Goal: Task Accomplishment & Management: Use online tool/utility

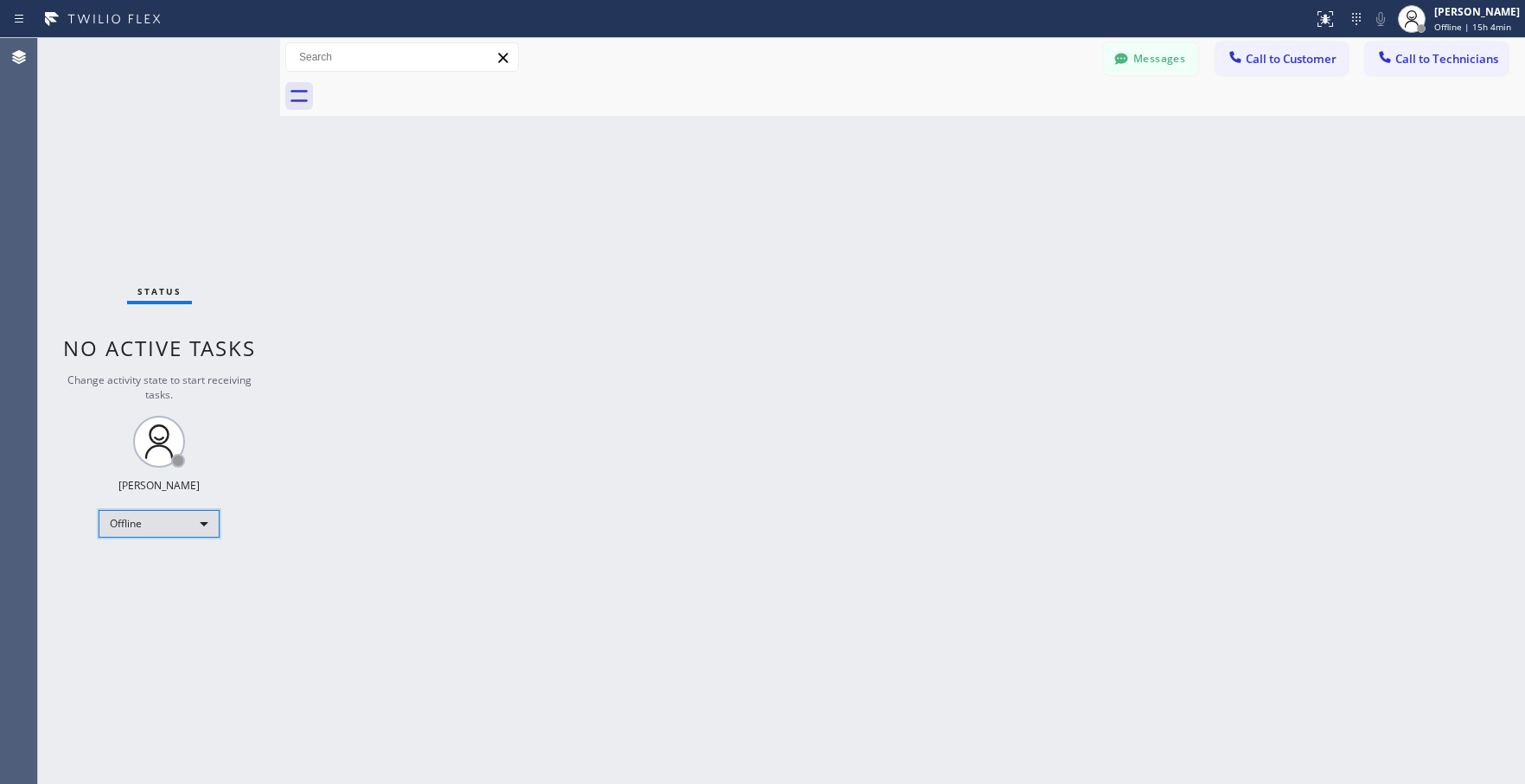
click at [199, 522] on div "Offline" at bounding box center [159, 523] width 121 height 27
drag, startPoint x: 153, startPoint y: 585, endPoint x: 113, endPoint y: 556, distance: 49.4
click at [152, 584] on li "Unavailable" at bounding box center [158, 592] width 118 height 21
click at [188, 529] on div "Unavailable" at bounding box center [159, 523] width 121 height 27
click at [138, 567] on li "Available" at bounding box center [158, 570] width 118 height 21
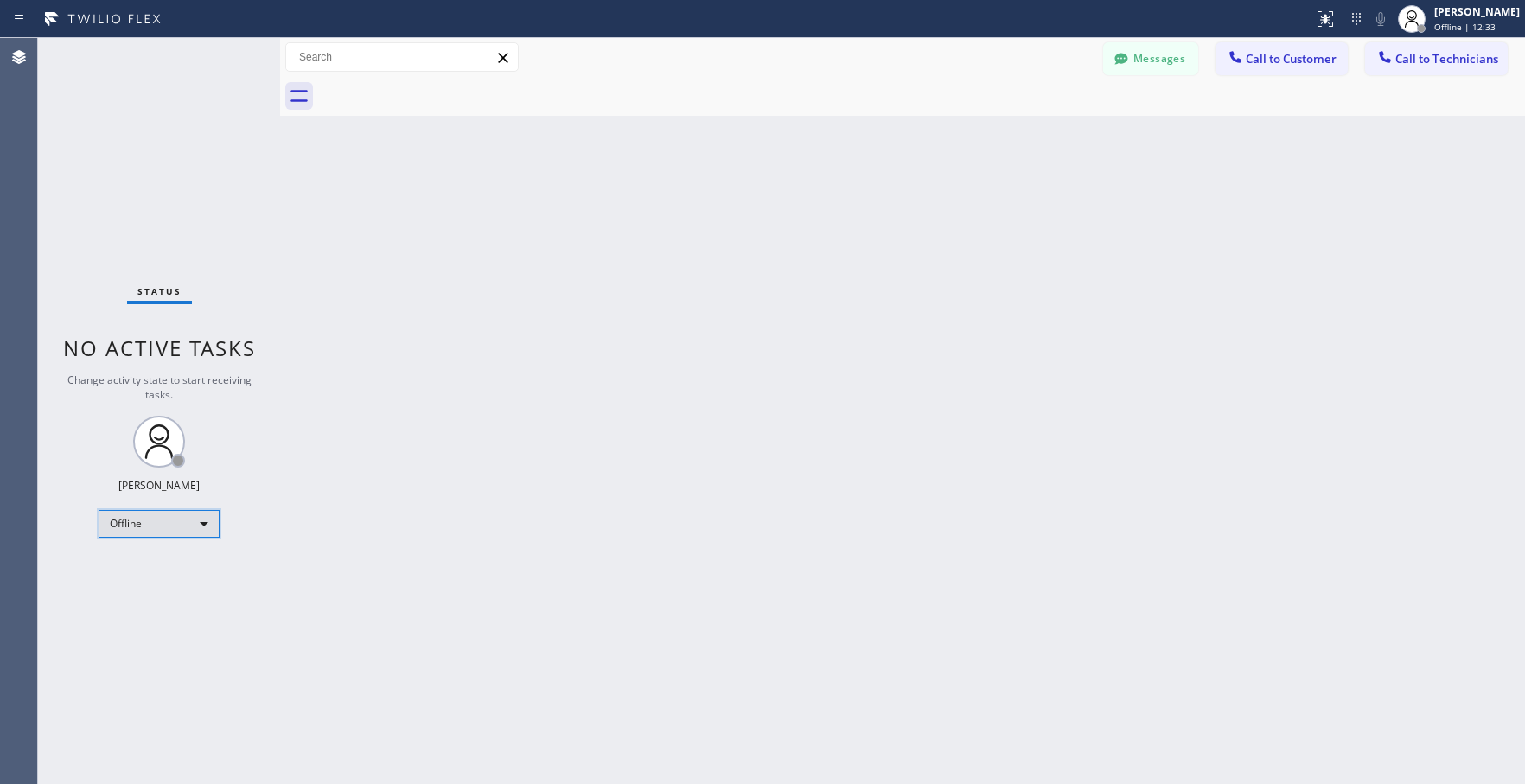
click at [159, 537] on div "Offline" at bounding box center [159, 523] width 121 height 27
click at [142, 578] on li "Available" at bounding box center [158, 570] width 118 height 21
click at [157, 524] on div "Offline" at bounding box center [159, 523] width 121 height 27
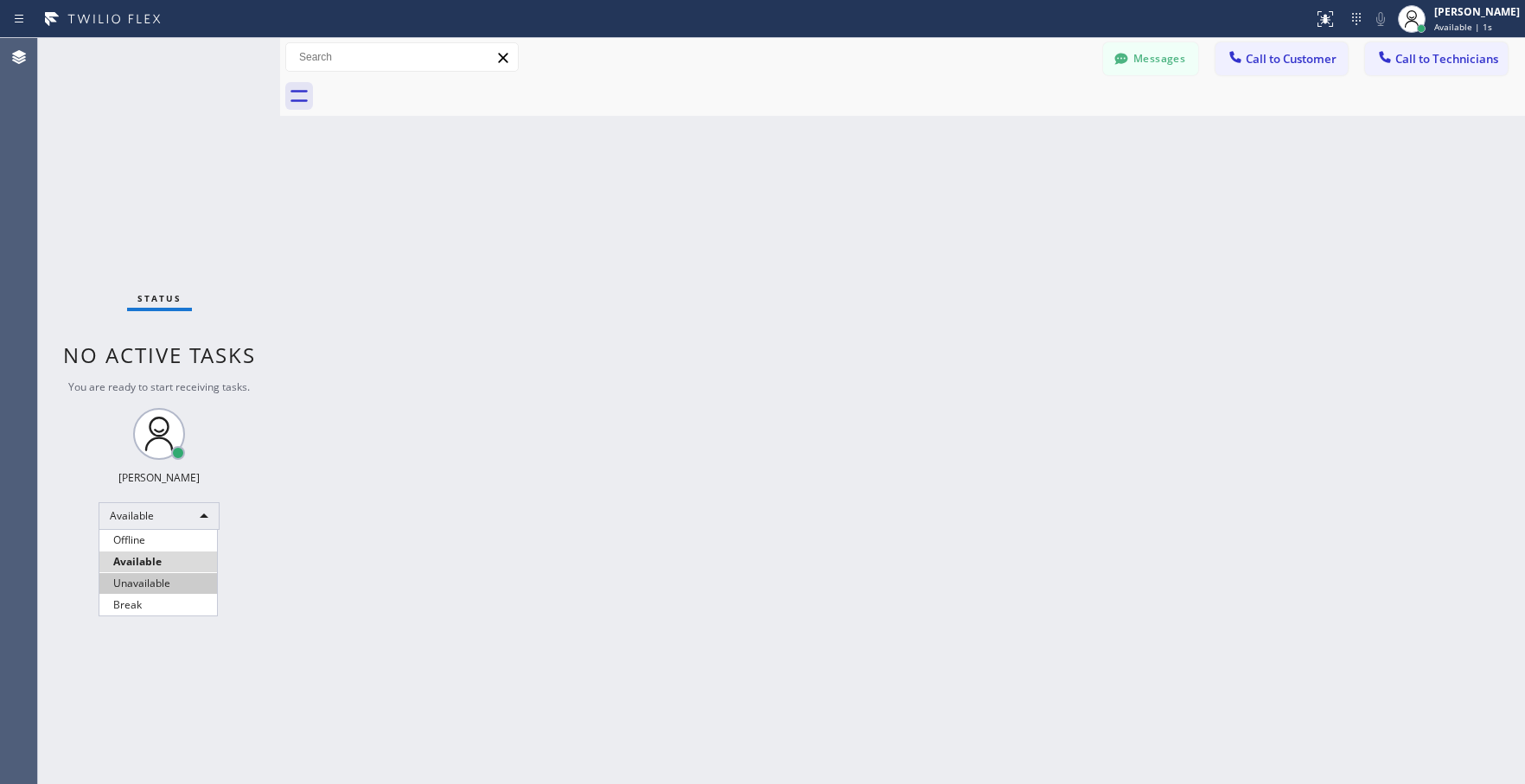
click at [152, 582] on li "Unavailable" at bounding box center [158, 583] width 118 height 21
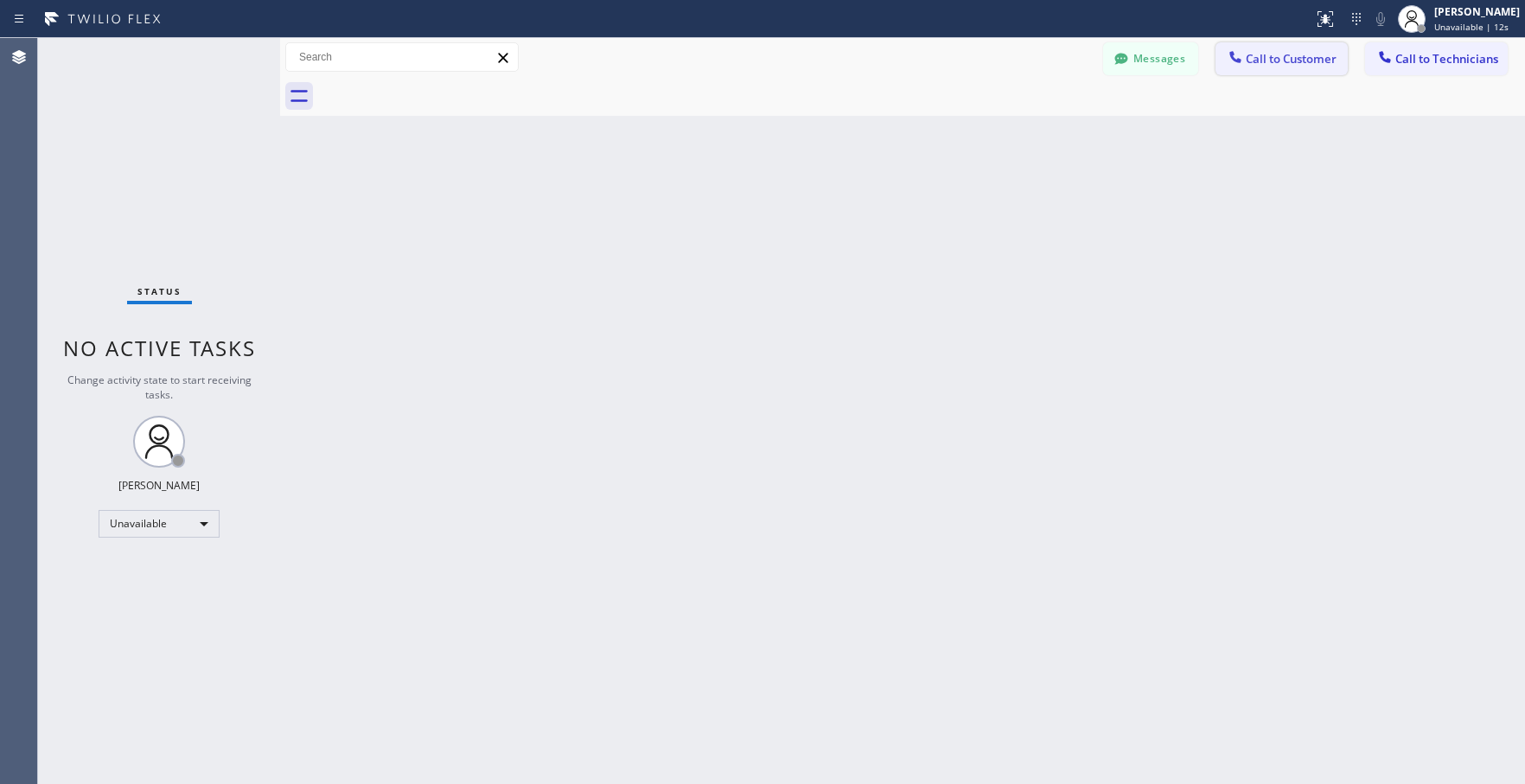
click at [1266, 65] on span "Call to Customer" at bounding box center [1292, 59] width 91 height 15
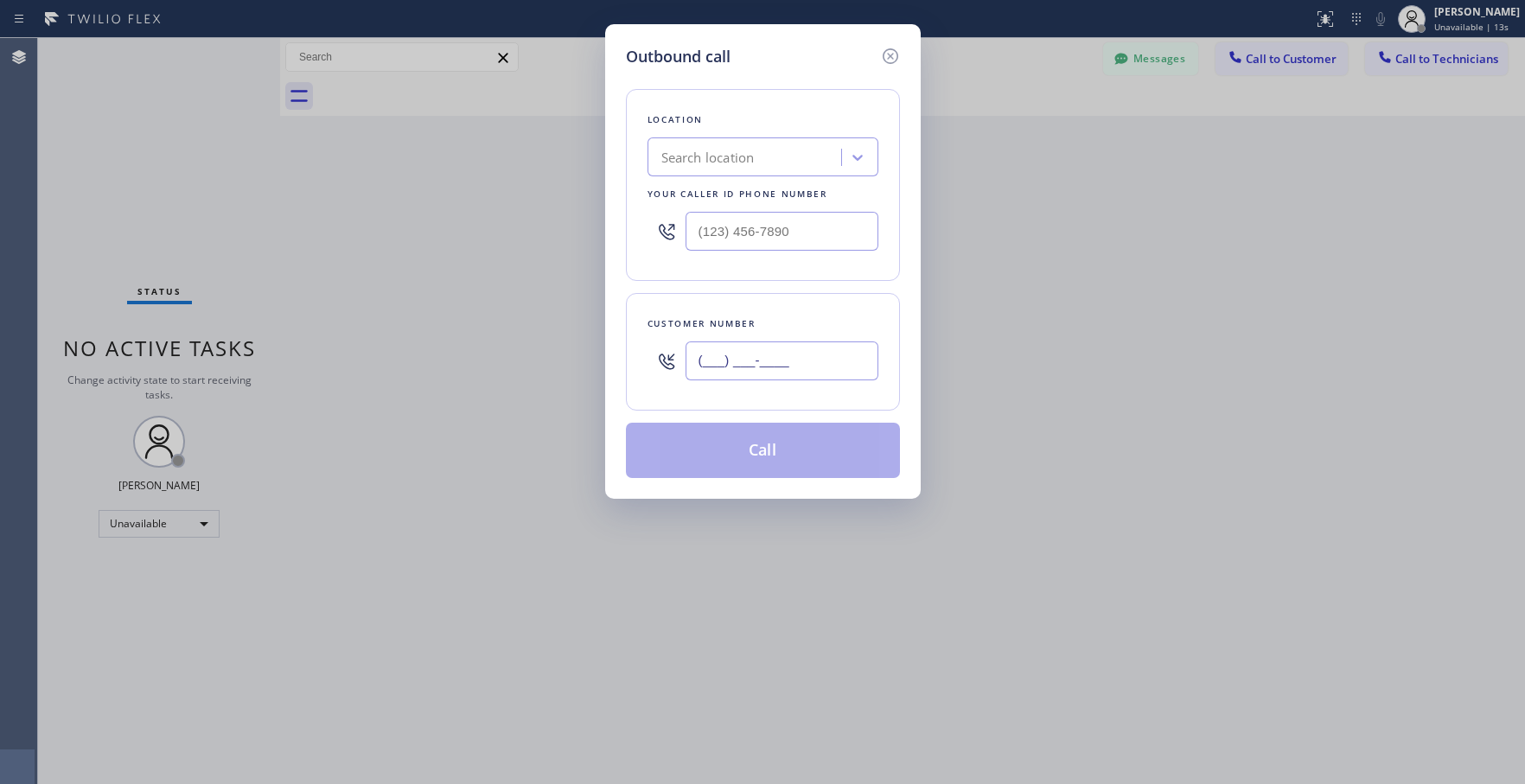
click at [726, 360] on input "(___) ___-____" at bounding box center [781, 360] width 193 height 39
paste input "732) 986-4681"
type input "[PHONE_NUMBER]"
click at [758, 161] on div "Search location" at bounding box center [746, 157] width 189 height 30
paste input "Dr Pro Electric Metuchen(Everything Electric)"
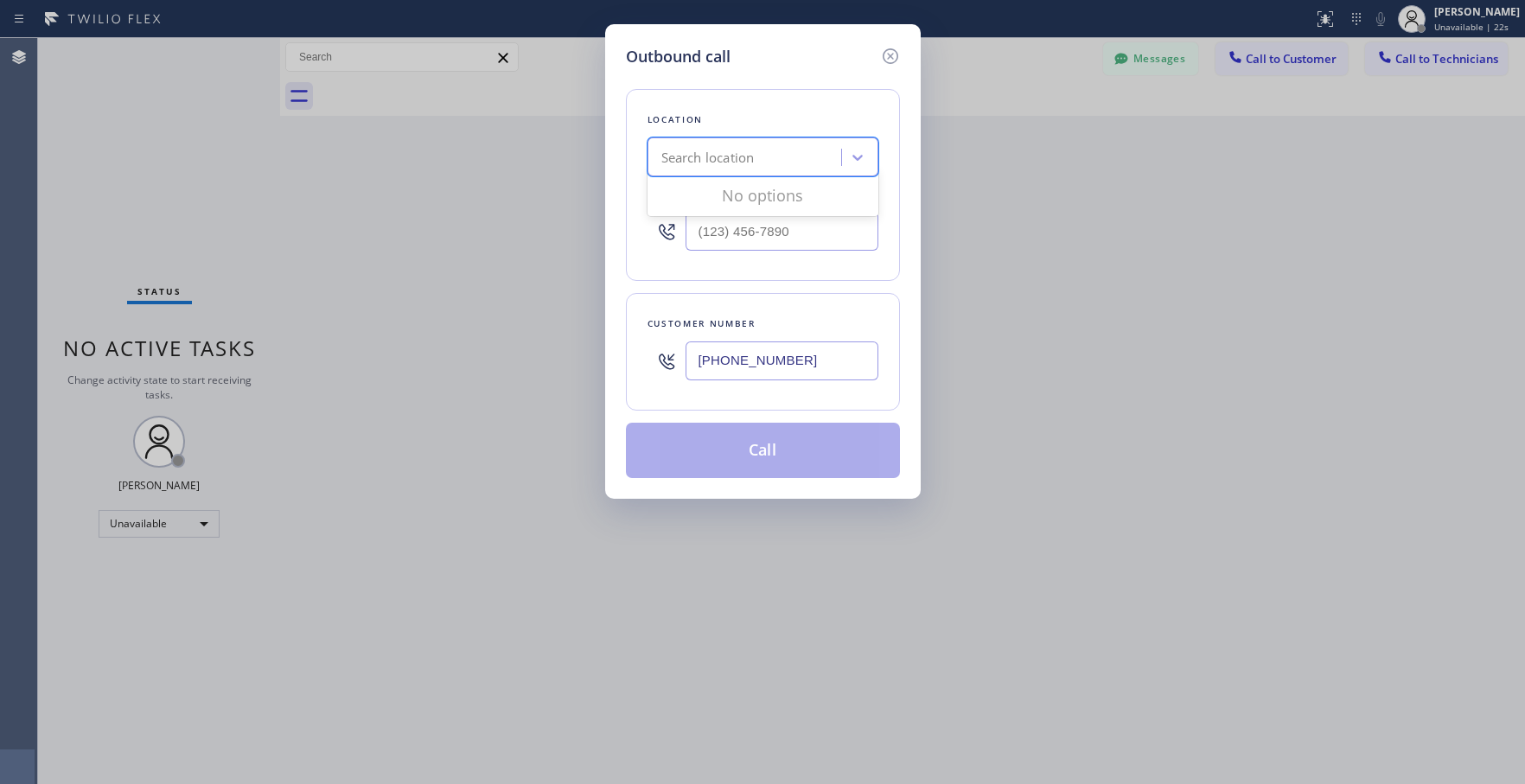
type input "Dr Pro Electric Metuchen(Everything Electric)"
click at [756, 206] on div "Dr Pro Electric Metuchen(Everything Electric)" at bounding box center [762, 202] width 230 height 48
type input "[PHONE_NUMBER]"
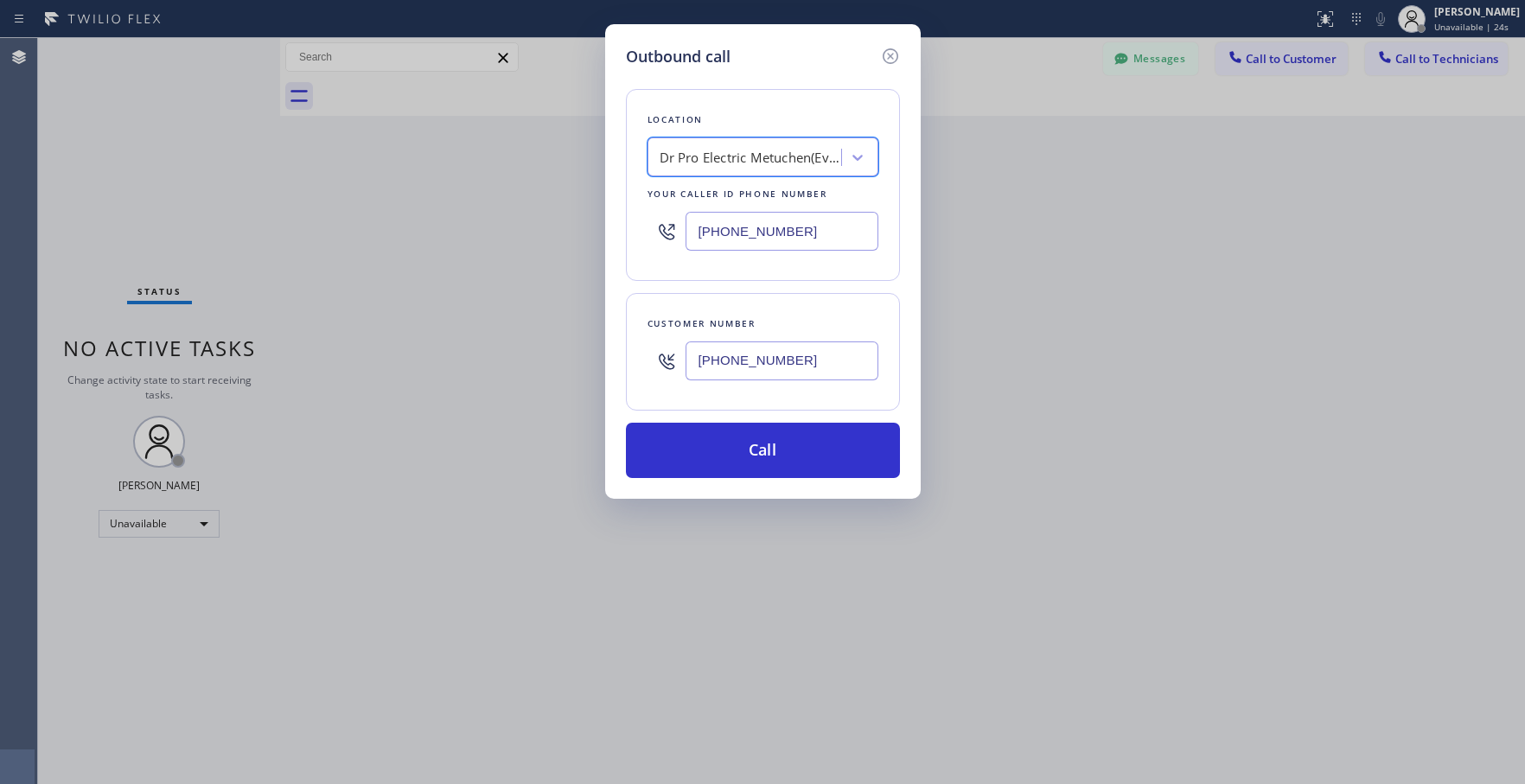
scroll to position [0, 2]
click at [762, 466] on button "Call" at bounding box center [762, 450] width 274 height 55
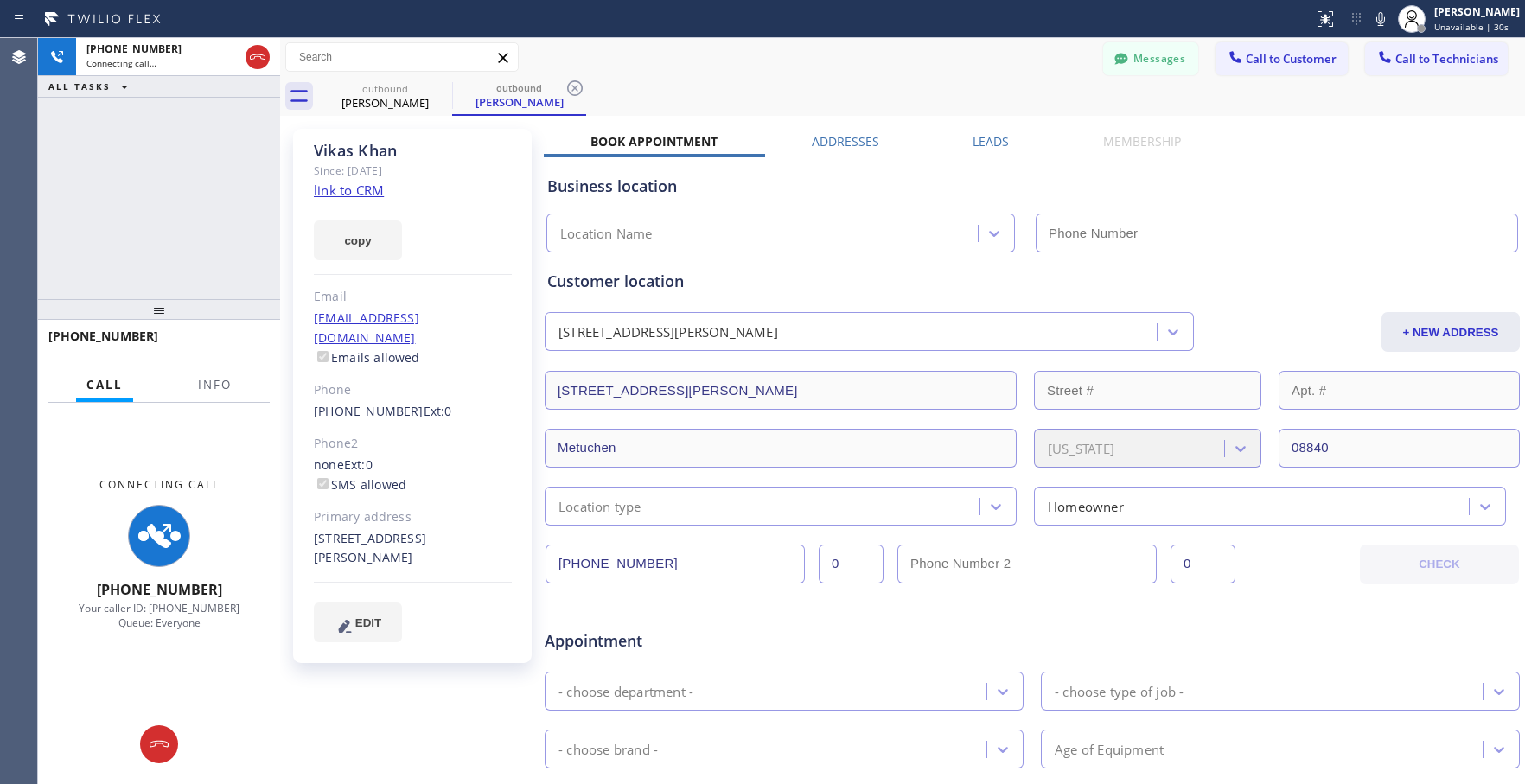
type input "[PHONE_NUMBER]"
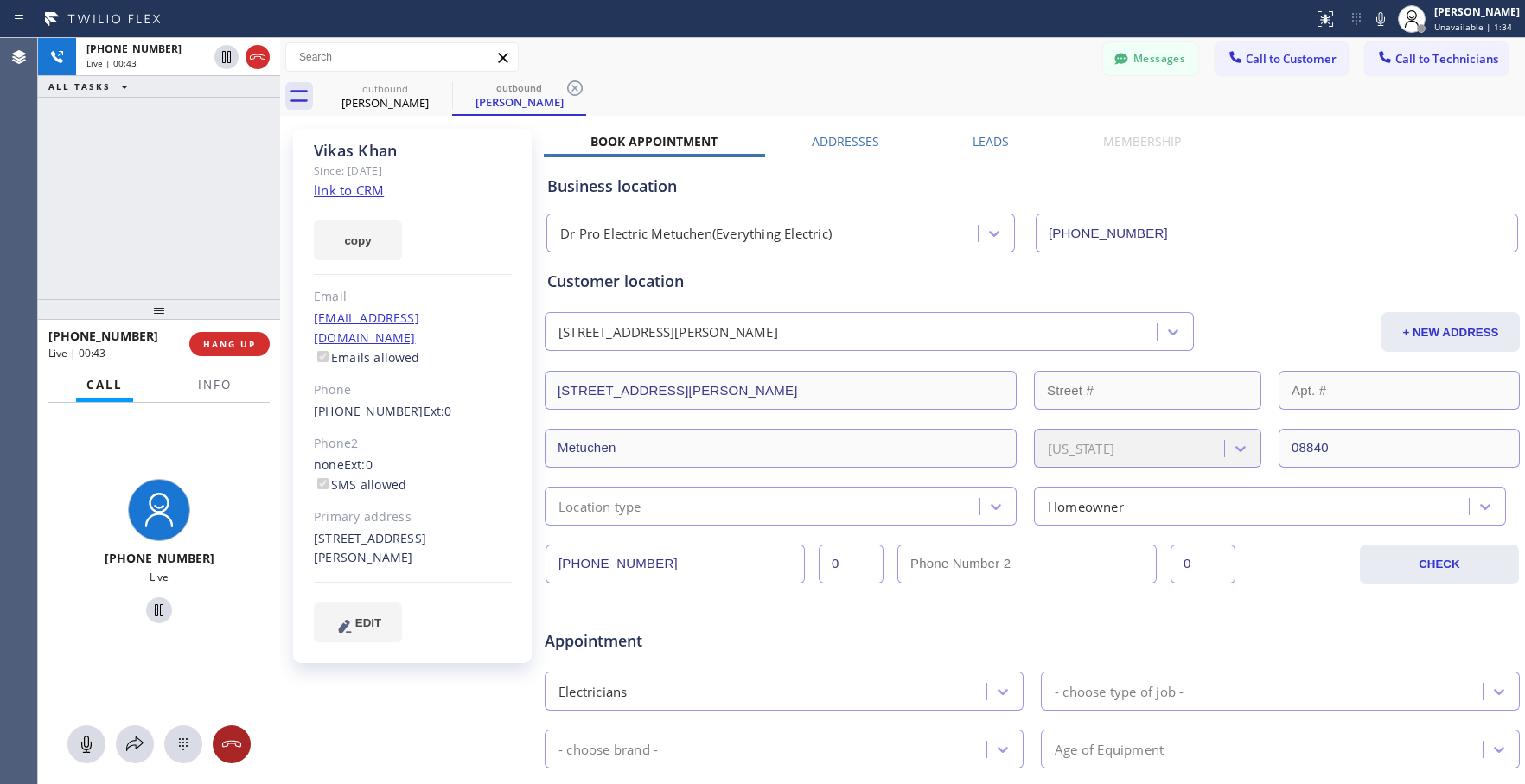
click at [225, 734] on icon at bounding box center [231, 744] width 21 height 21
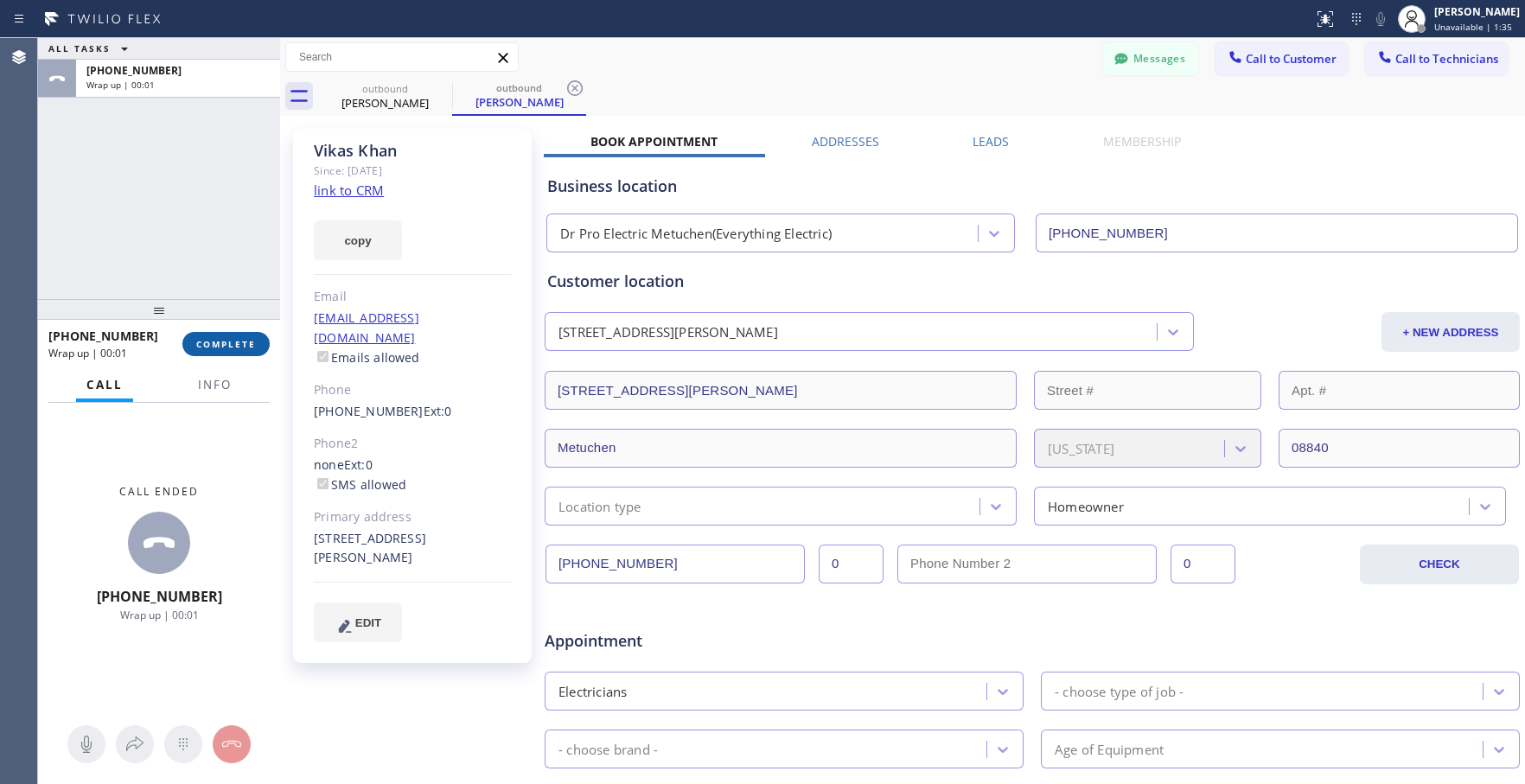
click at [242, 342] on span "COMPLETE" at bounding box center [226, 343] width 60 height 12
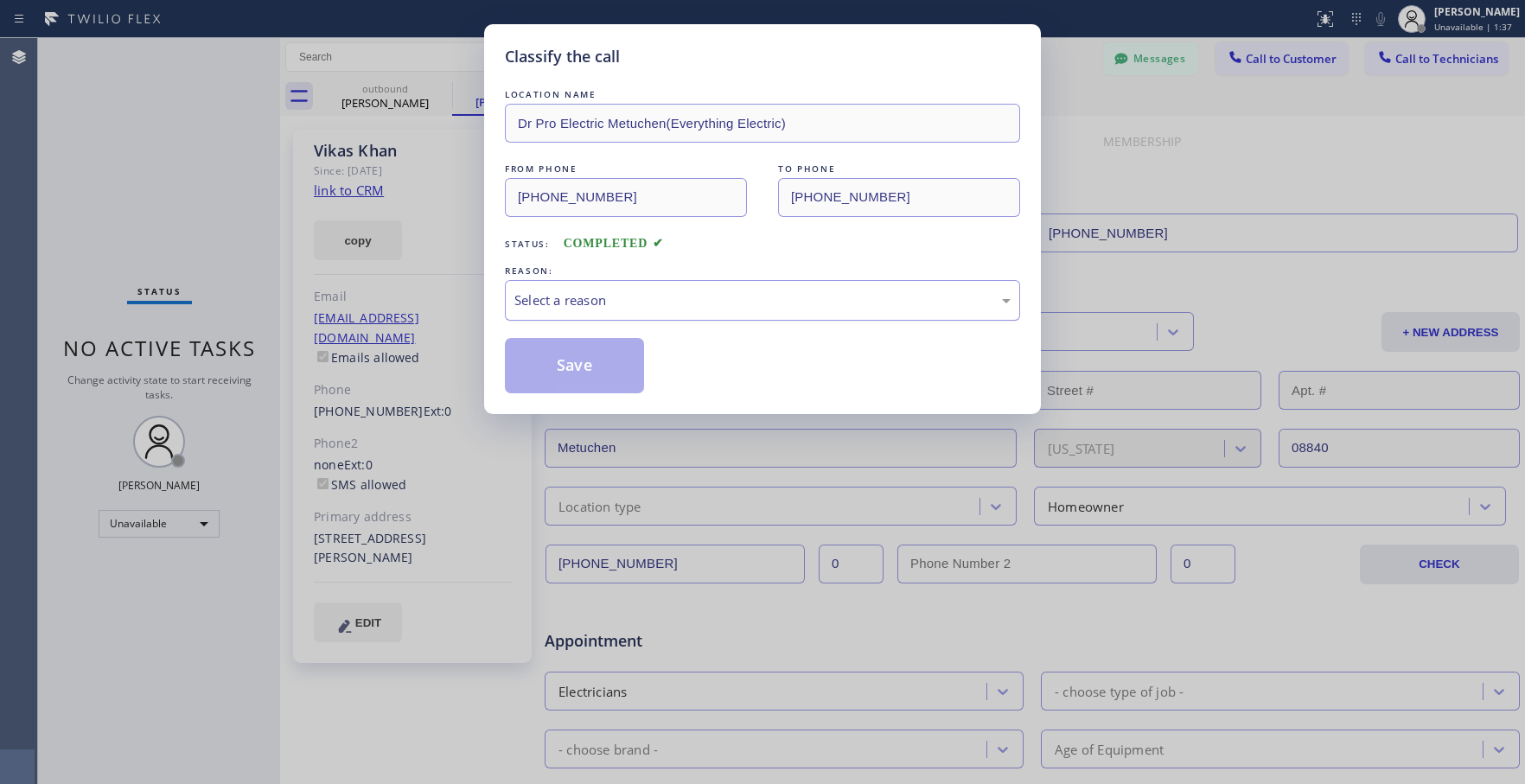
click at [637, 299] on div "Select a reason" at bounding box center [762, 300] width 496 height 20
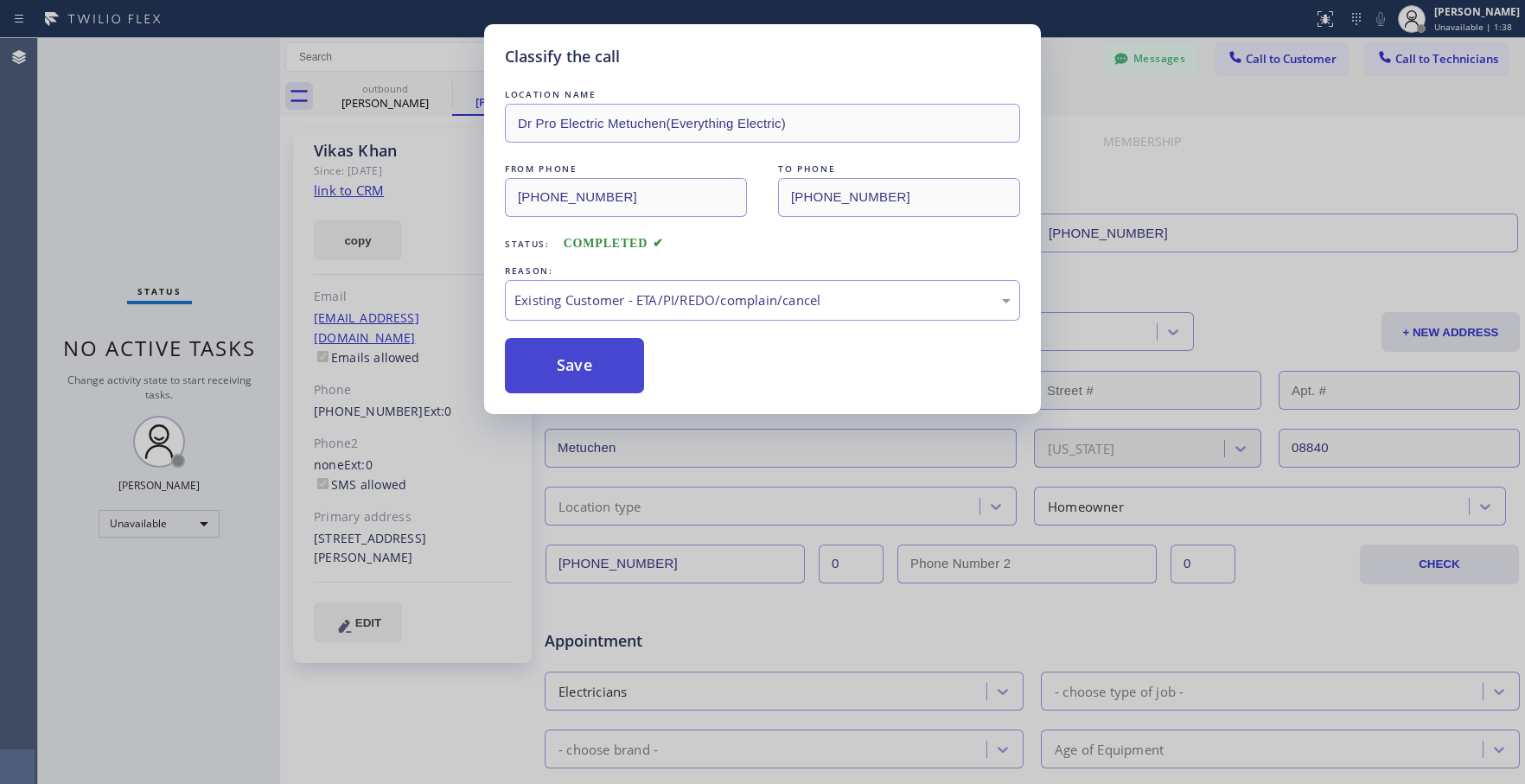
click at [519, 361] on button "Save" at bounding box center [574, 365] width 139 height 55
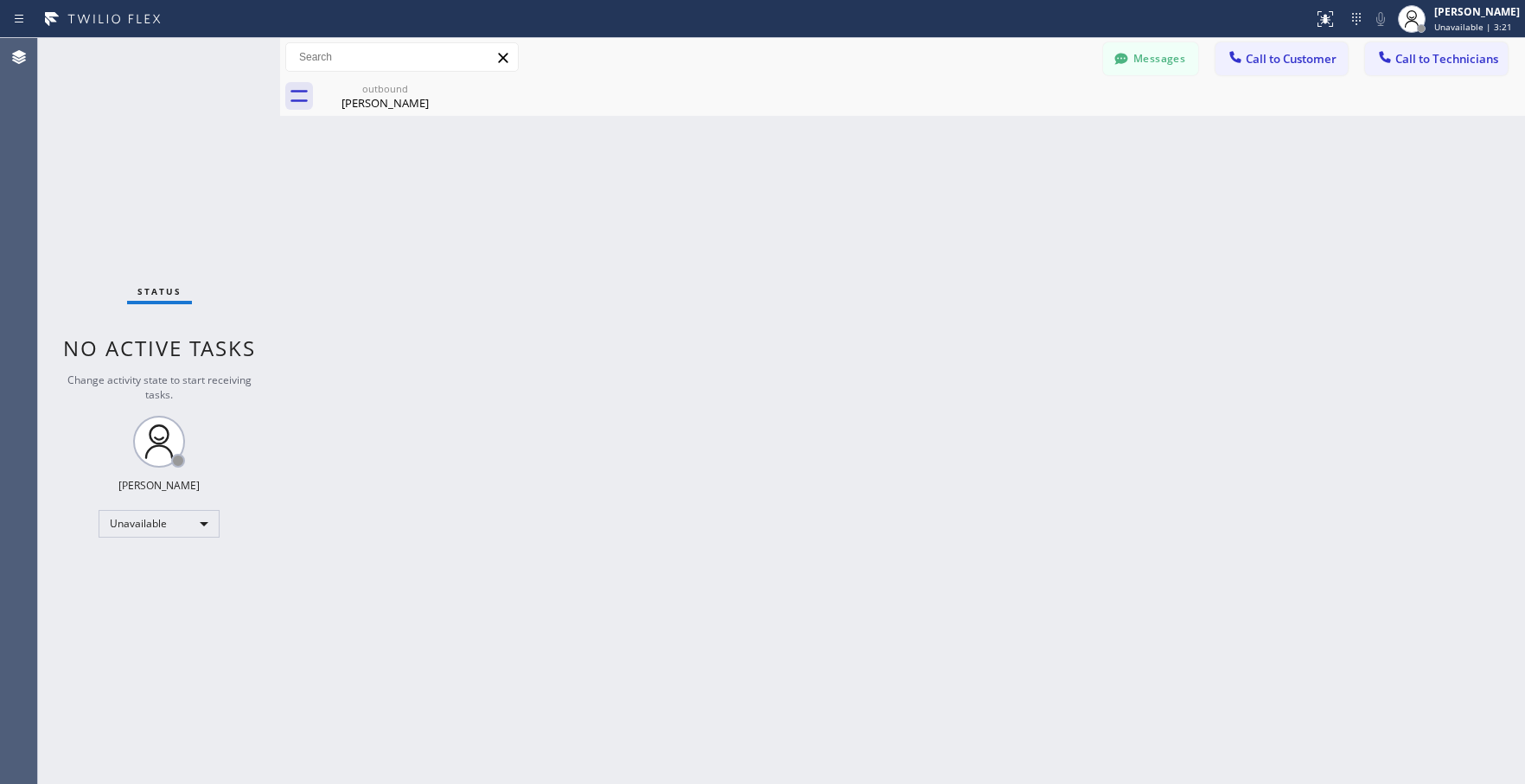
click at [1268, 60] on span "Call to Customer" at bounding box center [1292, 59] width 91 height 15
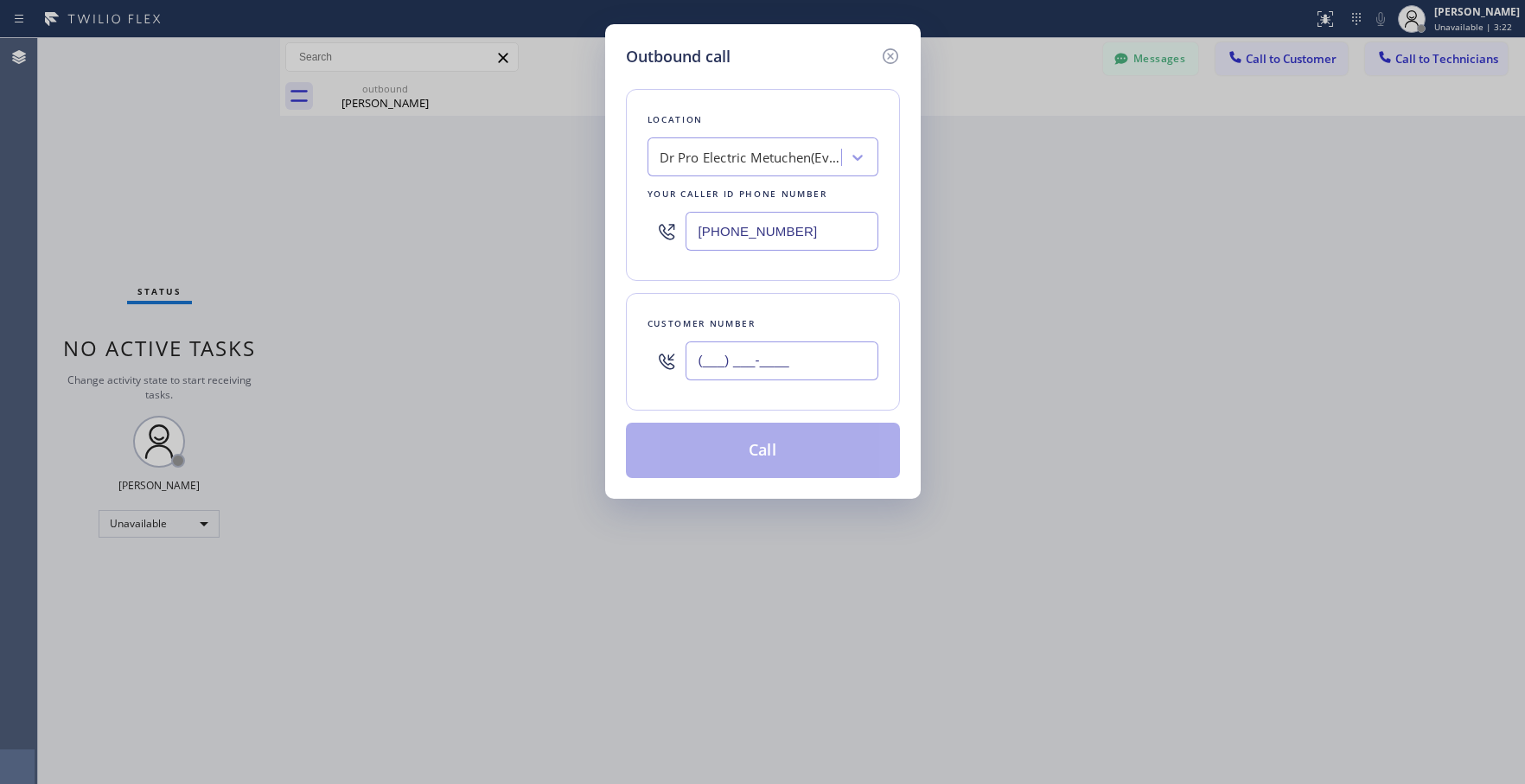
click at [749, 360] on input "(___) ___-____" at bounding box center [781, 360] width 193 height 39
paste input "646) 831-0629"
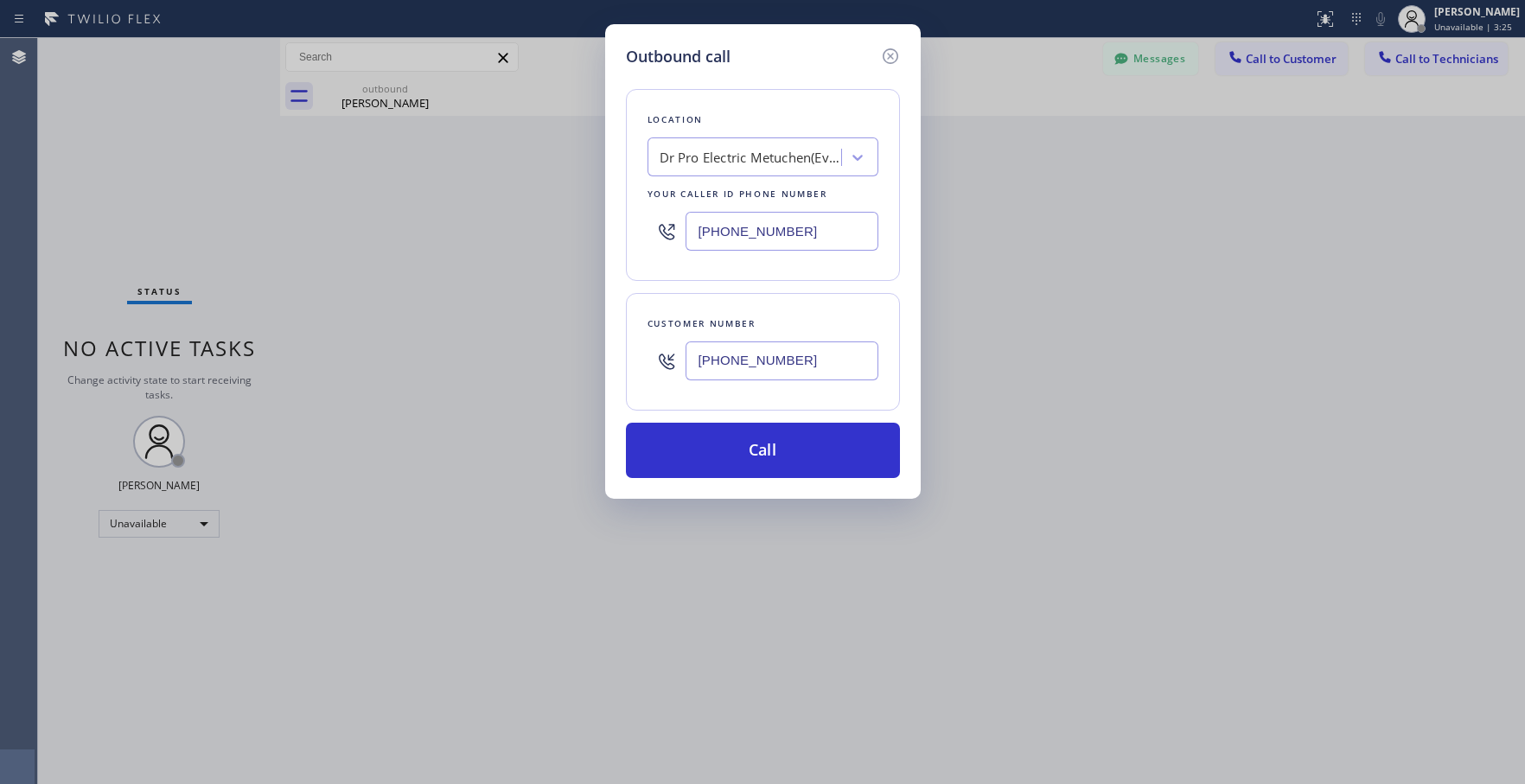
type input "[PHONE_NUMBER]"
click at [752, 156] on div "Dr Pro Electric Metuchen(Everything Electric)" at bounding box center [750, 157] width 181 height 20
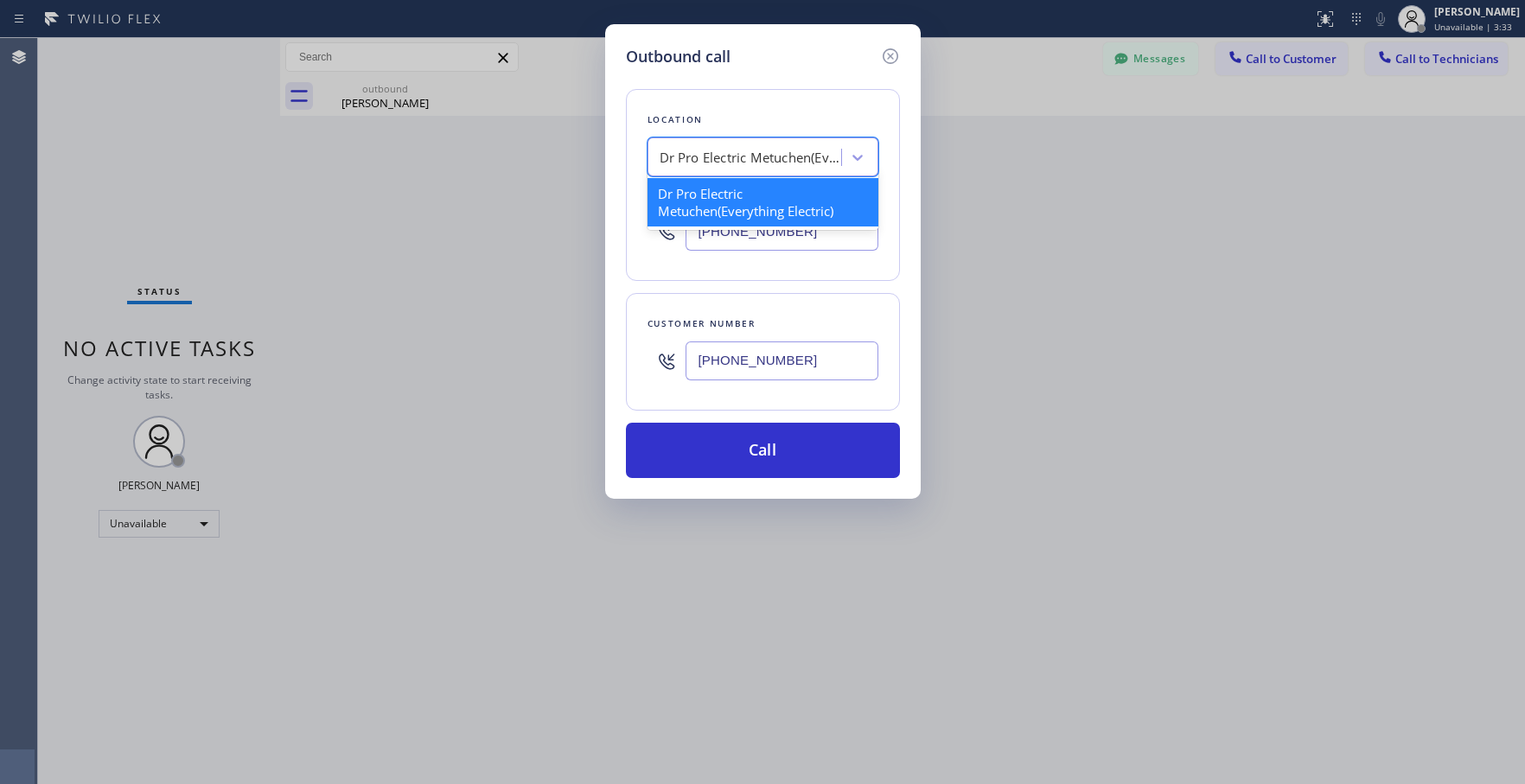
paste input "Red Electricians Maplewood(Nexus Electrical Services)"
type input "Red Electricians Maplewood(Nexus Electrical Services)"
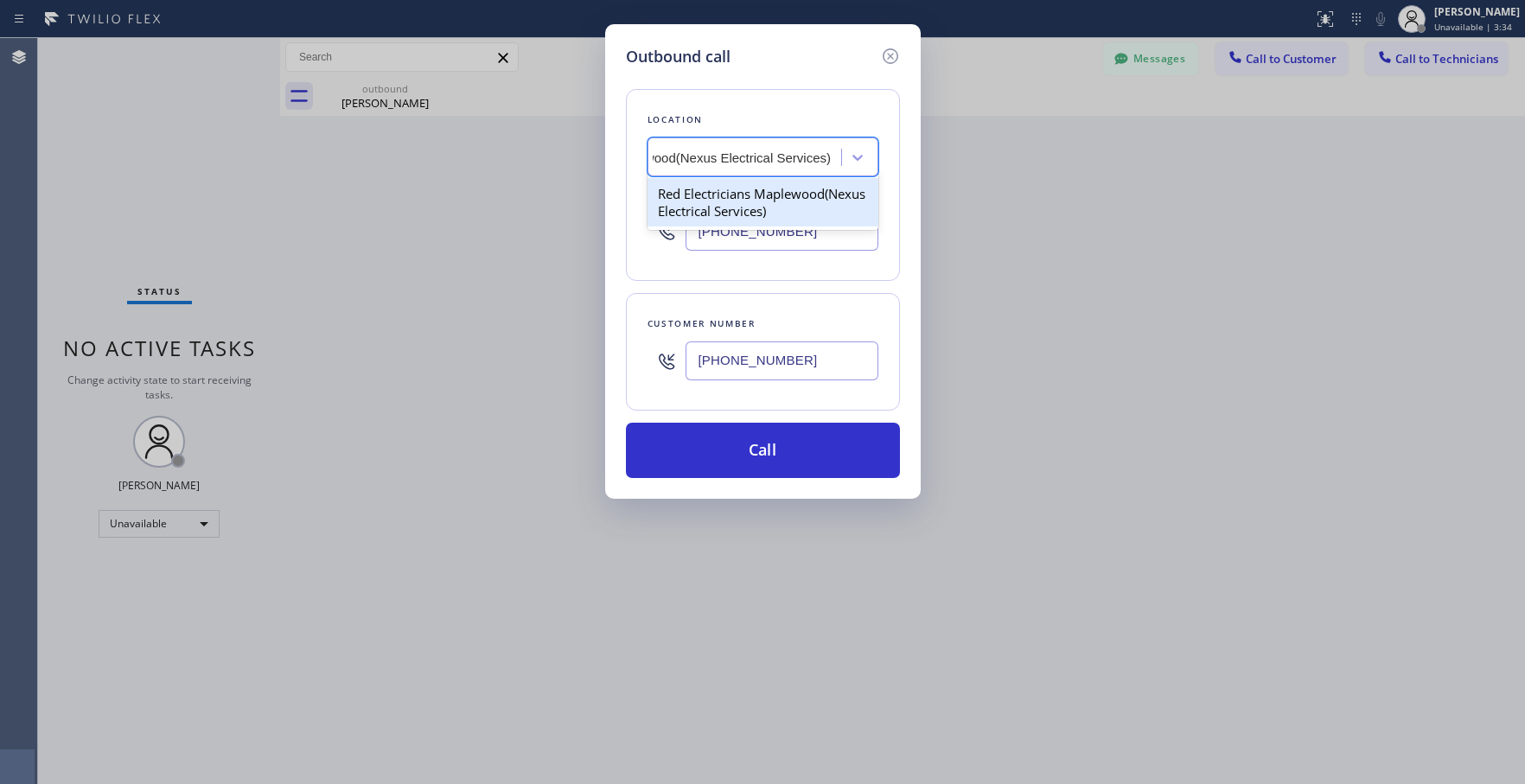
drag, startPoint x: 770, startPoint y: 221, endPoint x: 779, endPoint y: 248, distance: 28.5
click at [770, 223] on div "Red Electricians Maplewood(Nexus Electrical Services)" at bounding box center [762, 202] width 230 height 48
type input "[PHONE_NUMBER]"
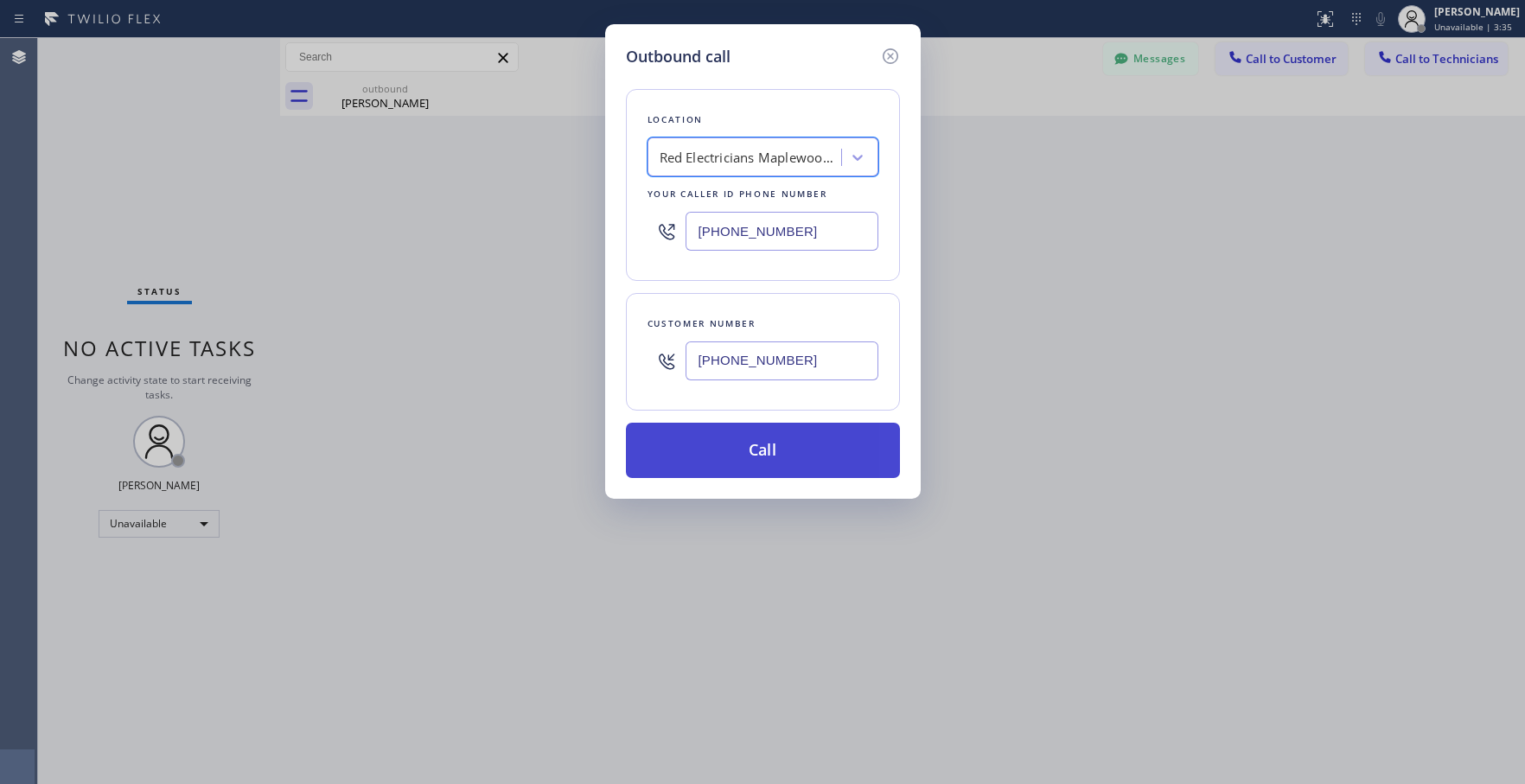
drag, startPoint x: 758, startPoint y: 448, endPoint x: 750, endPoint y: 426, distance: 23.4
click at [760, 448] on button "Call" at bounding box center [762, 450] width 274 height 55
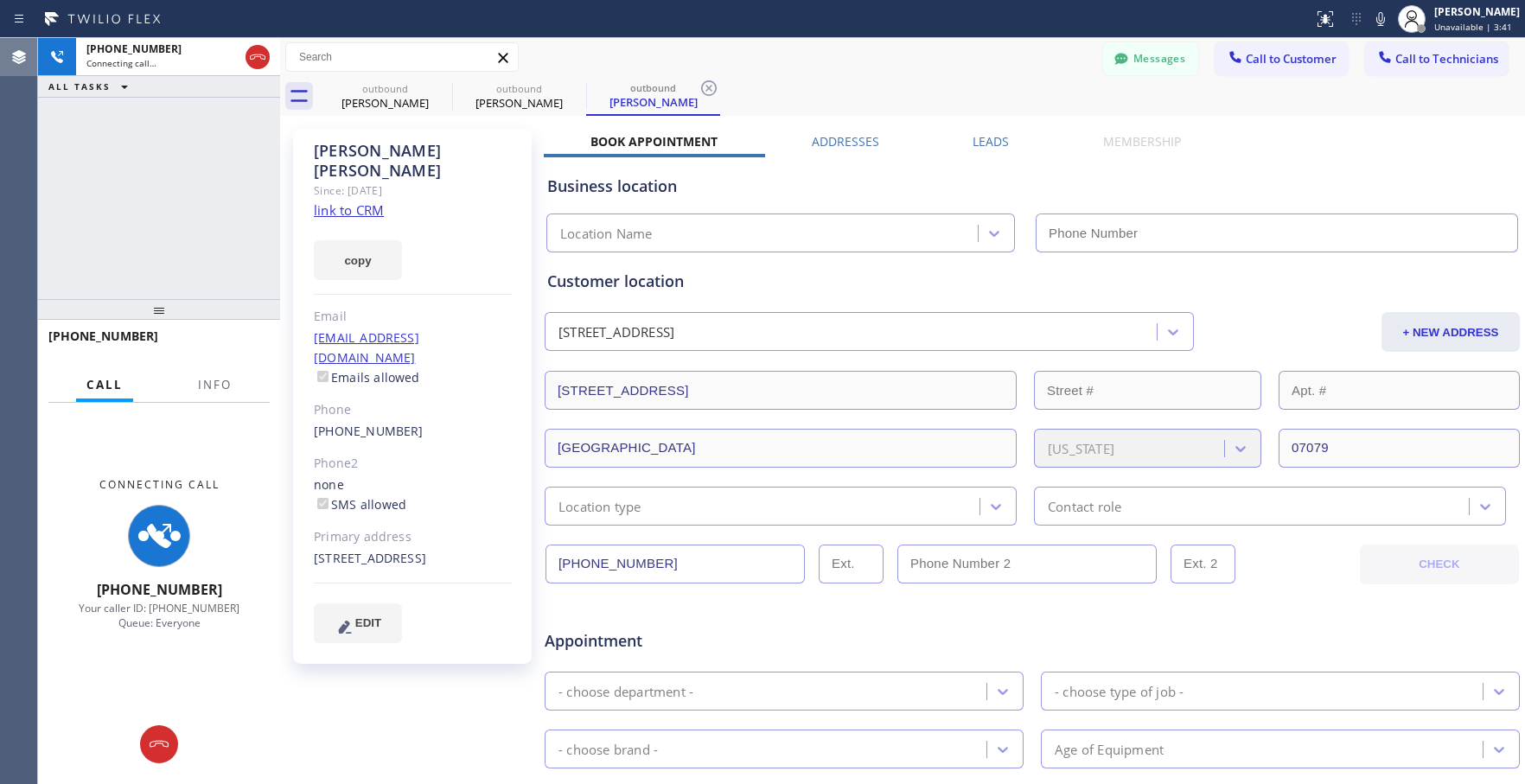
type input "[PHONE_NUMBER]"
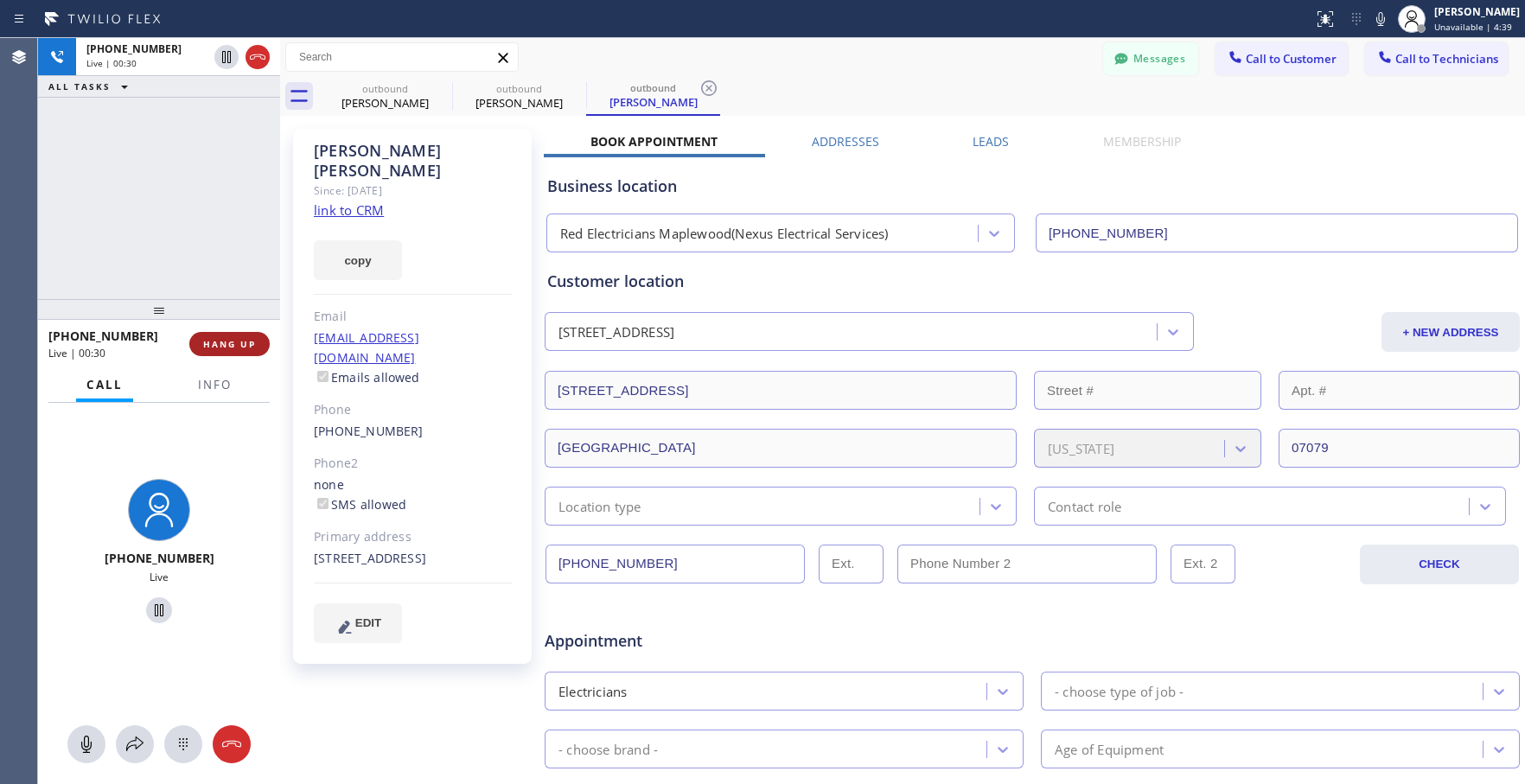
click at [257, 347] on button "HANG UP" at bounding box center [230, 344] width 81 height 25
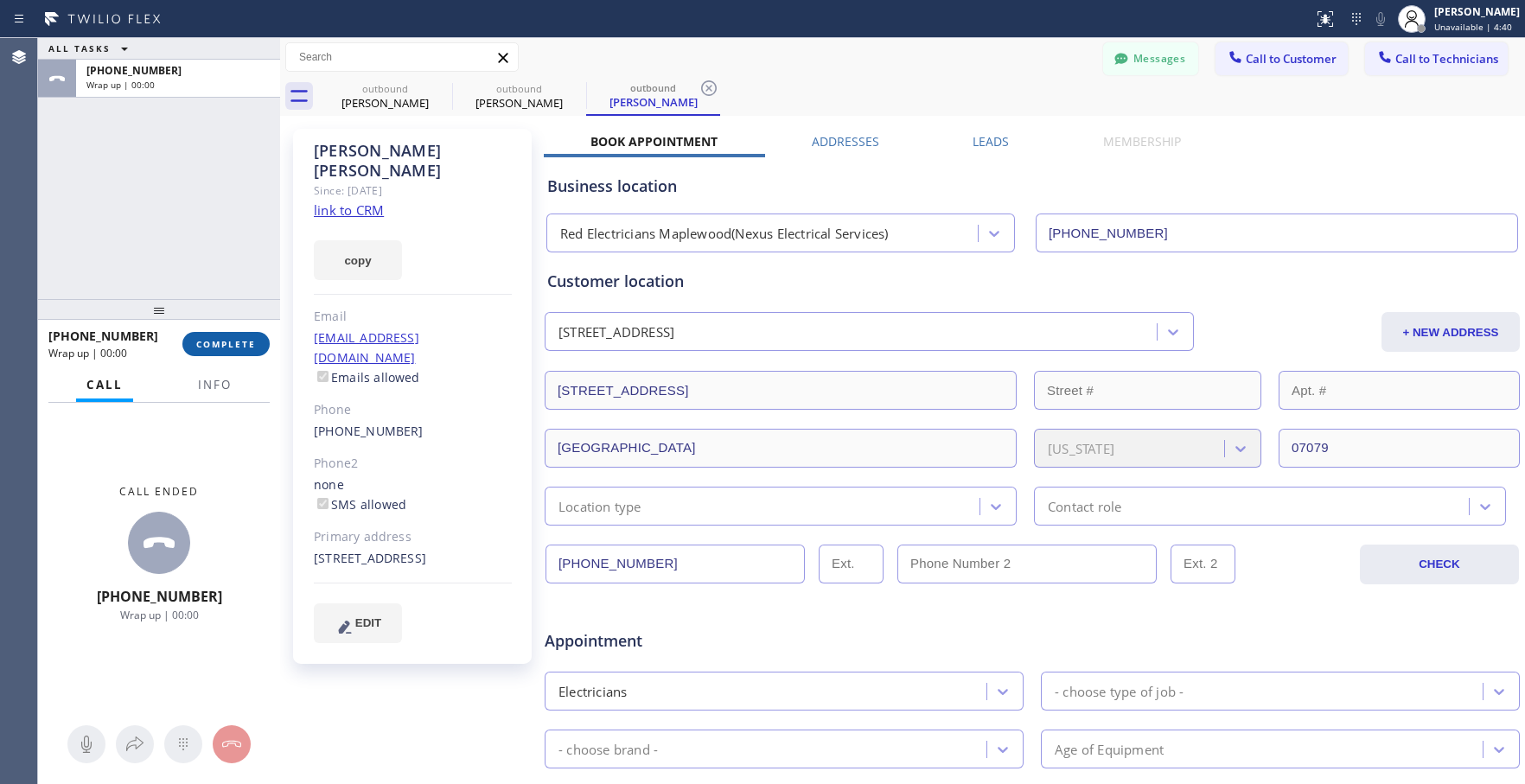
click at [219, 340] on span "COMPLETE" at bounding box center [226, 343] width 60 height 12
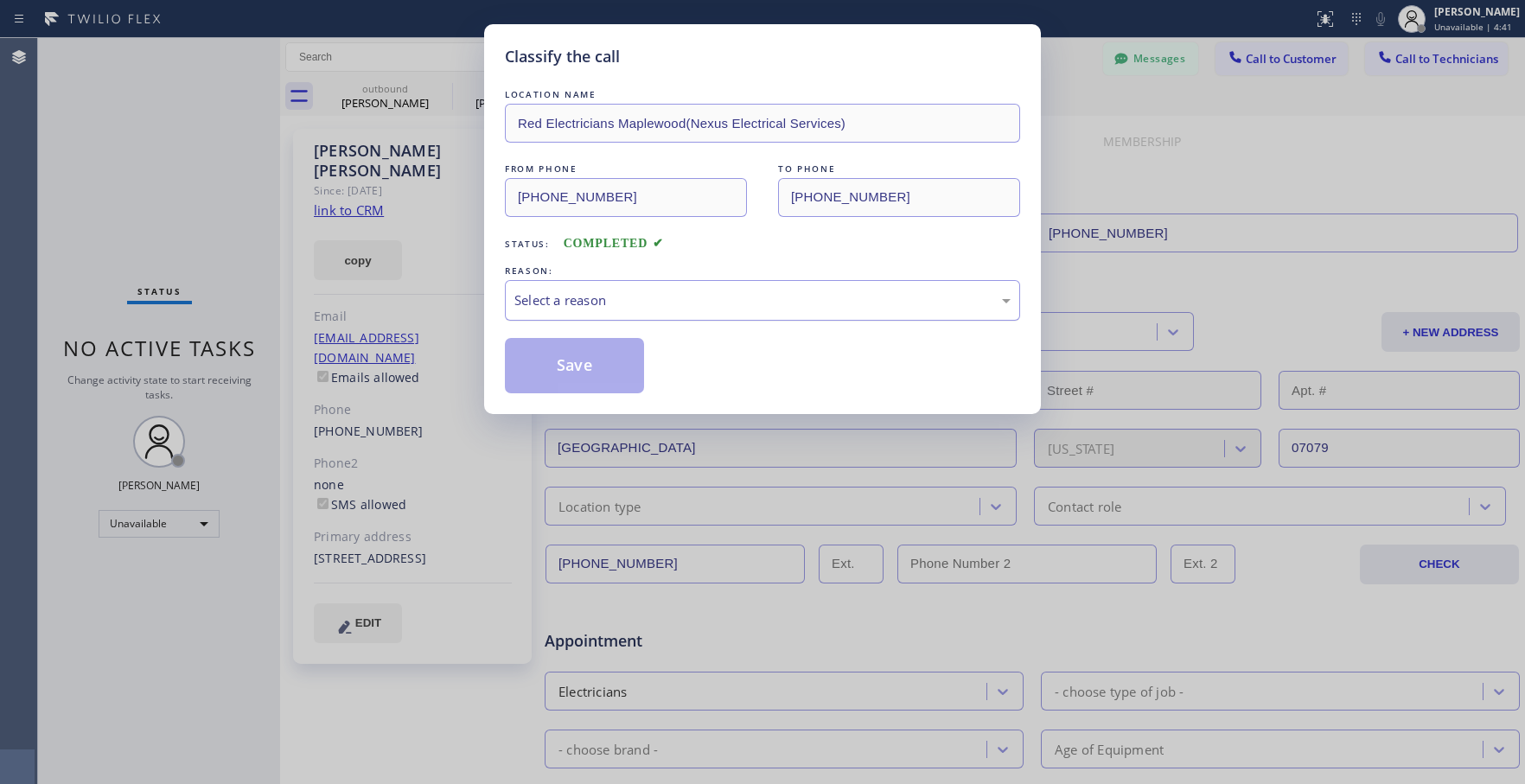
click at [718, 292] on div "Select a reason" at bounding box center [762, 300] width 496 height 20
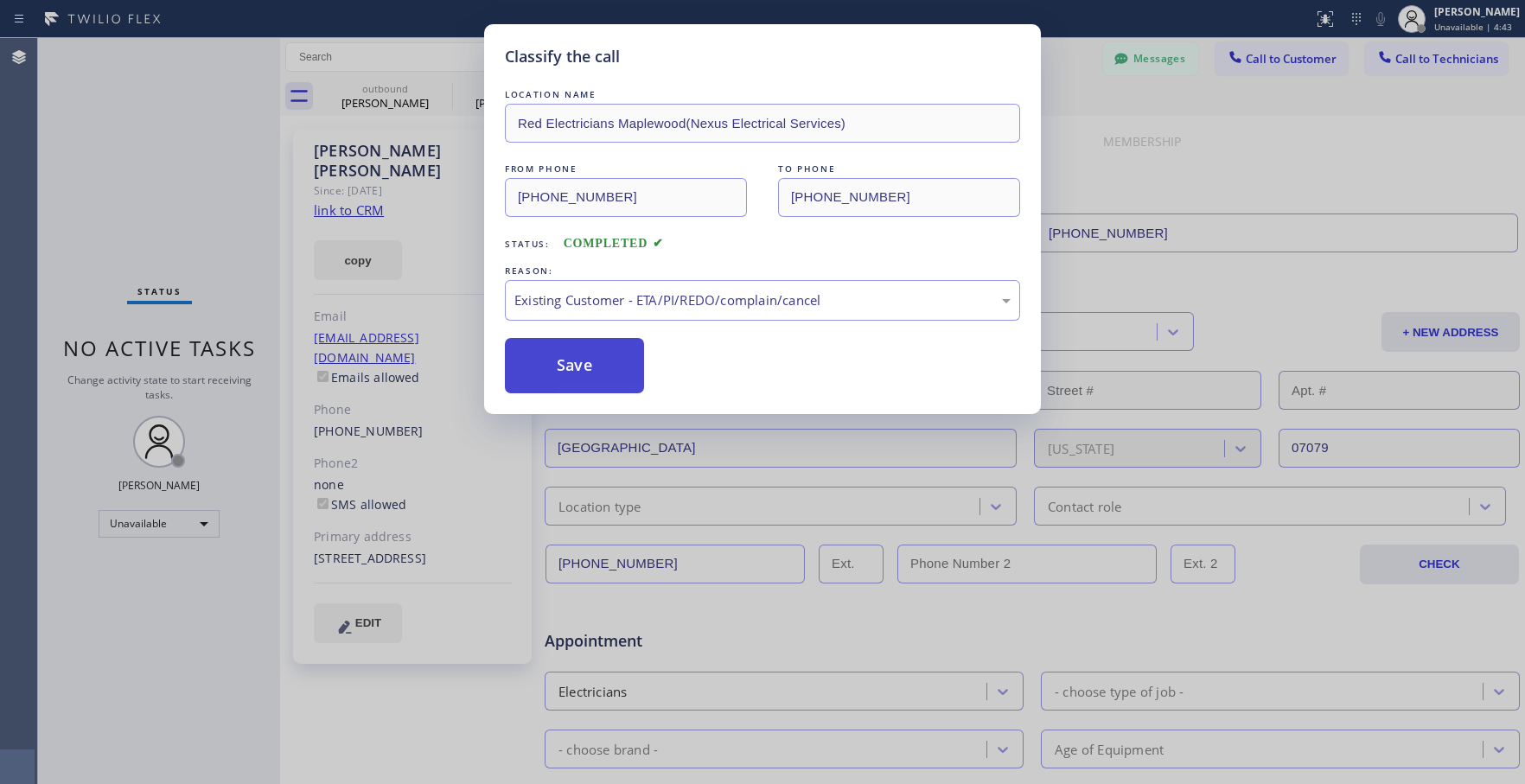
click at [638, 388] on button "Save" at bounding box center [574, 365] width 139 height 55
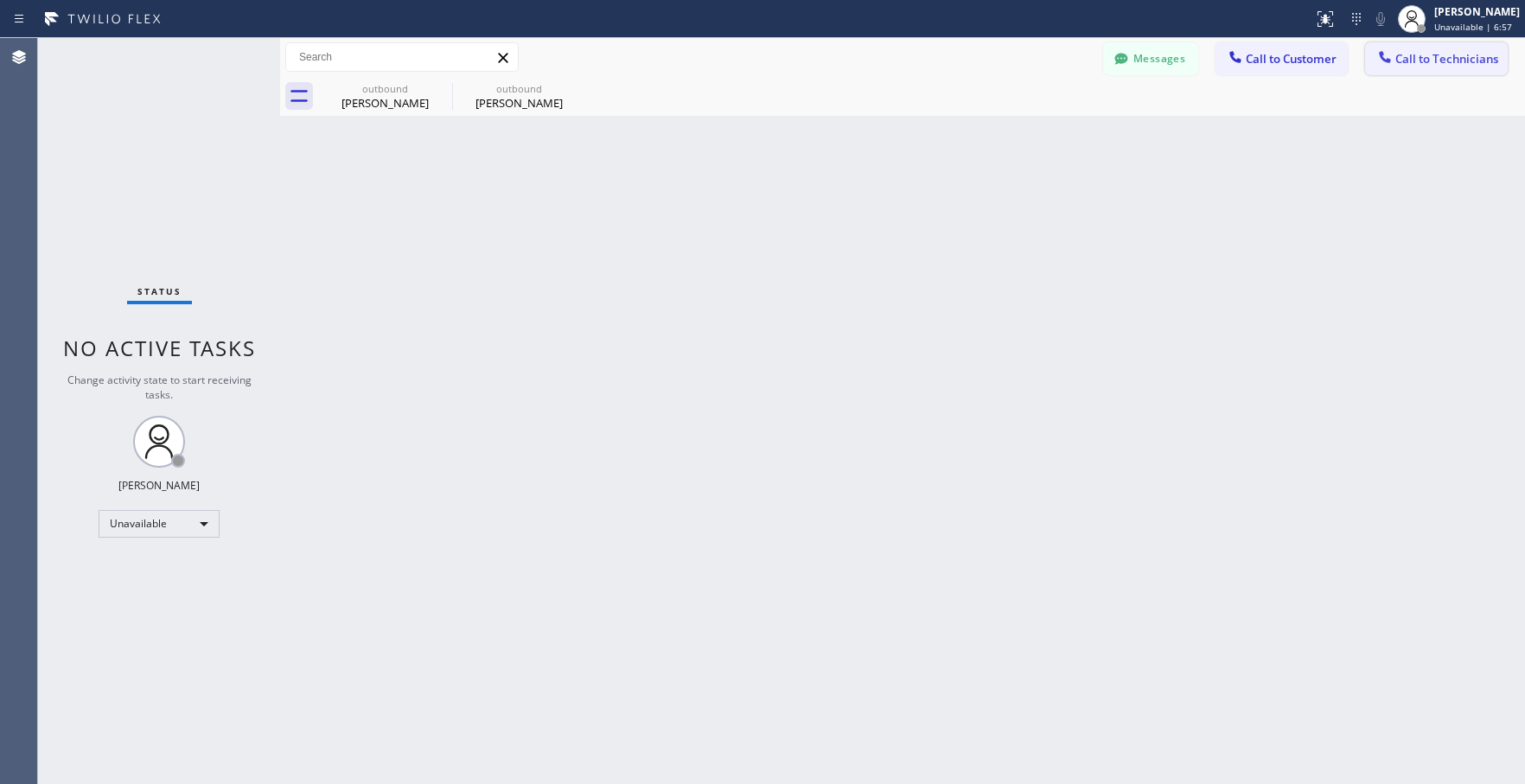
click at [1428, 69] on button "Call to Technicians" at bounding box center [1436, 59] width 142 height 33
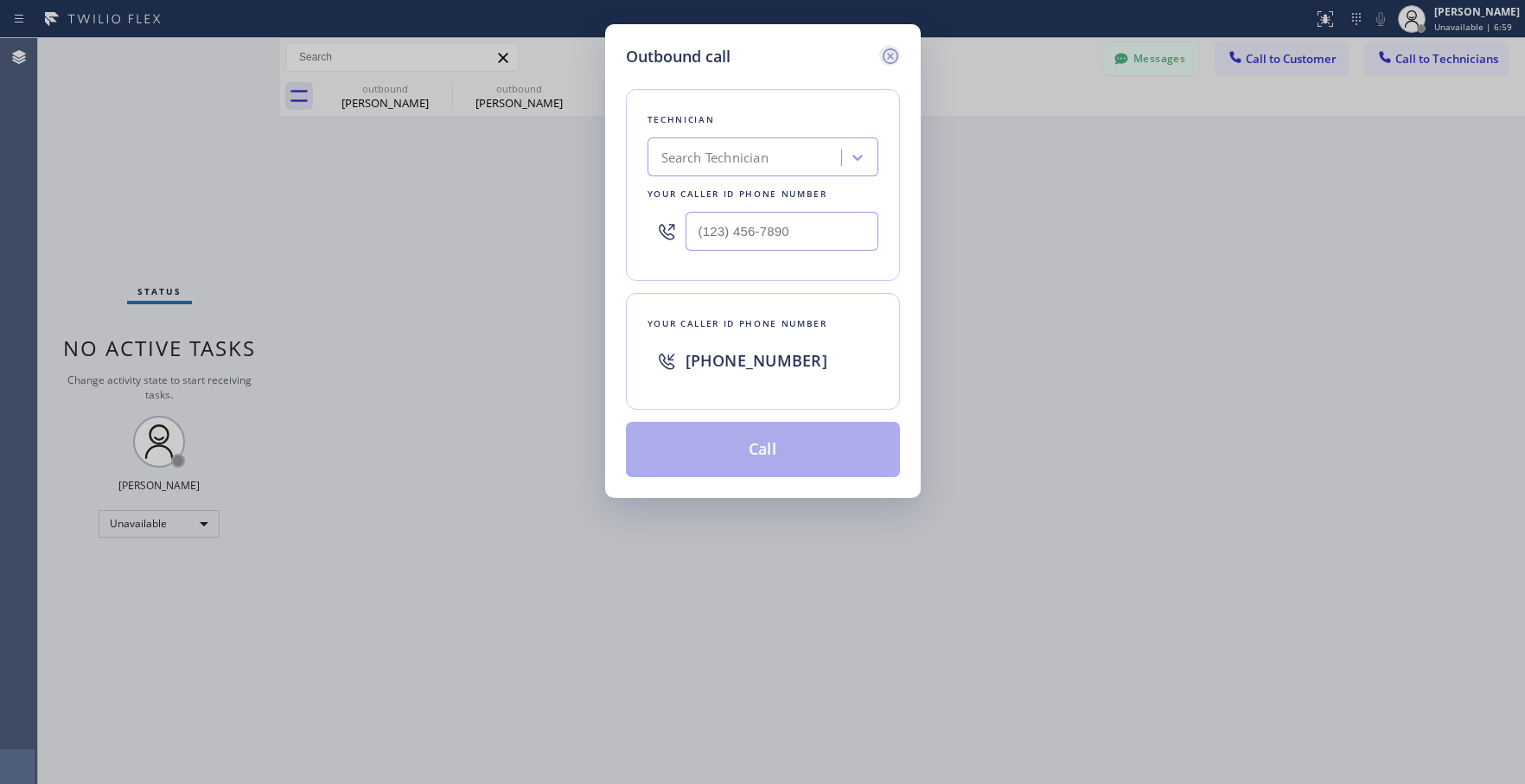
click at [888, 56] on icon at bounding box center [891, 56] width 21 height 21
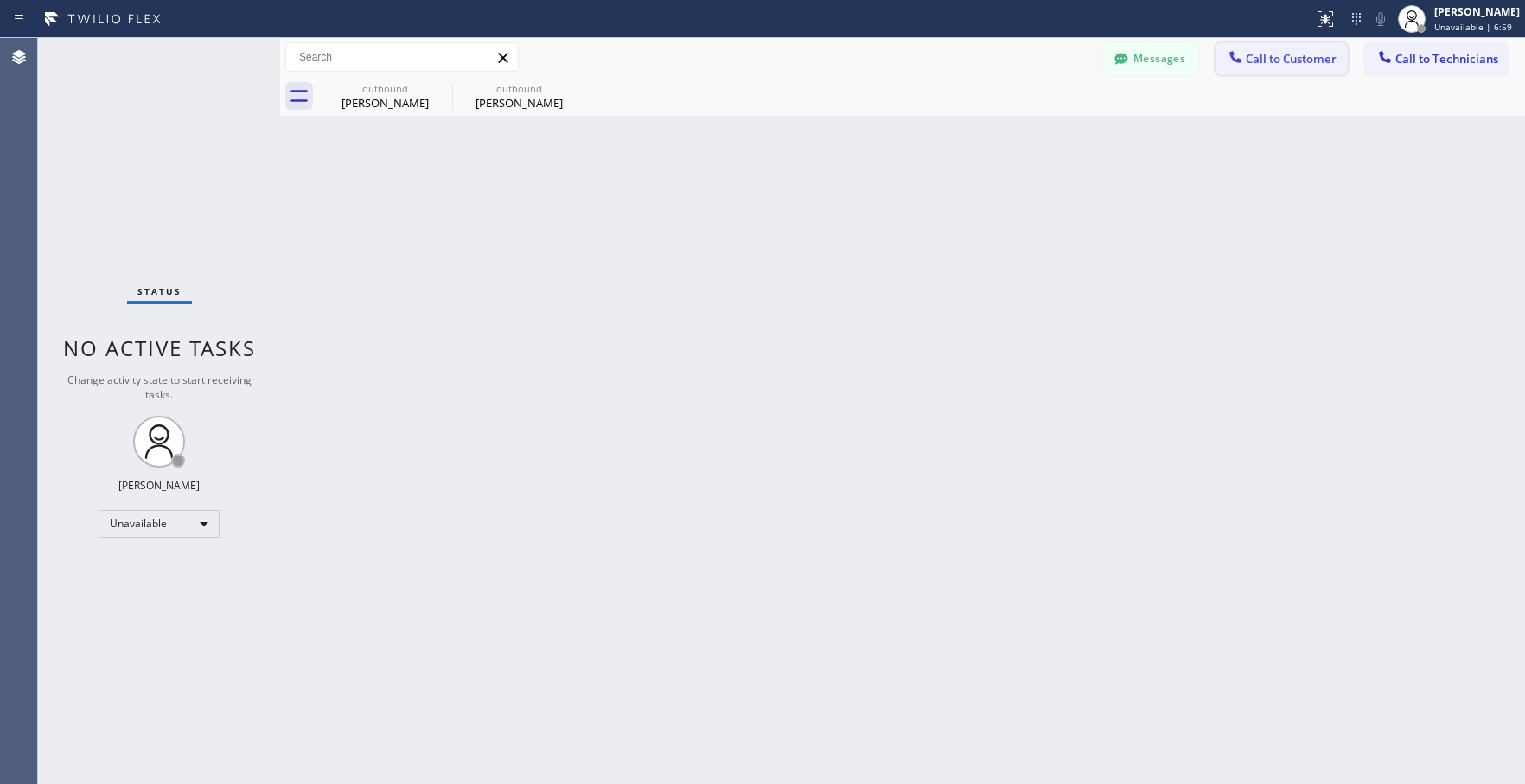
click at [1266, 54] on span "Call to Customer" at bounding box center [1292, 59] width 91 height 15
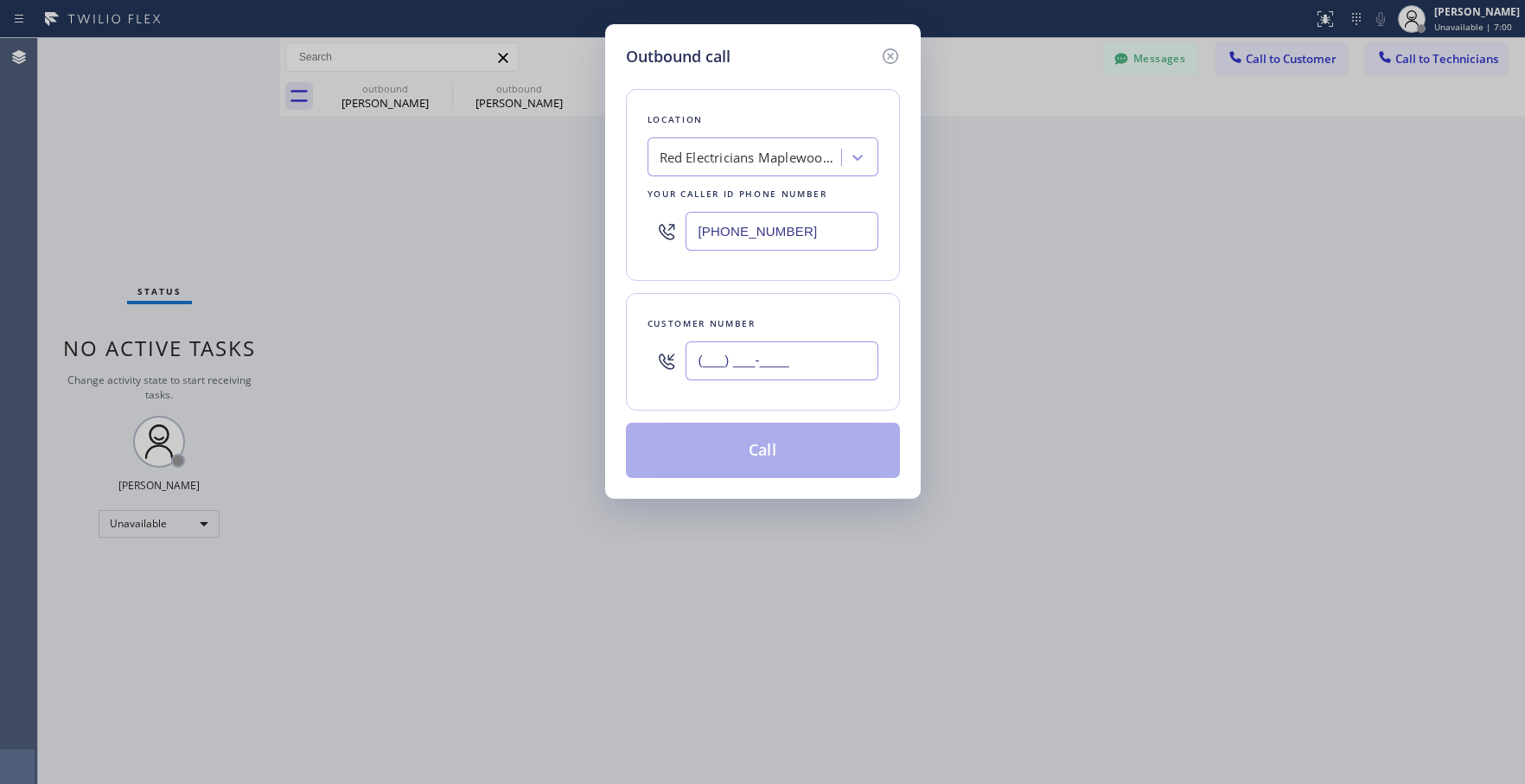
click at [737, 368] on input "(___) ___-____" at bounding box center [781, 360] width 193 height 39
paste input "973) 650-5611"
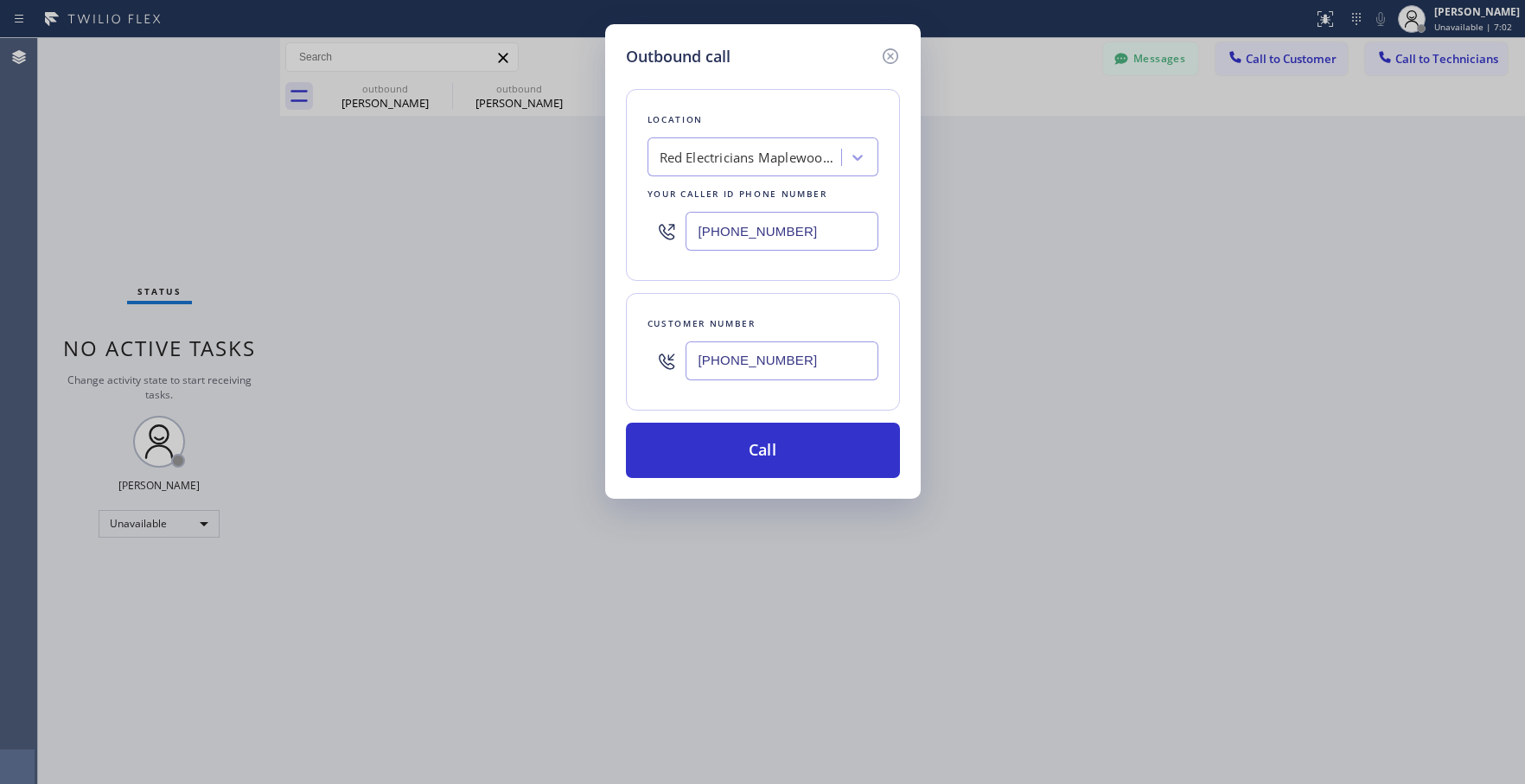
type input "[PHONE_NUMBER]"
click at [689, 174] on div "Red Electricians Maplewood(Nexus Electrical Services)" at bounding box center [762, 156] width 230 height 39
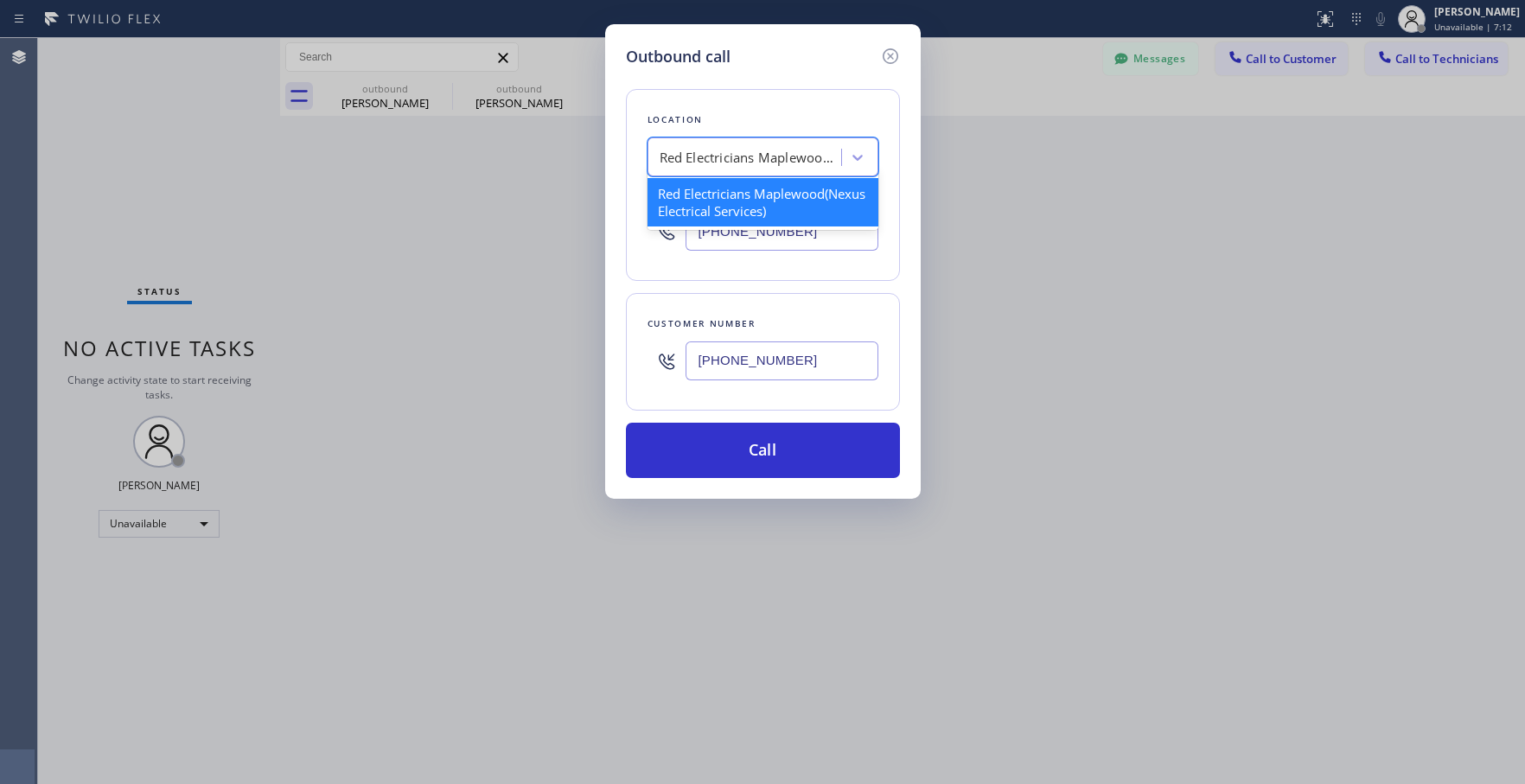
paste input "Red Electricians Maplewood(Nexus Electrical Services)"
type input "Red Electricians Maplewood(Nexus Electrical Services)"
click at [736, 222] on div "Red Electricians Maplewood(Nexus Electrical Services)" at bounding box center [762, 202] width 230 height 48
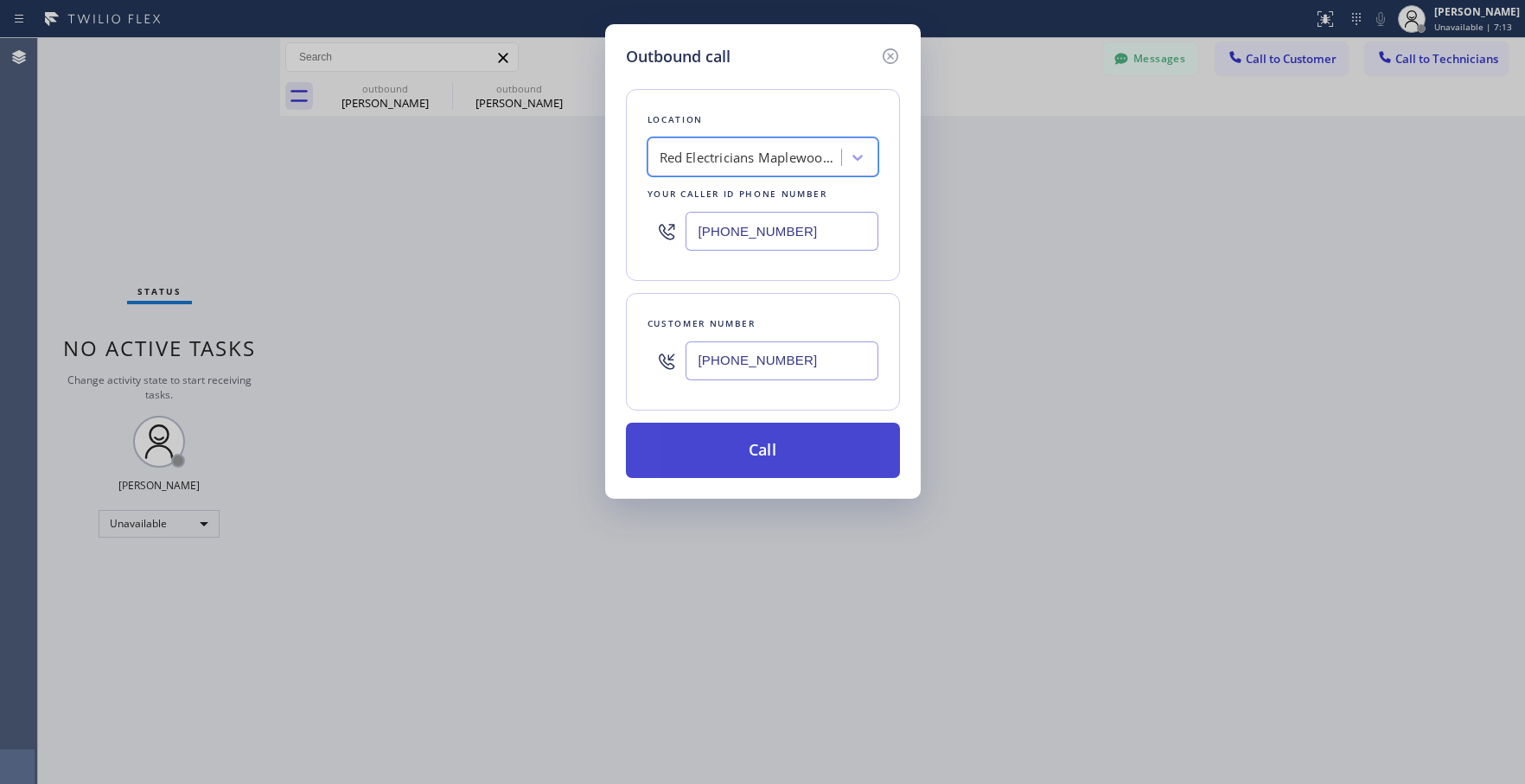
click at [795, 459] on button "Call" at bounding box center [762, 450] width 274 height 55
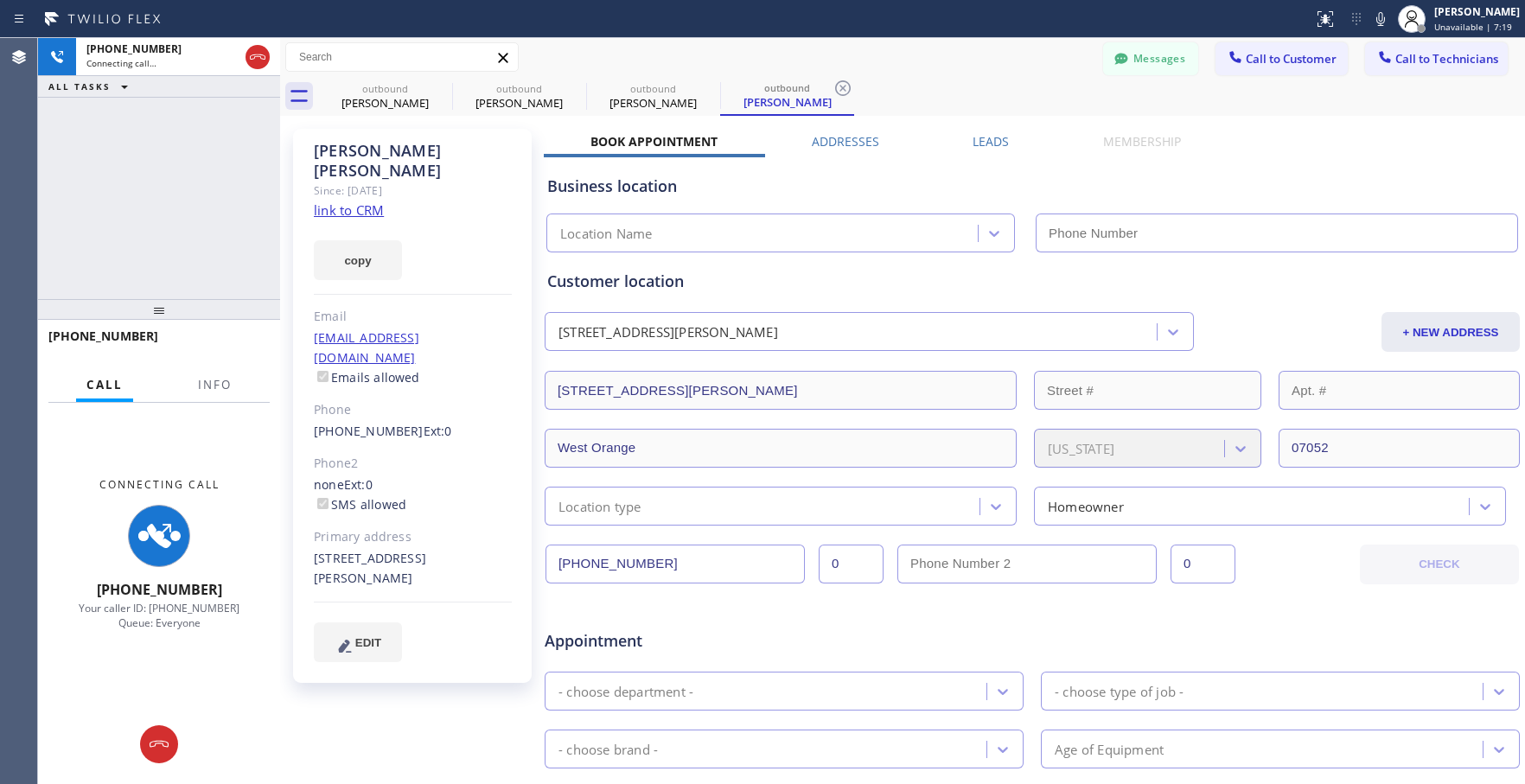
type input "[PHONE_NUMBER]"
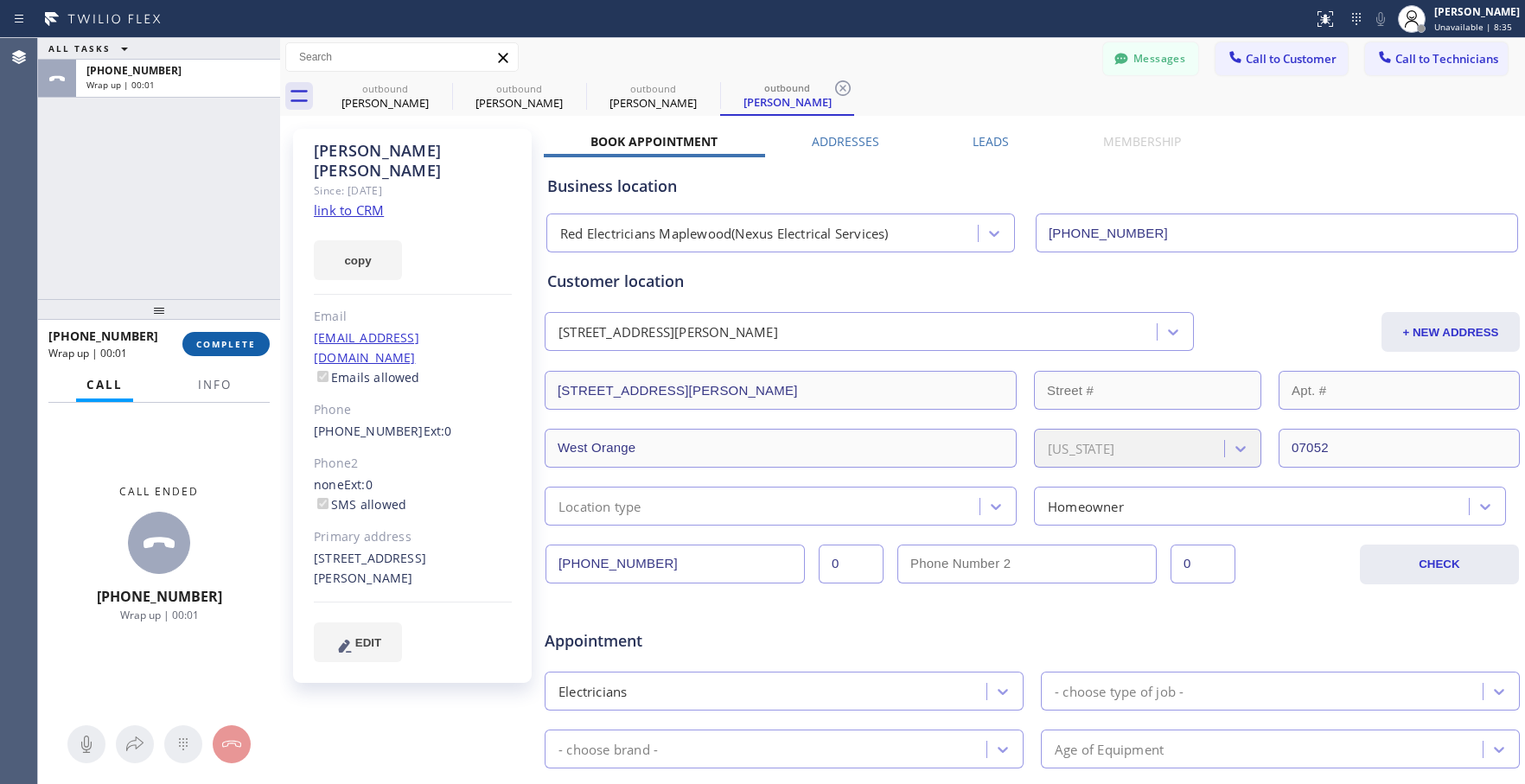
click at [243, 345] on span "COMPLETE" at bounding box center [226, 343] width 60 height 12
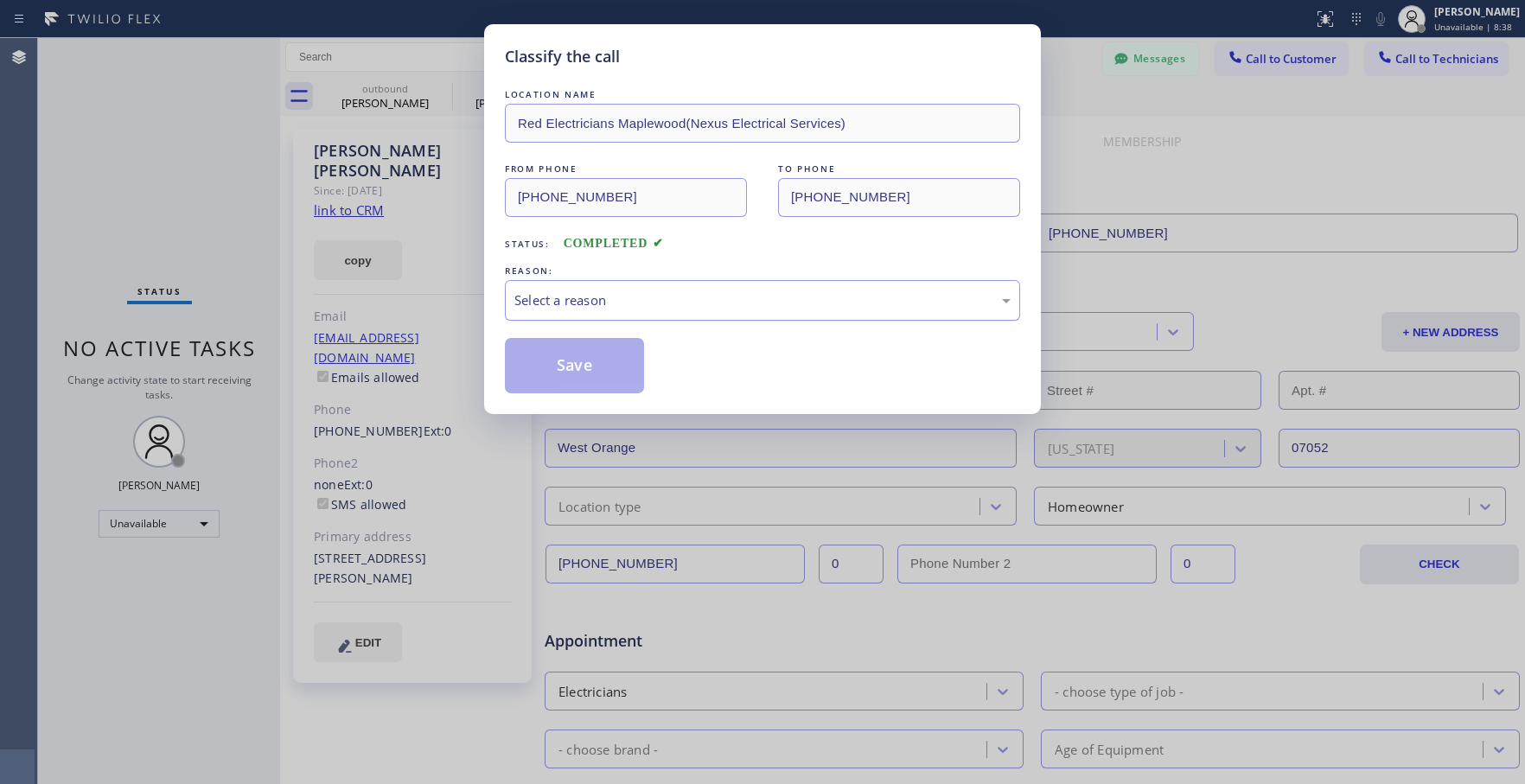
click at [702, 301] on div "Select a reason" at bounding box center [762, 300] width 496 height 20
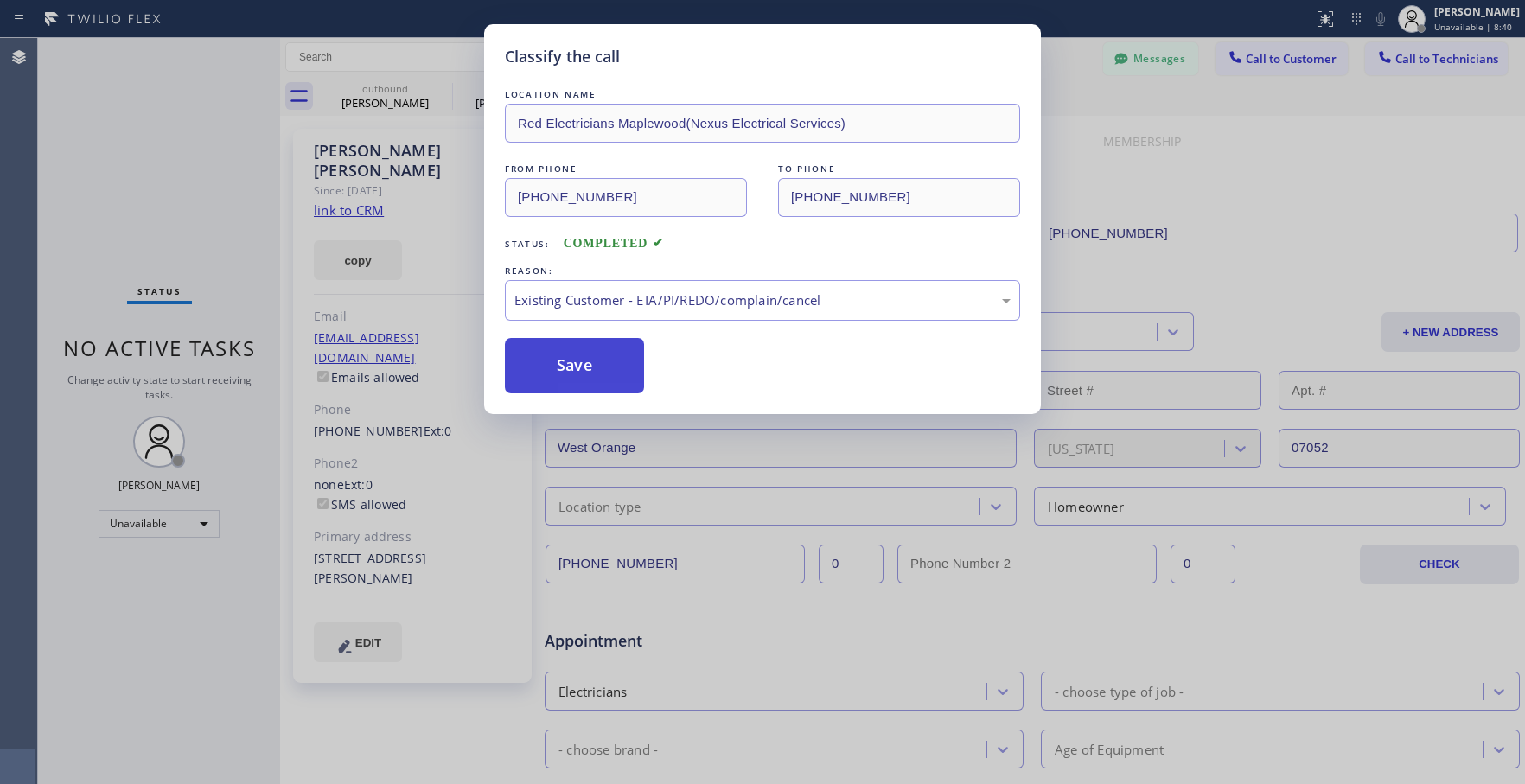
click at [615, 360] on button "Save" at bounding box center [574, 365] width 139 height 55
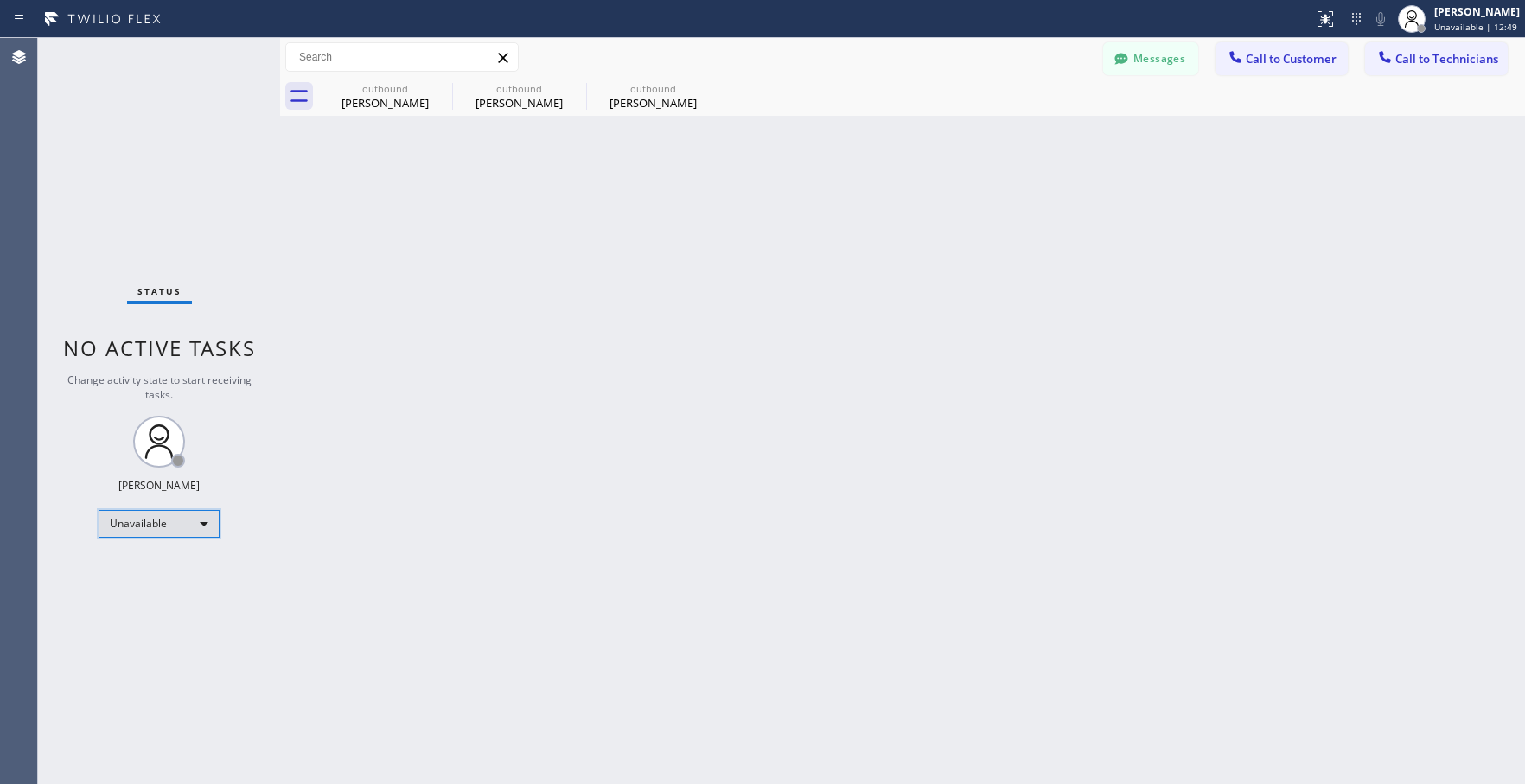
click at [183, 524] on div "Unavailable" at bounding box center [159, 523] width 121 height 27
click at [146, 608] on li "Break" at bounding box center [158, 612] width 118 height 21
click at [187, 512] on div "Break" at bounding box center [159, 523] width 121 height 27
click at [149, 569] on li "Available" at bounding box center [158, 570] width 118 height 21
click at [1277, 60] on span "Call to Customer" at bounding box center [1292, 59] width 91 height 15
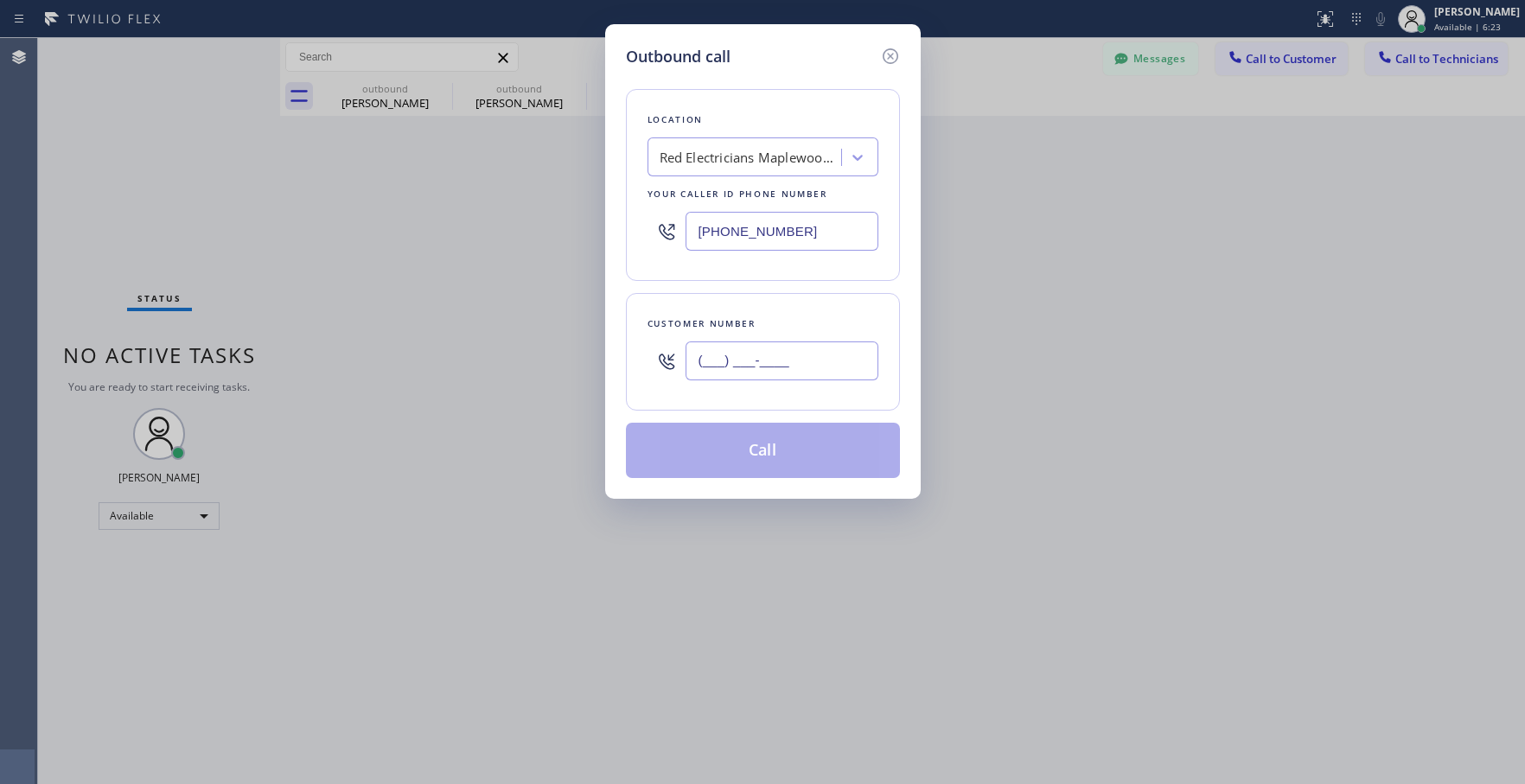
click at [738, 373] on input "(___) ___-____" at bounding box center [781, 360] width 193 height 39
paste input "609) 751-6865"
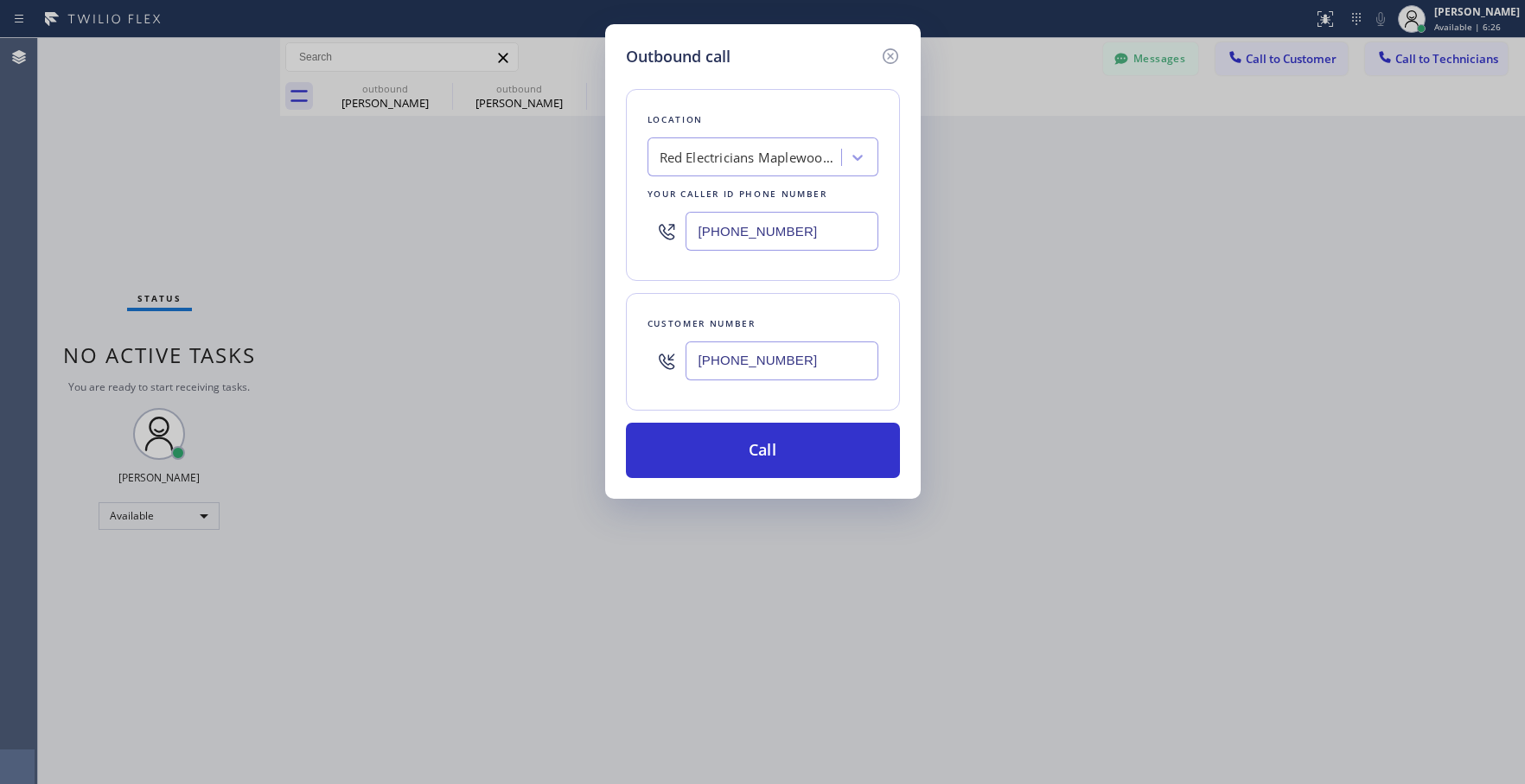
type input "[PHONE_NUMBER]"
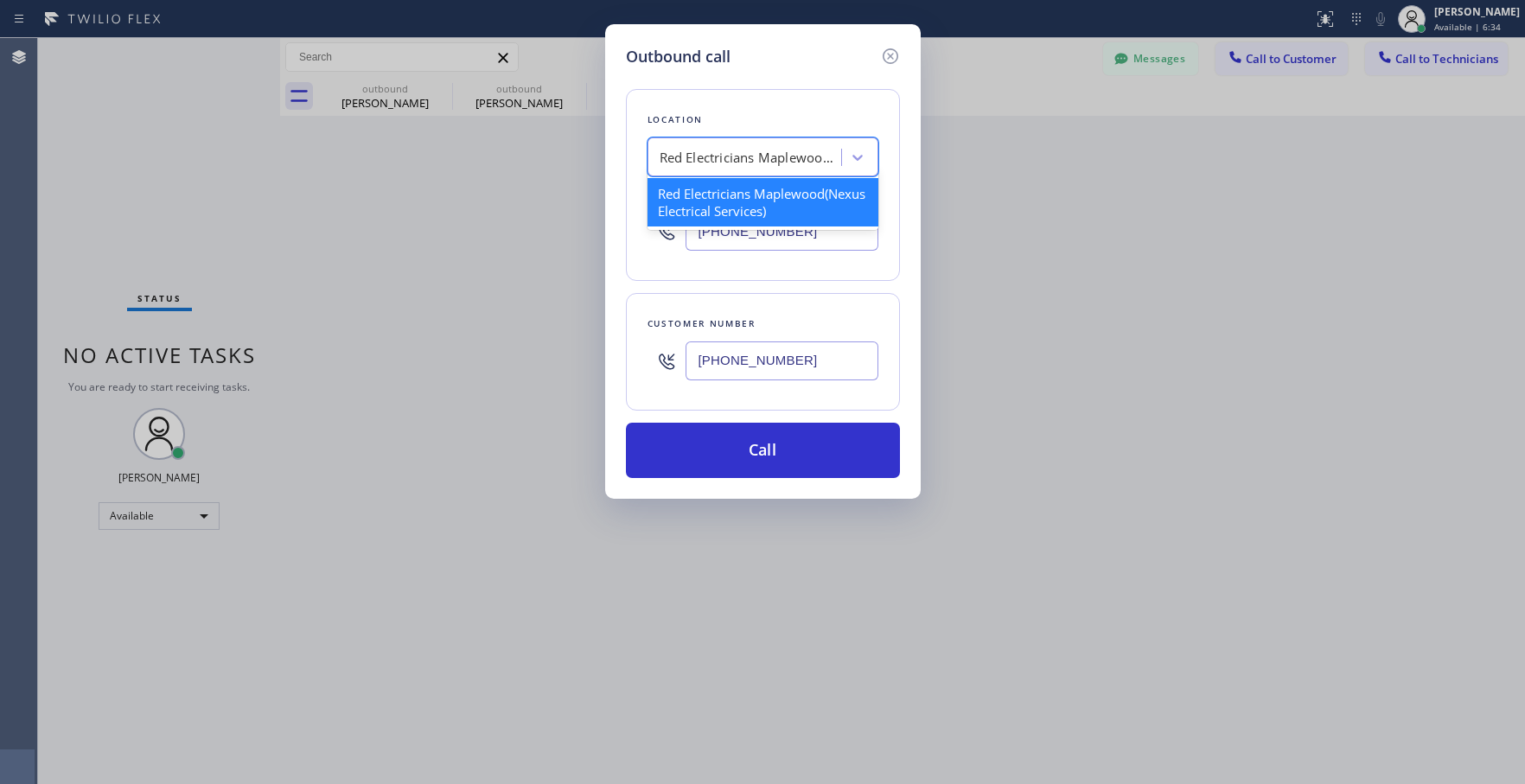
click at [741, 154] on div "Red Electricians Maplewood(Nexus Electrical Services)" at bounding box center [750, 157] width 181 height 20
paste input "Mac'simum Electric"
type input "Mac'simum Electric"
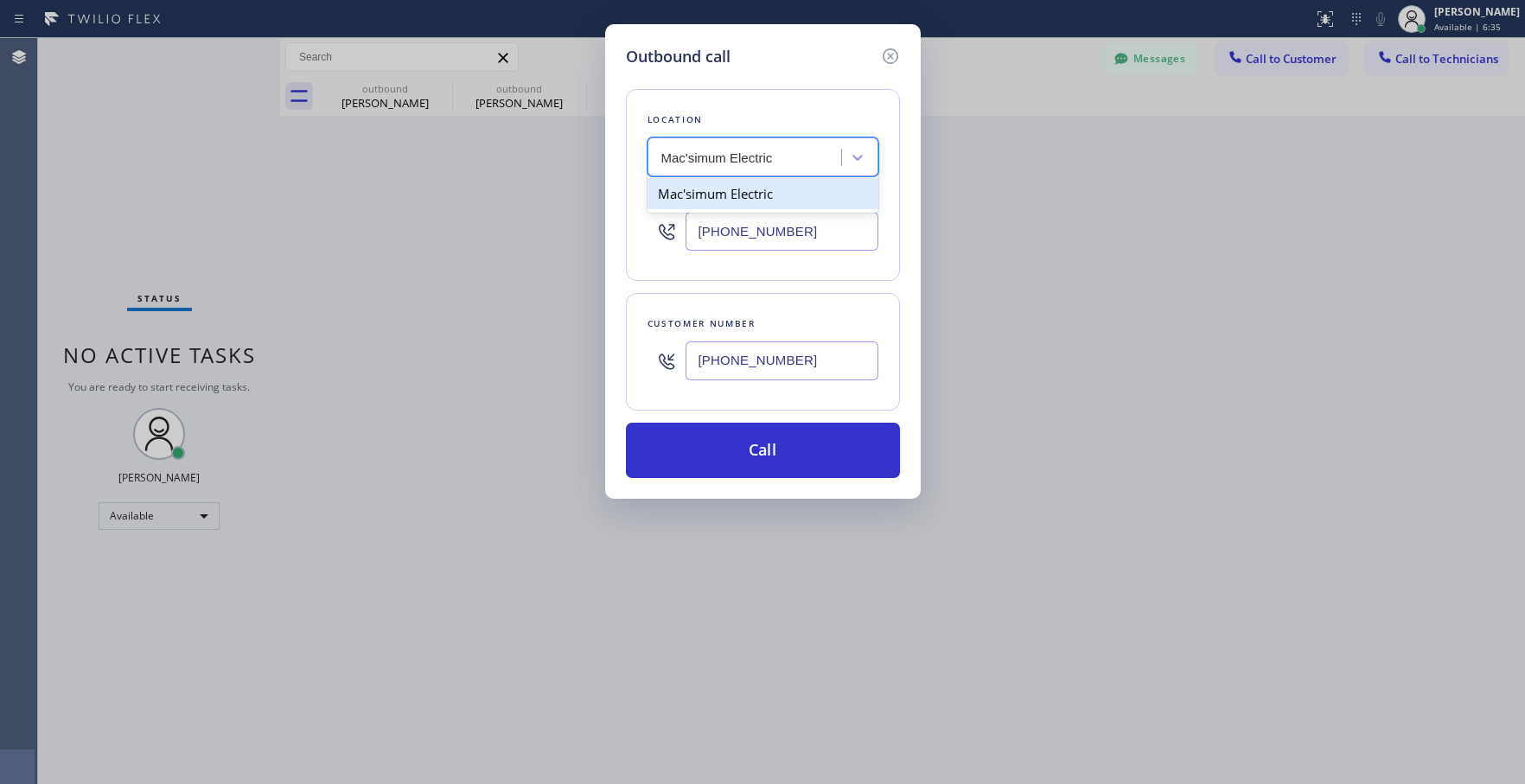
click at [709, 195] on div "Mac'simum Electric" at bounding box center [762, 193] width 230 height 31
type input "[PHONE_NUMBER]"
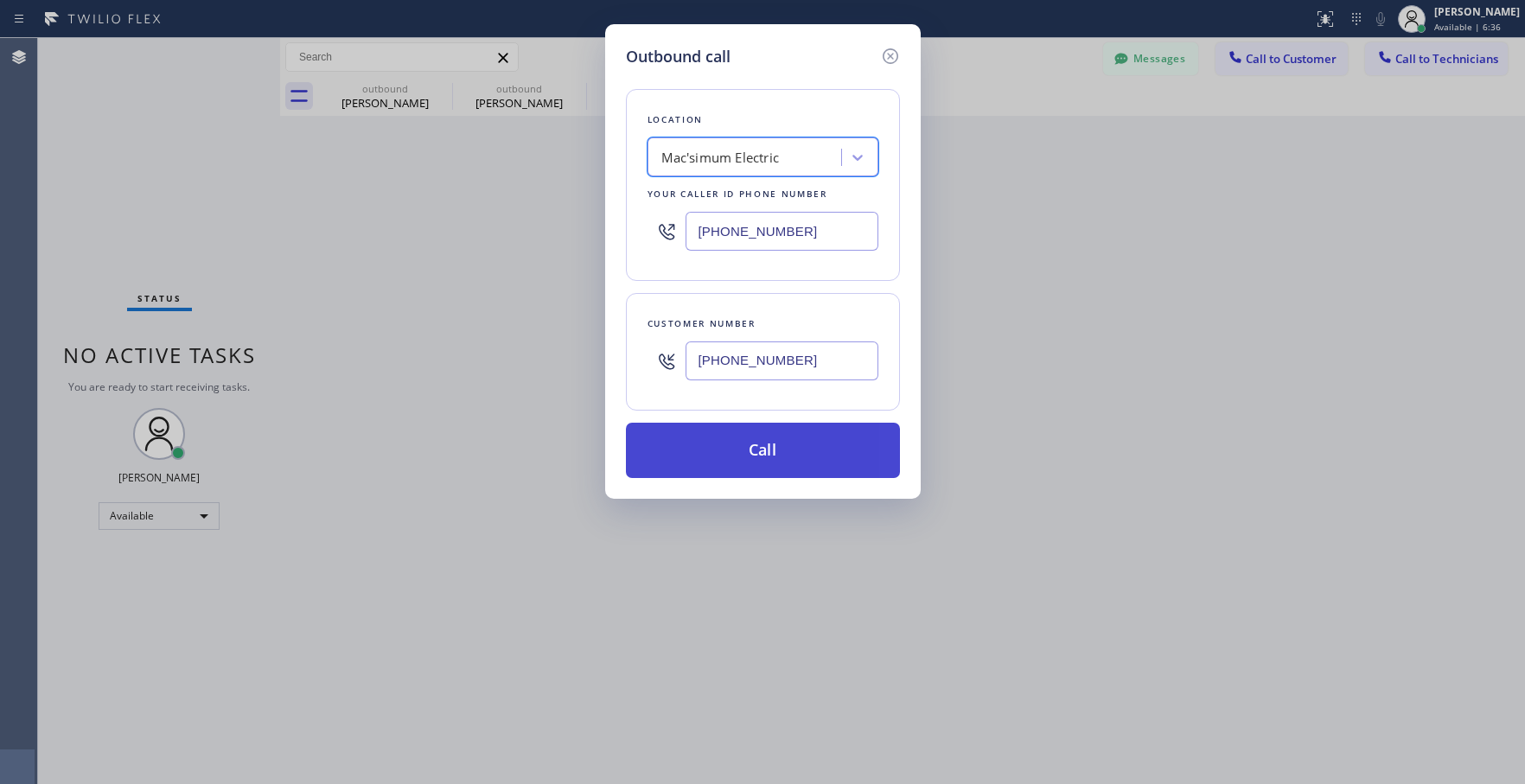
click at [749, 440] on button "Call" at bounding box center [762, 450] width 274 height 55
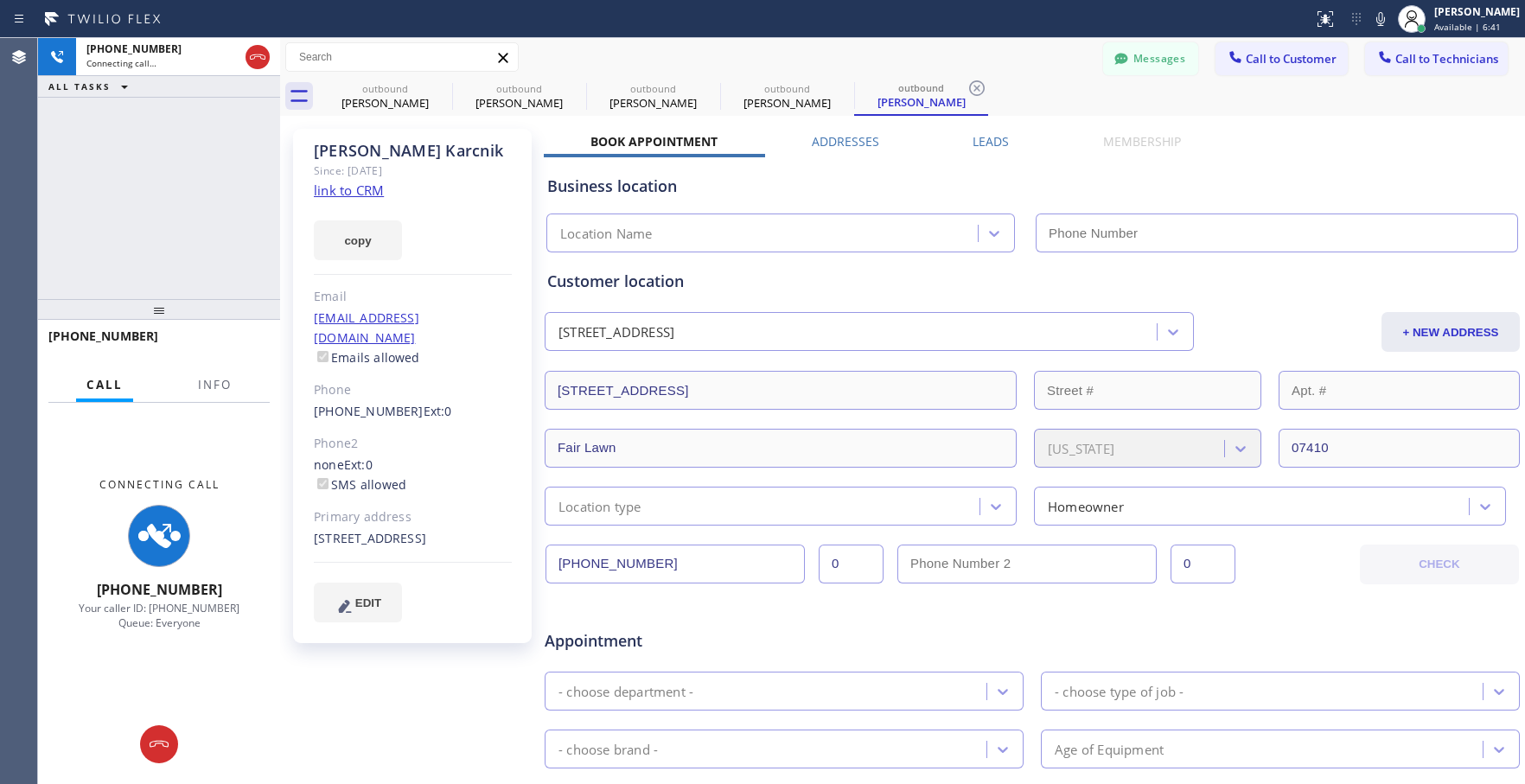
type input "[PHONE_NUMBER]"
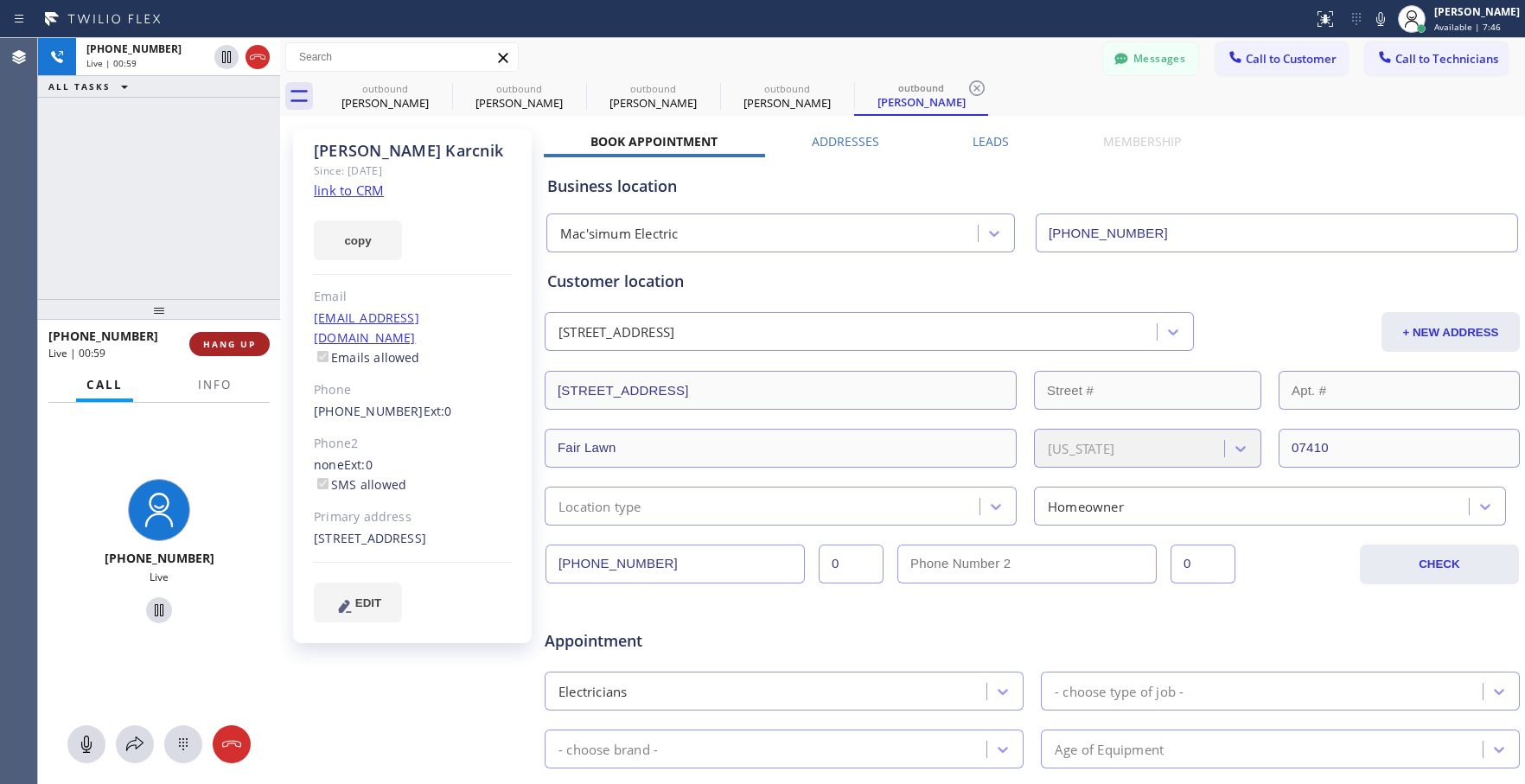
click at [227, 341] on span "HANG UP" at bounding box center [230, 343] width 53 height 12
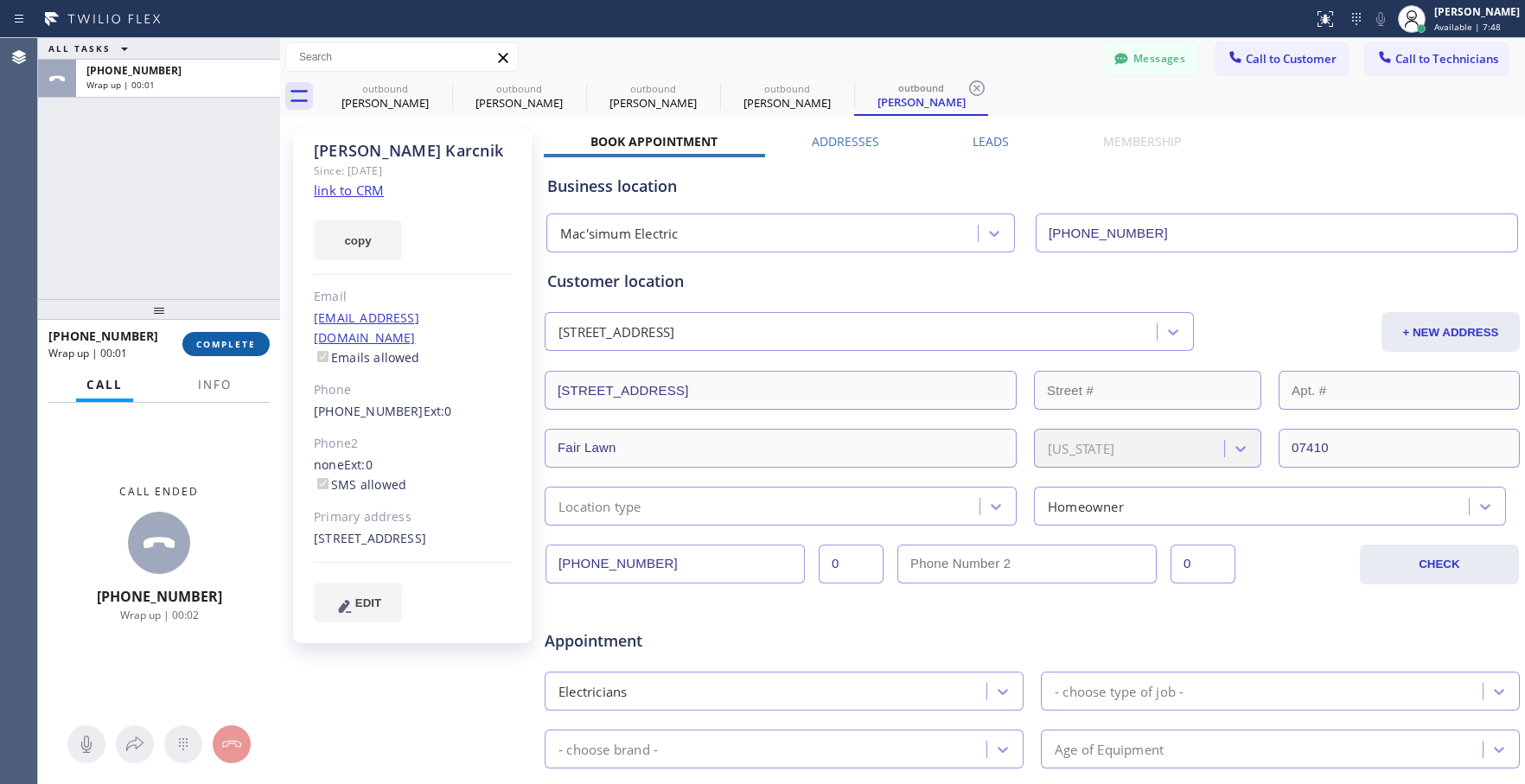
click at [236, 333] on button "COMPLETE" at bounding box center [226, 344] width 87 height 25
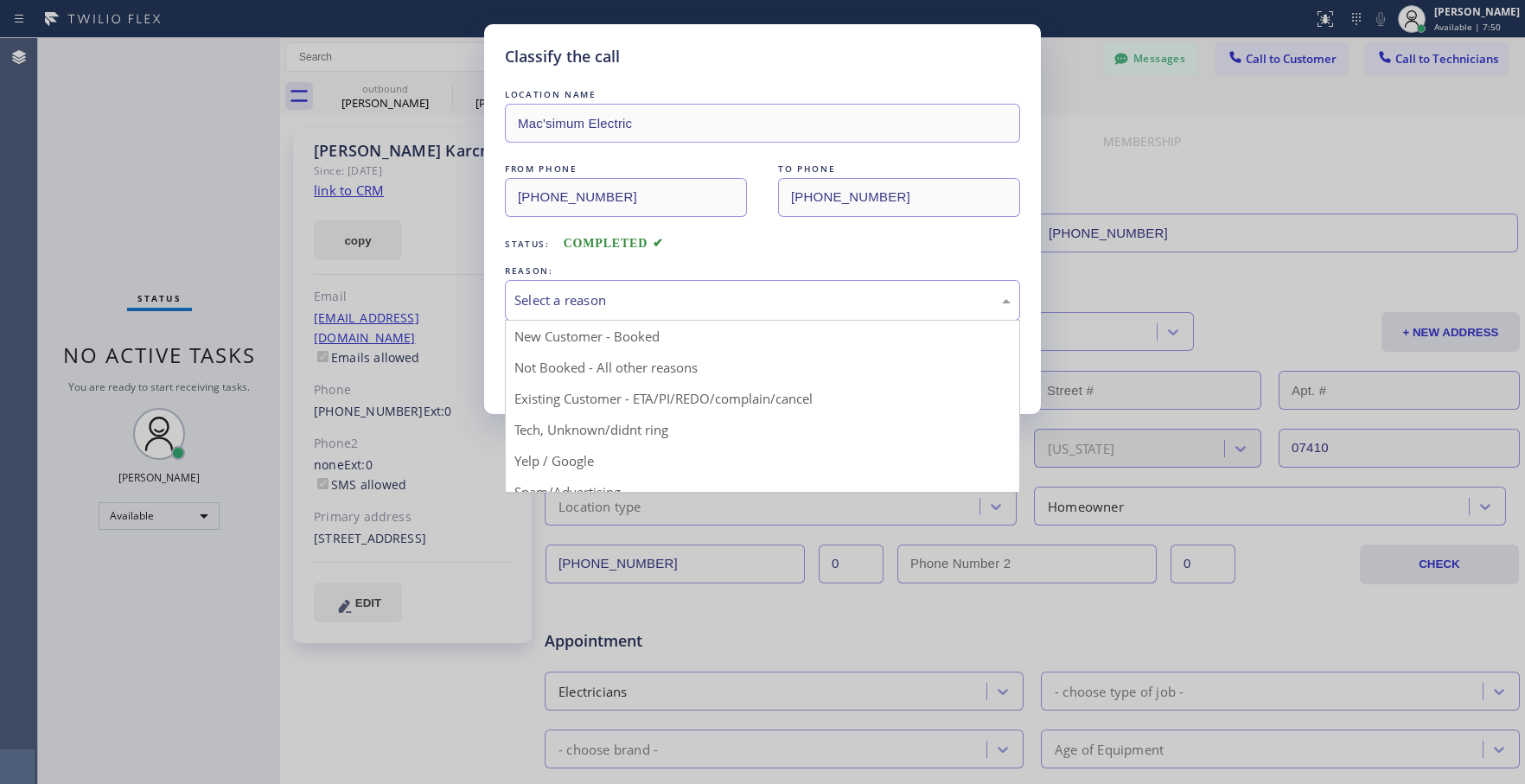
click at [753, 308] on div "Select a reason" at bounding box center [762, 300] width 496 height 20
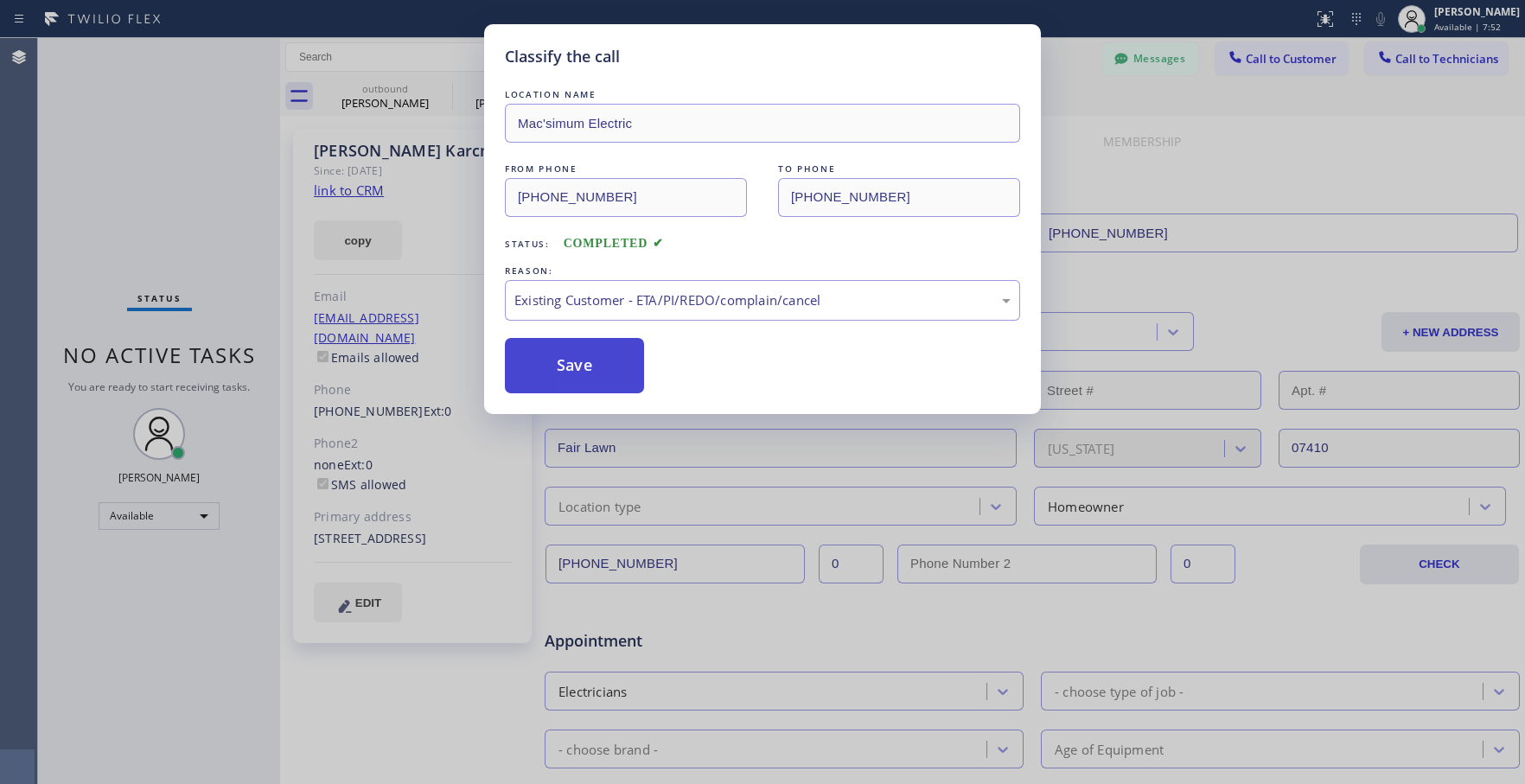
click at [553, 350] on button "Save" at bounding box center [574, 365] width 139 height 55
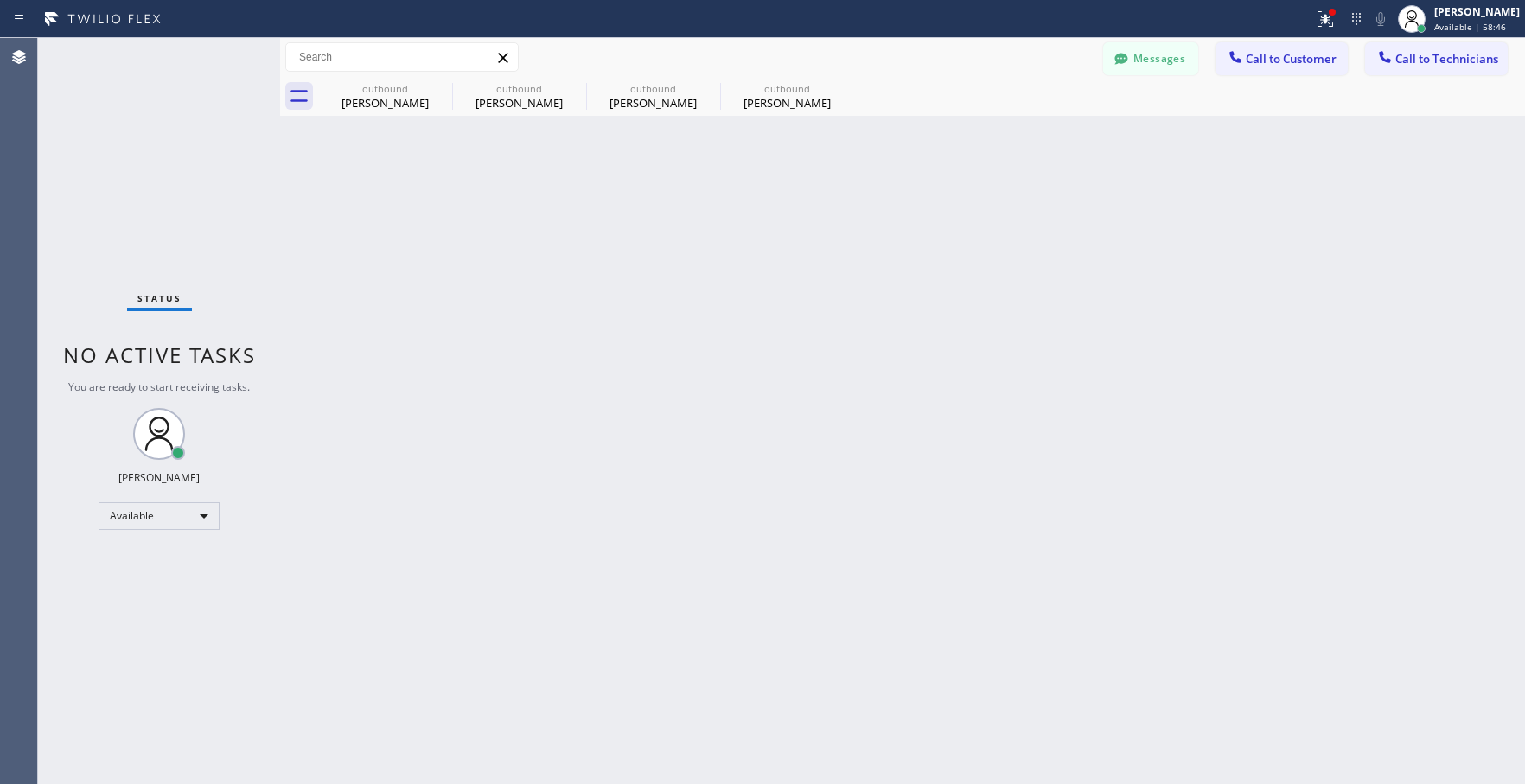
click at [744, 464] on div "Back to Dashboard Change Sender ID Customers Technicians AC [PERSON_NAME] [DATE…" at bounding box center [902, 410] width 1245 height 746
click at [1454, 55] on span "Call to Technicians" at bounding box center [1446, 59] width 102 height 15
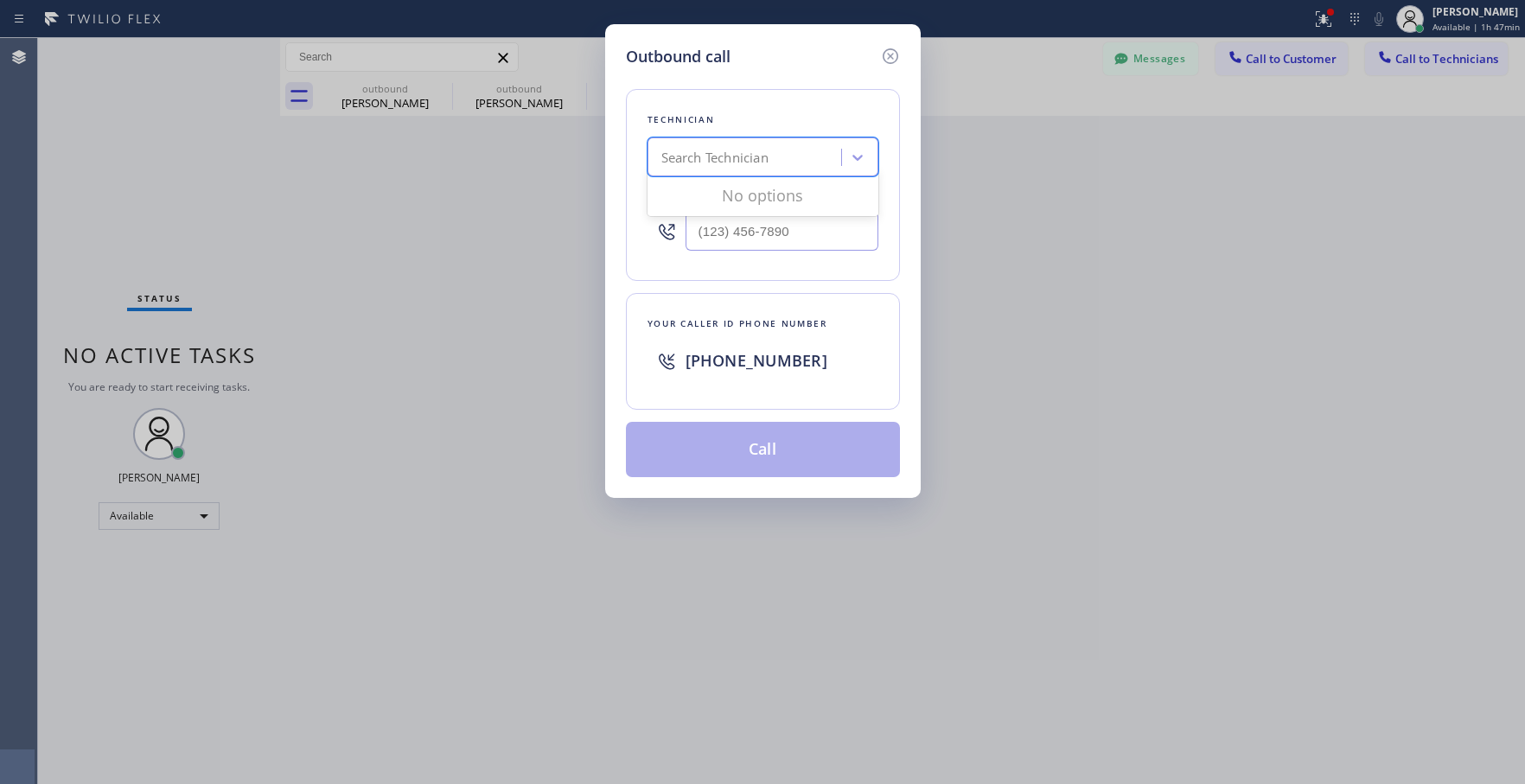
click at [749, 153] on div "Search Technician" at bounding box center [714, 157] width 107 height 20
type input "[PERSON_NAME]"
click at [689, 197] on div "[PERSON_NAME]" at bounding box center [762, 193] width 230 height 31
type input "[PHONE_NUMBER]"
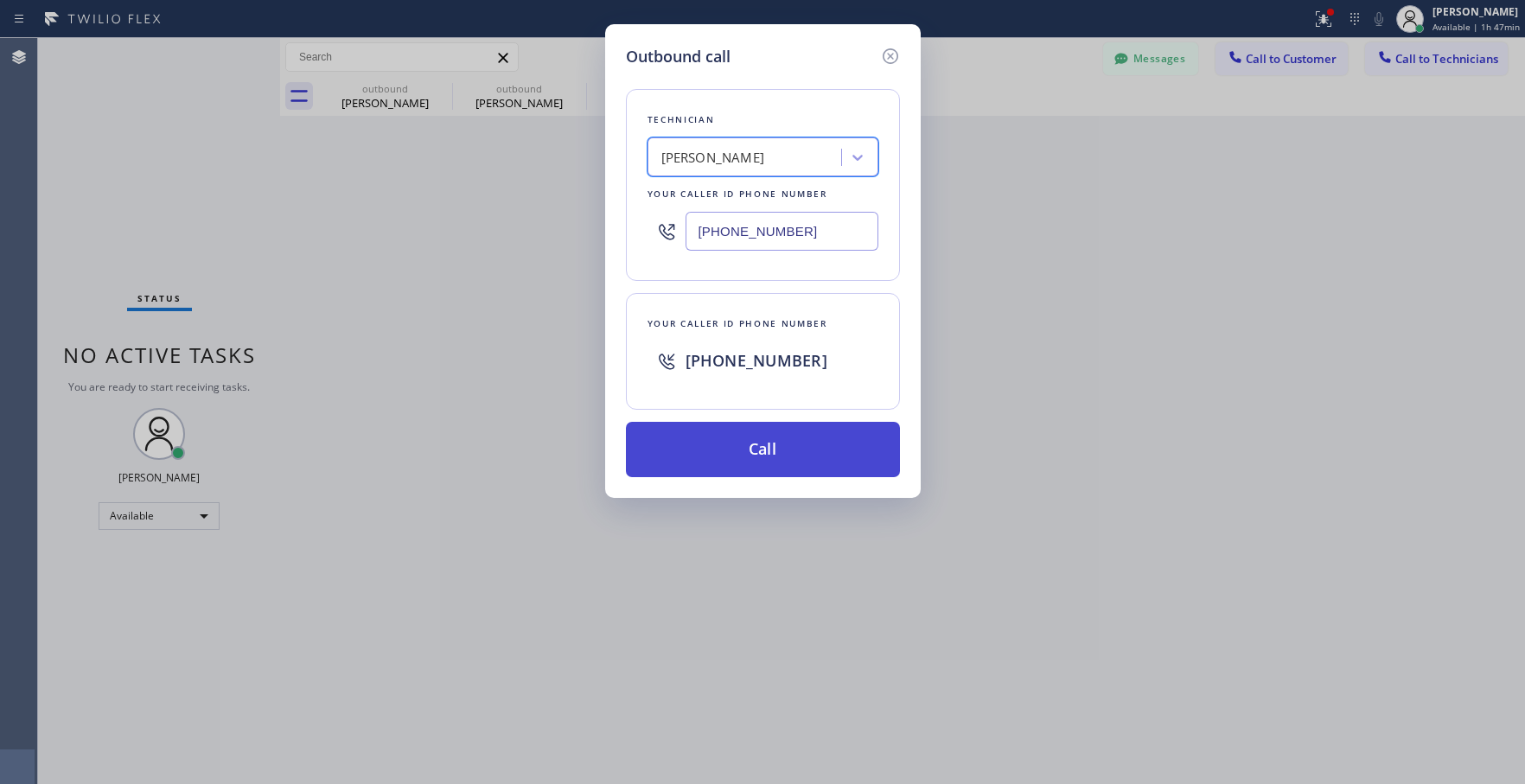
click at [740, 457] on button "Call" at bounding box center [762, 449] width 274 height 55
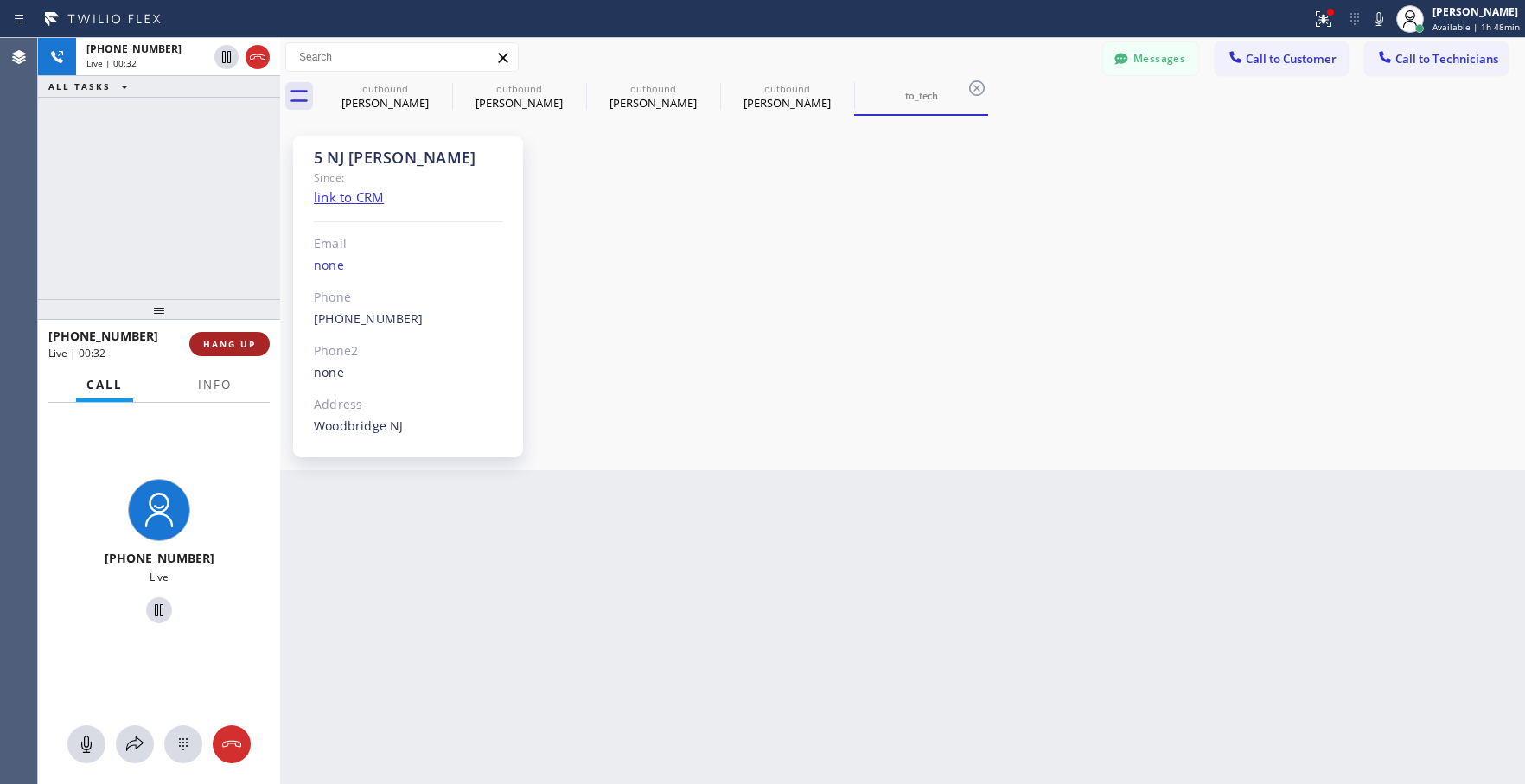
click at [216, 337] on span "HANG UP" at bounding box center [230, 343] width 53 height 12
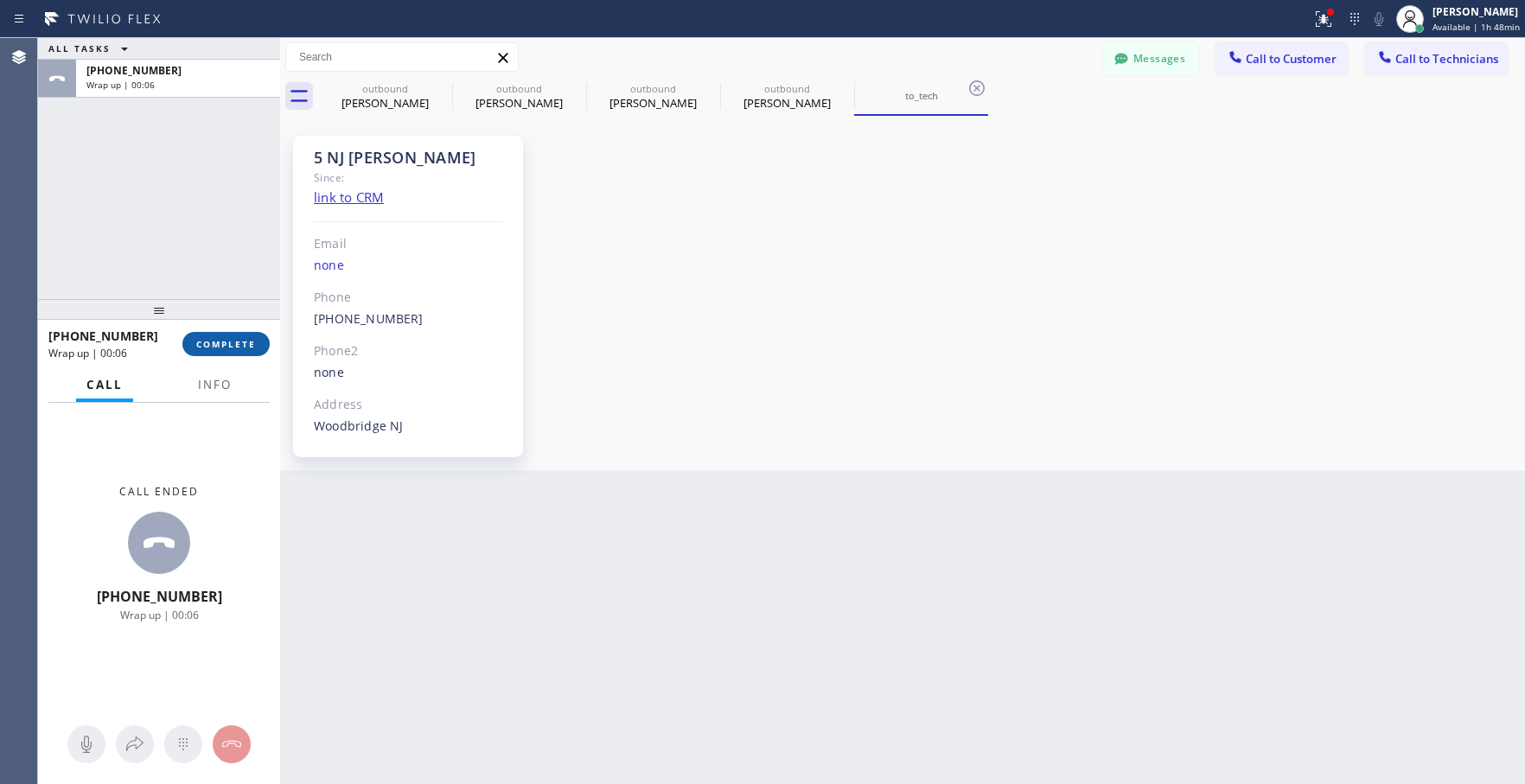
click at [240, 356] on button "COMPLETE" at bounding box center [226, 344] width 87 height 25
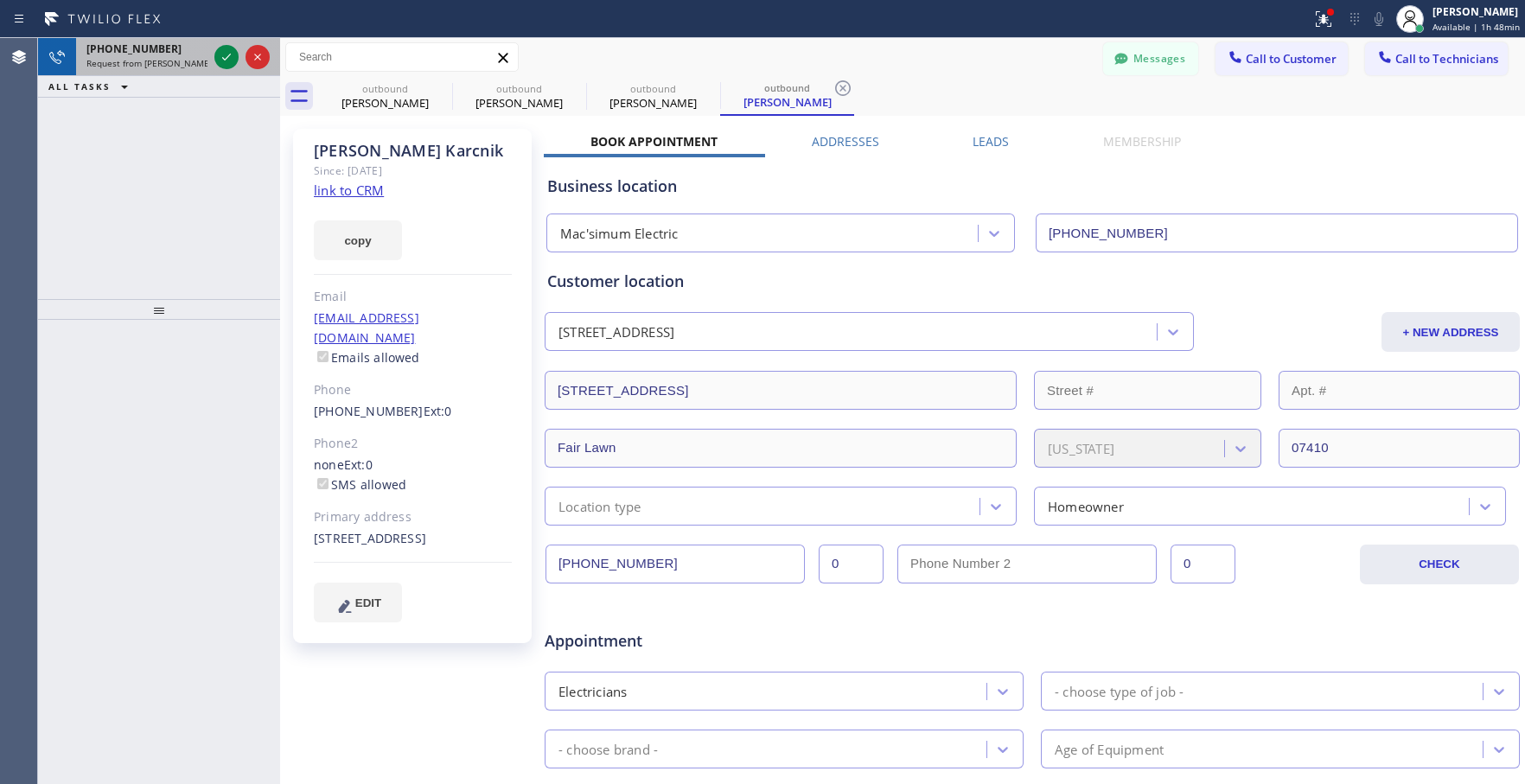
drag, startPoint x: 221, startPoint y: 56, endPoint x: 206, endPoint y: 65, distance: 17.5
click at [221, 56] on icon at bounding box center [227, 57] width 21 height 21
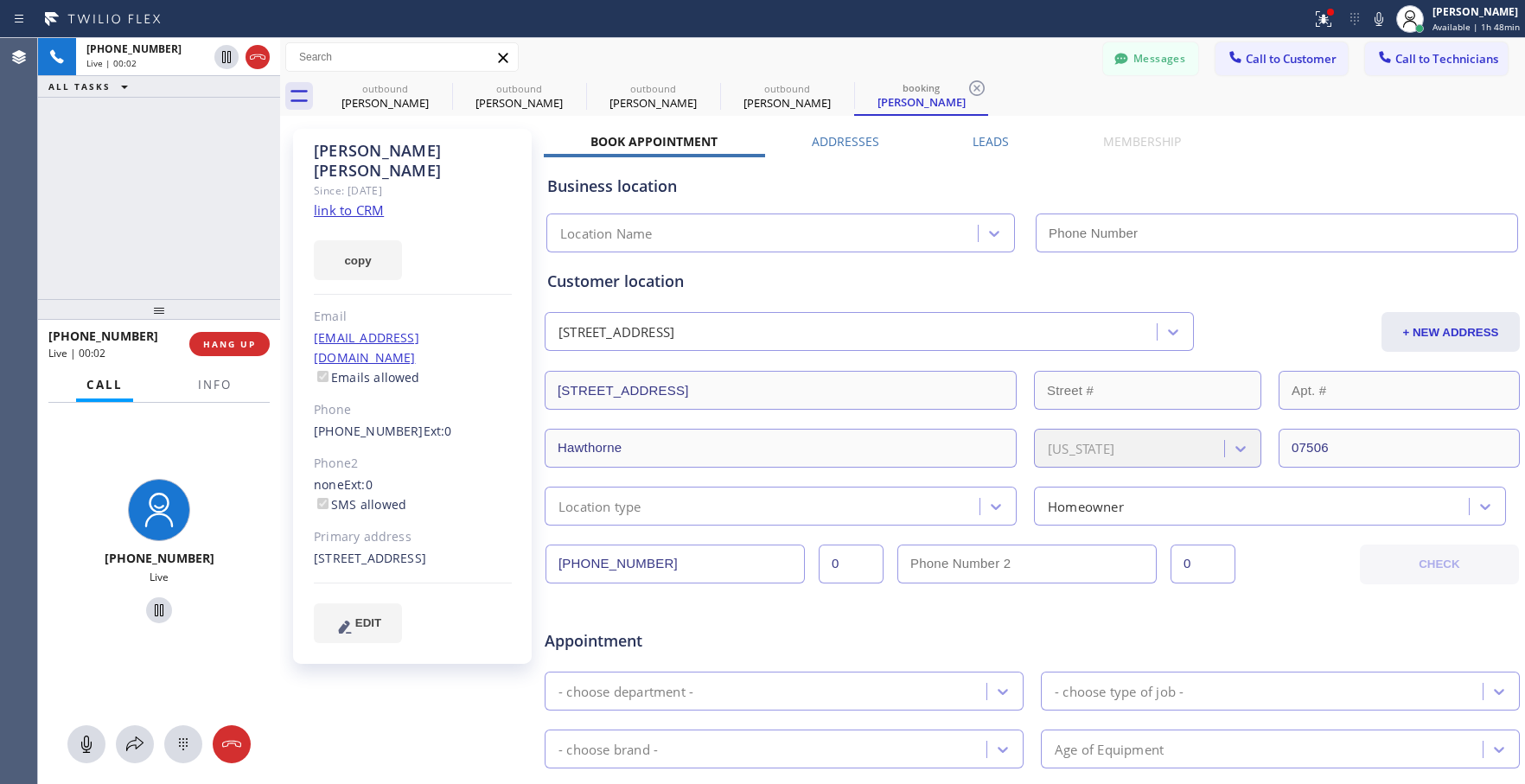
type input "[PHONE_NUMBER]"
click at [1427, 159] on div "Business location [PERSON_NAME] Electric Inc [PHONE_NUMBER]" at bounding box center [1032, 205] width 977 height 95
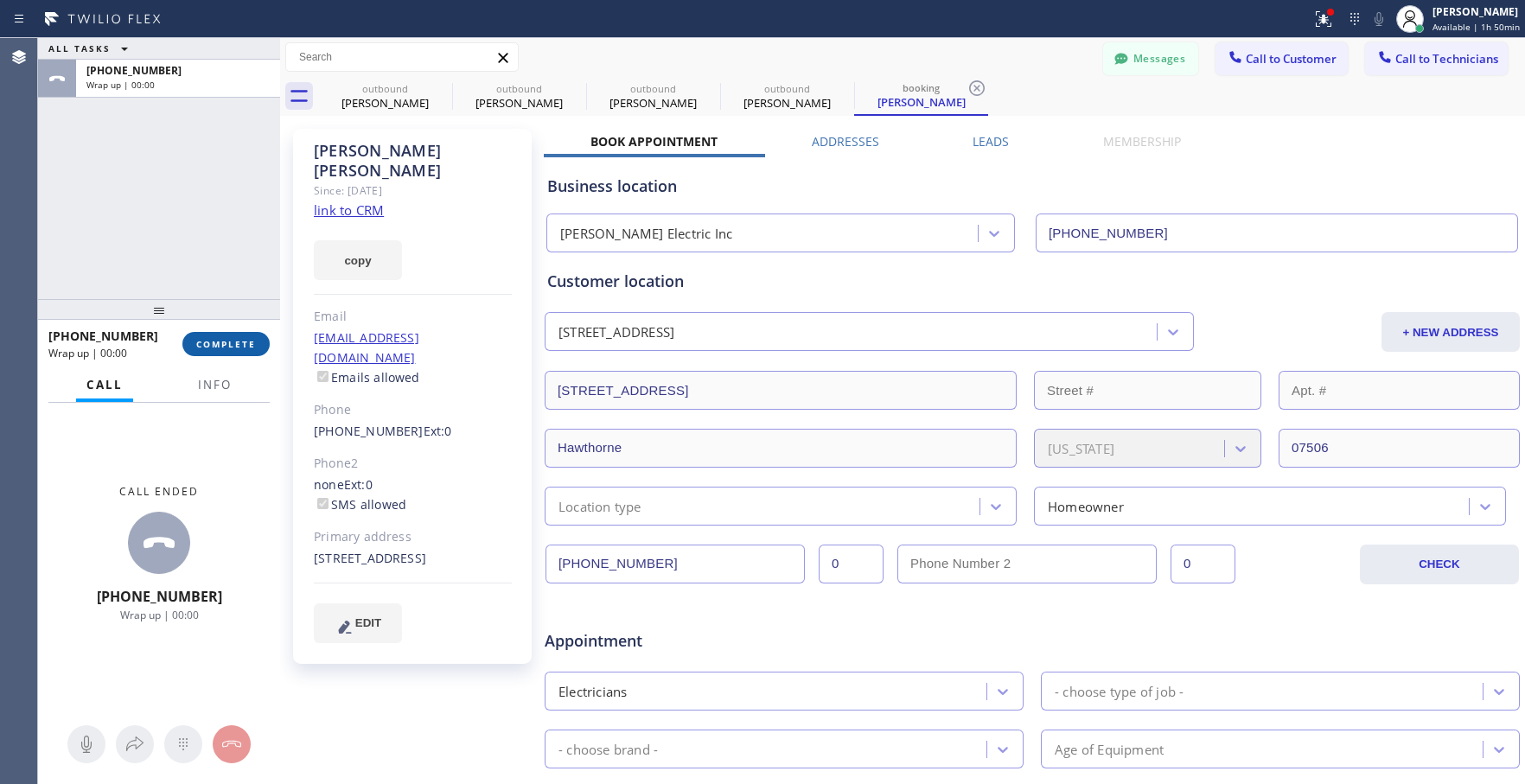
click at [217, 344] on span "COMPLETE" at bounding box center [226, 343] width 60 height 12
click at [222, 341] on span "COMPLETE" at bounding box center [226, 343] width 60 height 12
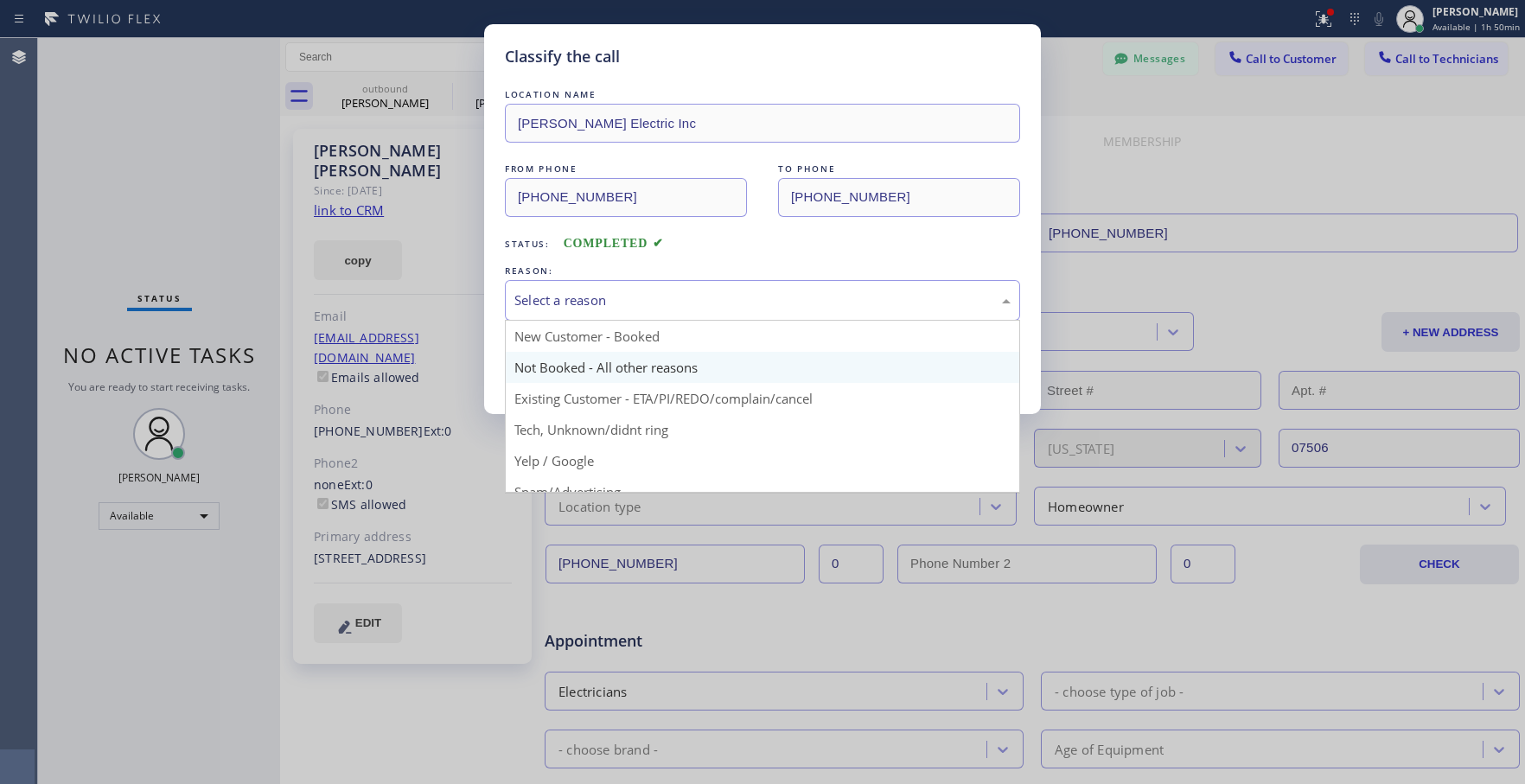
drag, startPoint x: 688, startPoint y: 299, endPoint x: 689, endPoint y: 370, distance: 71.0
click at [686, 299] on div "Select a reason" at bounding box center [762, 300] width 496 height 20
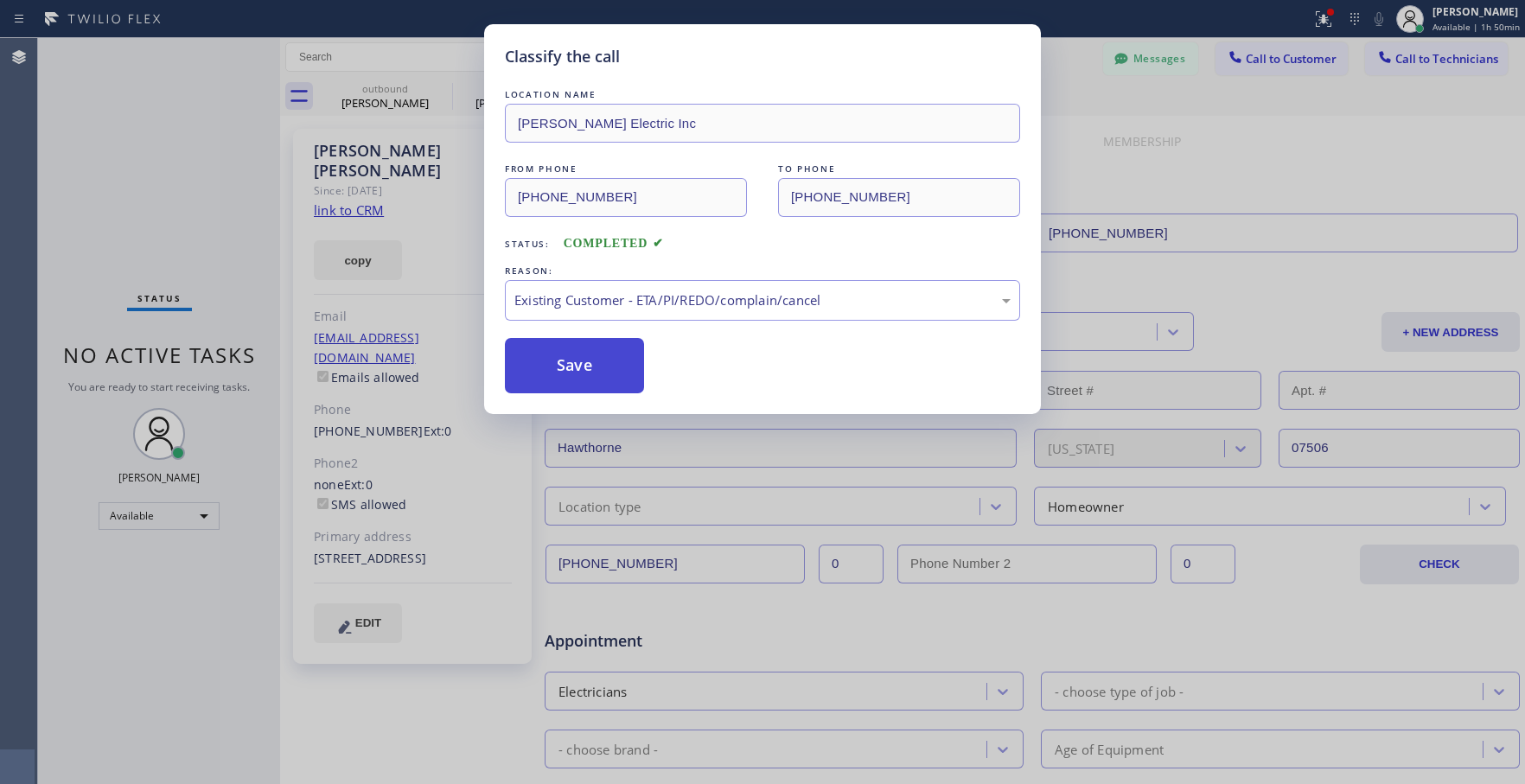
click at [561, 361] on button "Save" at bounding box center [574, 365] width 139 height 55
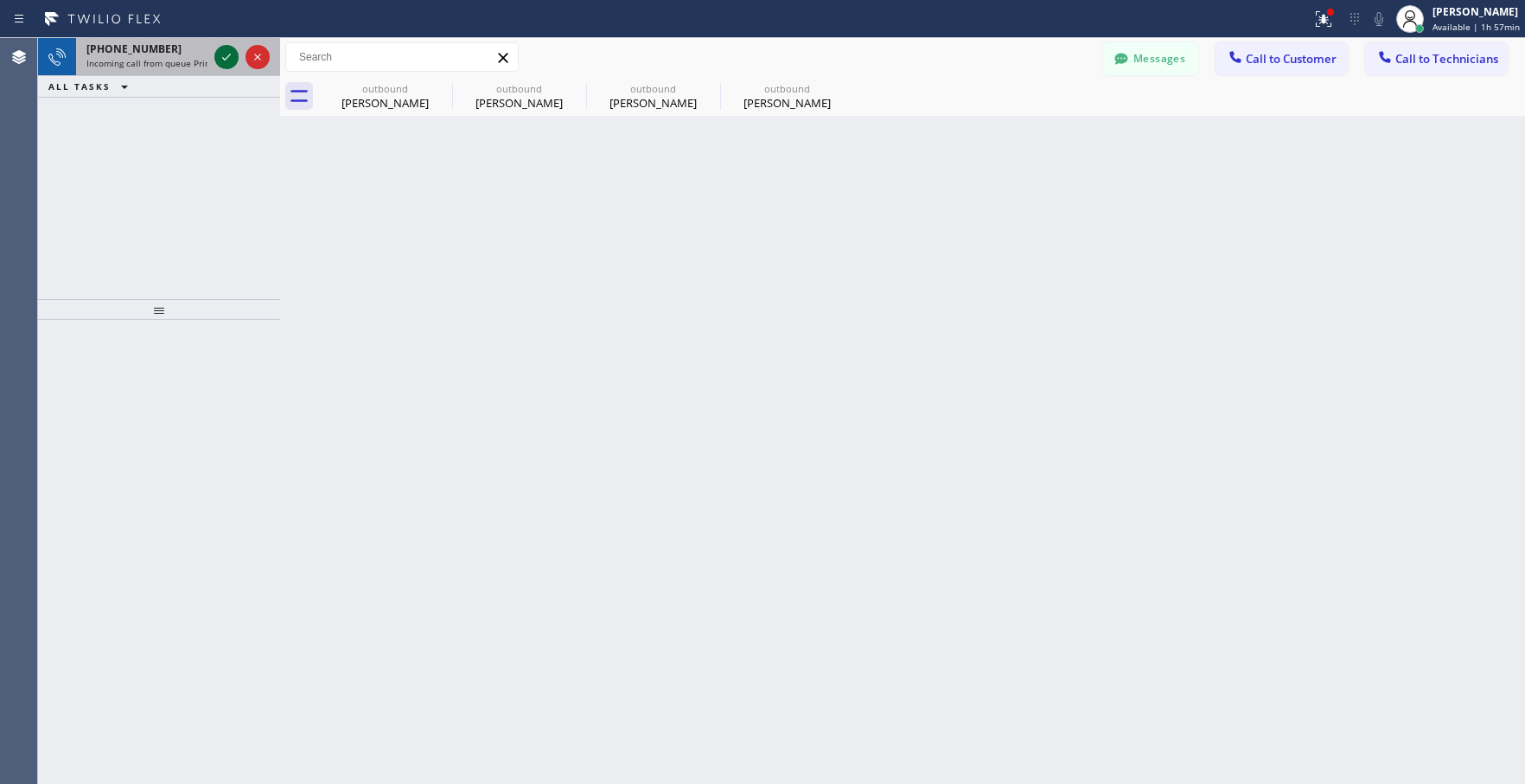
click at [222, 54] on icon at bounding box center [227, 57] width 21 height 21
click at [229, 59] on icon at bounding box center [227, 57] width 21 height 21
drag, startPoint x: 231, startPoint y: 54, endPoint x: 190, endPoint y: 64, distance: 42.2
click at [231, 54] on icon at bounding box center [227, 57] width 21 height 21
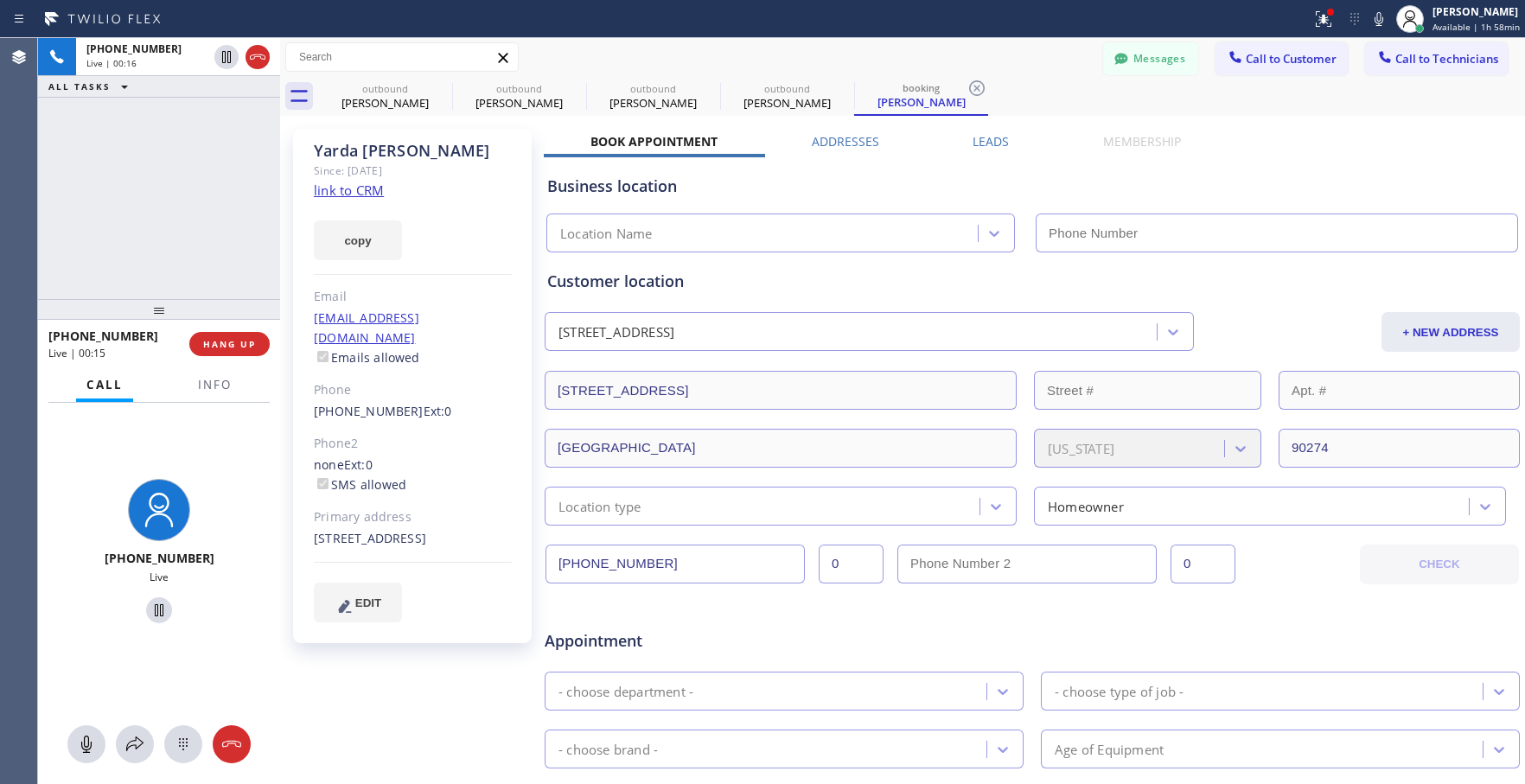
type input "[PHONE_NUMBER]"
click at [357, 191] on link "link to CRM" at bounding box center [349, 190] width 70 height 17
click at [224, 341] on span "HANG UP" at bounding box center [230, 343] width 53 height 12
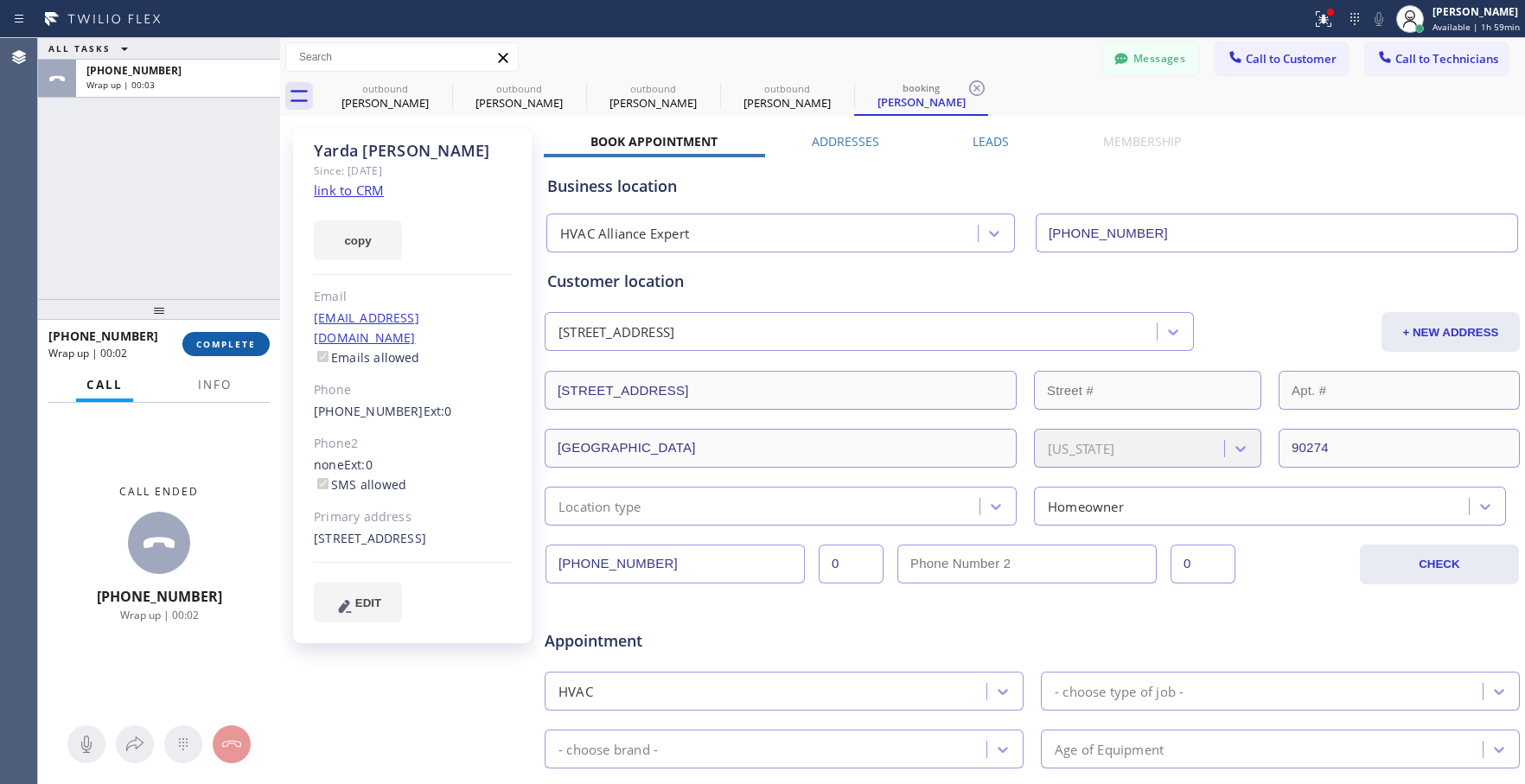
click at [246, 345] on span "COMPLETE" at bounding box center [226, 343] width 60 height 12
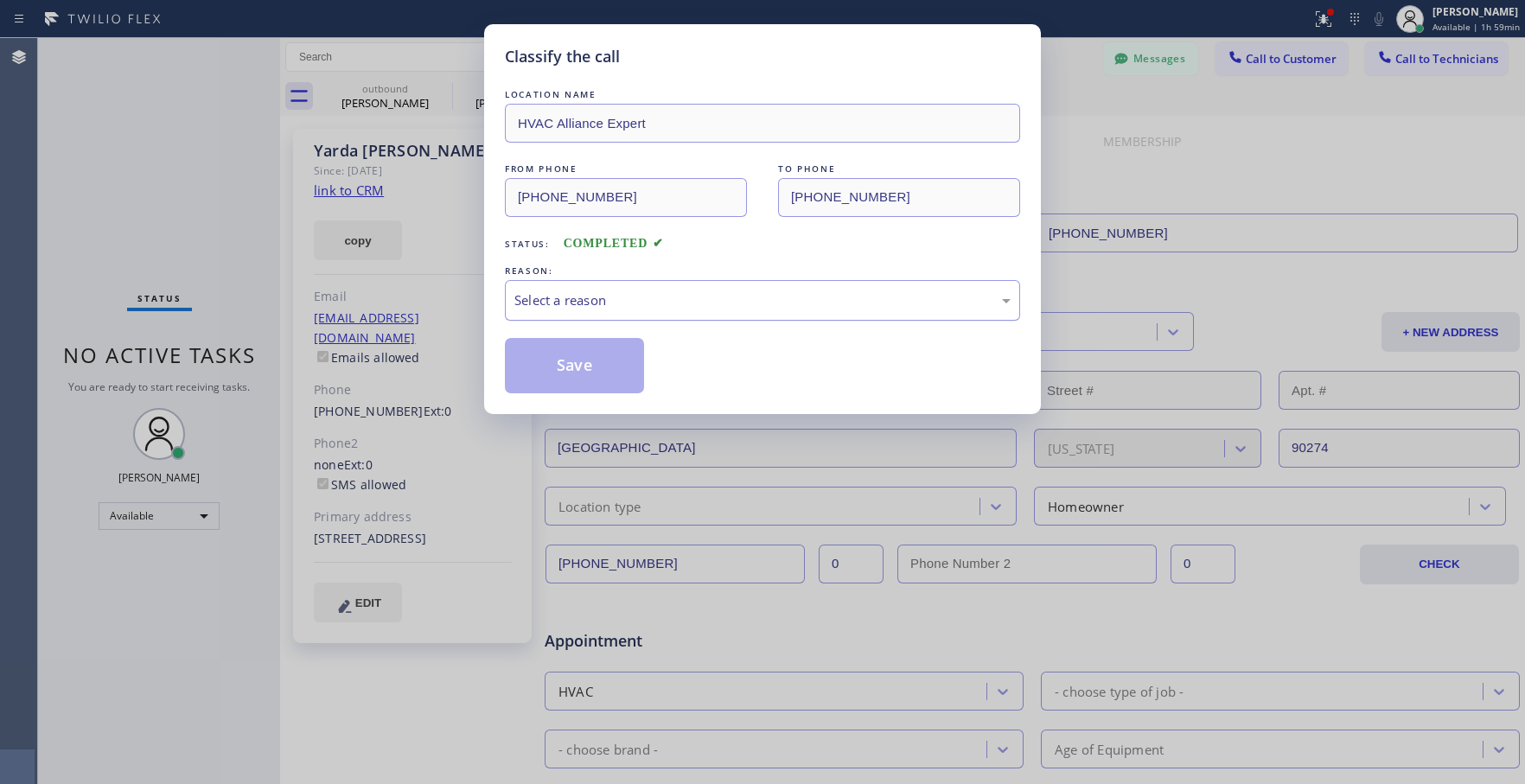
click at [680, 288] on div "Select a reason" at bounding box center [762, 300] width 515 height 41
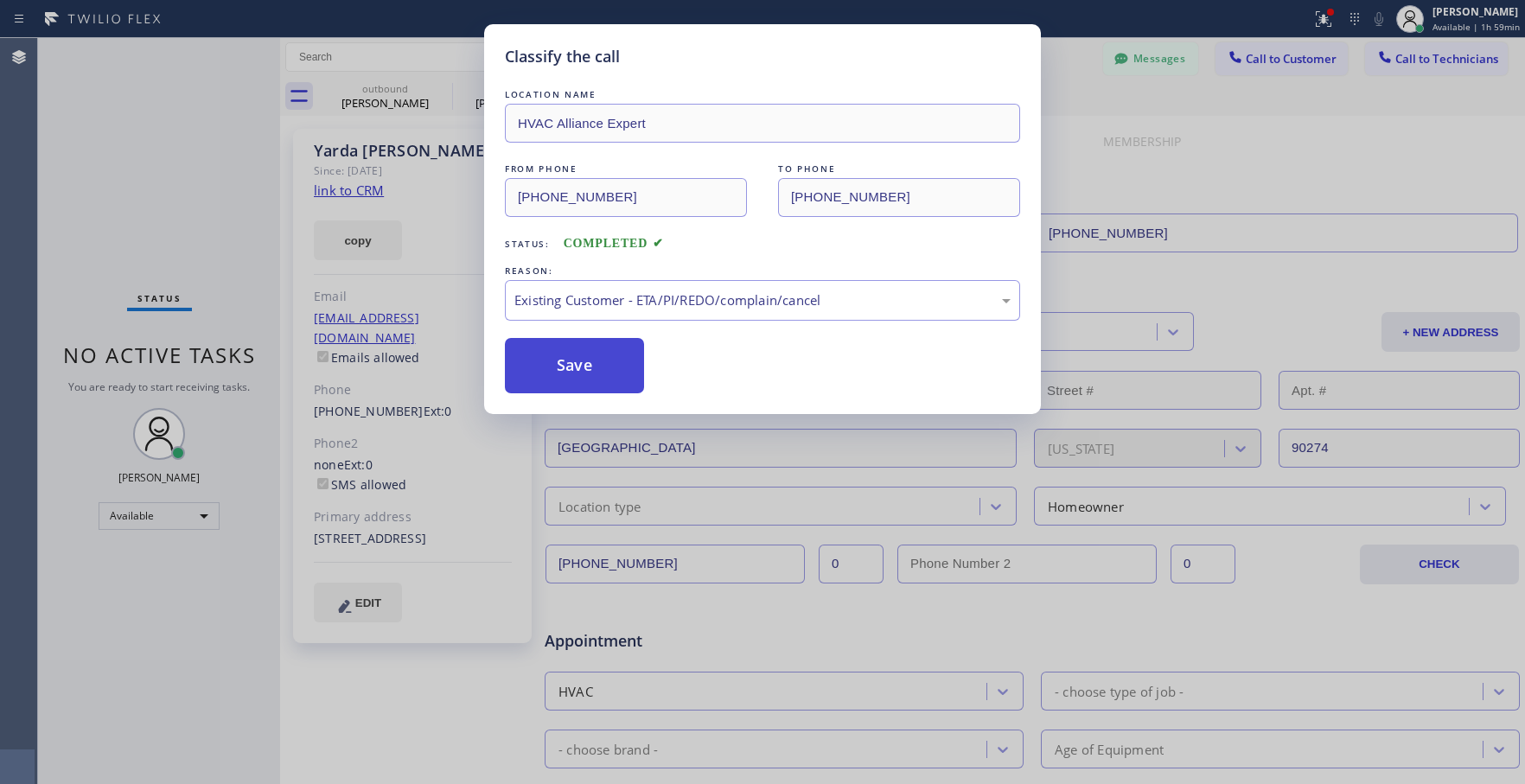
click at [560, 359] on button "Save" at bounding box center [574, 365] width 139 height 55
type input "[PHONE_NUMBER]"
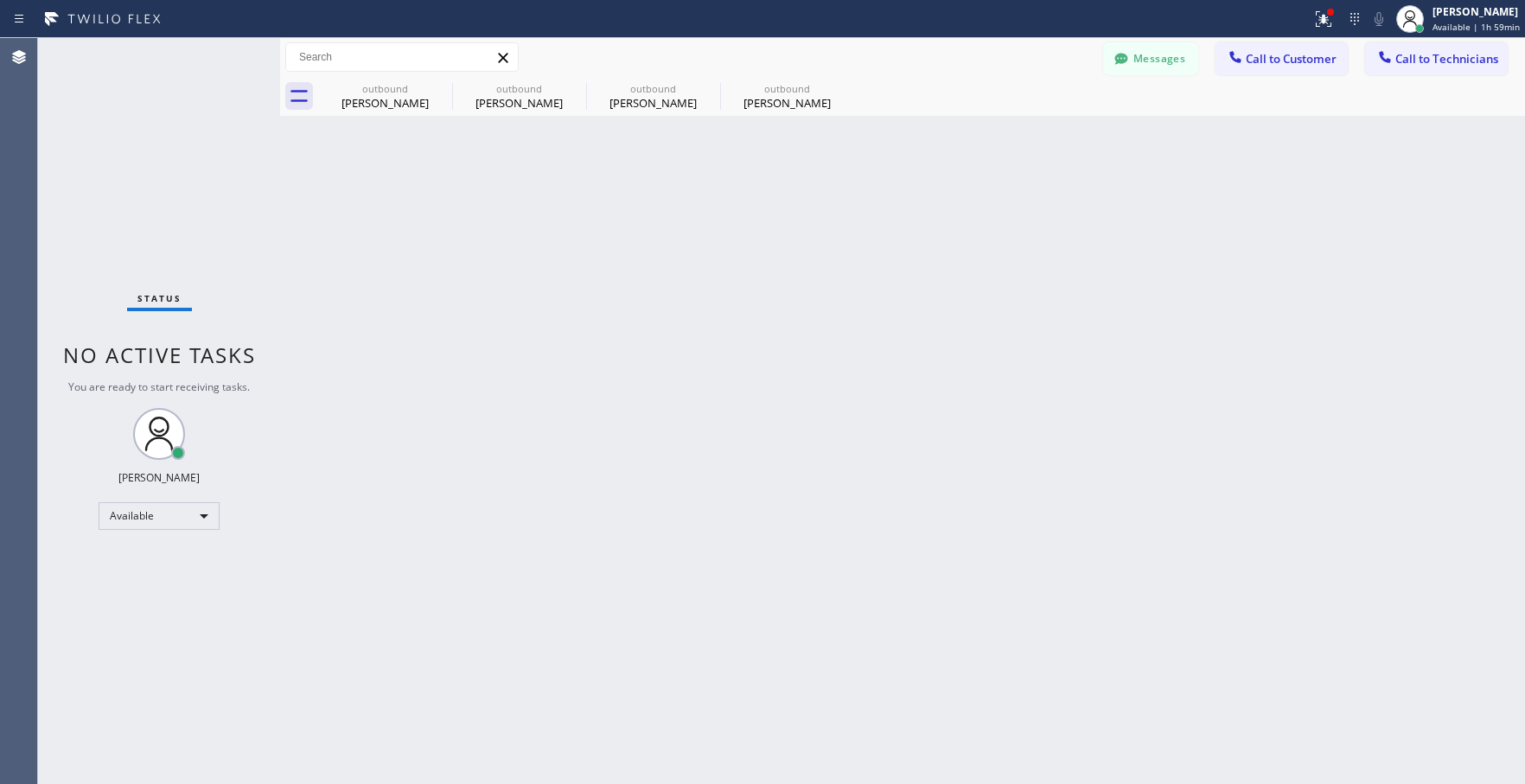
drag, startPoint x: 1433, startPoint y: 63, endPoint x: 1414, endPoint y: 63, distance: 19.0
click at [1433, 63] on span "Call to Technicians" at bounding box center [1446, 59] width 102 height 15
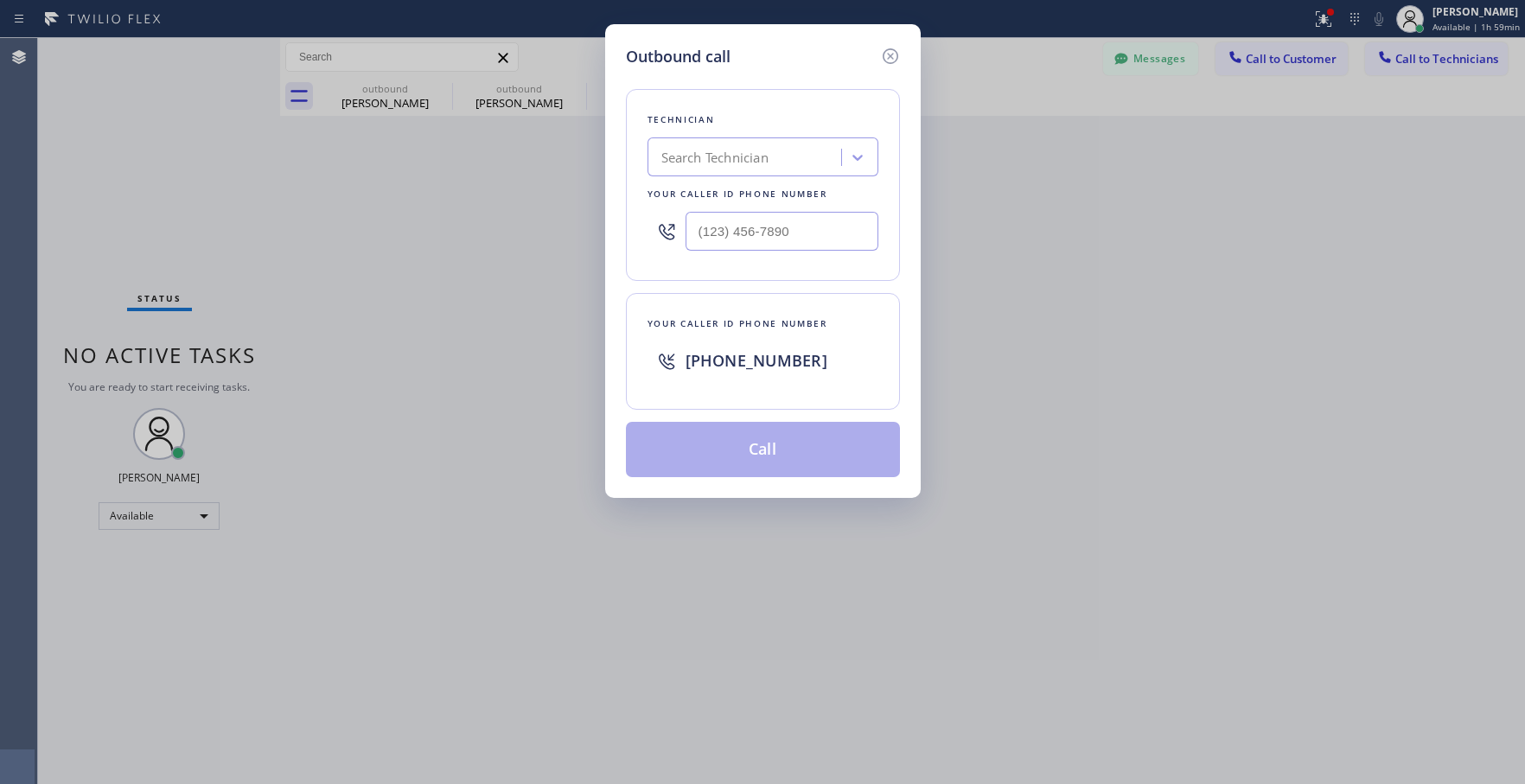
click at [697, 157] on div "Search Technician" at bounding box center [714, 157] width 107 height 20
type input "[PERSON_NAME]"
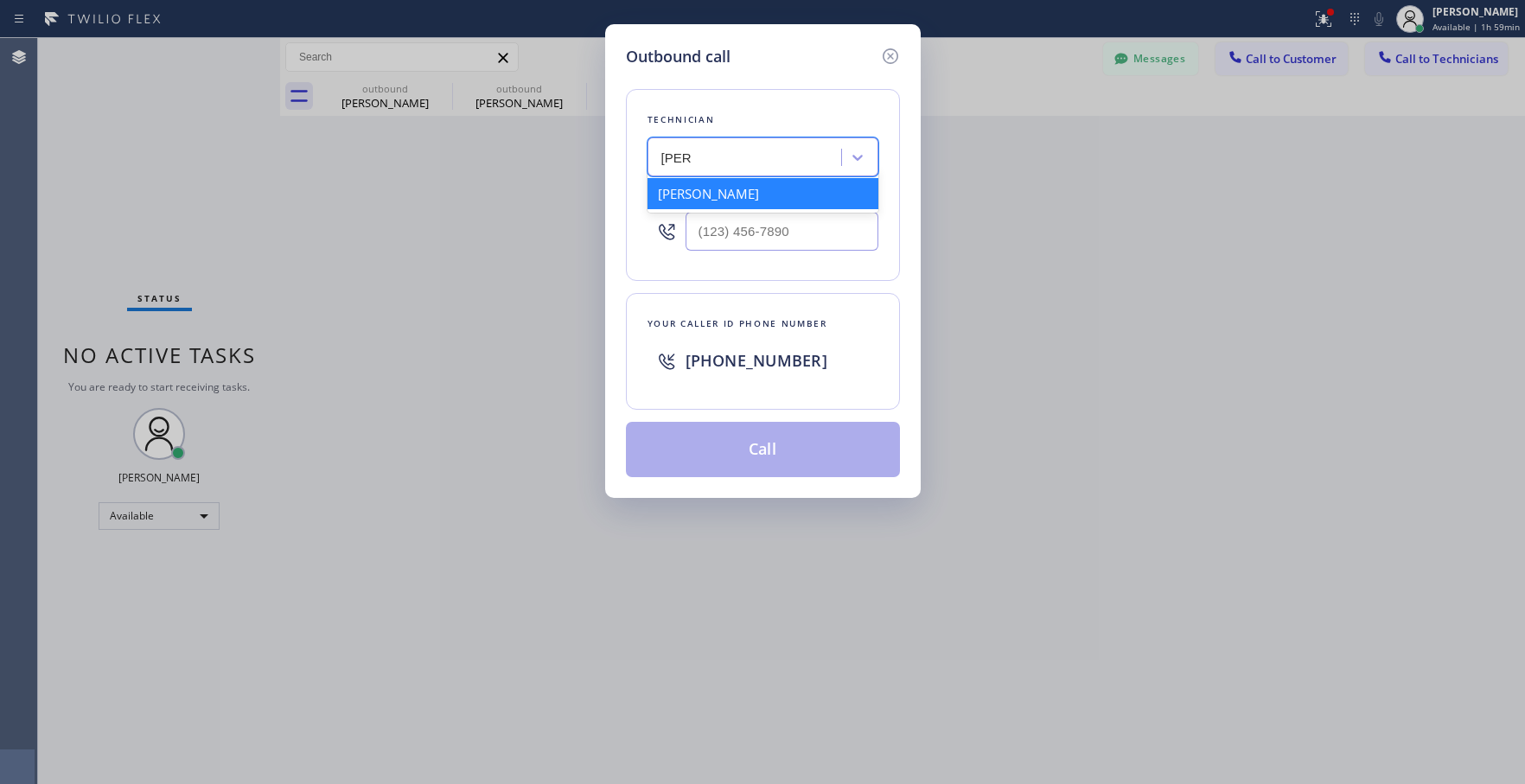
click at [708, 195] on div "[PERSON_NAME]" at bounding box center [762, 193] width 230 height 31
type input "[PHONE_NUMBER]"
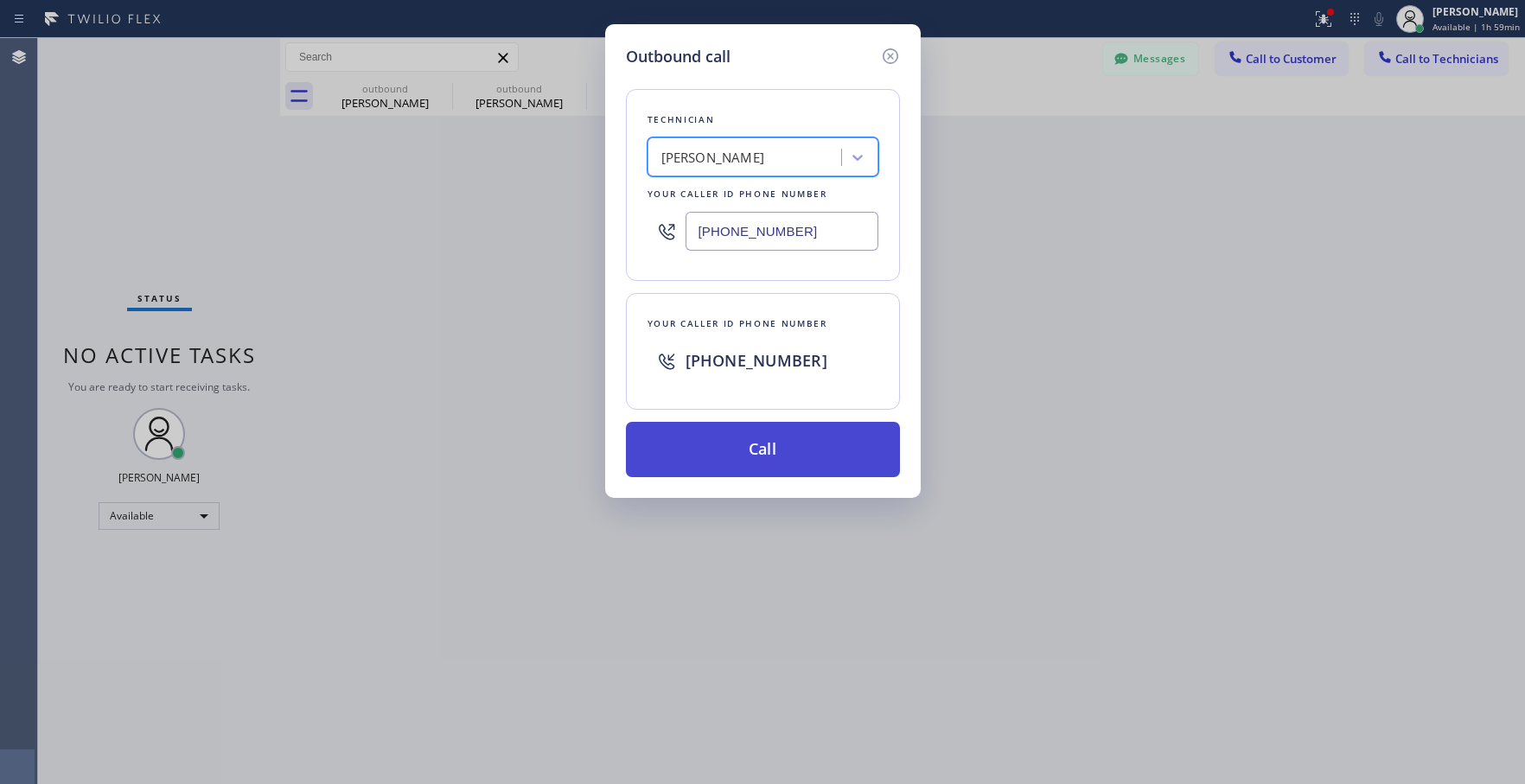
click at [770, 444] on button "Call" at bounding box center [762, 449] width 274 height 55
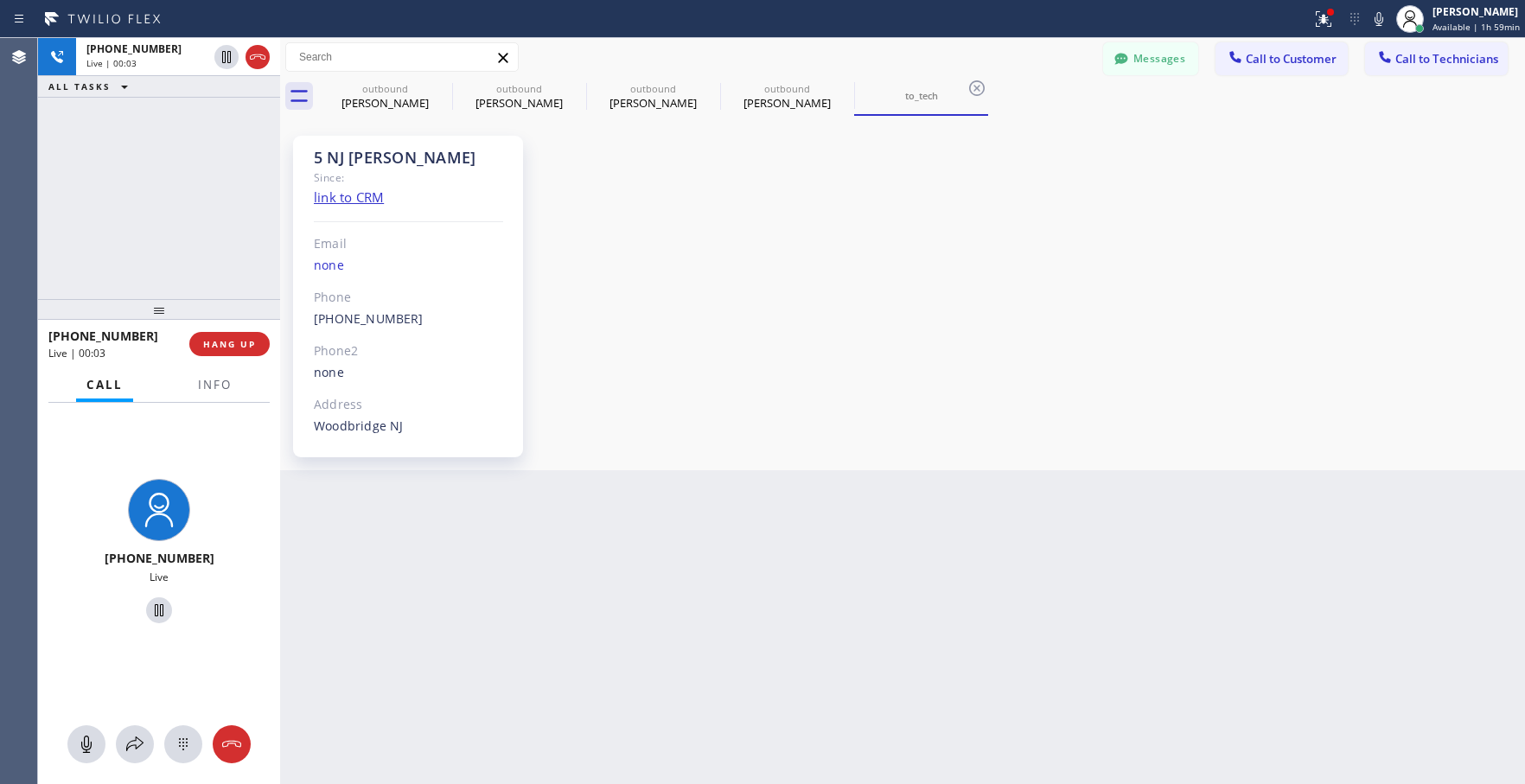
drag, startPoint x: 259, startPoint y: 347, endPoint x: 268, endPoint y: 351, distance: 9.8
click at [259, 347] on button "HANG UP" at bounding box center [230, 344] width 81 height 25
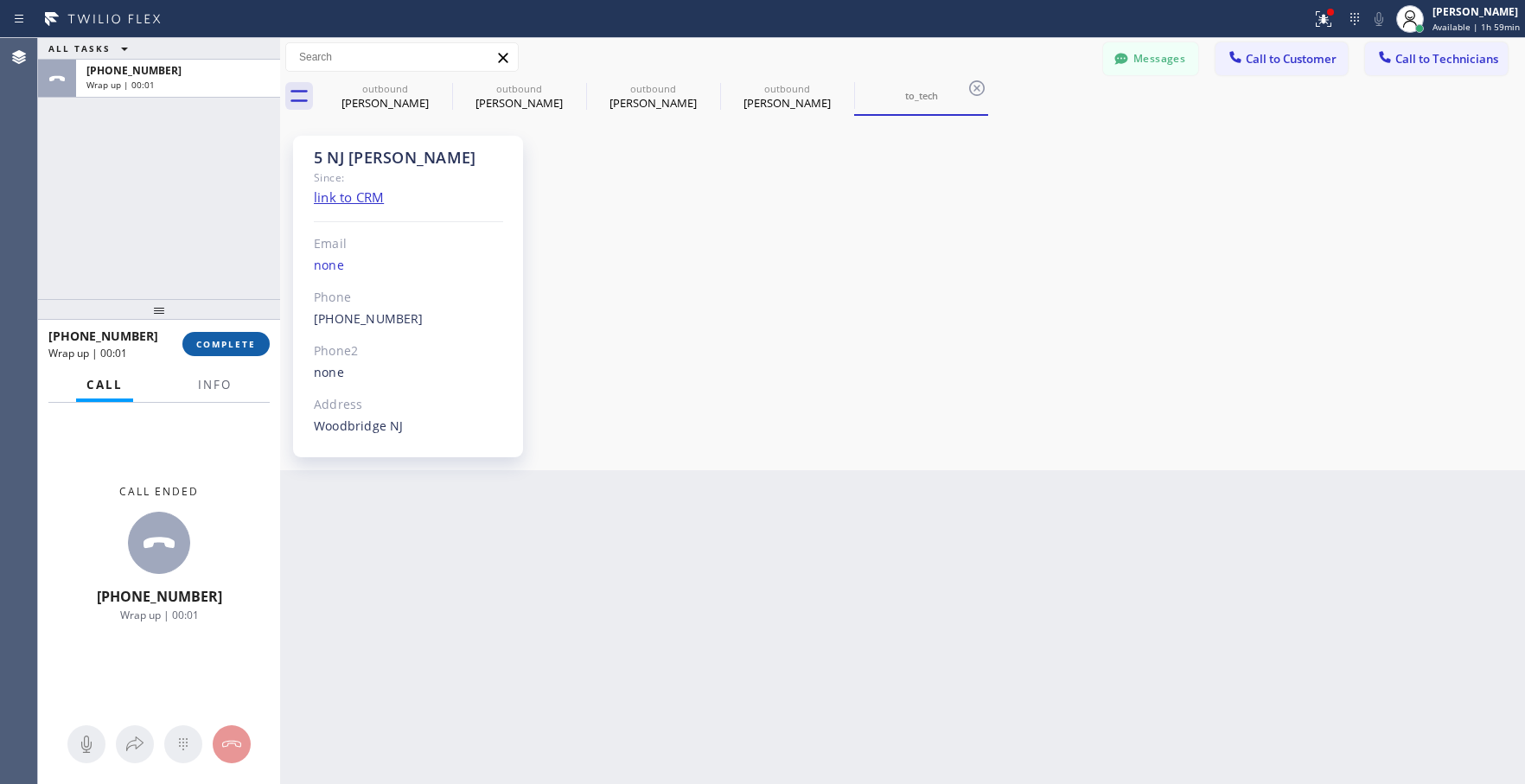
click at [240, 348] on span "COMPLETE" at bounding box center [226, 343] width 60 height 12
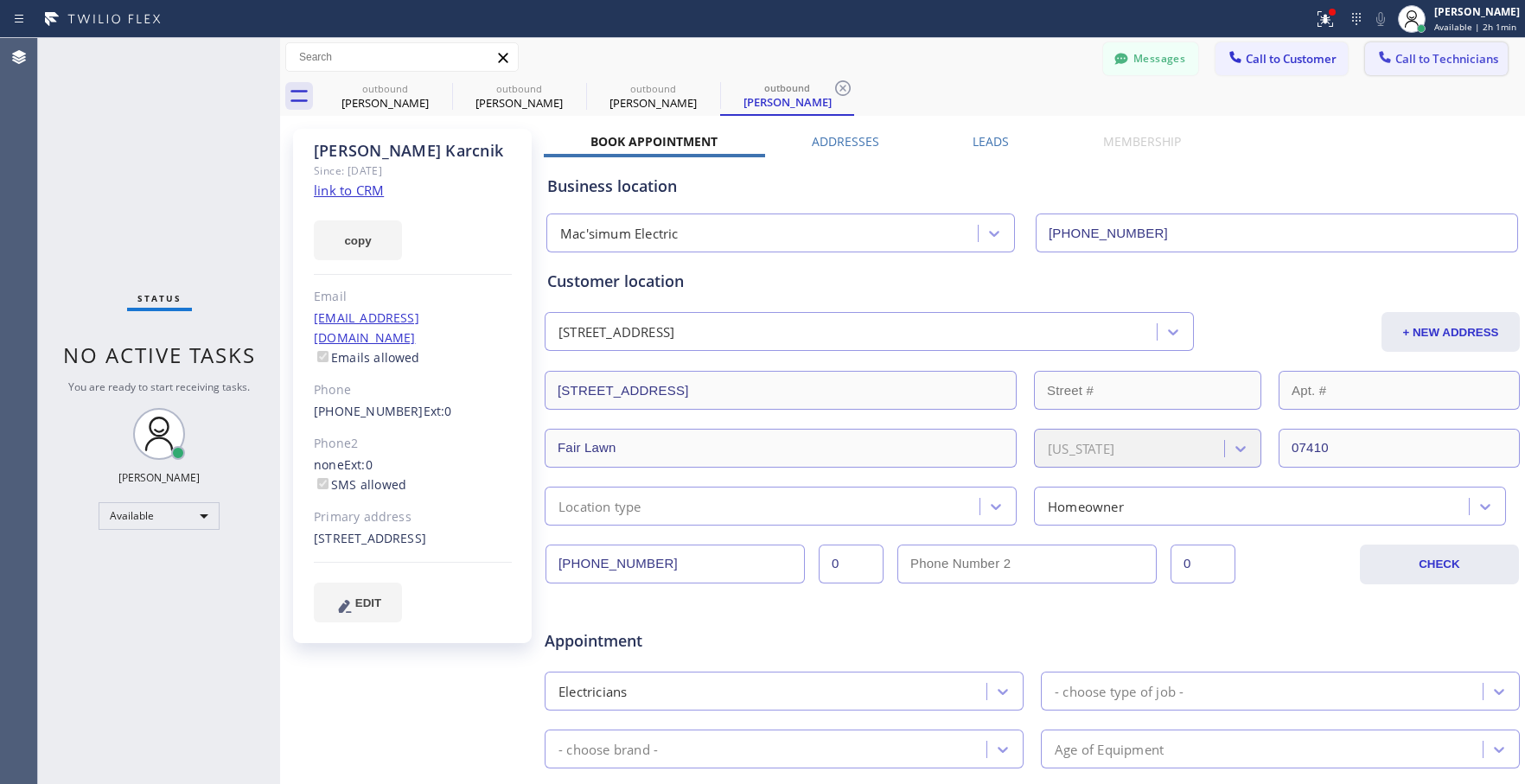
click at [1442, 61] on span "Call to Technicians" at bounding box center [1446, 59] width 102 height 15
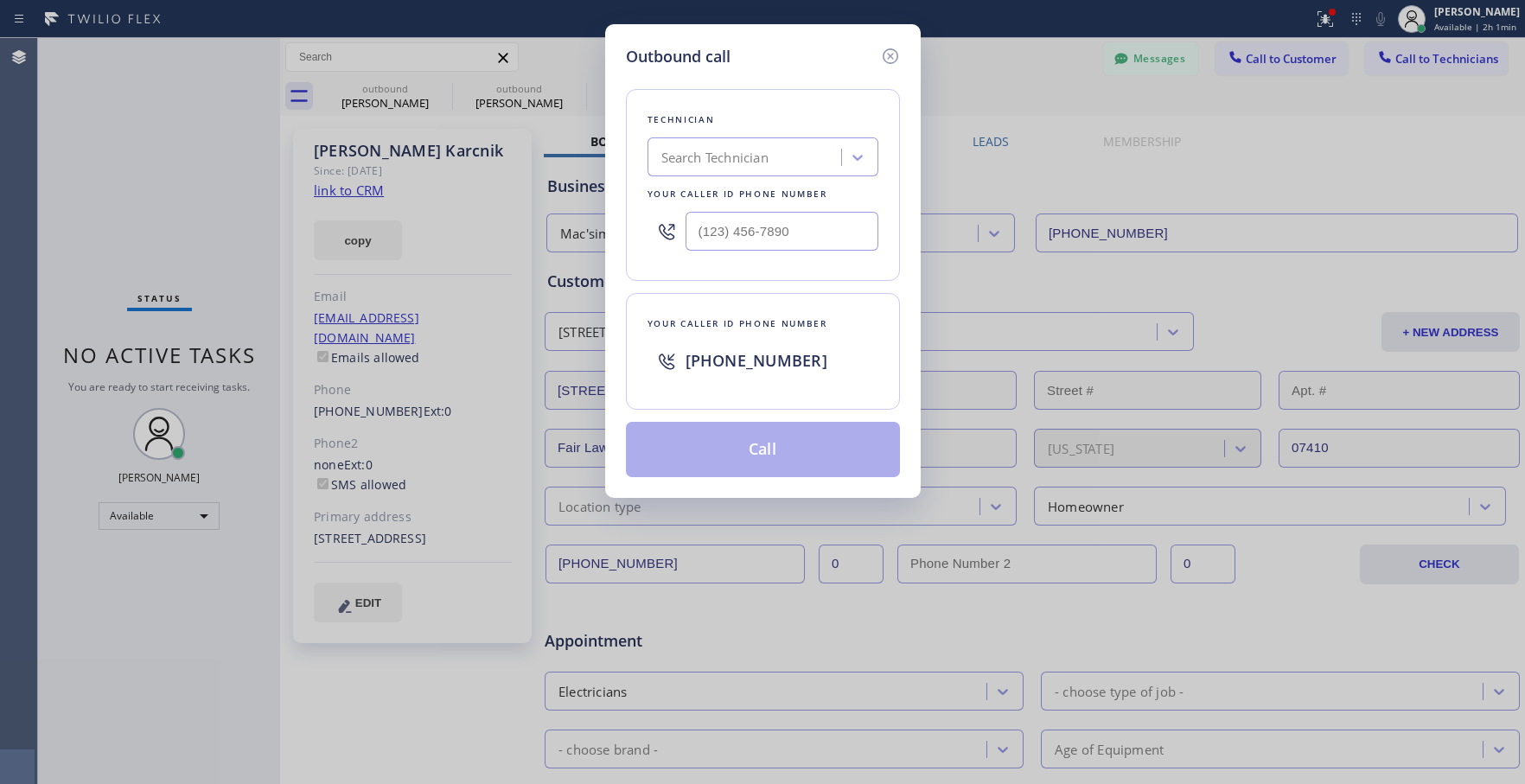
click at [706, 149] on div "Search Technician" at bounding box center [714, 157] width 107 height 20
type input "[PERSON_NAME]"
click at [745, 200] on div "[PERSON_NAME]" at bounding box center [762, 193] width 230 height 31
type input "[PHONE_NUMBER]"
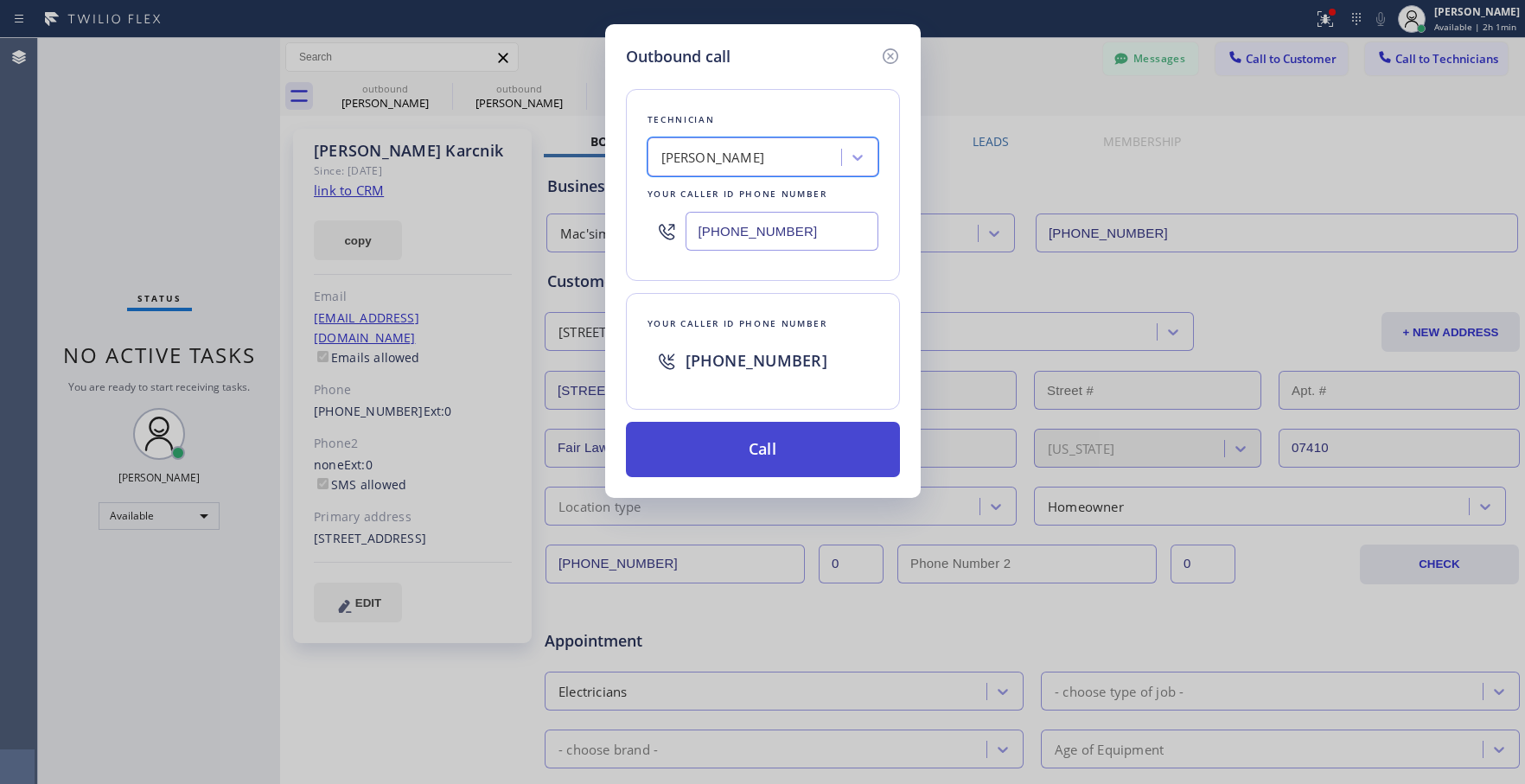
click at [772, 447] on button "Call" at bounding box center [762, 449] width 274 height 55
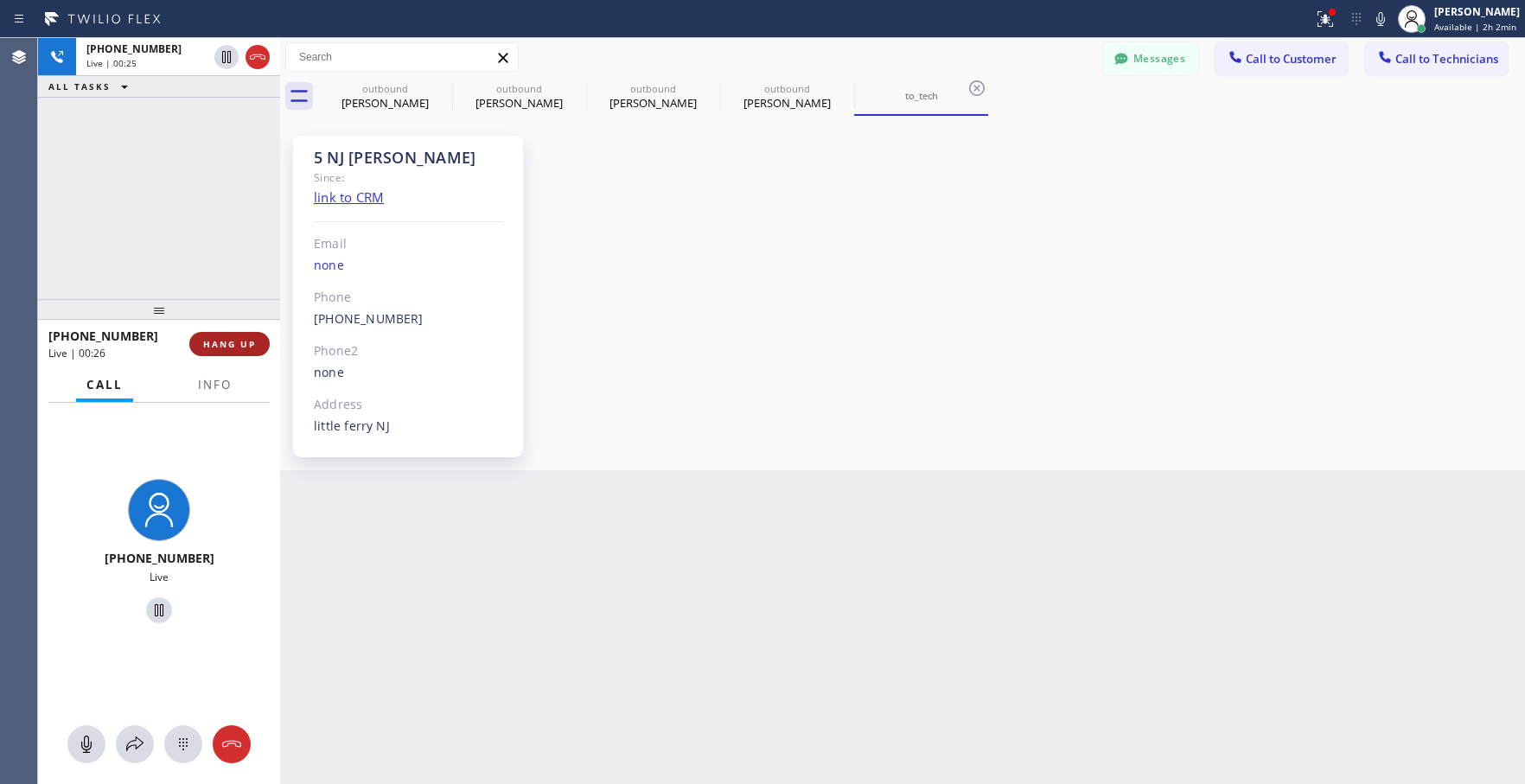
click at [244, 342] on span "HANG UP" at bounding box center [230, 343] width 53 height 12
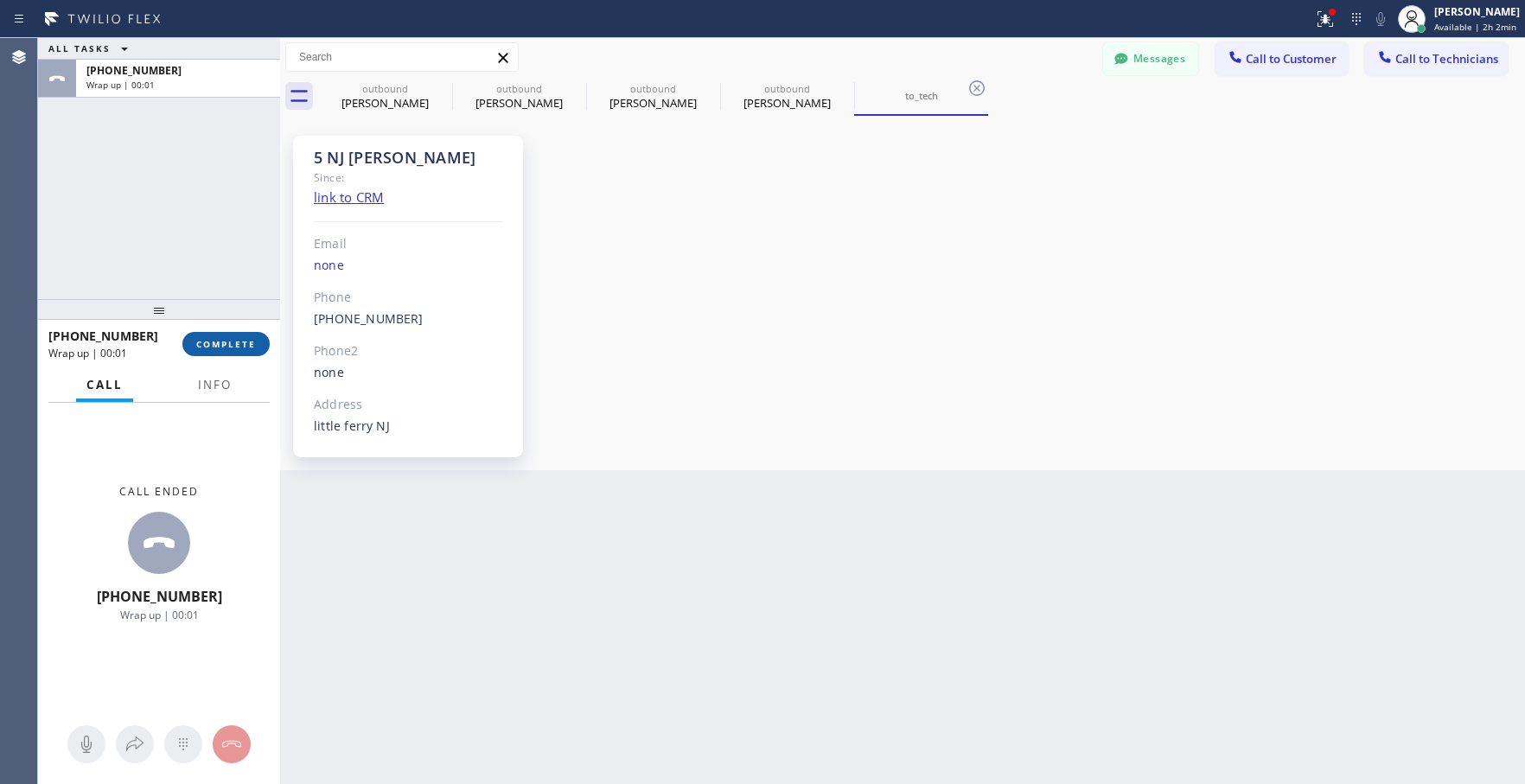
click at [244, 353] on button "COMPLETE" at bounding box center [226, 344] width 87 height 25
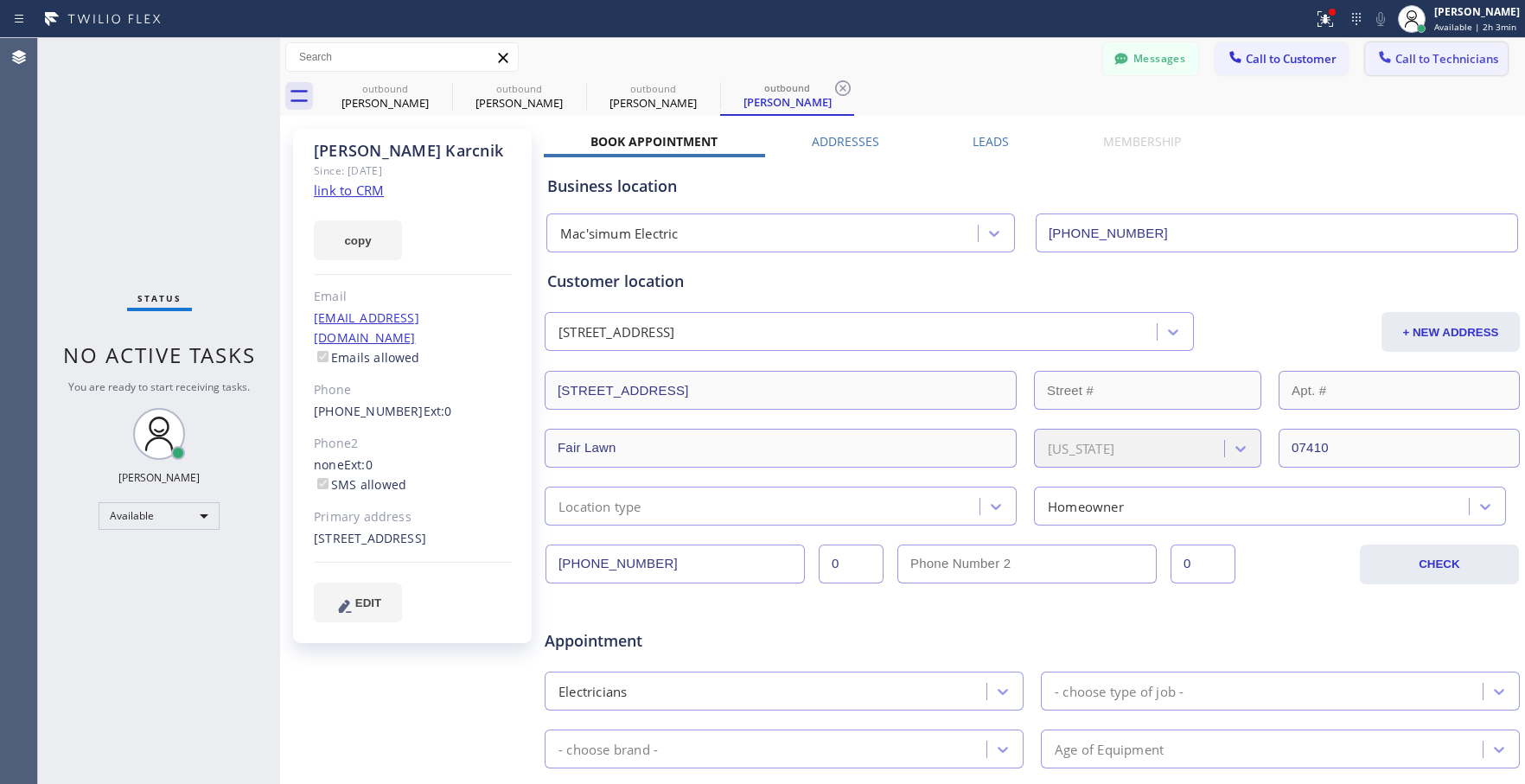
click at [1404, 53] on span "Call to Technicians" at bounding box center [1446, 59] width 102 height 15
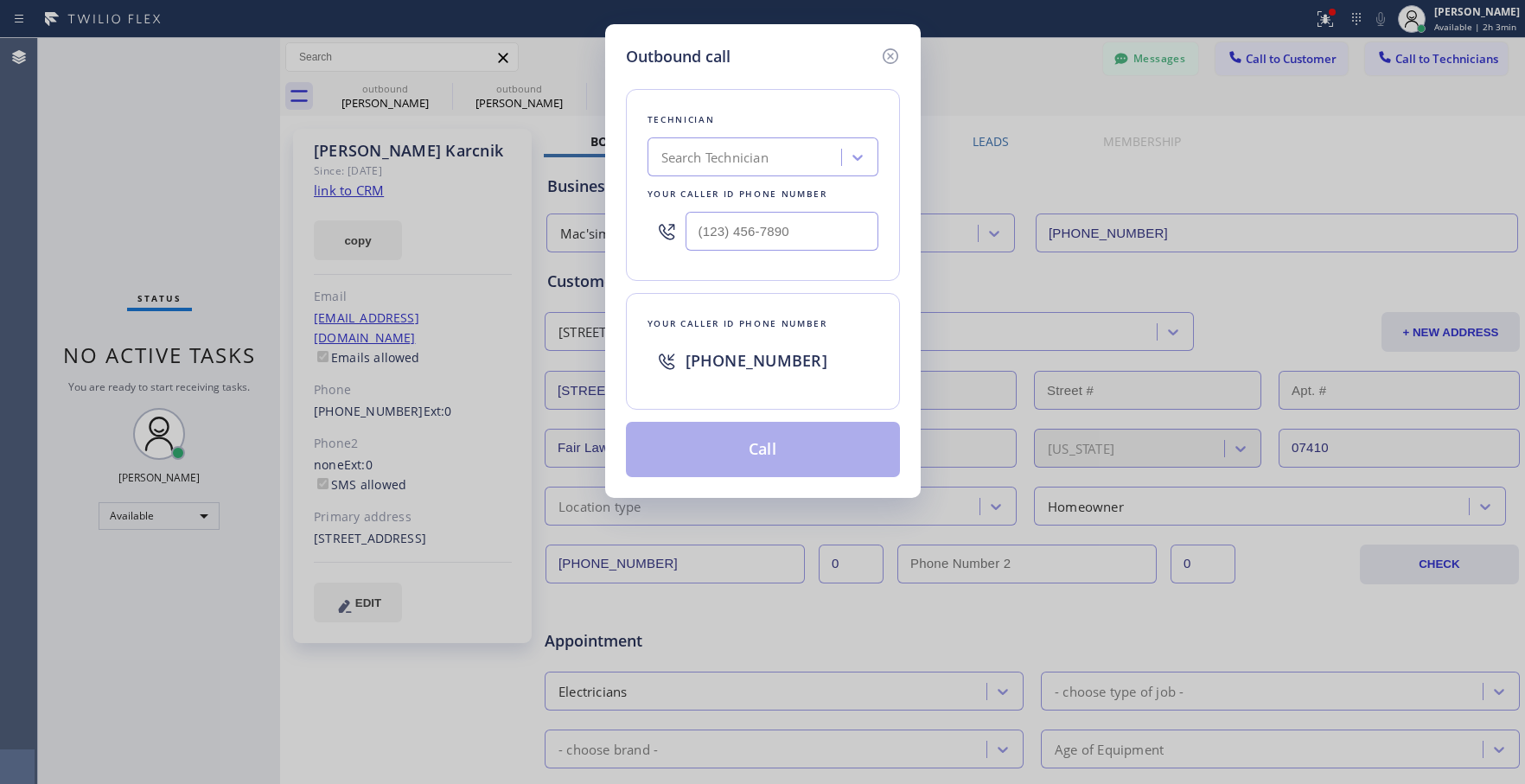
click at [745, 152] on div "Search Technician" at bounding box center [714, 157] width 107 height 20
type input "[PERSON_NAME]"
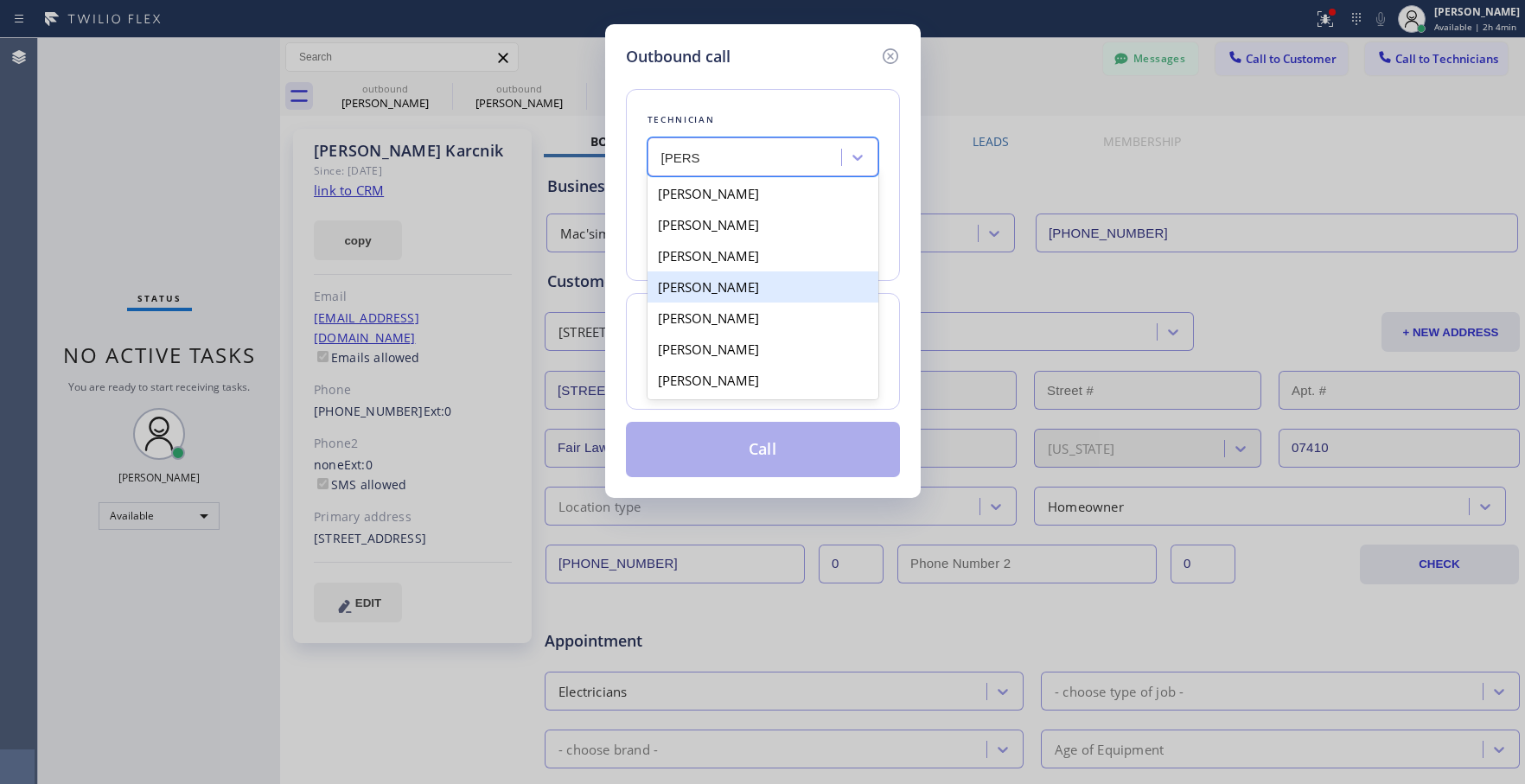
click at [731, 276] on div "[PERSON_NAME]" at bounding box center [762, 286] width 230 height 31
type input "[PHONE_NUMBER]"
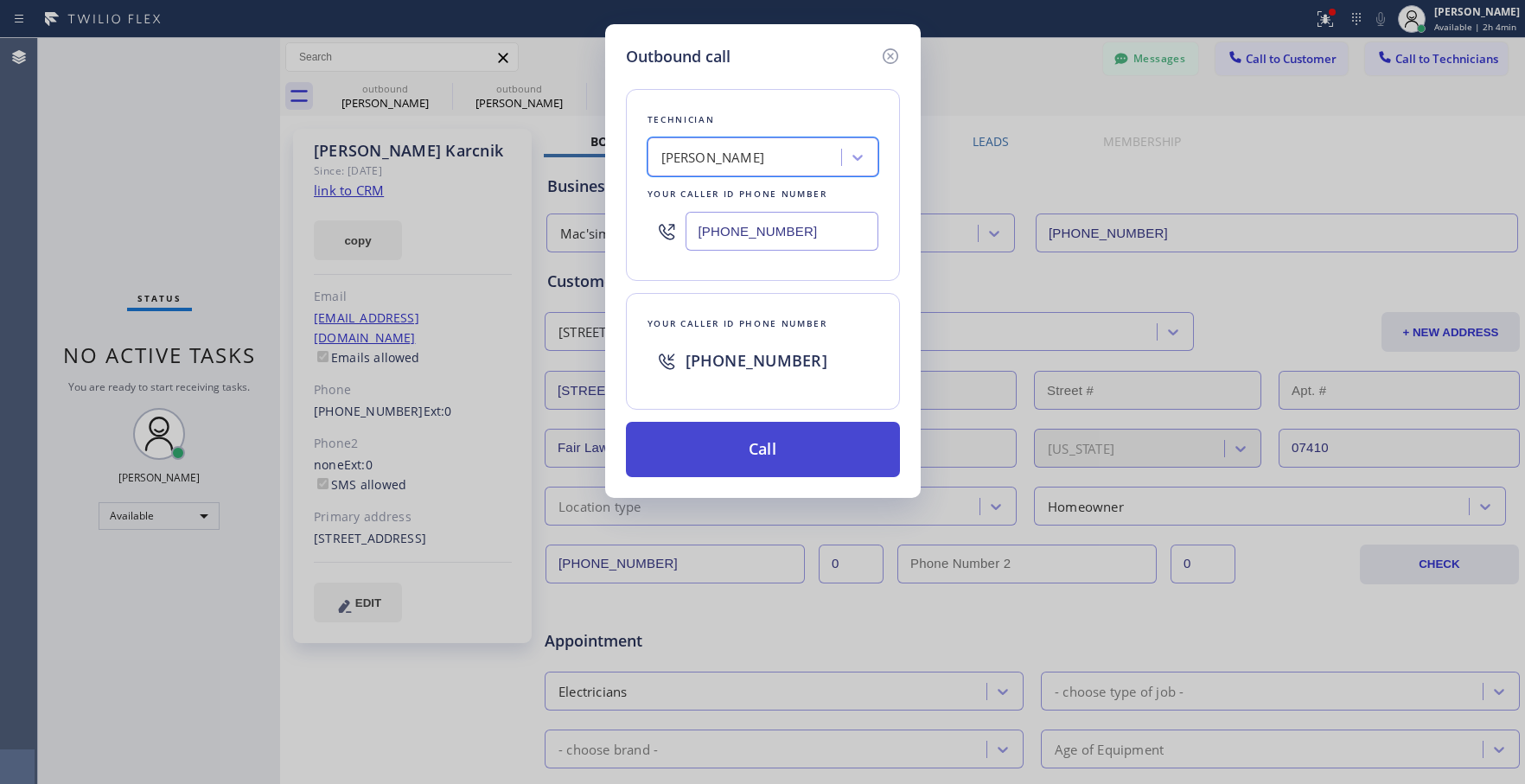
click at [726, 445] on button "Call" at bounding box center [762, 449] width 274 height 55
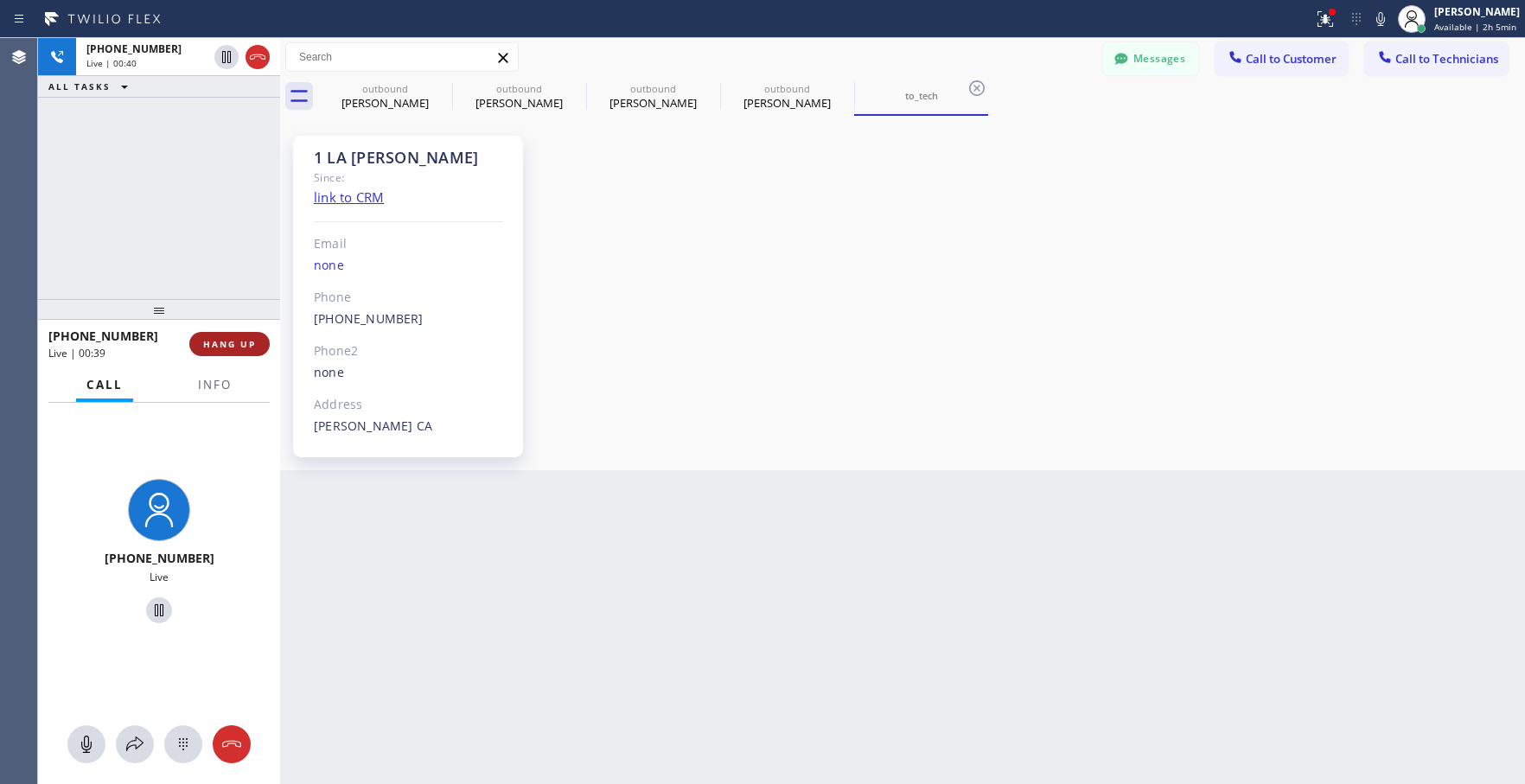
click at [233, 338] on span "HANG UP" at bounding box center [230, 343] width 53 height 12
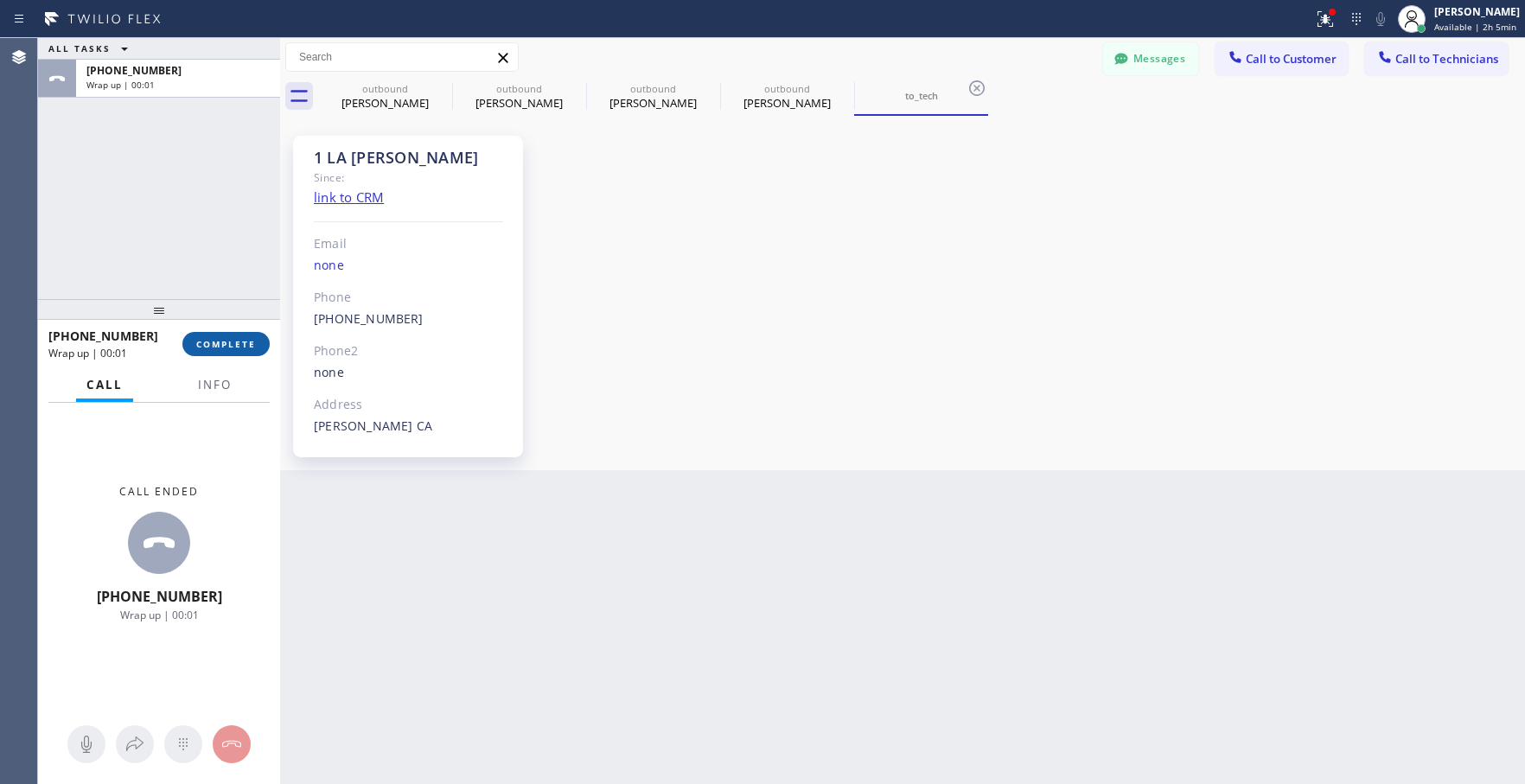
click at [210, 340] on span "COMPLETE" at bounding box center [226, 343] width 60 height 12
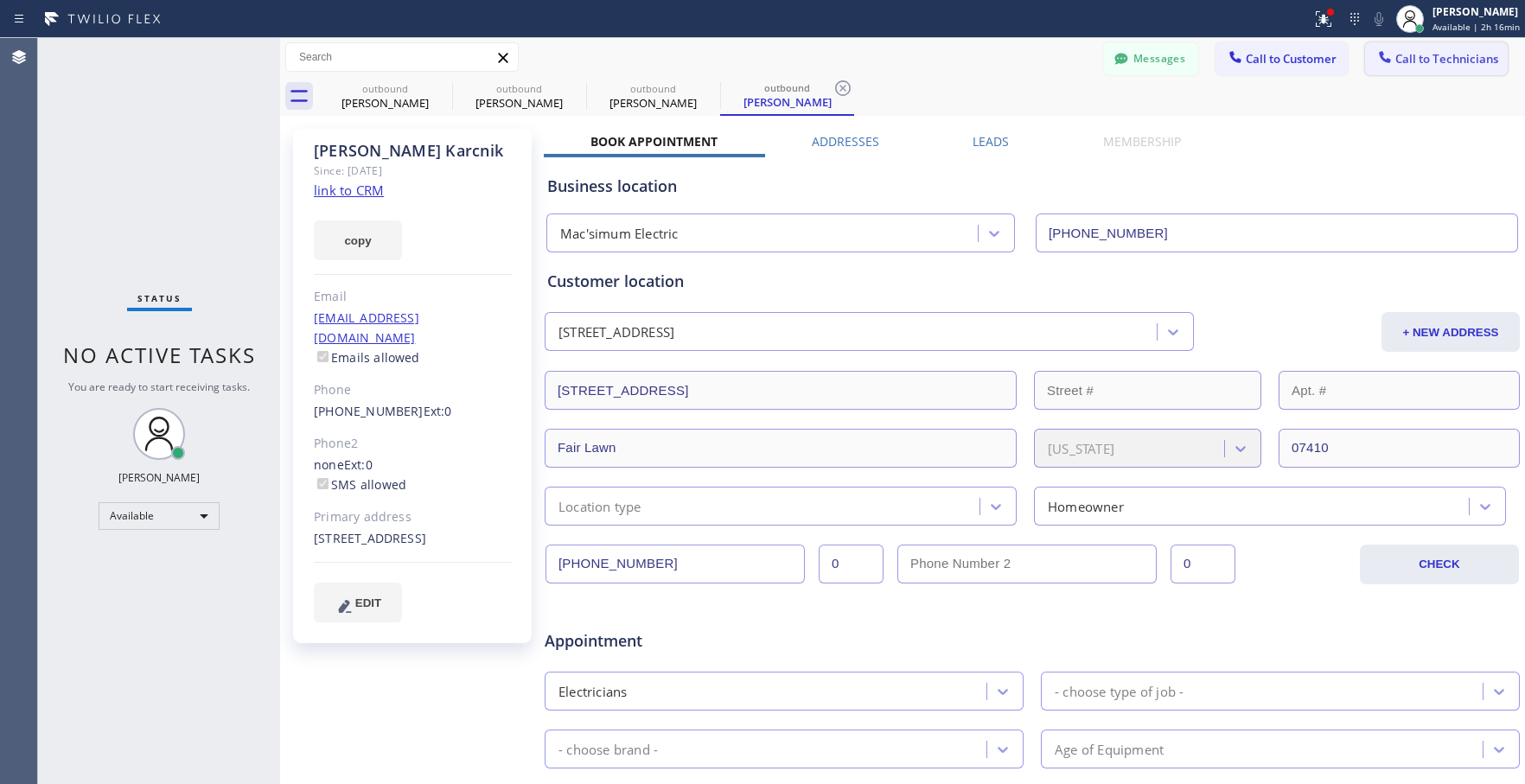
click at [1423, 68] on button "Call to Technicians" at bounding box center [1436, 59] width 142 height 33
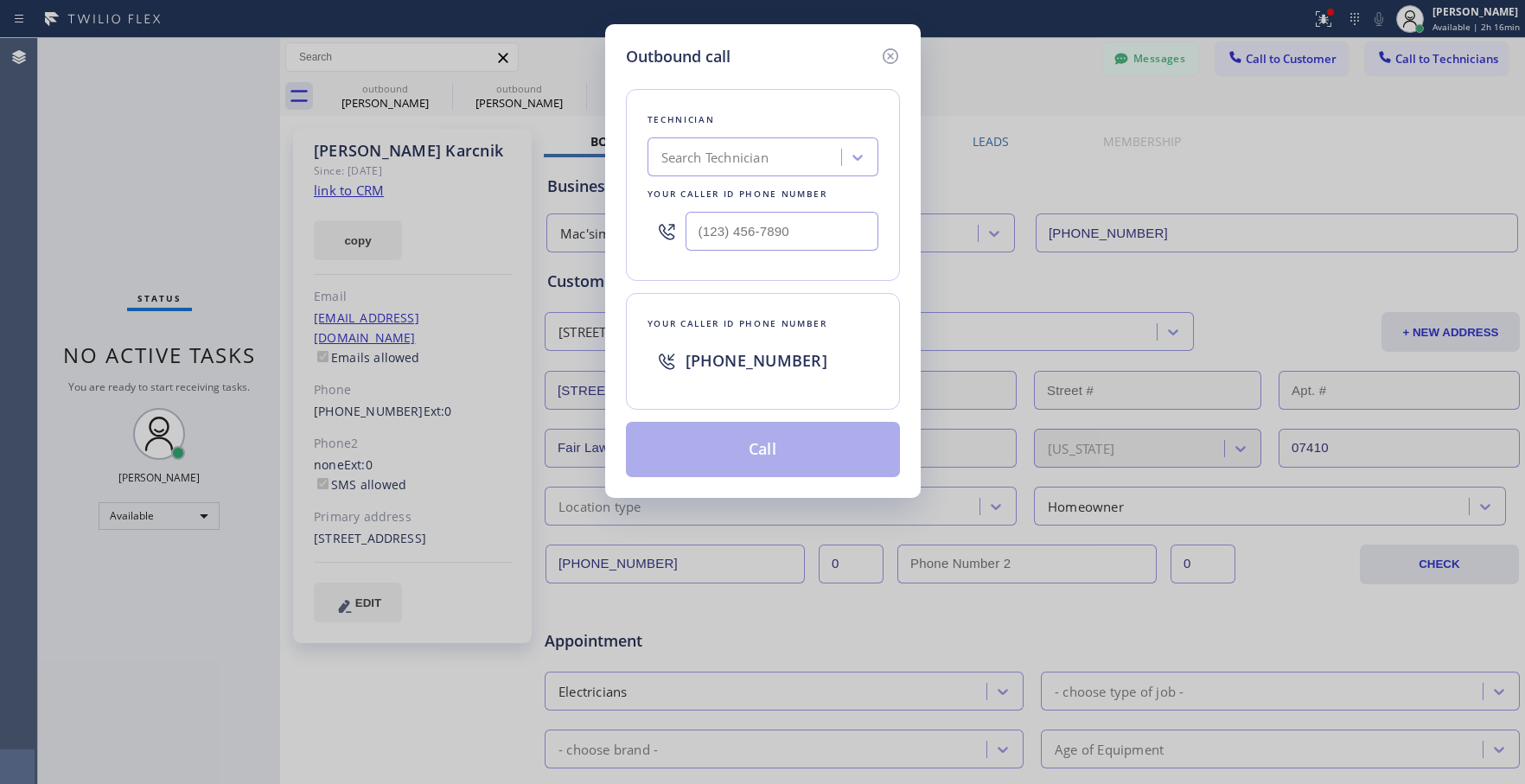
click at [765, 154] on div "Search Technician" at bounding box center [714, 157] width 107 height 20
type input "[PERSON_NAME]"
click at [749, 200] on div "[PERSON_NAME]" at bounding box center [762, 193] width 230 height 31
type input "[PHONE_NUMBER]"
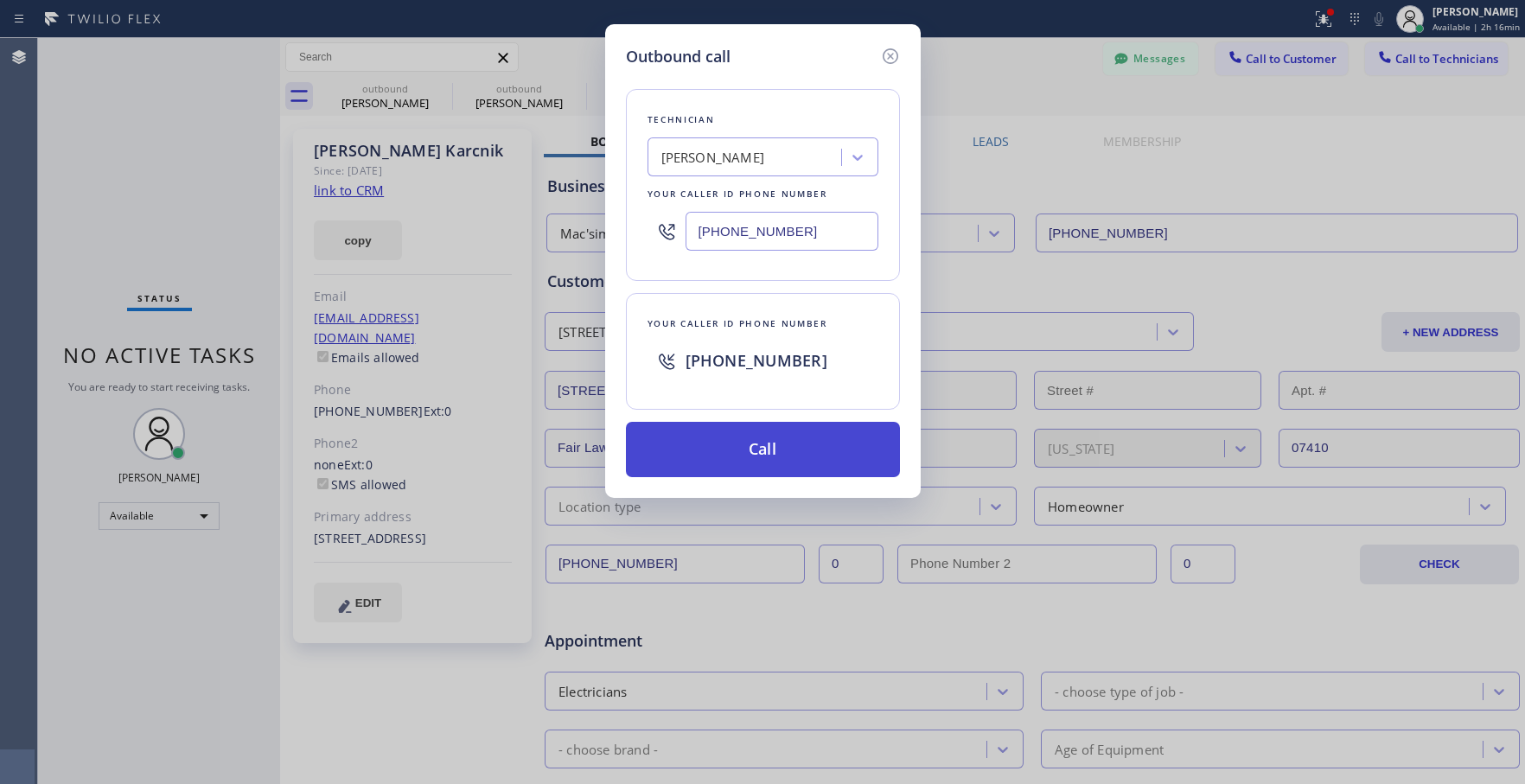
click at [725, 456] on button "Call" at bounding box center [762, 449] width 274 height 55
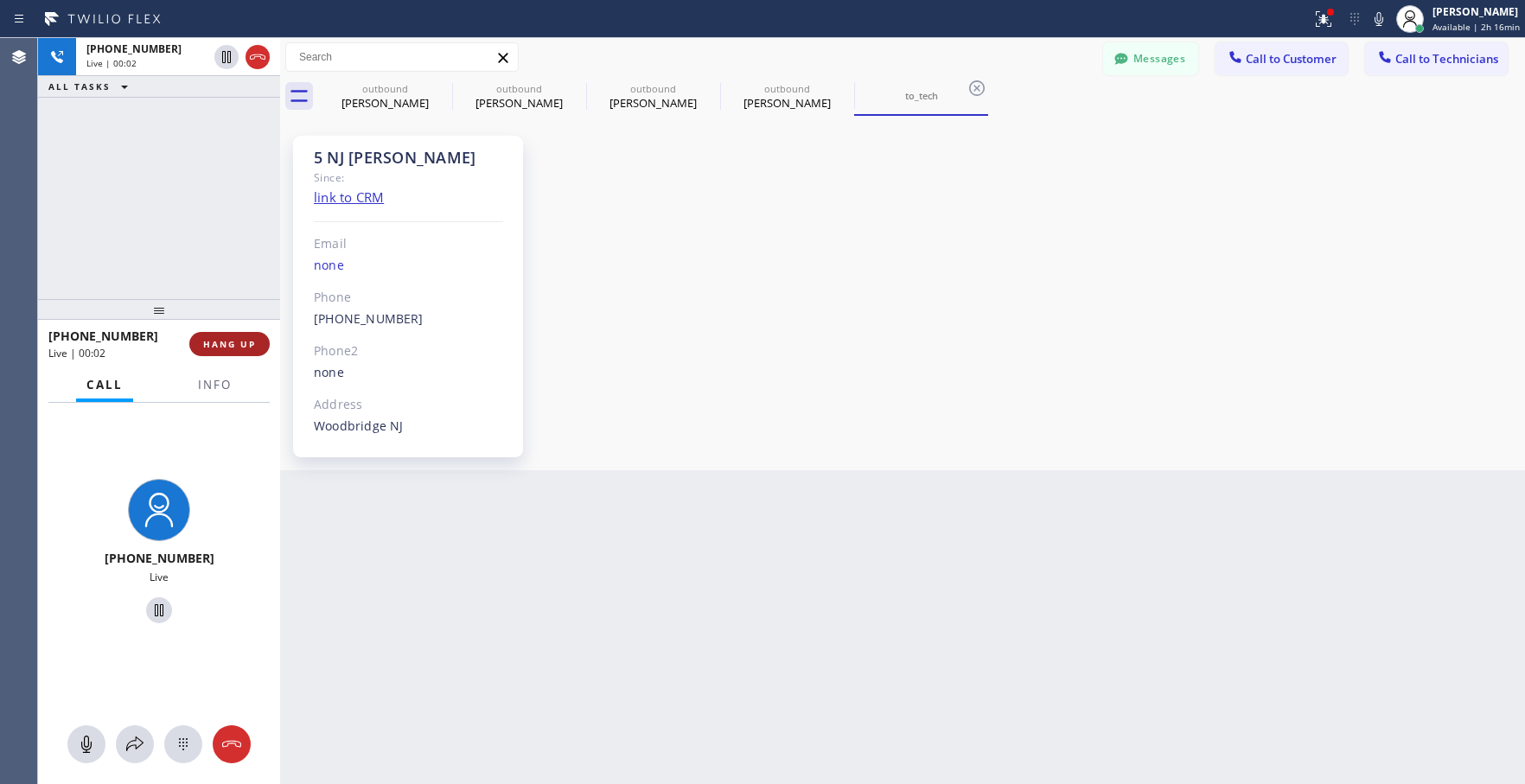
drag, startPoint x: 241, startPoint y: 342, endPoint x: 231, endPoint y: 344, distance: 10.2
click at [241, 342] on span "HANG UP" at bounding box center [230, 343] width 53 height 12
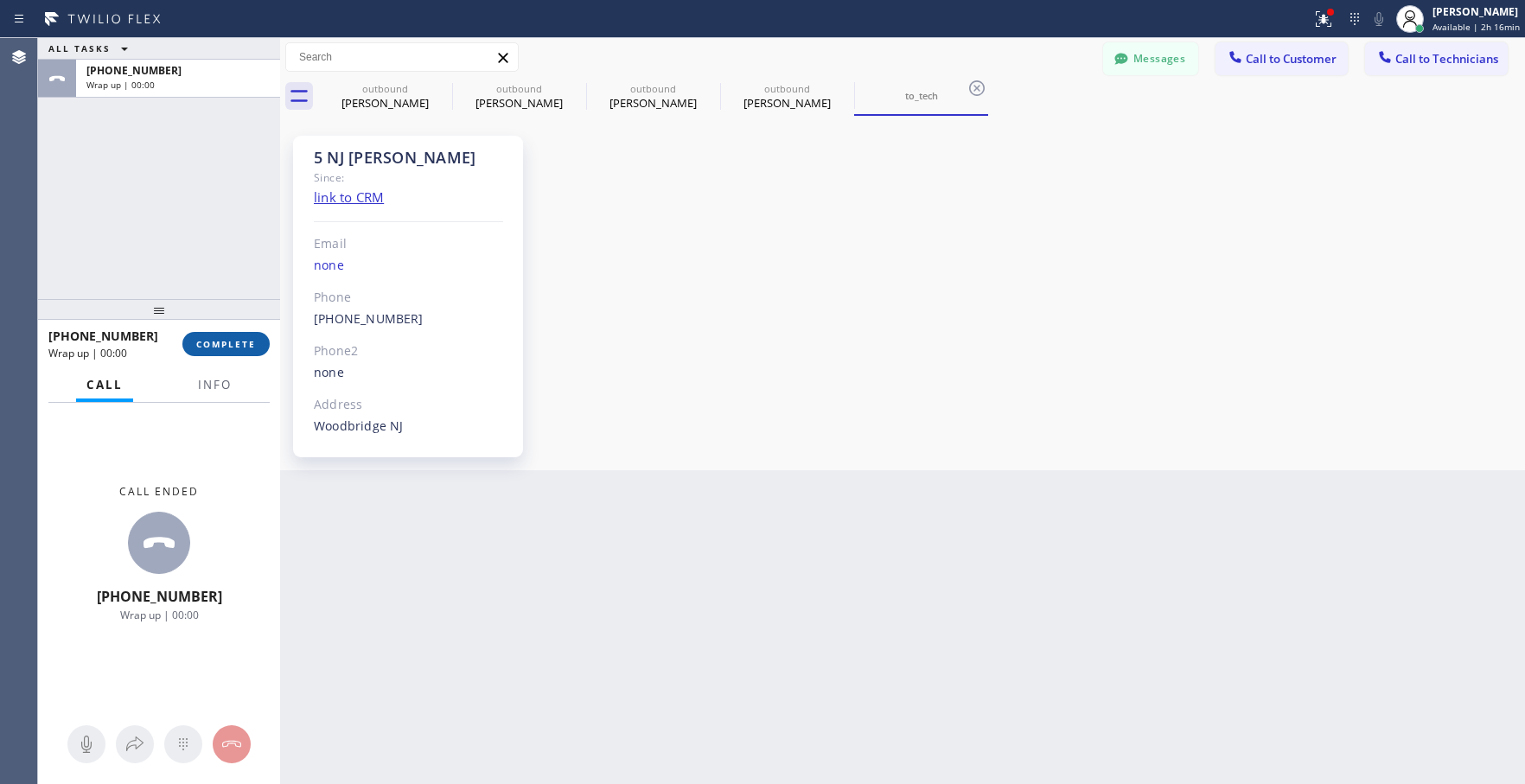
click at [216, 346] on span "COMPLETE" at bounding box center [226, 343] width 60 height 12
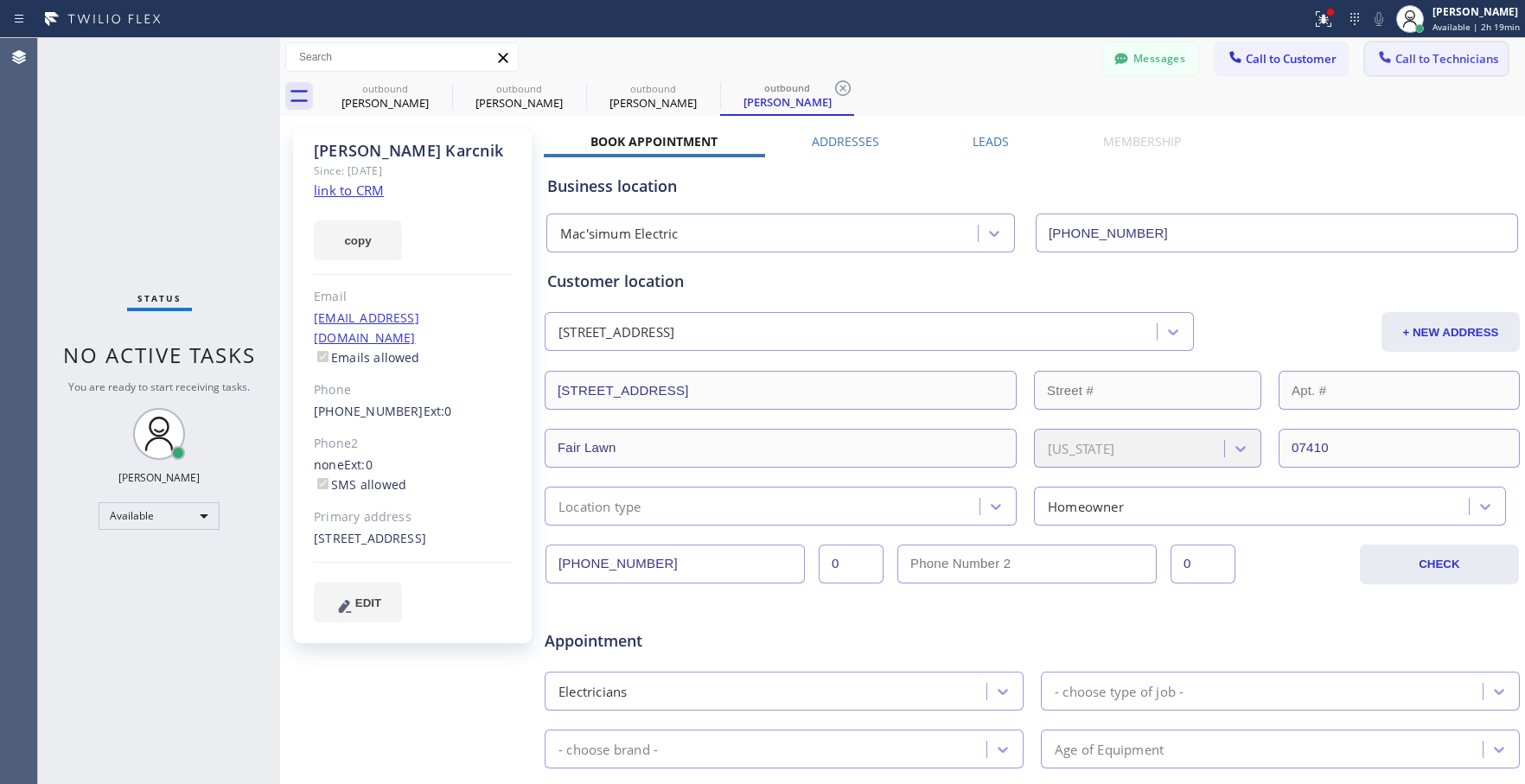
click at [1397, 61] on span "Call to Technicians" at bounding box center [1446, 59] width 102 height 15
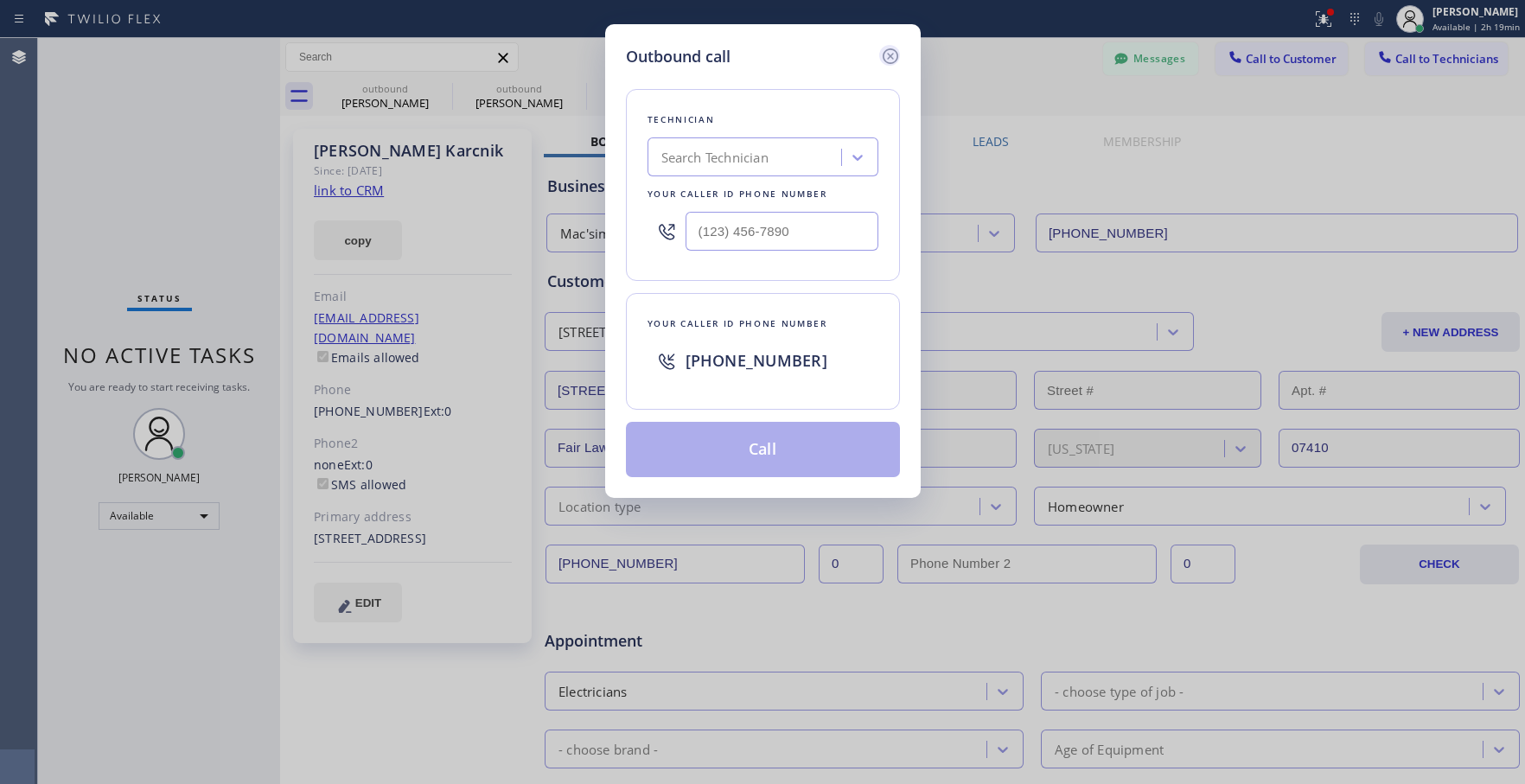
click at [889, 56] on icon at bounding box center [891, 56] width 21 height 21
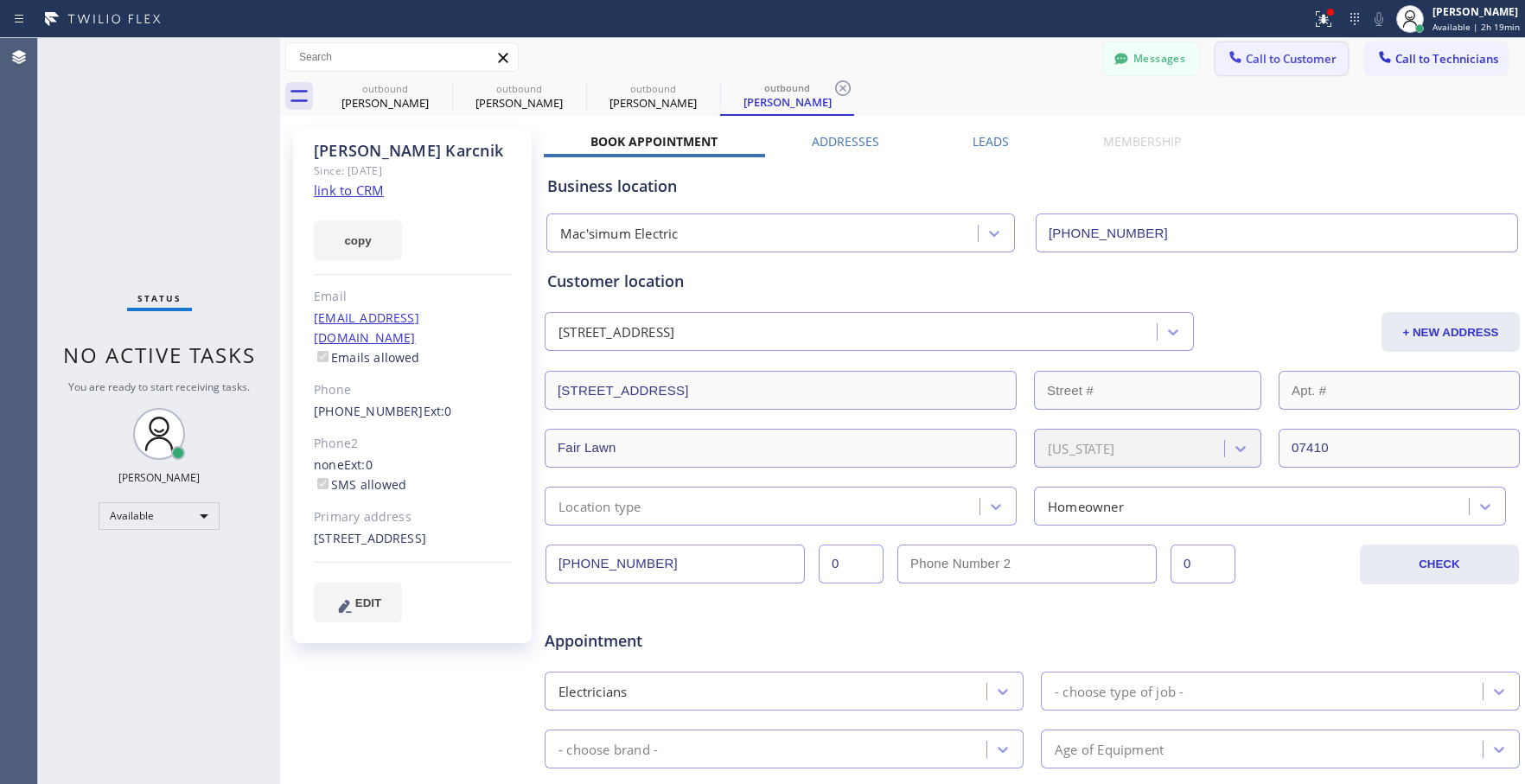
click at [1237, 46] on button "Call to Customer" at bounding box center [1281, 59] width 132 height 33
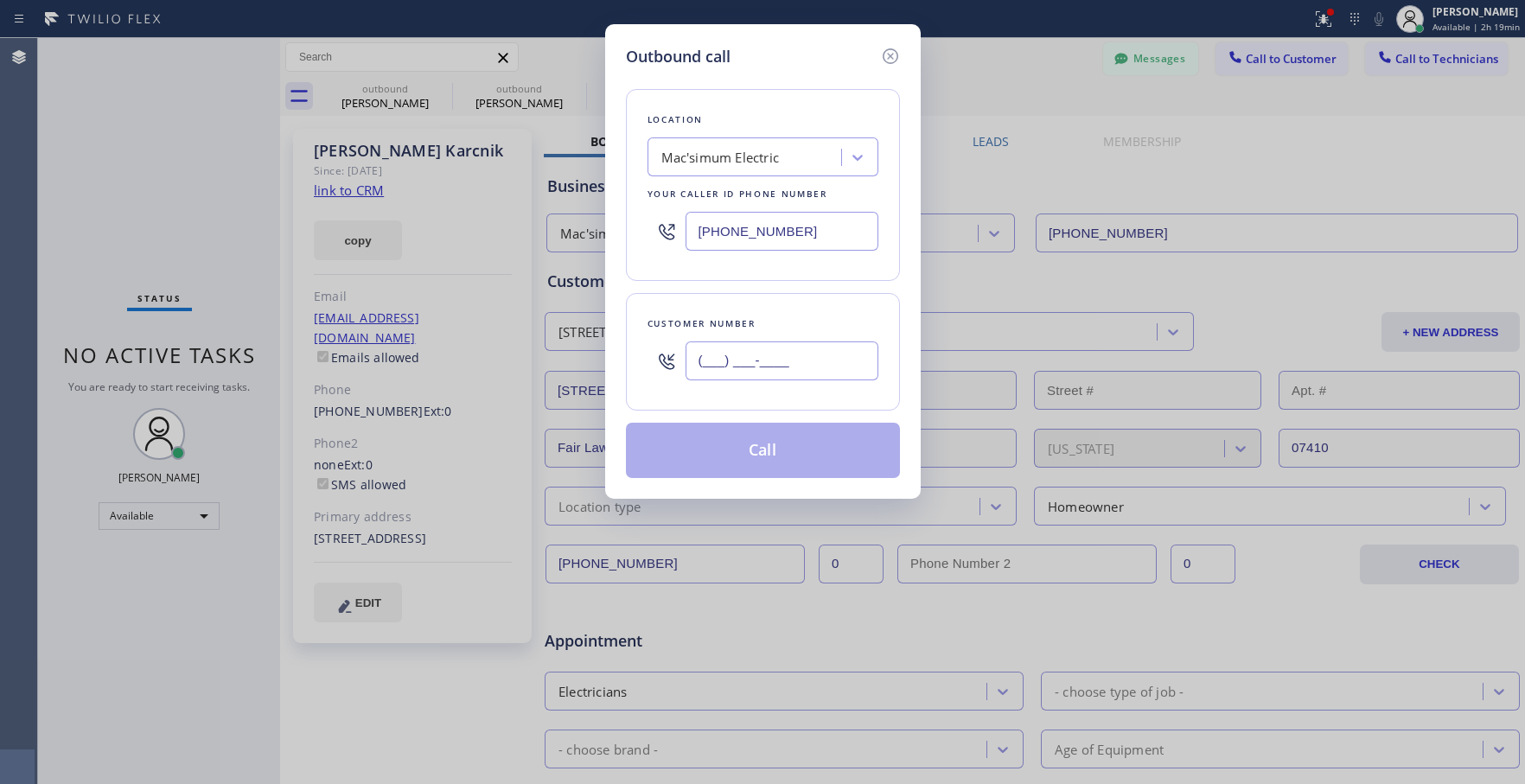
click at [729, 362] on input "(___) ___-____" at bounding box center [781, 360] width 193 height 39
paste input "973) 699-3757"
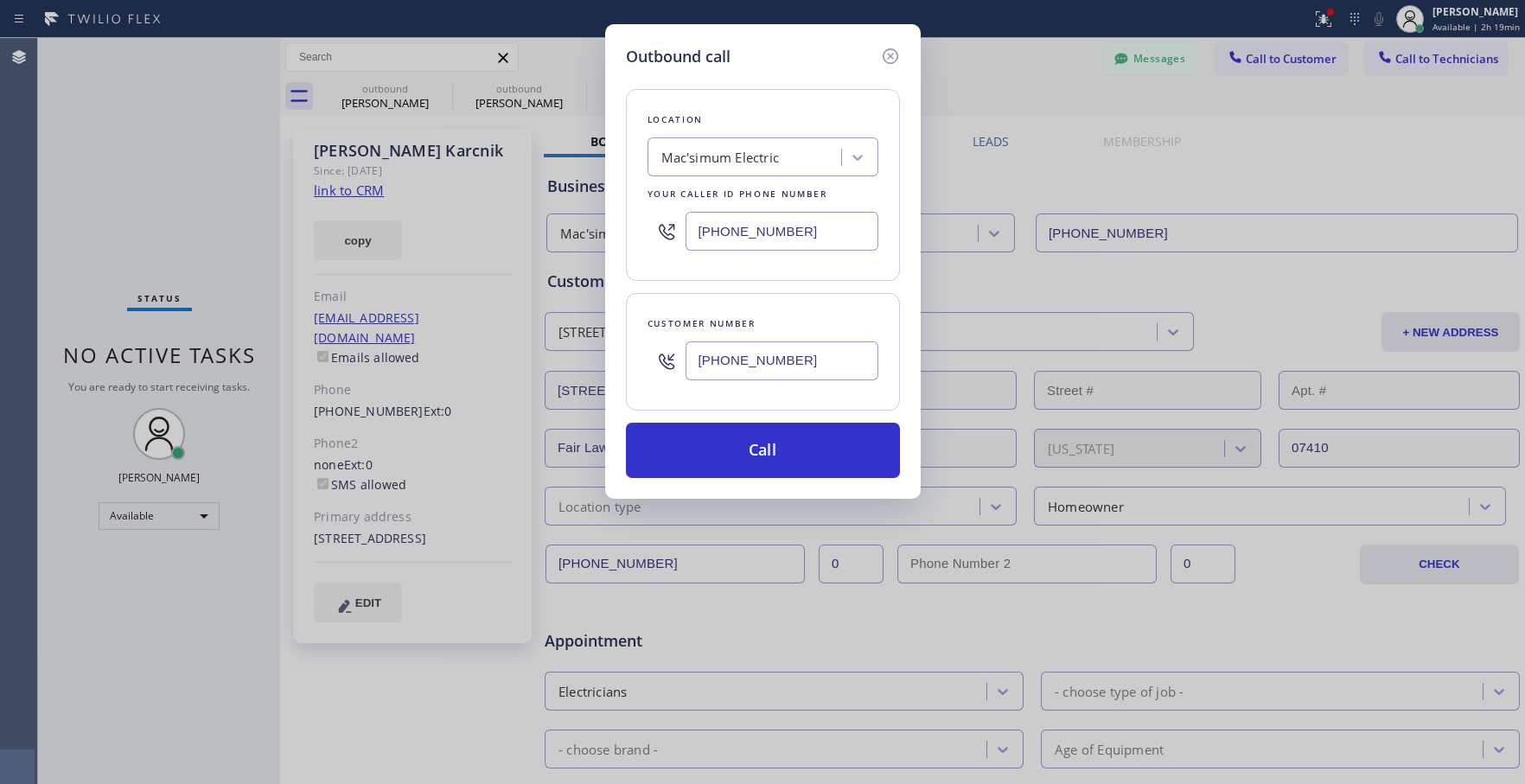
type input "[PHONE_NUMBER]"
click at [725, 159] on div "Mac'simum Electric" at bounding box center [720, 157] width 119 height 20
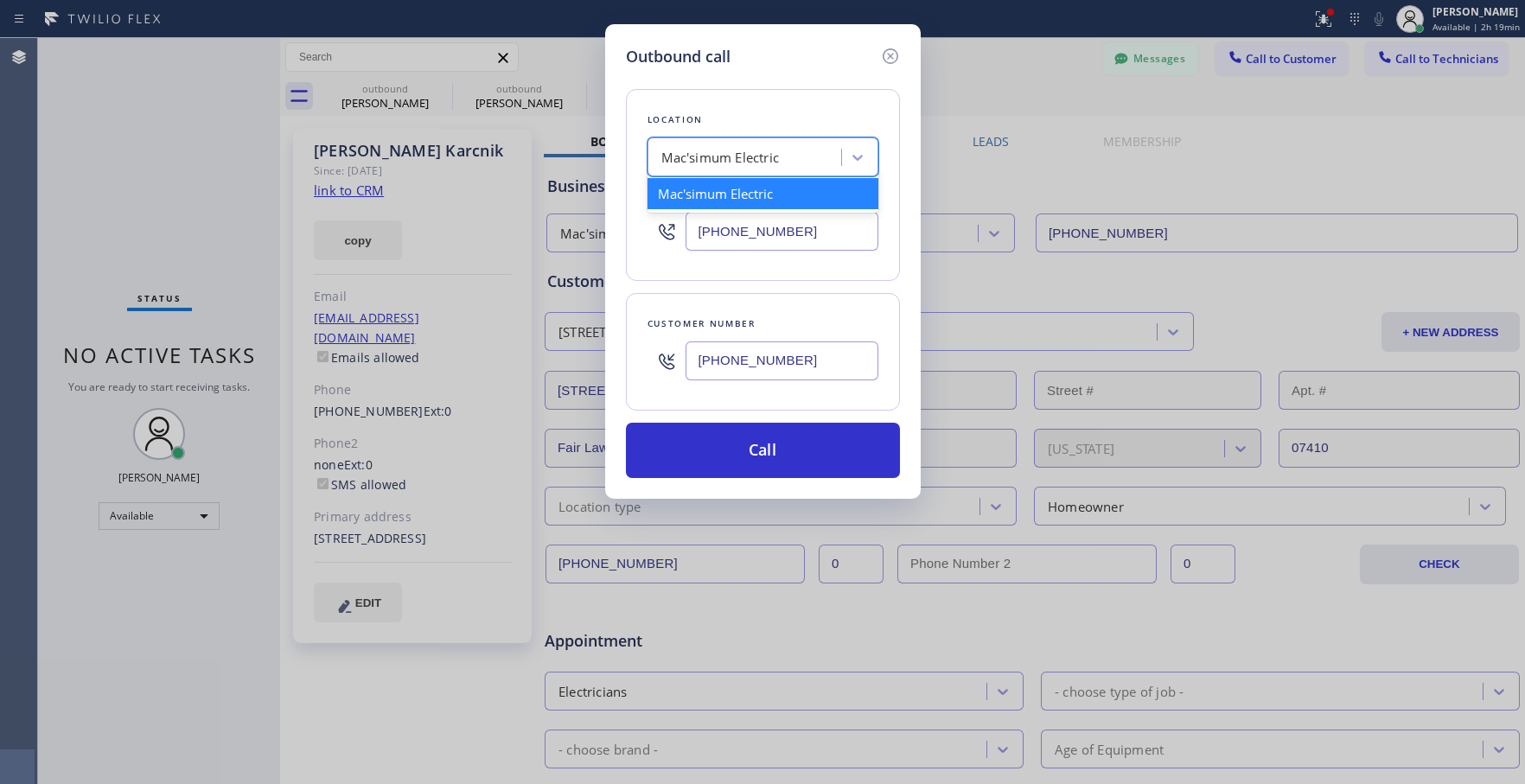
paste input "[PERSON_NAME] Electric Inc"
click at [689, 157] on input "[PERSON_NAME] Electric Inc" at bounding box center [732, 157] width 142 height 14
type input "[PERSON_NAME] Electric Inc"
click at [680, 188] on div "[PERSON_NAME] Electric Inc" at bounding box center [762, 193] width 230 height 31
type input "[PHONE_NUMBER]"
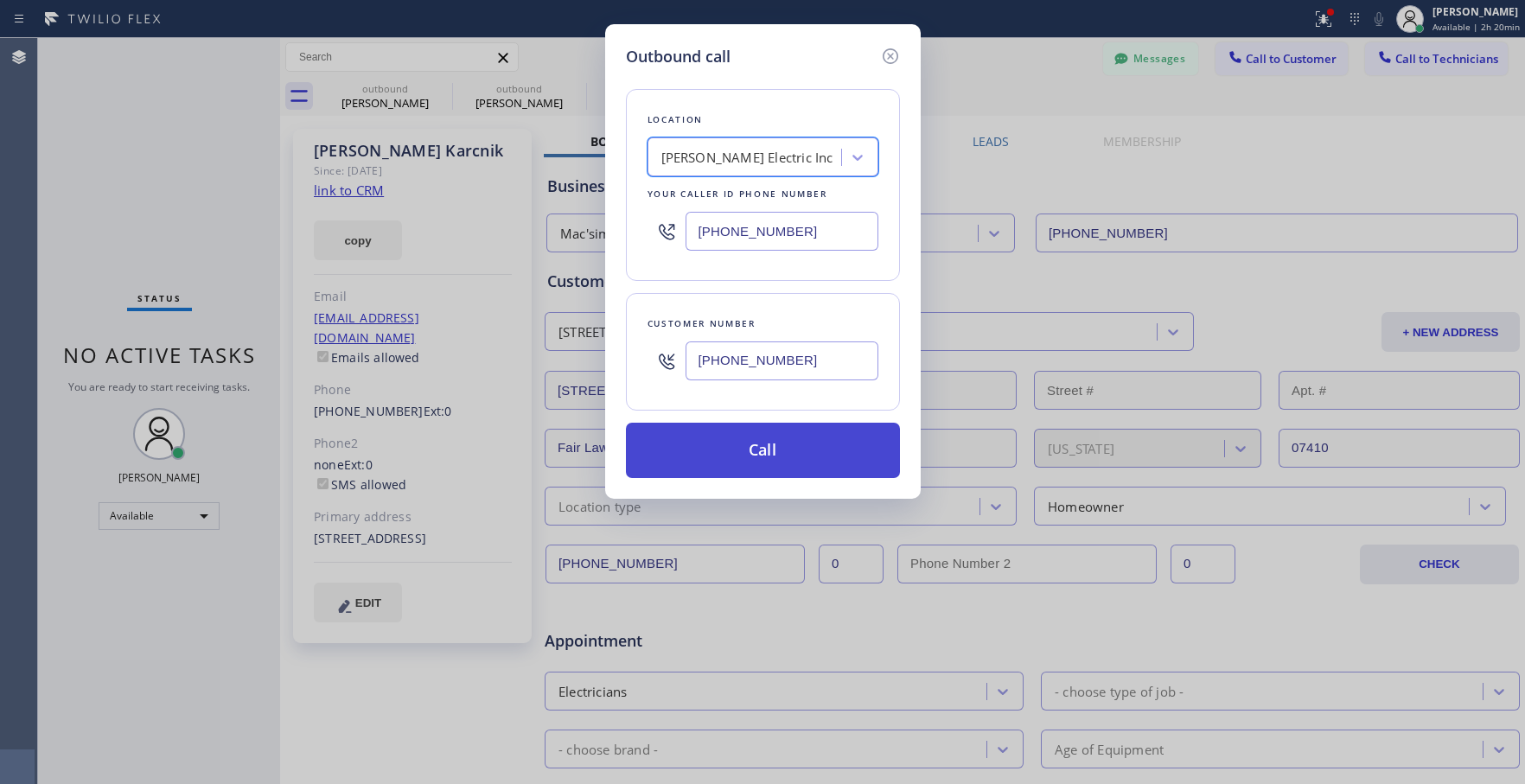
click at [769, 450] on button "Call" at bounding box center [762, 450] width 274 height 55
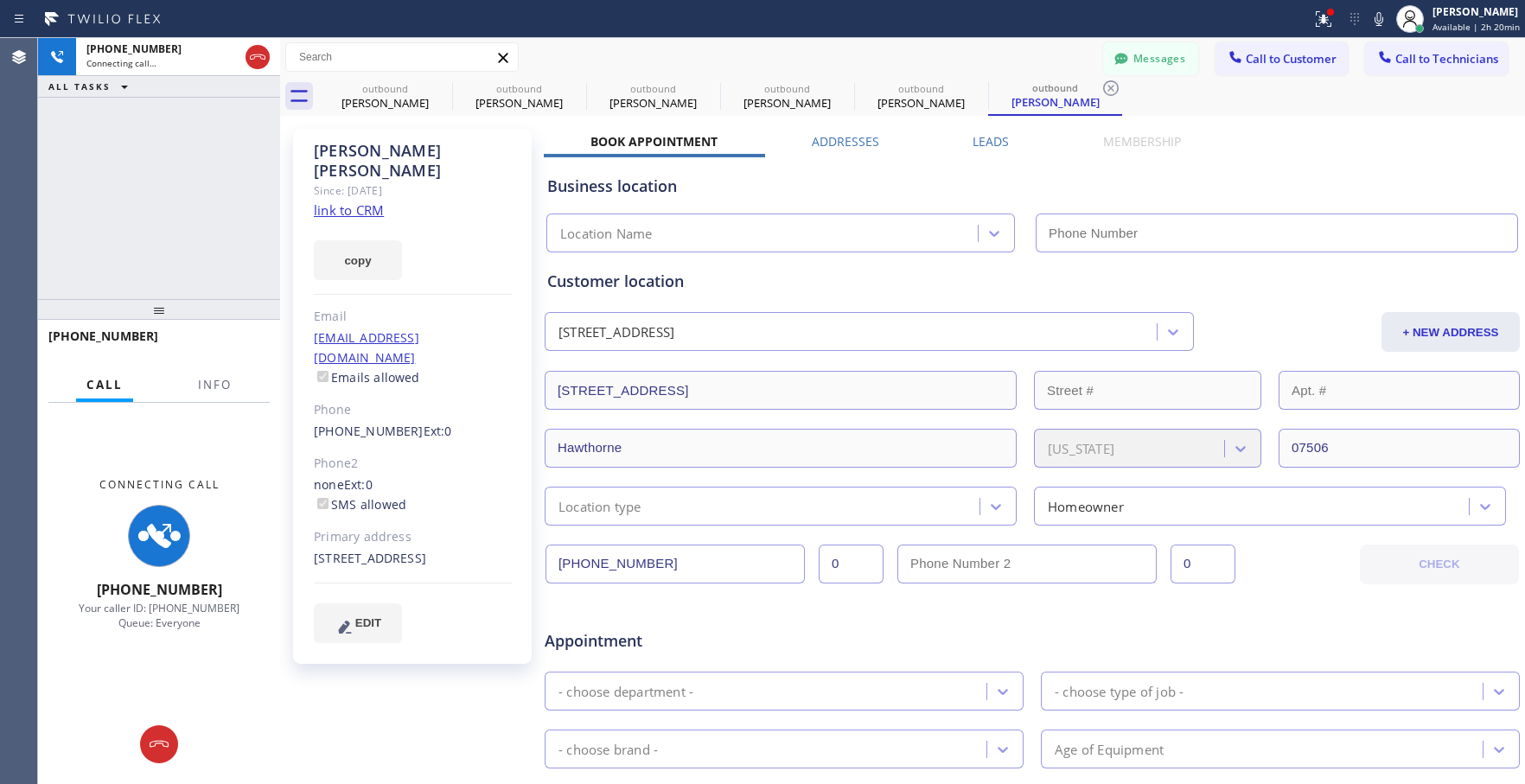
type input "[PHONE_NUMBER]"
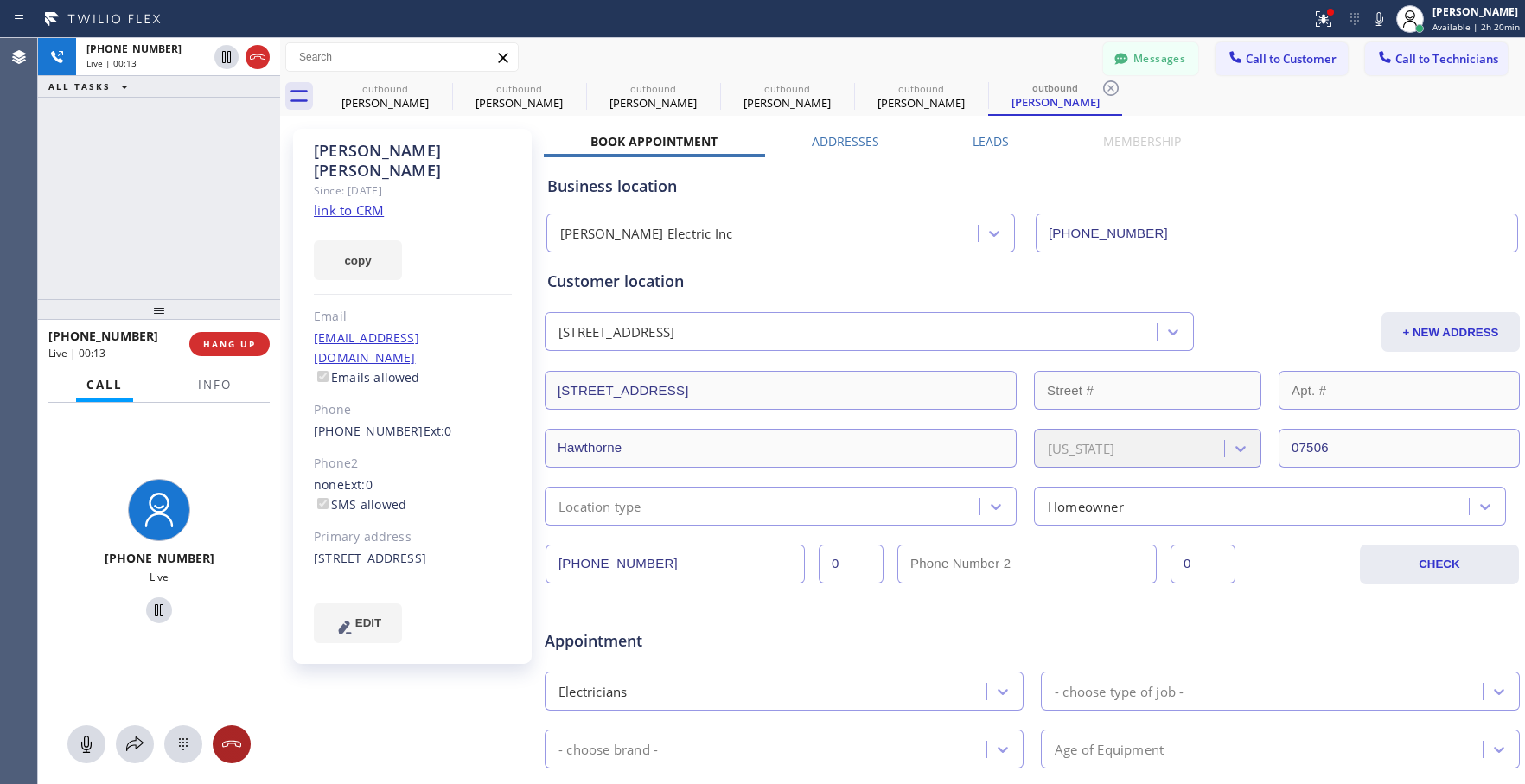
click at [237, 744] on icon at bounding box center [231, 744] width 21 height 21
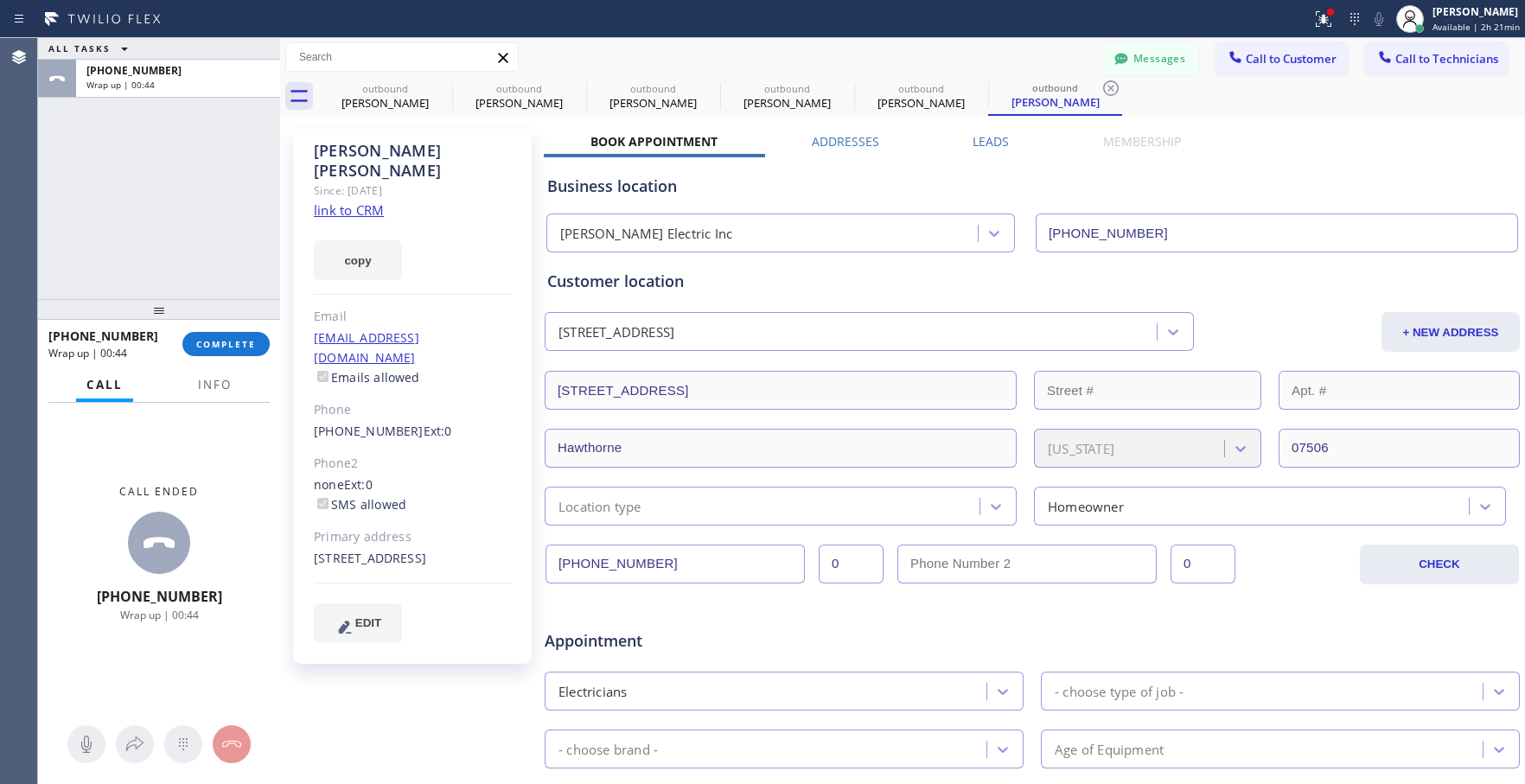
click at [1377, 167] on div "Business location [PERSON_NAME] Electric Inc [PHONE_NUMBER]" at bounding box center [1032, 205] width 977 height 95
click at [206, 350] on span "COMPLETE" at bounding box center [226, 343] width 60 height 12
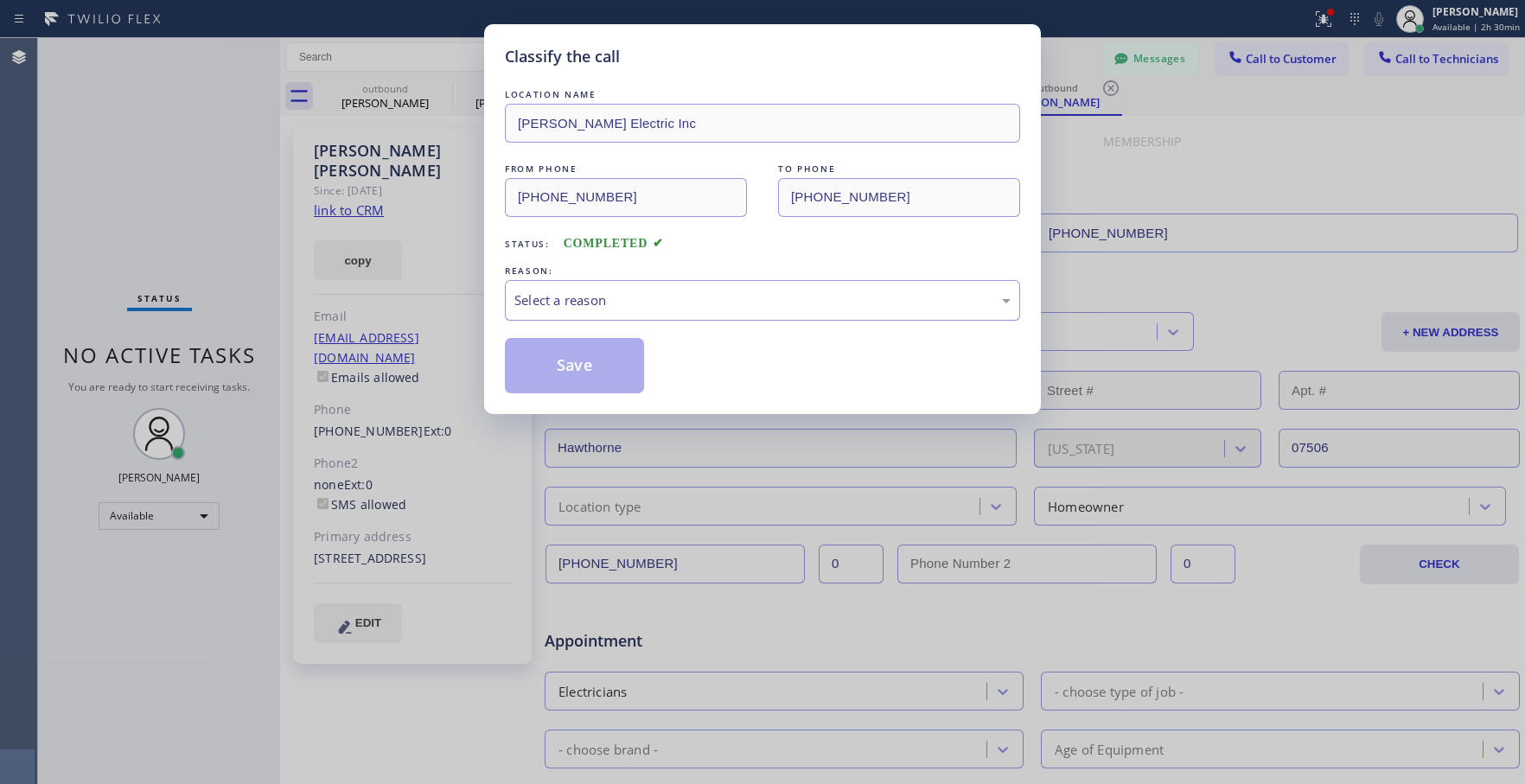
drag, startPoint x: 611, startPoint y: 292, endPoint x: 617, endPoint y: 301, distance: 10.8
click at [611, 292] on div "Select a reason" at bounding box center [762, 300] width 496 height 20
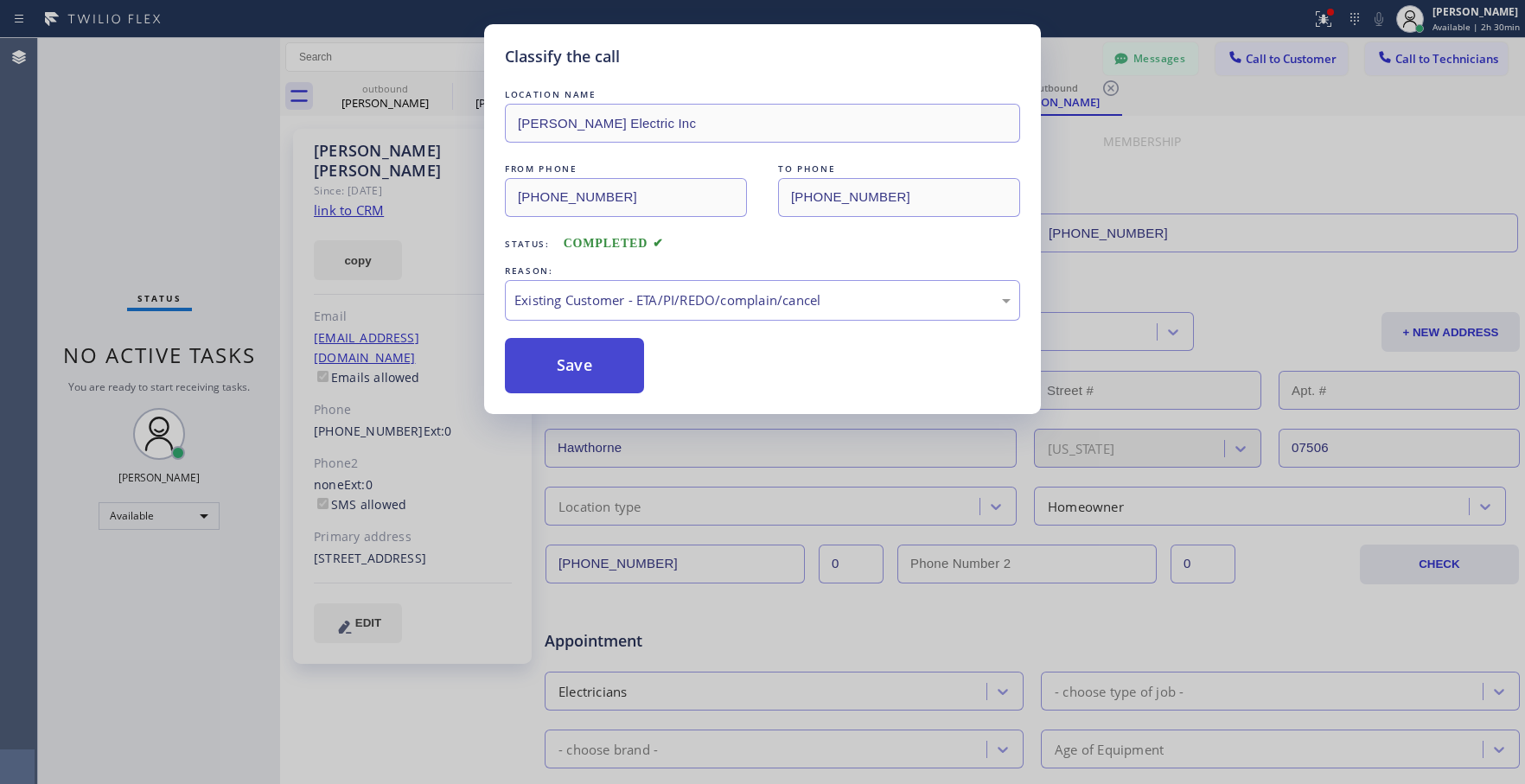
click at [583, 356] on button "Save" at bounding box center [574, 365] width 139 height 55
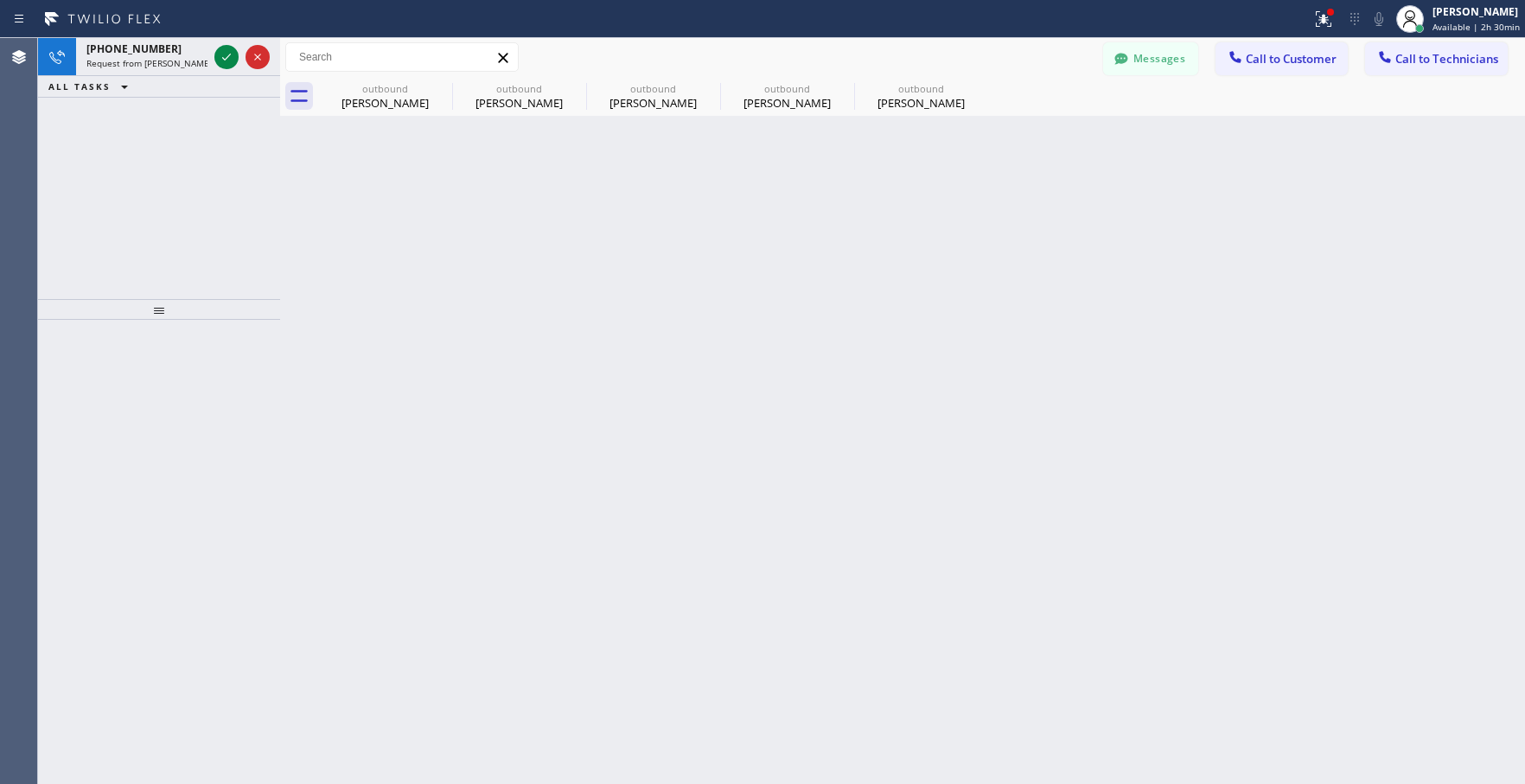
drag, startPoint x: 232, startPoint y: 60, endPoint x: 175, endPoint y: 97, distance: 68.0
click at [232, 60] on icon at bounding box center [227, 57] width 21 height 21
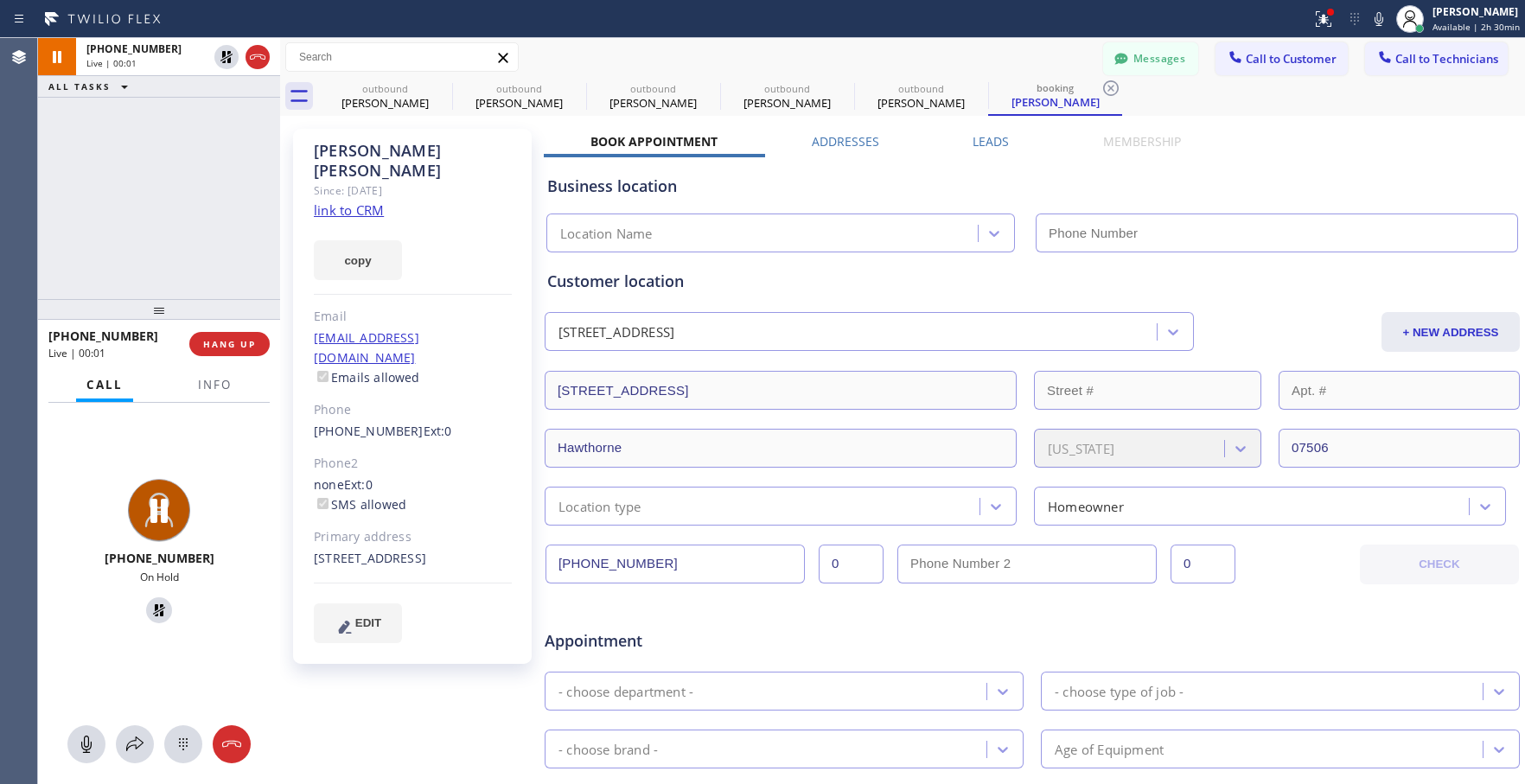
type input "[PHONE_NUMBER]"
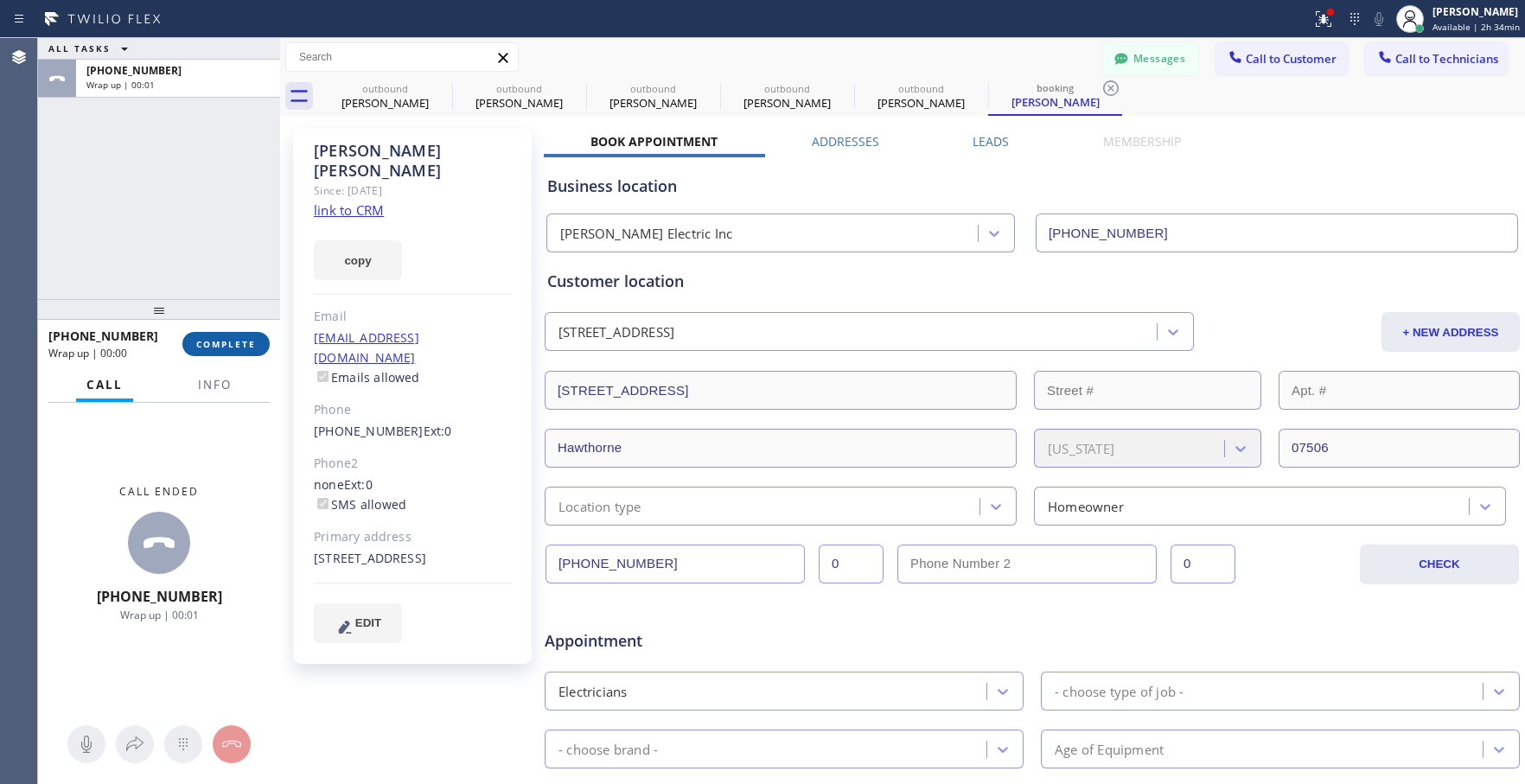
click at [242, 342] on span "COMPLETE" at bounding box center [226, 343] width 60 height 12
click at [201, 337] on button "COMPLETE" at bounding box center [226, 344] width 87 height 25
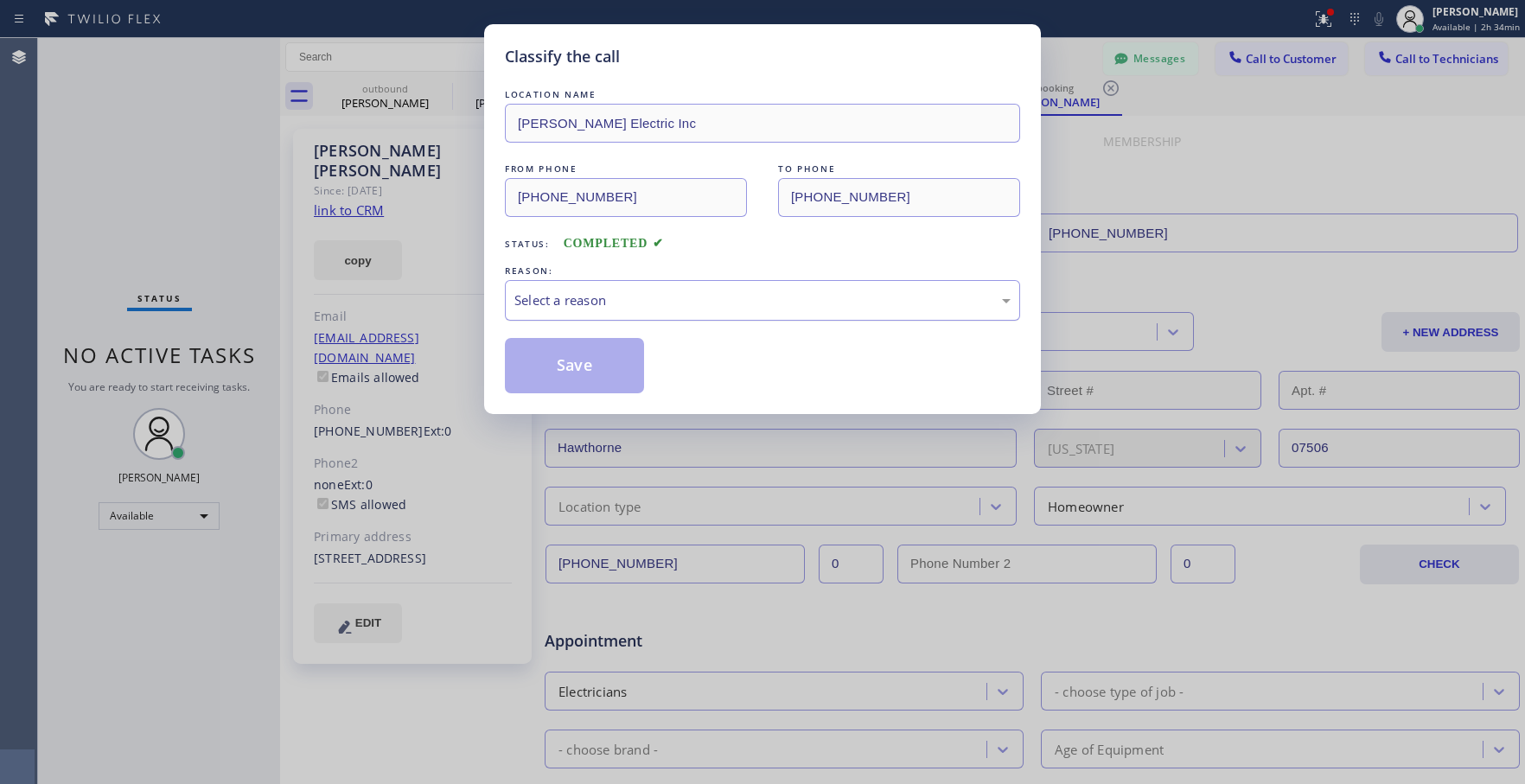
click at [670, 309] on div "Select a reason" at bounding box center [762, 300] width 496 height 20
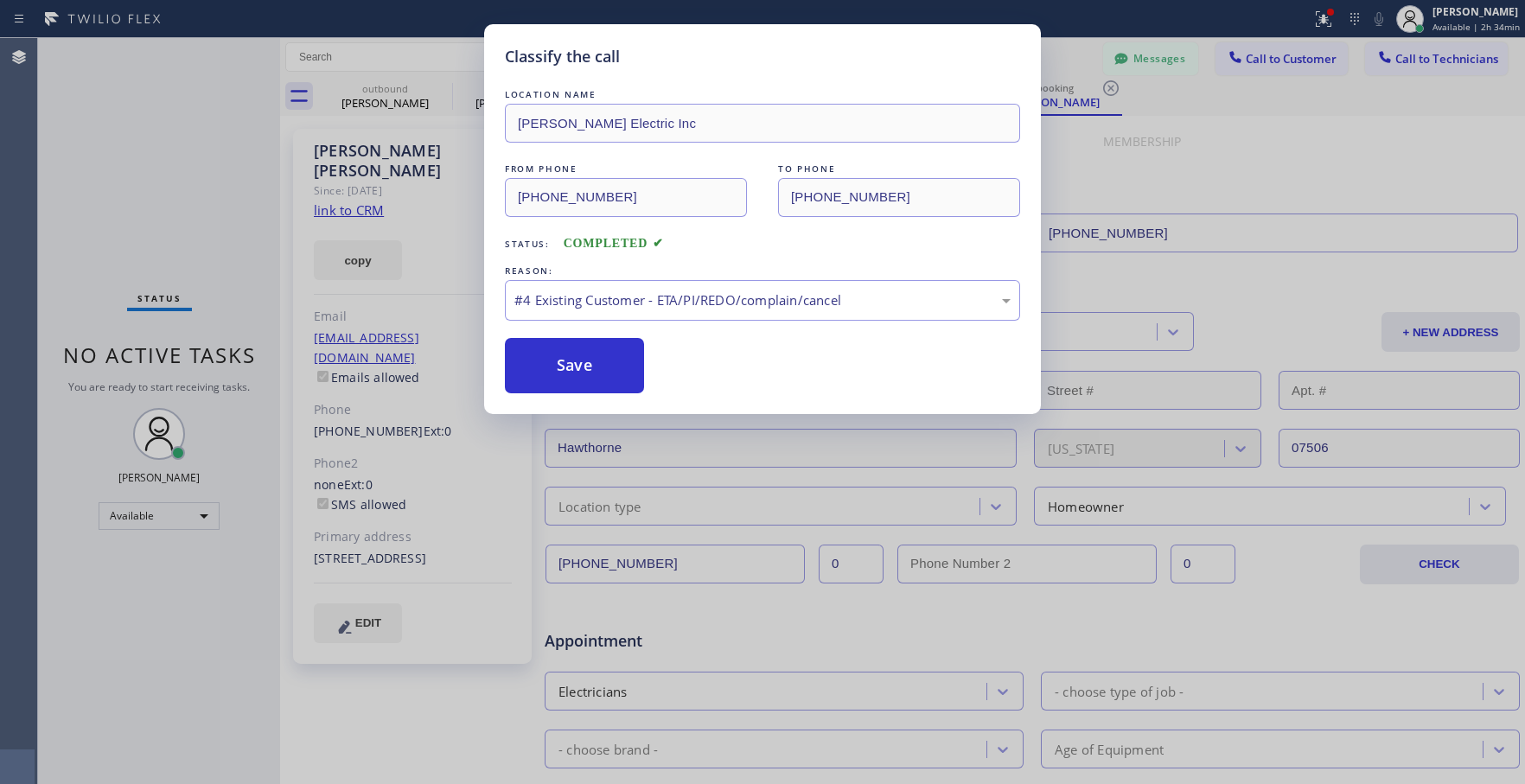
click at [612, 357] on button "Save" at bounding box center [574, 365] width 139 height 55
click at [577, 361] on button "Save" at bounding box center [574, 365] width 139 height 55
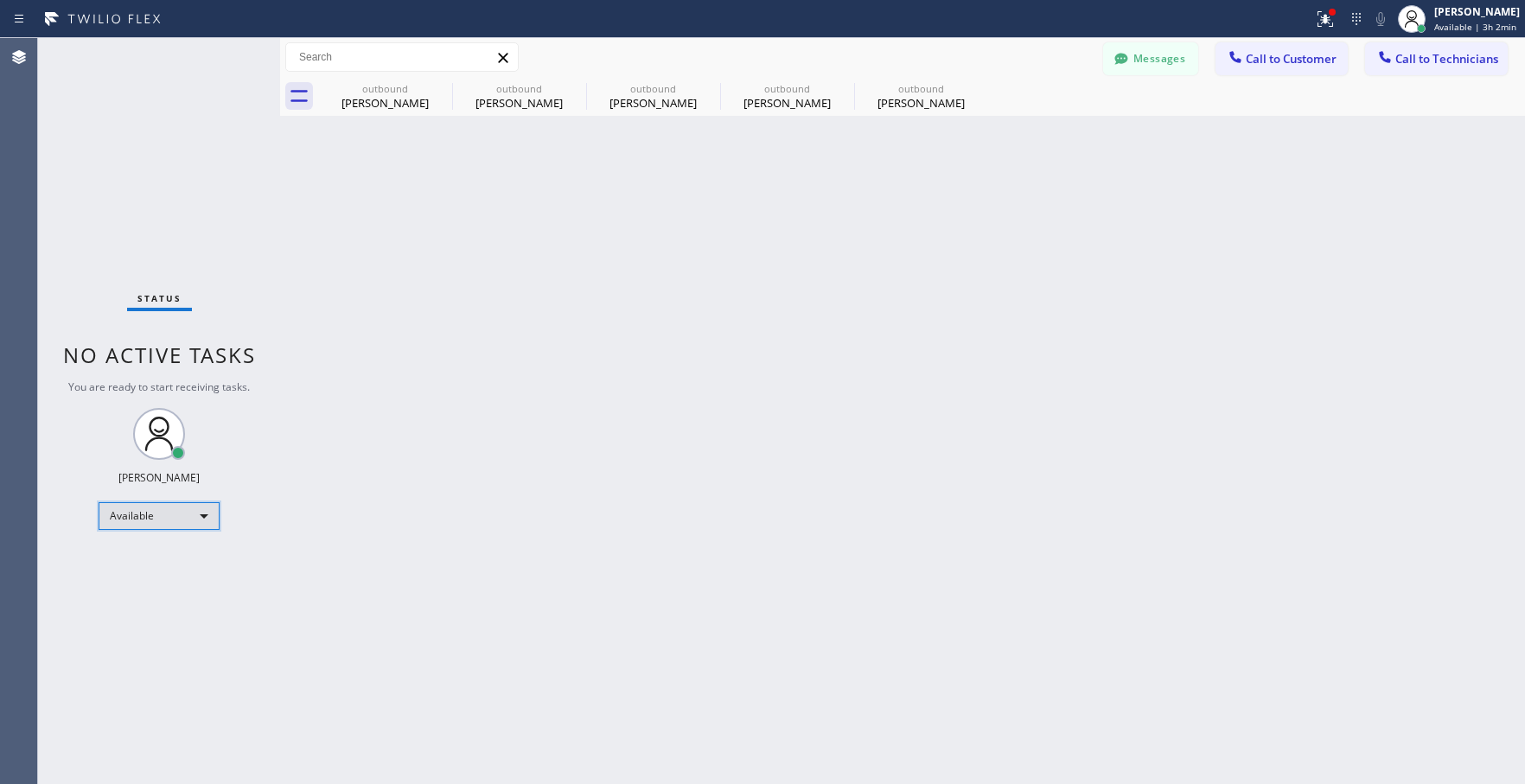
click at [156, 518] on div "Available" at bounding box center [159, 516] width 121 height 27
click at [138, 604] on li "Break" at bounding box center [158, 605] width 118 height 21
click at [1433, 56] on span "Call to Technicians" at bounding box center [1446, 59] width 102 height 15
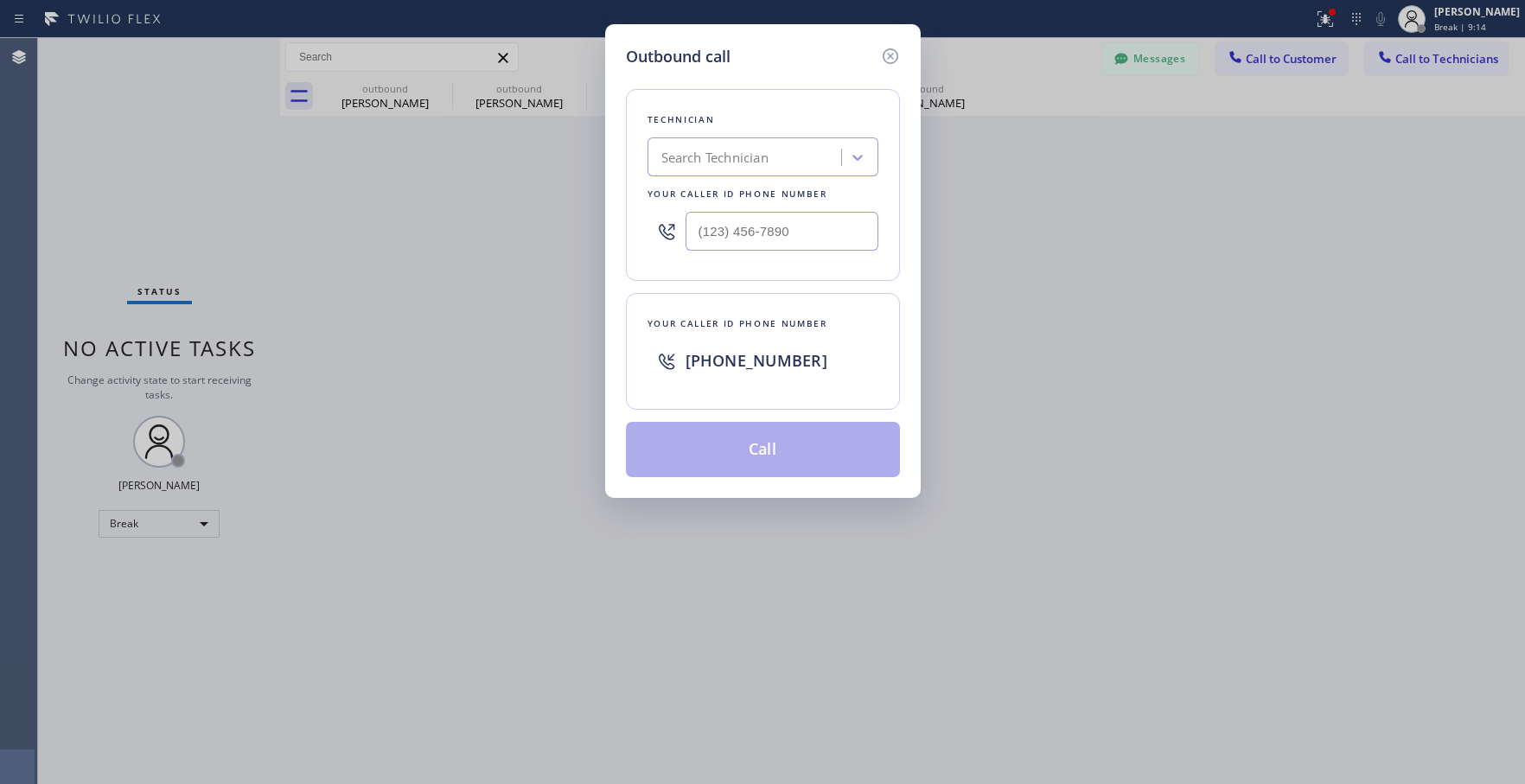
click at [789, 150] on div "Search Technician" at bounding box center [746, 157] width 189 height 30
type input "[PERSON_NAME]"
click at [886, 58] on icon at bounding box center [891, 56] width 21 height 21
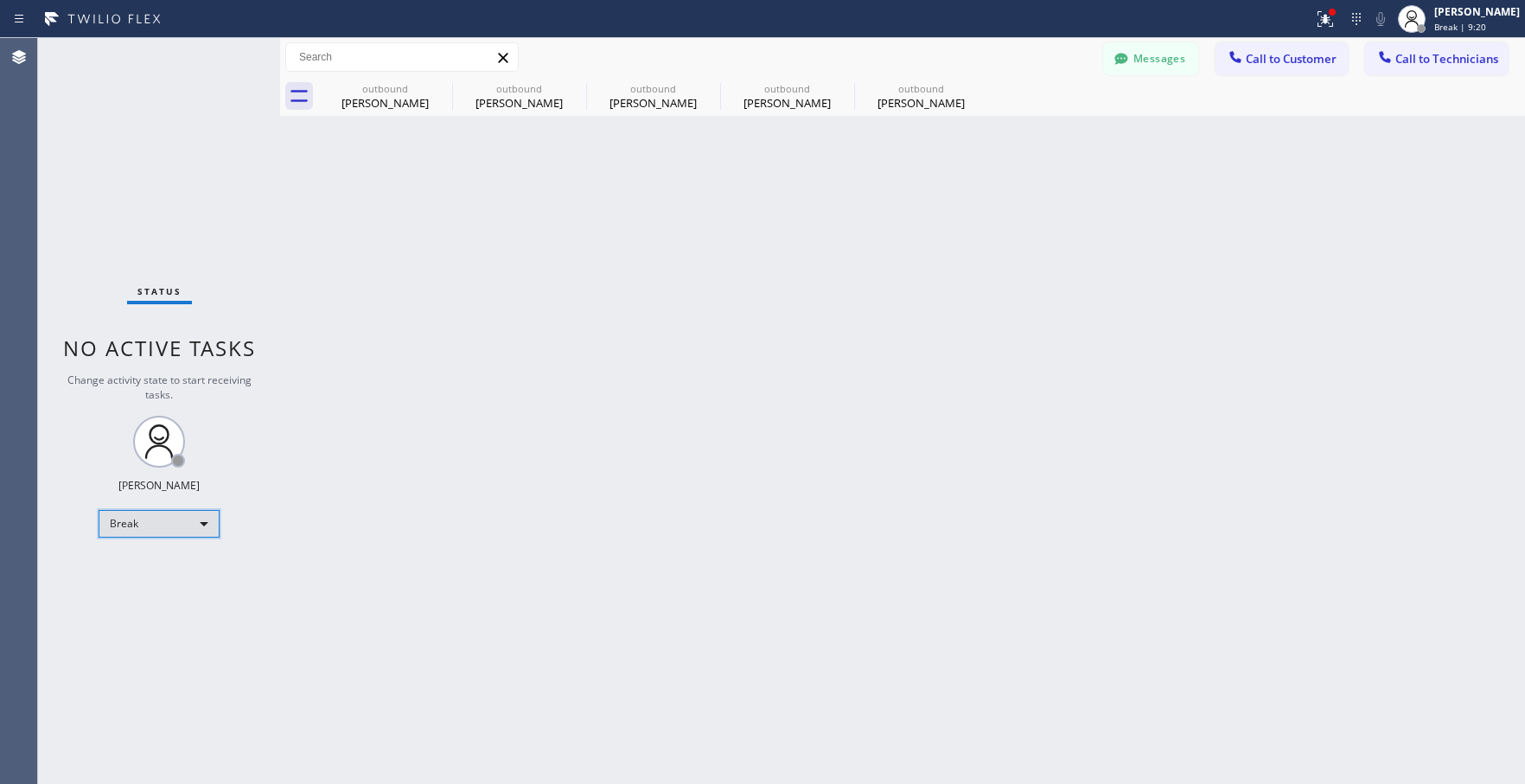
click at [203, 521] on div "Break" at bounding box center [159, 523] width 121 height 27
click at [147, 583] on li "Unavailable" at bounding box center [158, 592] width 118 height 21
click at [1427, 59] on span "Call to Technicians" at bounding box center [1446, 59] width 102 height 15
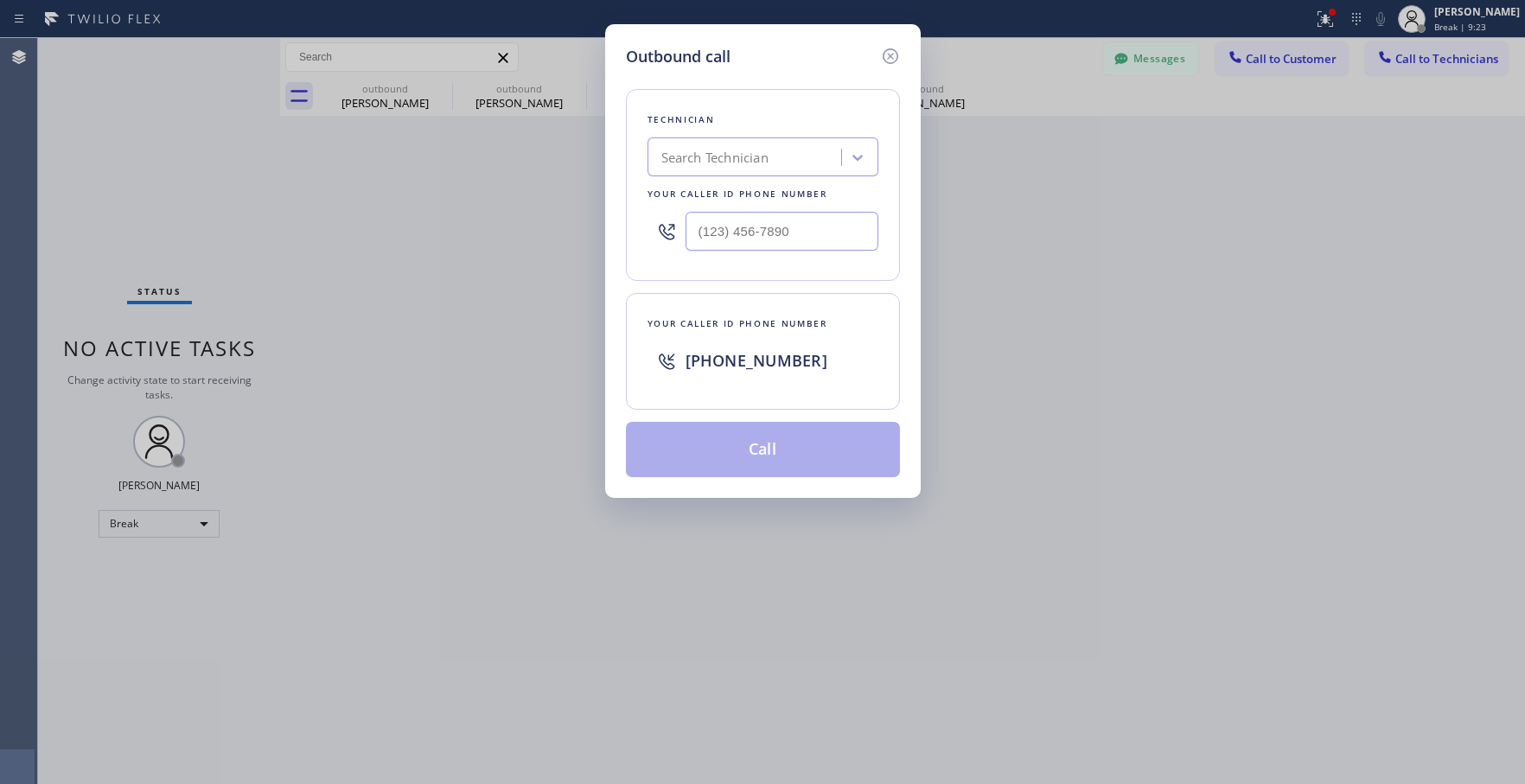
click at [736, 148] on div "Search Technician" at bounding box center [714, 157] width 107 height 20
type input "[PERSON_NAME]"
click at [726, 208] on div "[PERSON_NAME] [PERSON_NAME]" at bounding box center [762, 193] width 230 height 31
type input "[PHONE_NUMBER]"
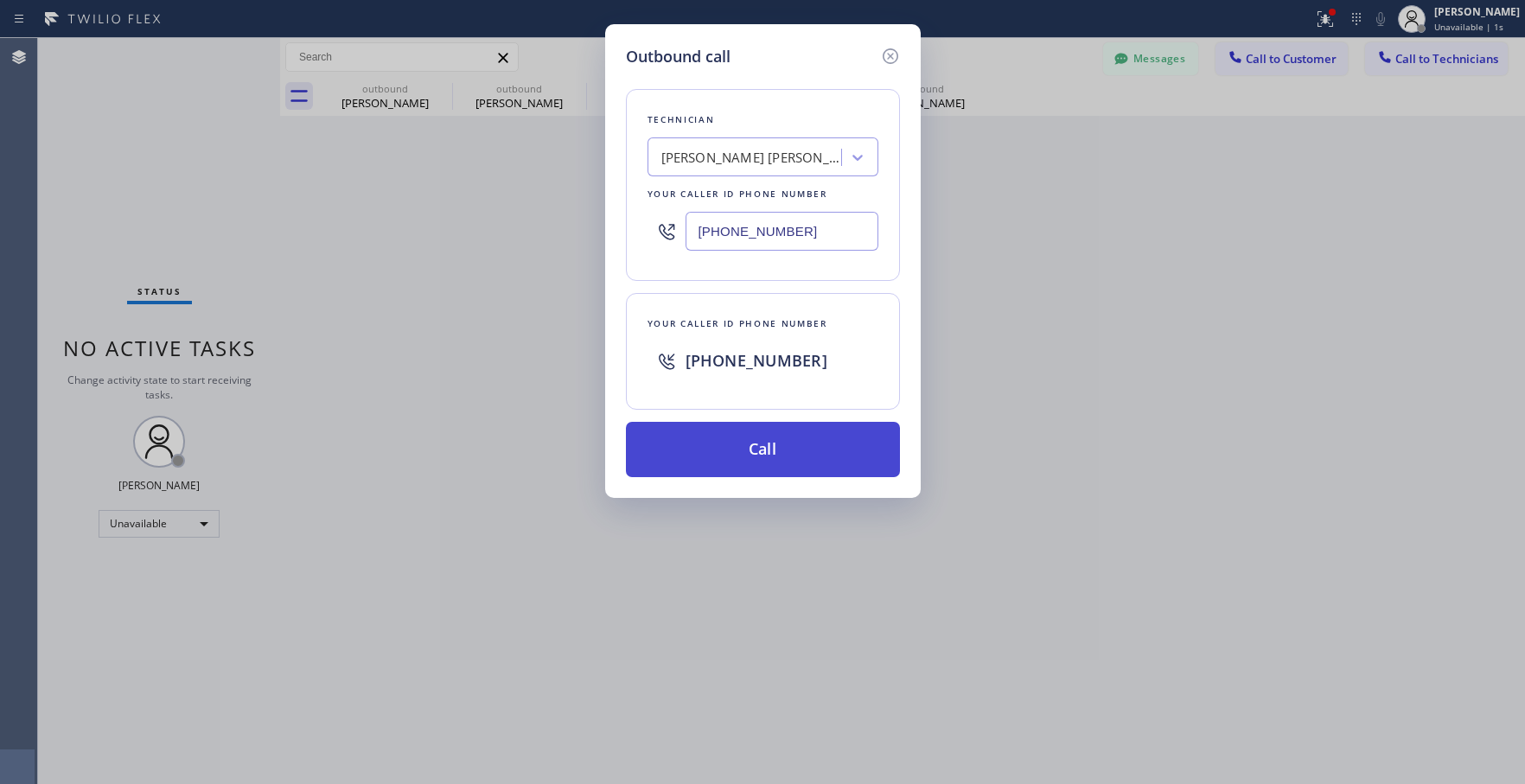
click at [736, 435] on button "Call" at bounding box center [762, 449] width 274 height 55
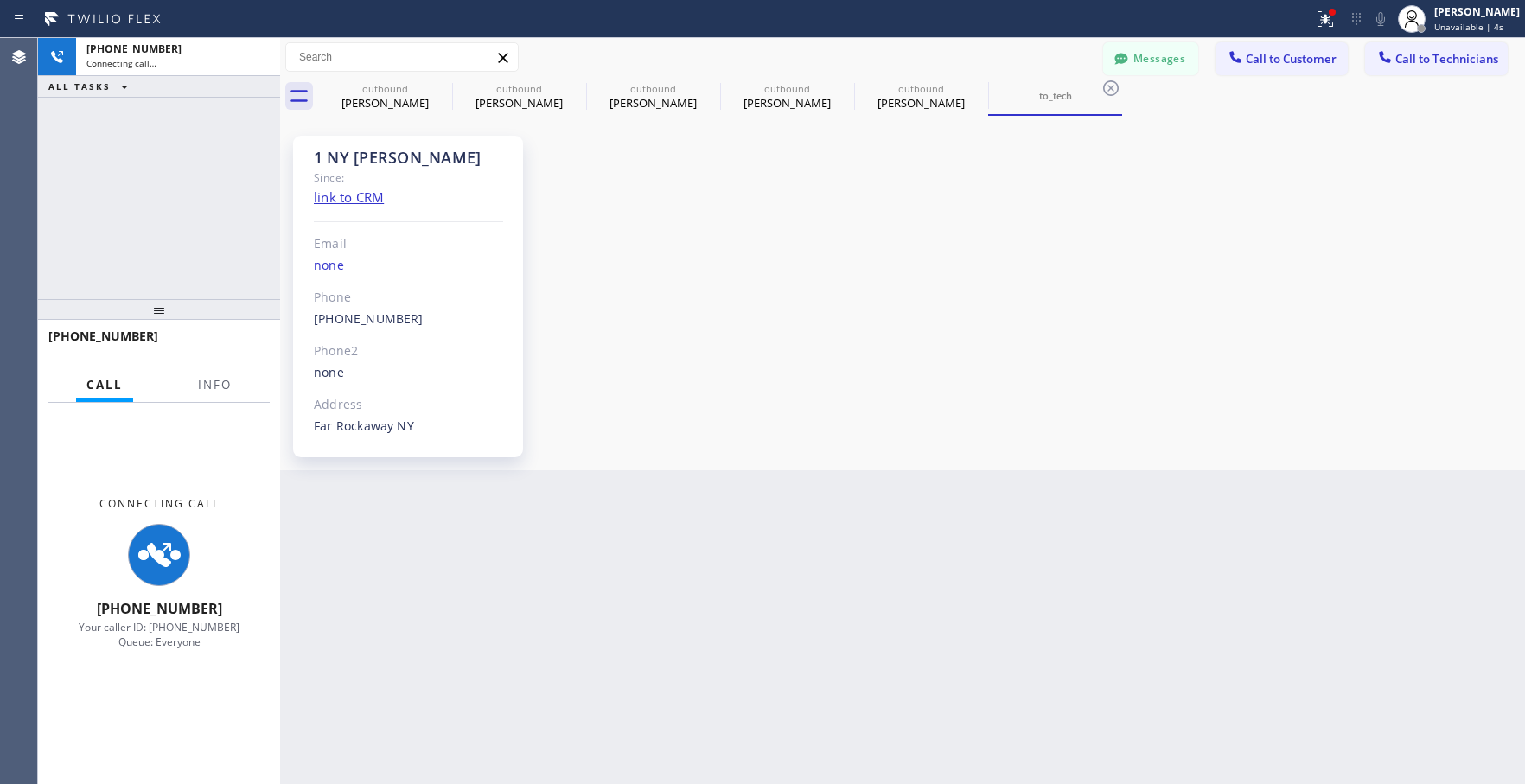
scroll to position [1402, 0]
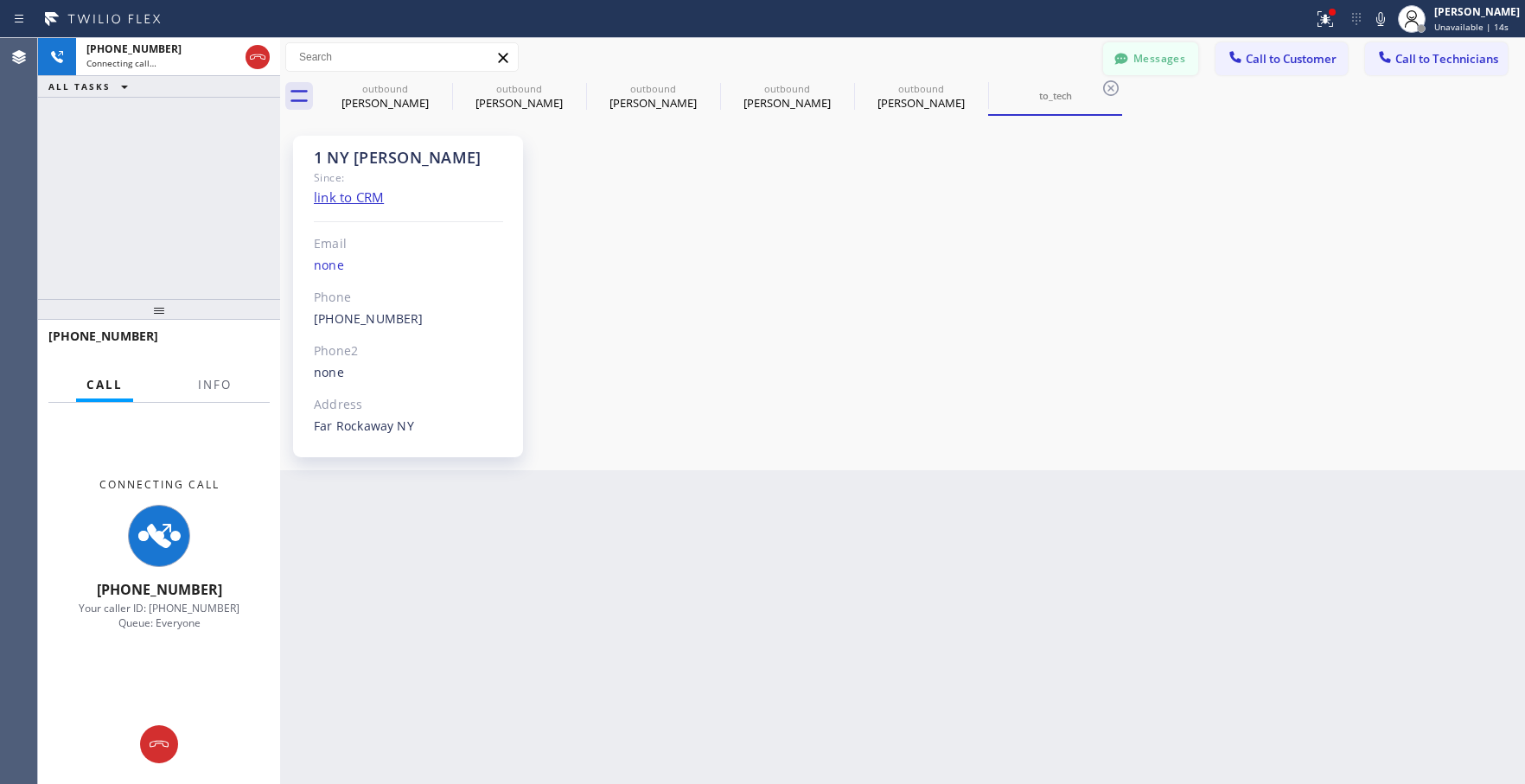
click at [1144, 58] on button "Messages" at bounding box center [1150, 59] width 95 height 33
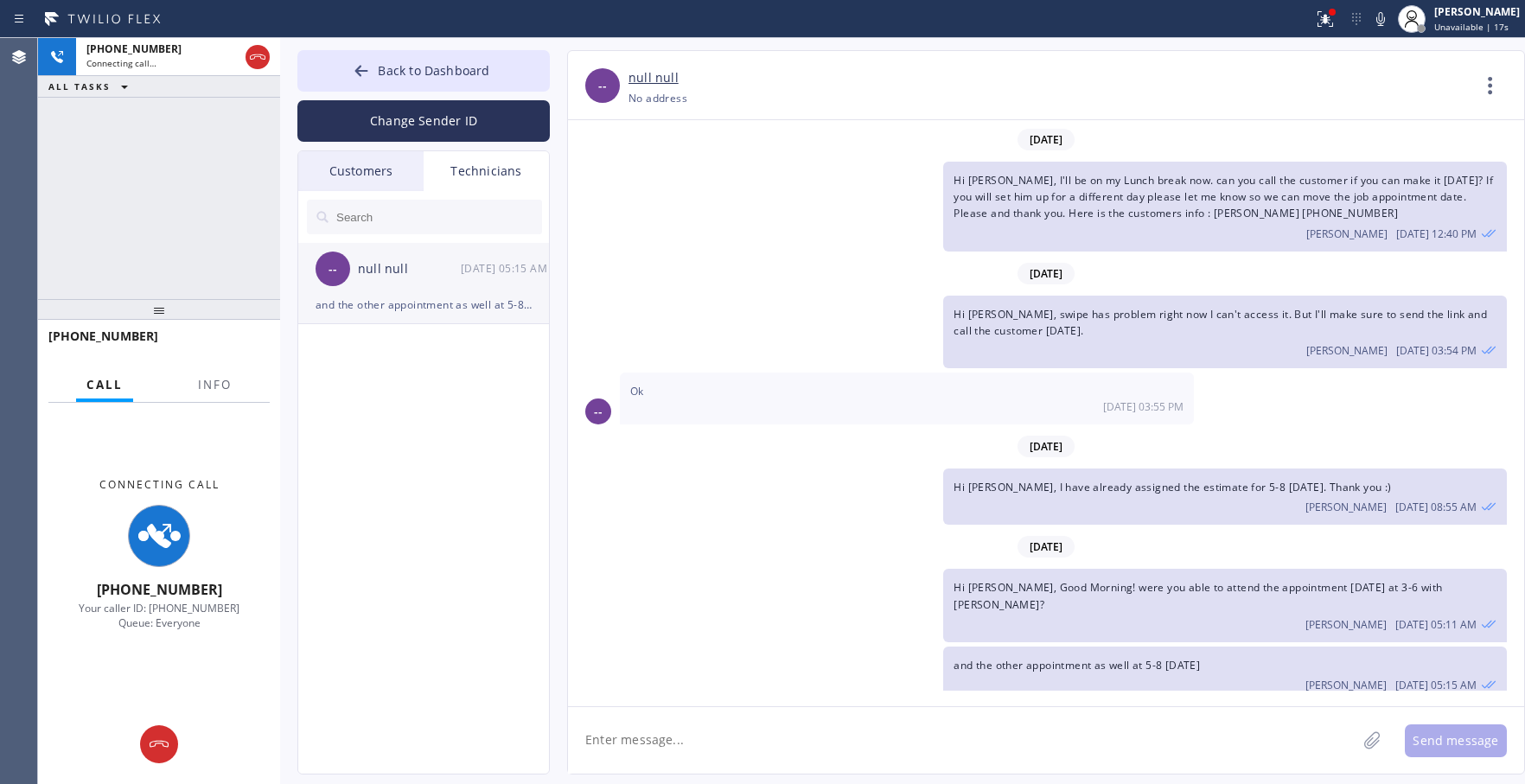
click at [417, 305] on div "and the other appointment as well at 5-8 [DATE]" at bounding box center [424, 304] width 216 height 20
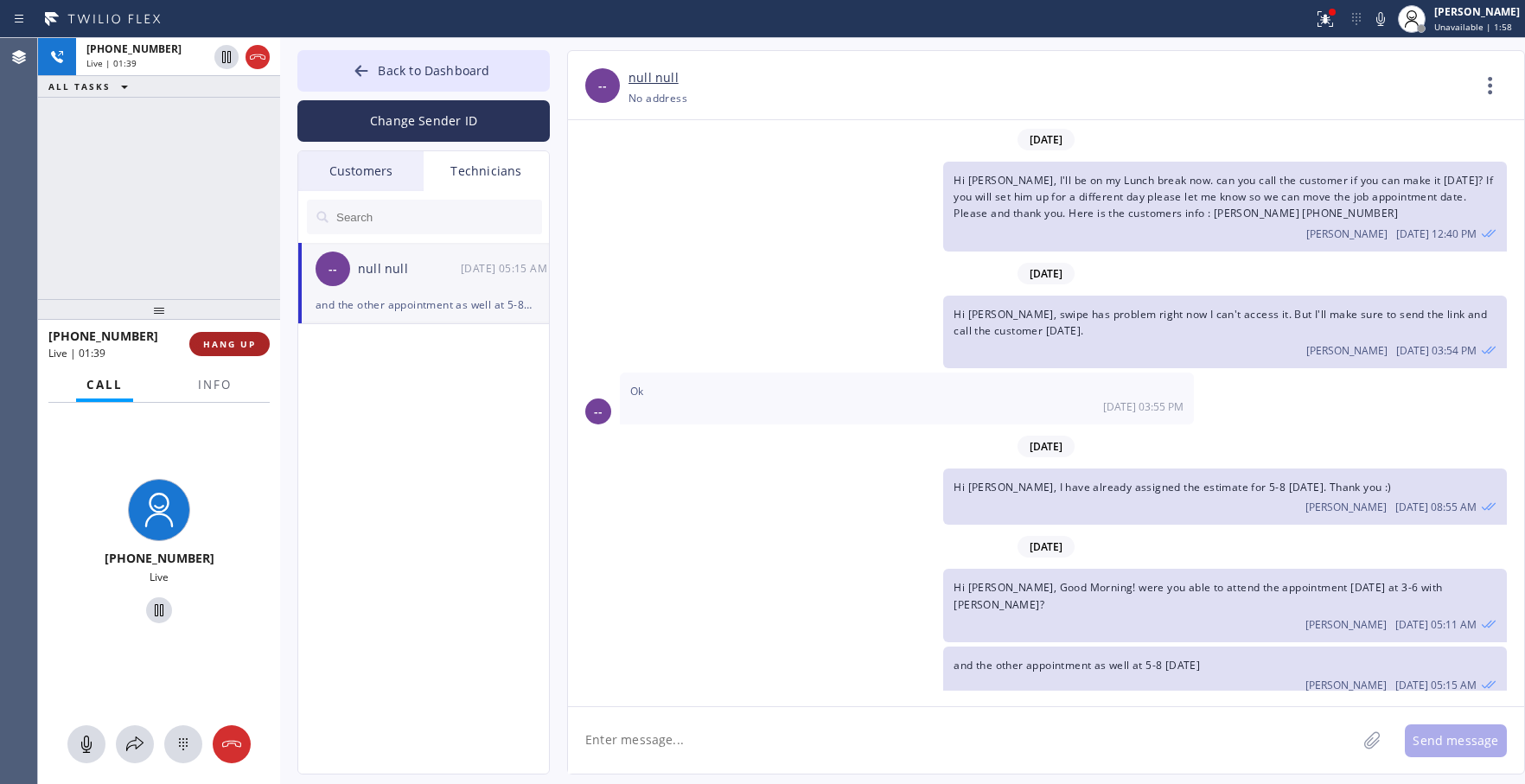
click at [251, 341] on span "HANG UP" at bounding box center [230, 343] width 53 height 12
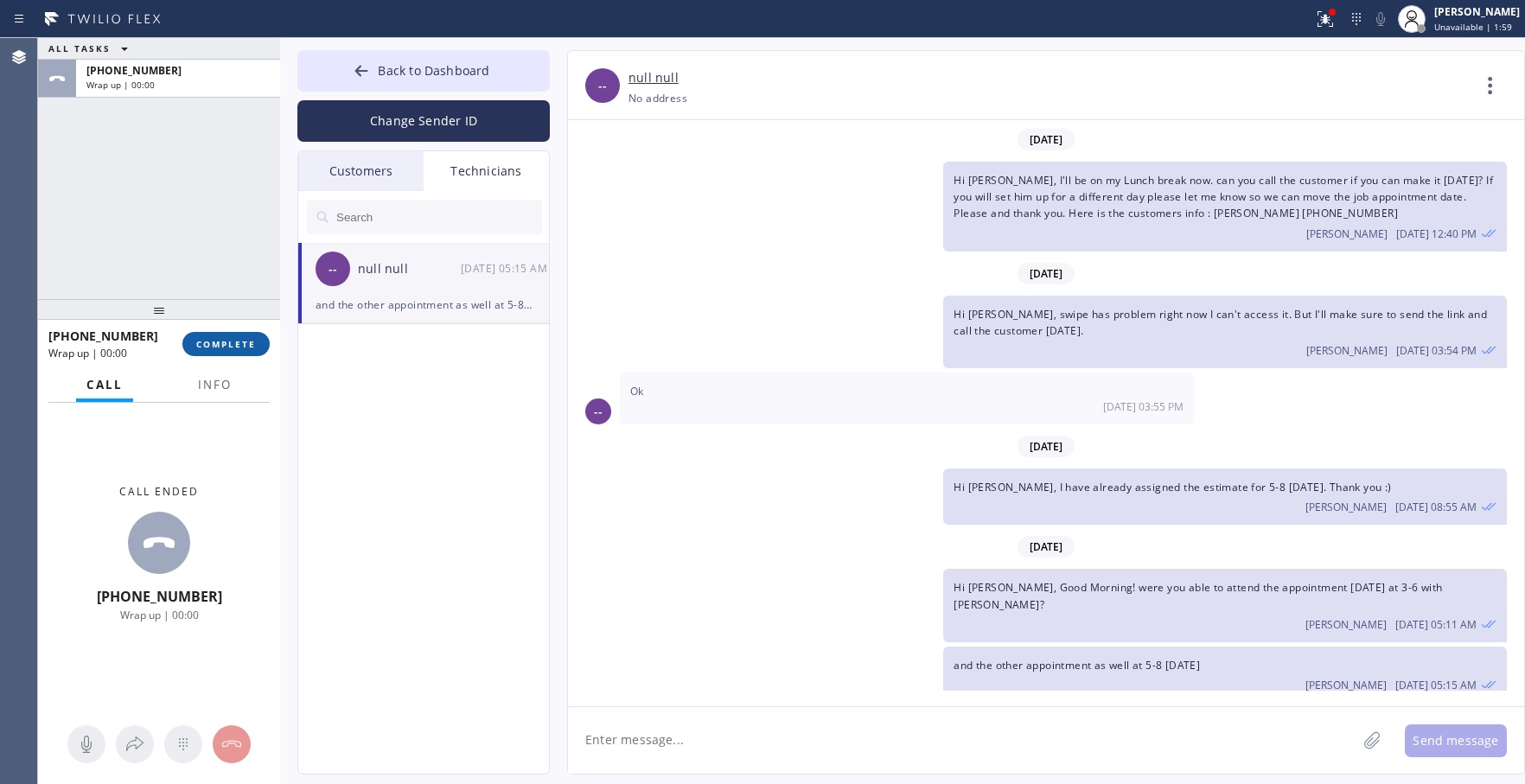
click at [249, 342] on span "COMPLETE" at bounding box center [226, 343] width 60 height 12
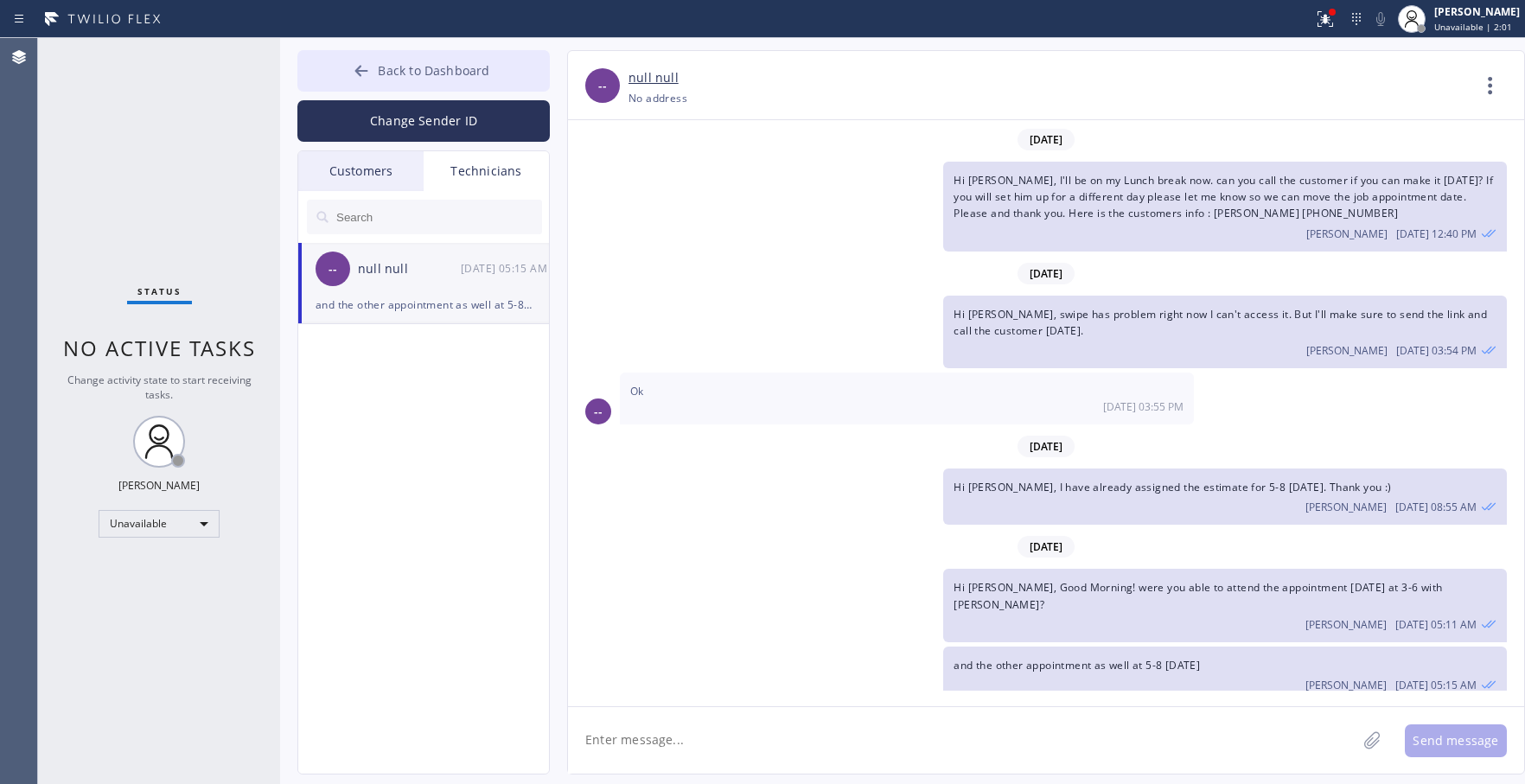
click at [363, 64] on icon at bounding box center [361, 71] width 17 height 17
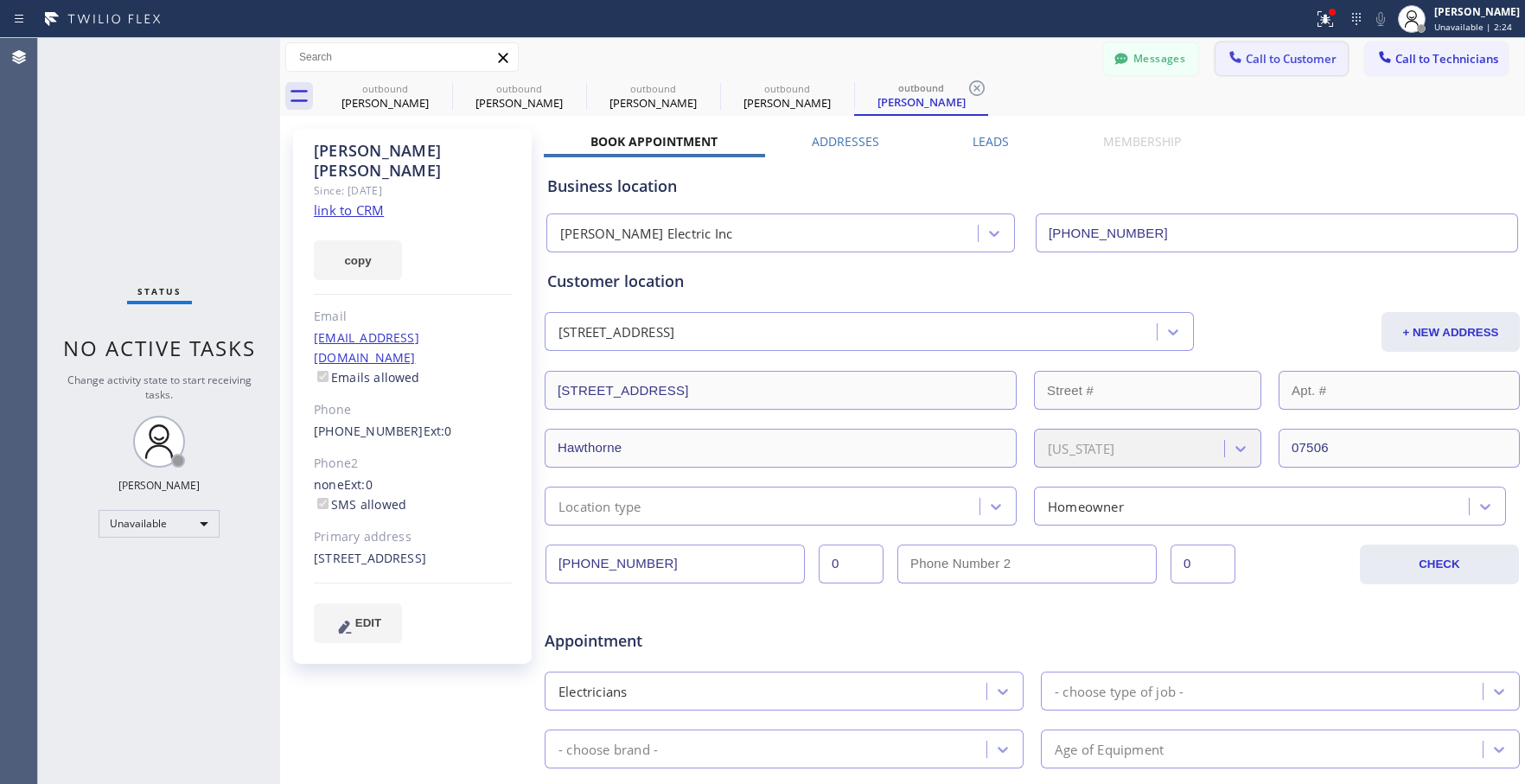
click at [1274, 63] on span "Call to Customer" at bounding box center [1292, 59] width 91 height 15
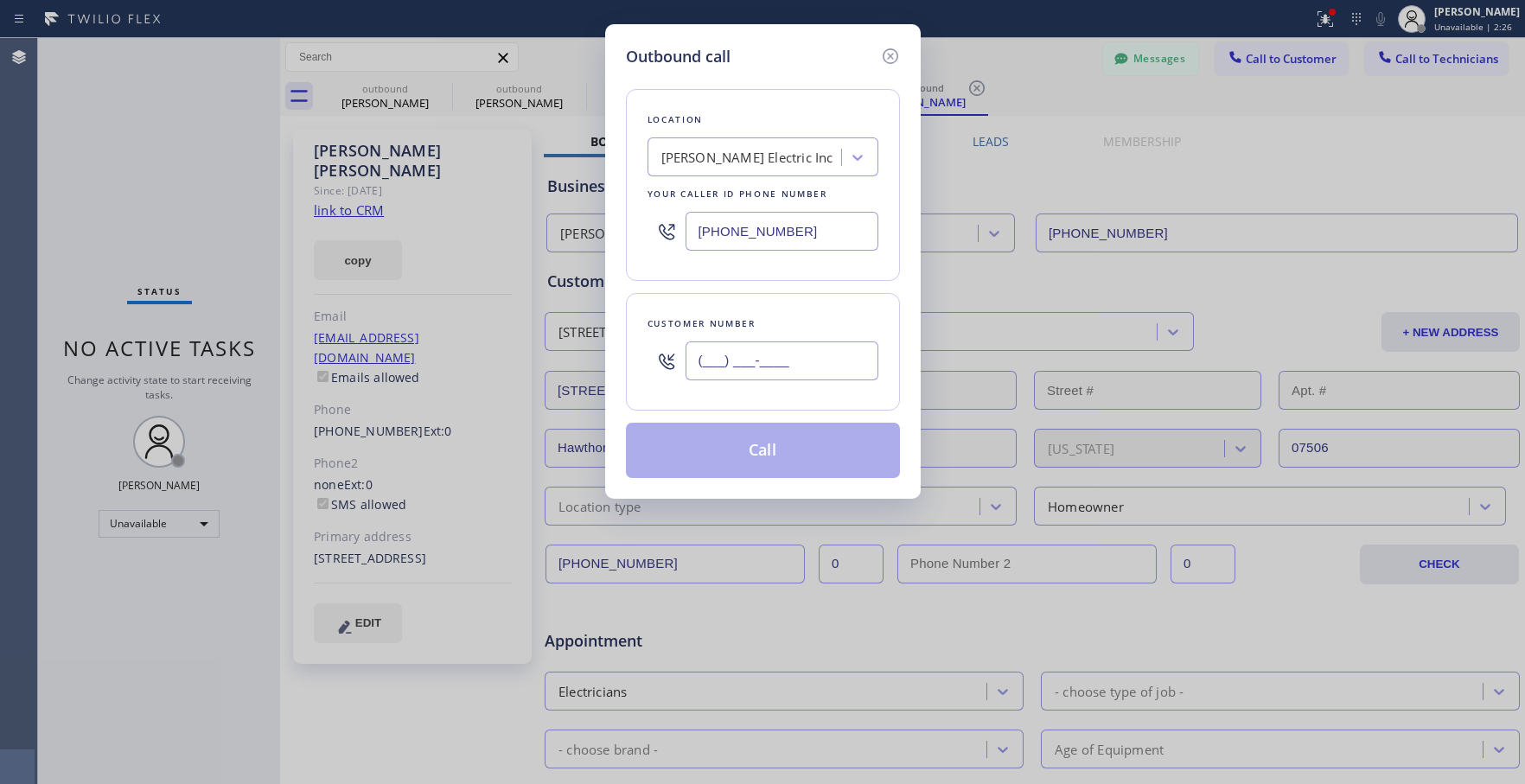
click at [750, 355] on input "(___) ___-____" at bounding box center [781, 360] width 193 height 39
paste input "347) 343-1434"
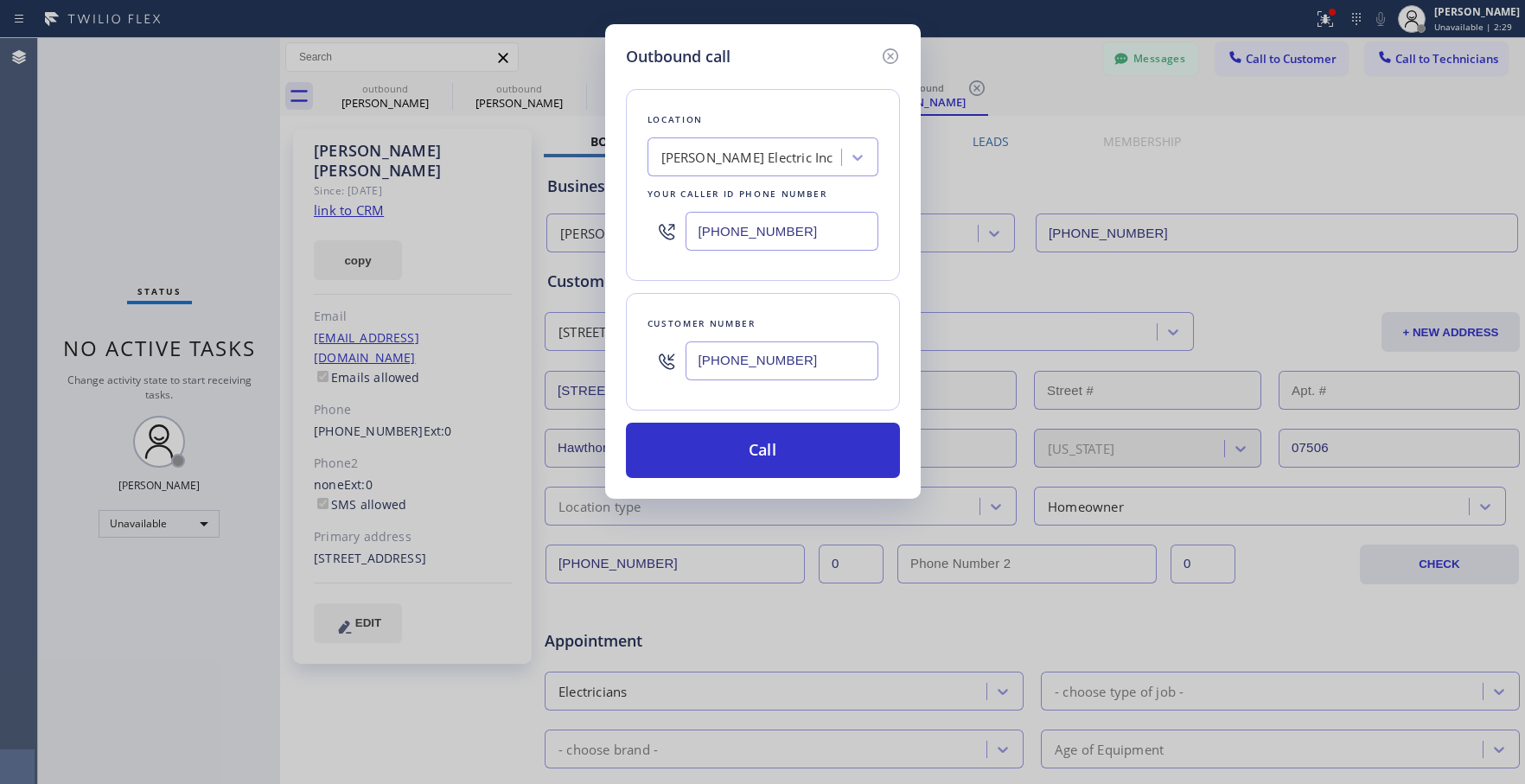
type input "[PHONE_NUMBER]"
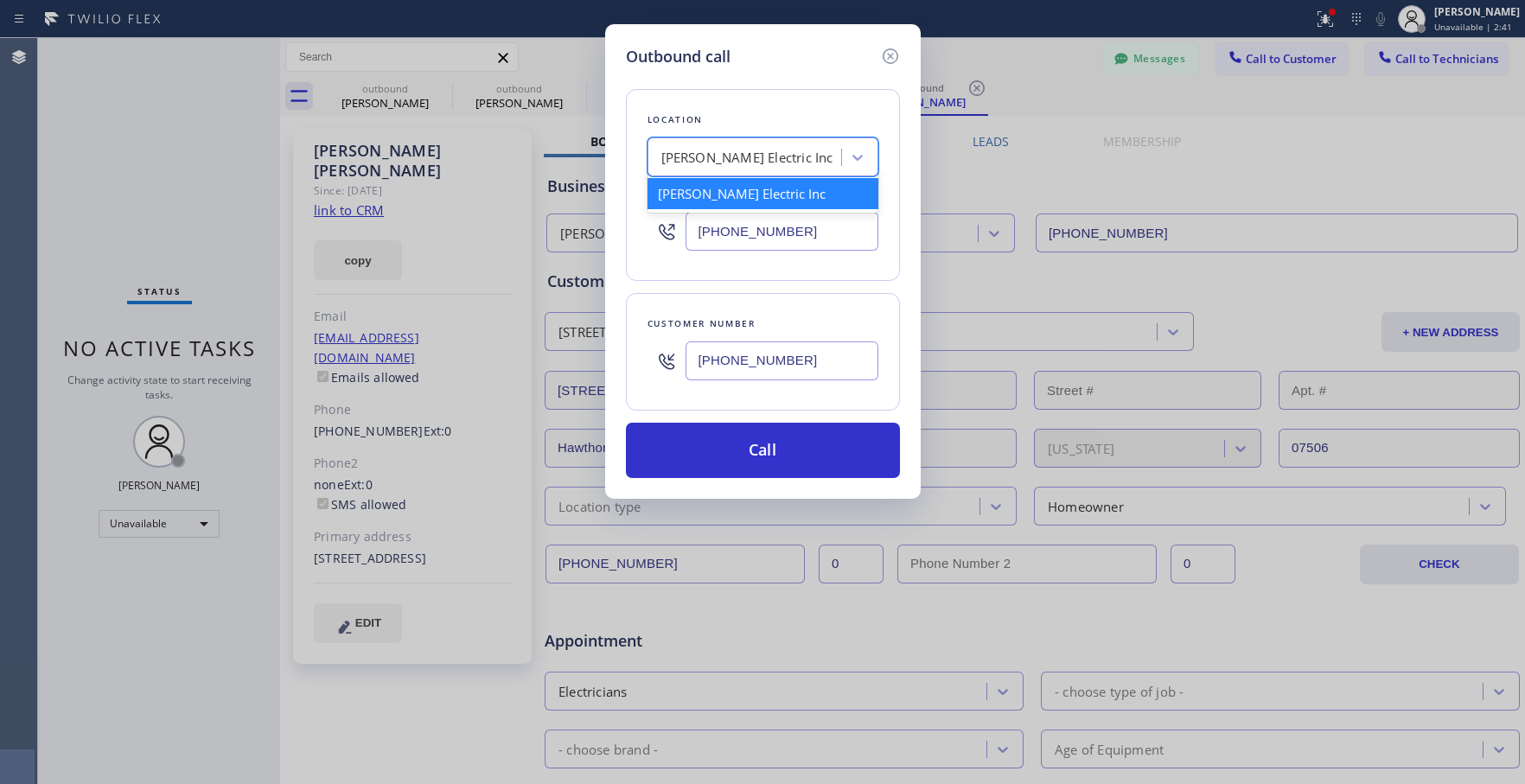
click at [763, 163] on div "[PERSON_NAME] Electric Inc" at bounding box center [746, 157] width 172 height 20
paste input "[PERSON_NAME] HVAC Repair [PERSON_NAME]"
click at [669, 162] on input "[PERSON_NAME] HVAC Repair G" at bounding box center [719, 157] width 158 height 14
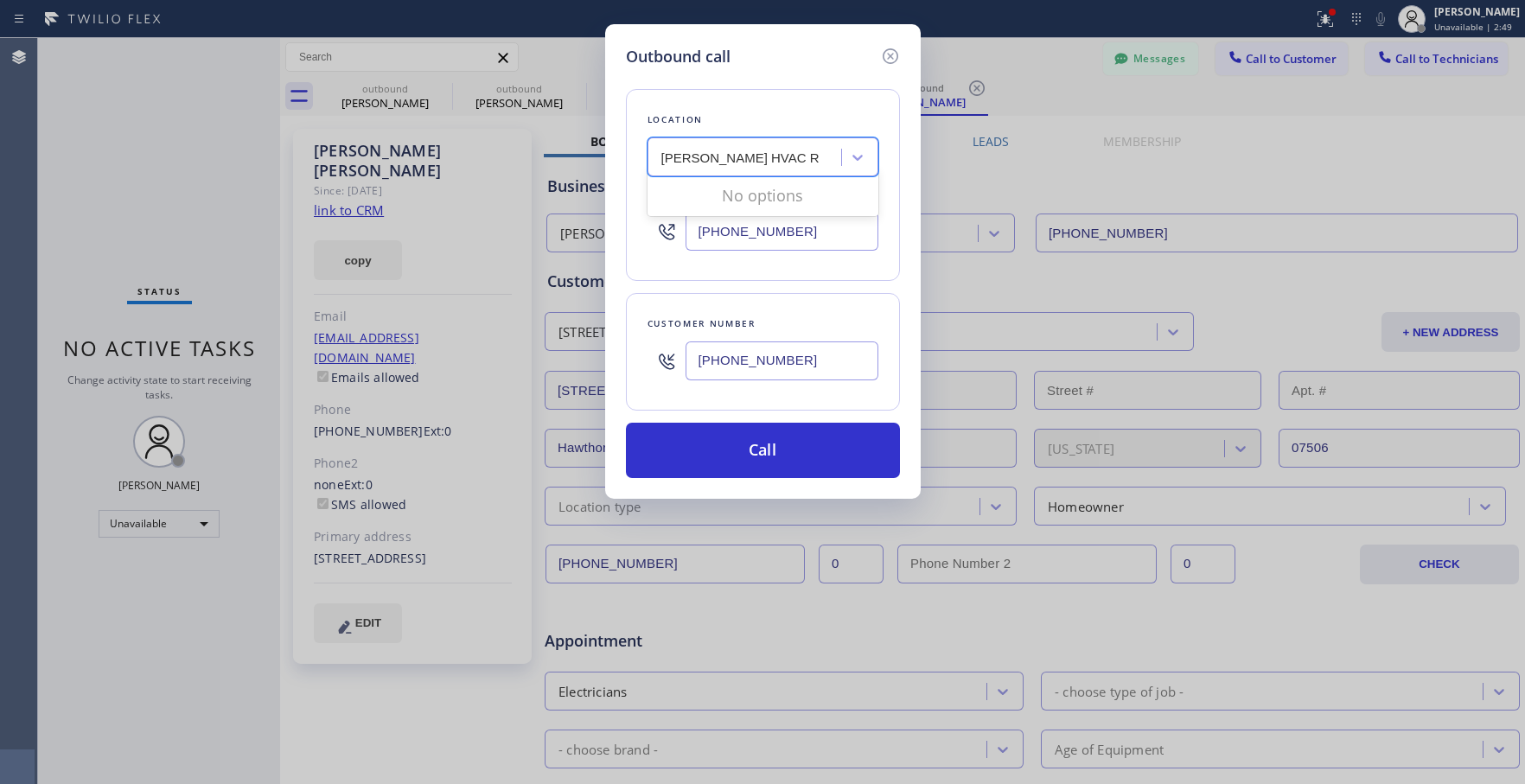
type input "[PERSON_NAME] HVAC Repair G"
click at [792, 161] on div "Search location" at bounding box center [746, 157] width 189 height 30
click at [658, 158] on div "Search location" at bounding box center [746, 157] width 189 height 30
paste input "[PERSON_NAME] HVAC Repair"
type input "[PERSON_NAME] HVAC Repair"
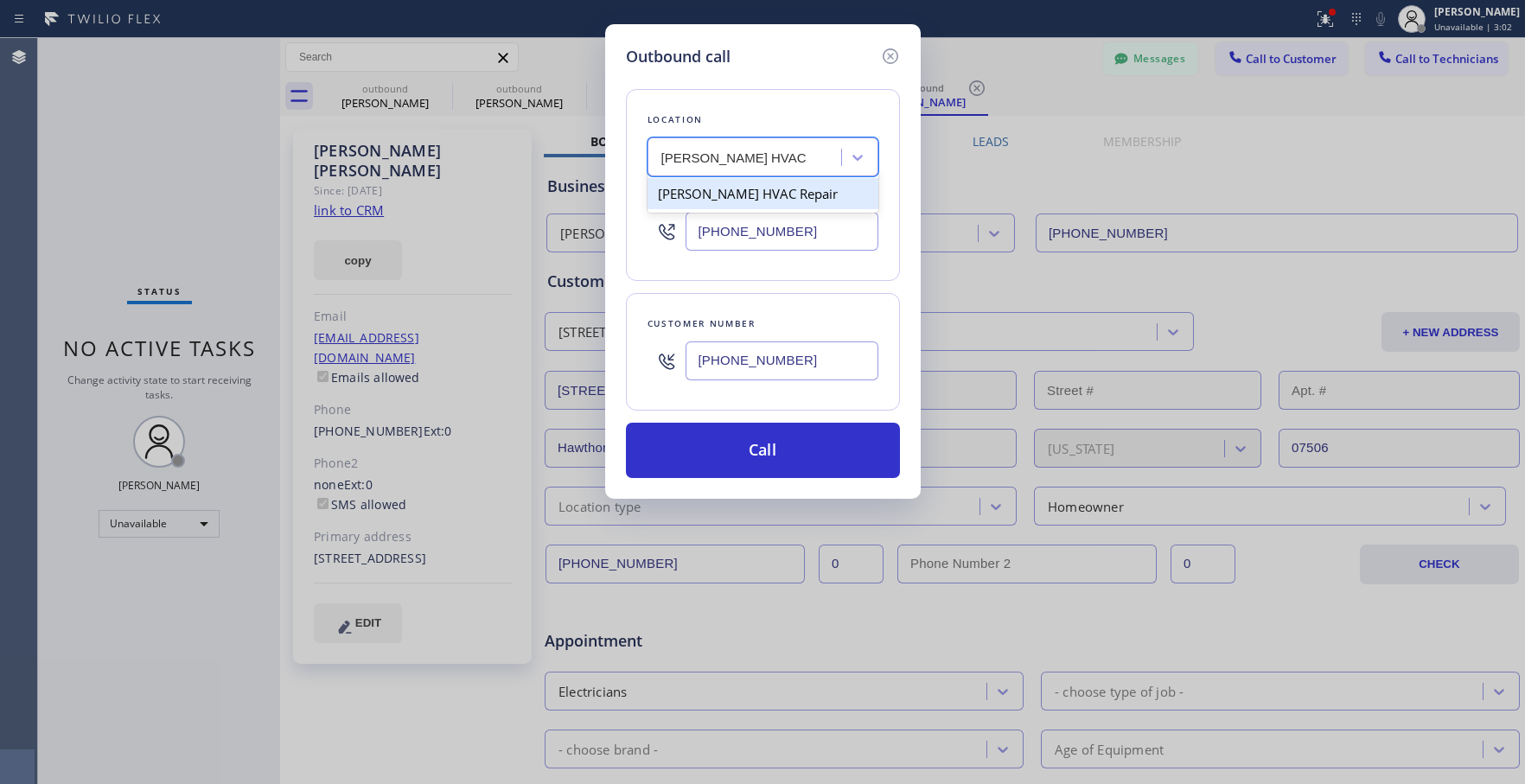
click at [699, 193] on div "[PERSON_NAME] HVAC Repair" at bounding box center [762, 193] width 230 height 31
type input "[PHONE_NUMBER]"
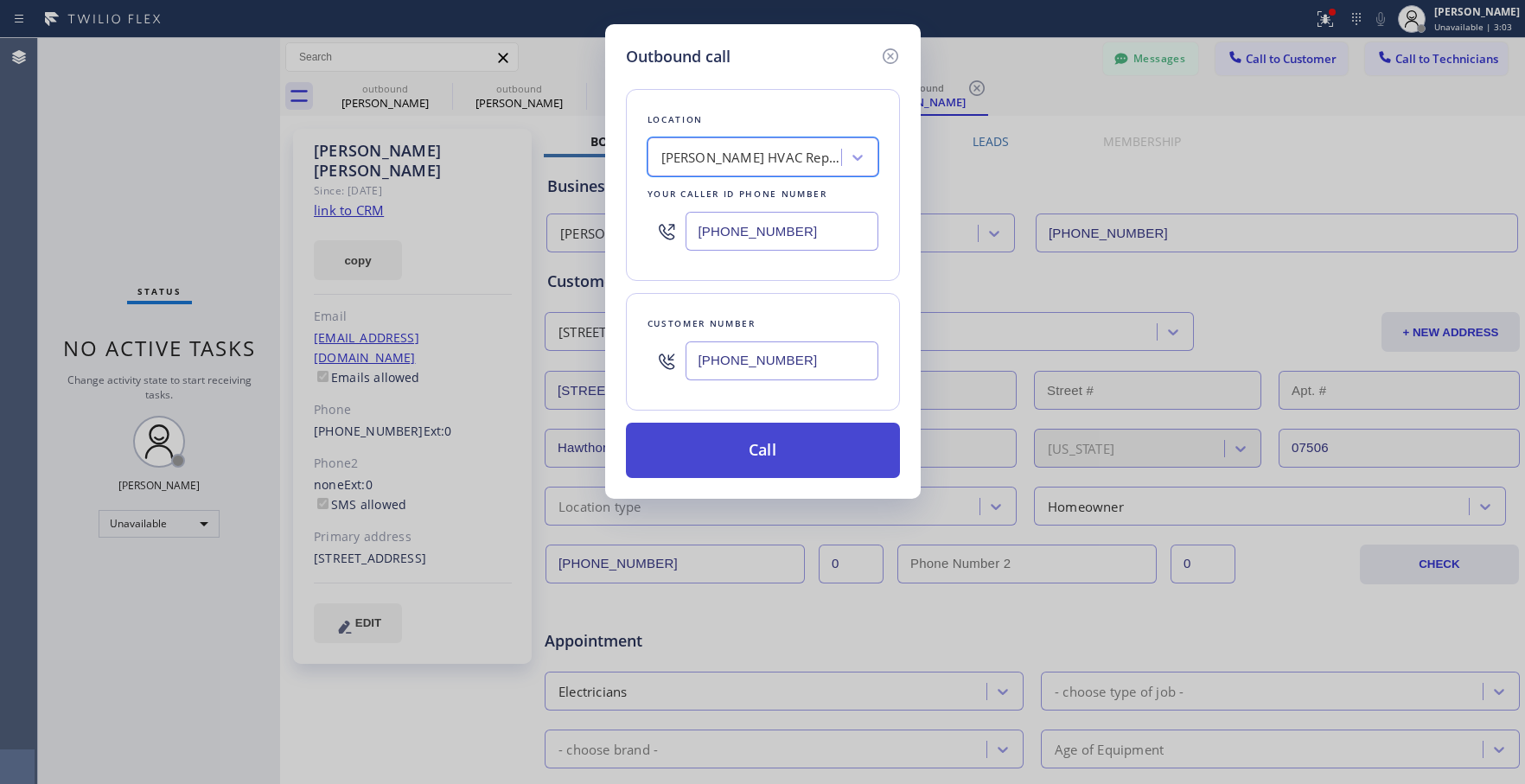
click at [787, 445] on button "Call" at bounding box center [762, 450] width 274 height 55
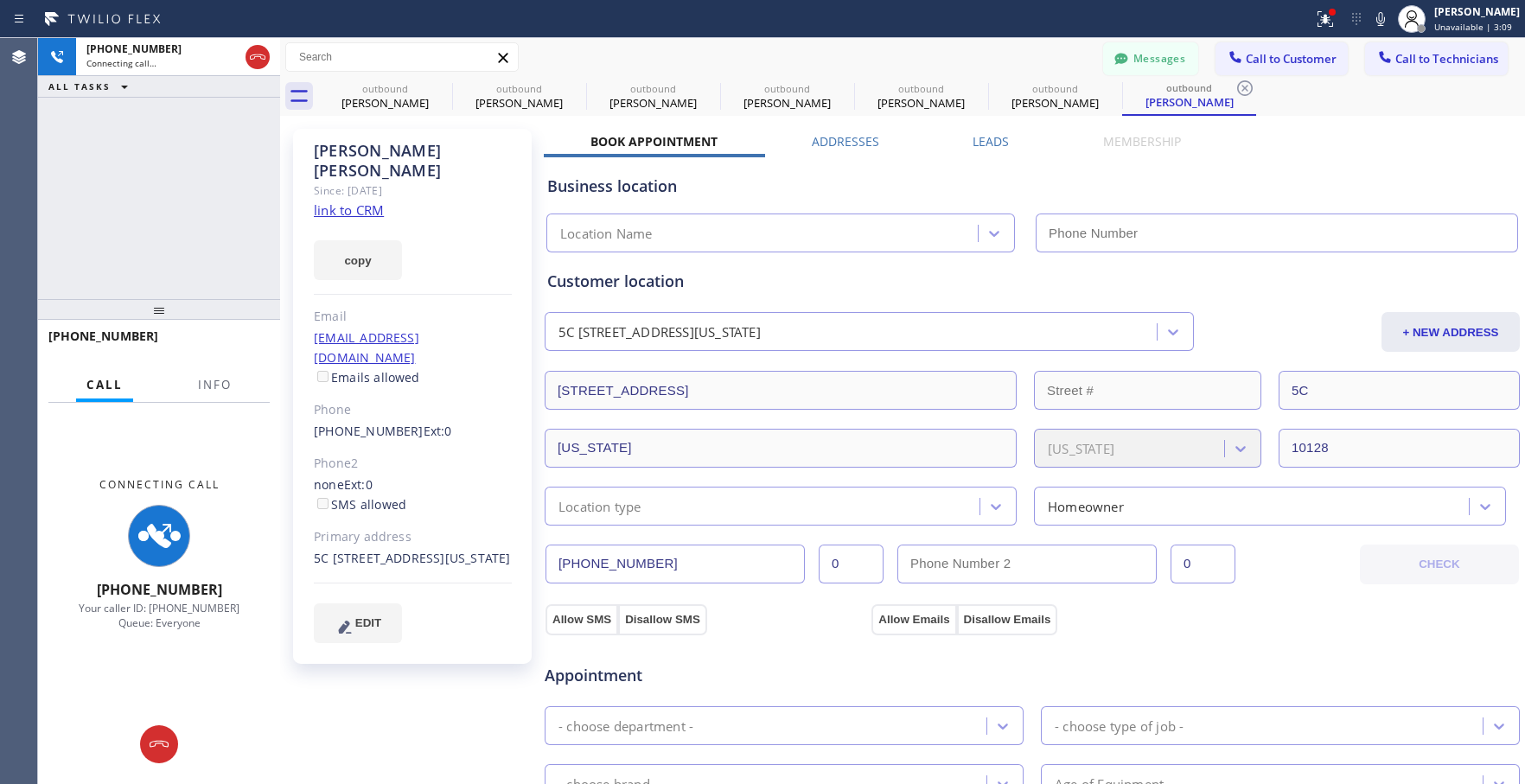
type input "[PHONE_NUMBER]"
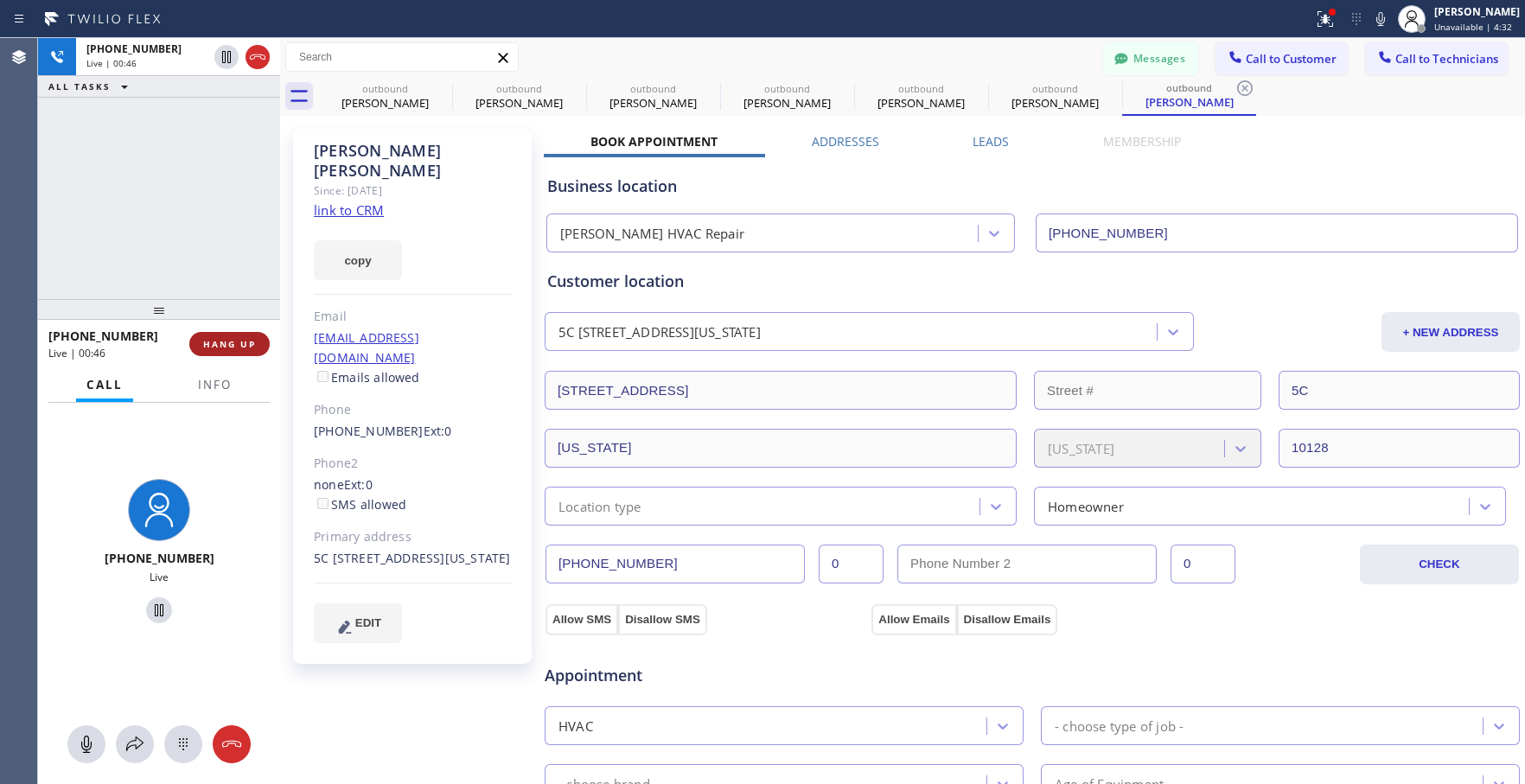
click at [265, 346] on button "HANG UP" at bounding box center [230, 344] width 81 height 25
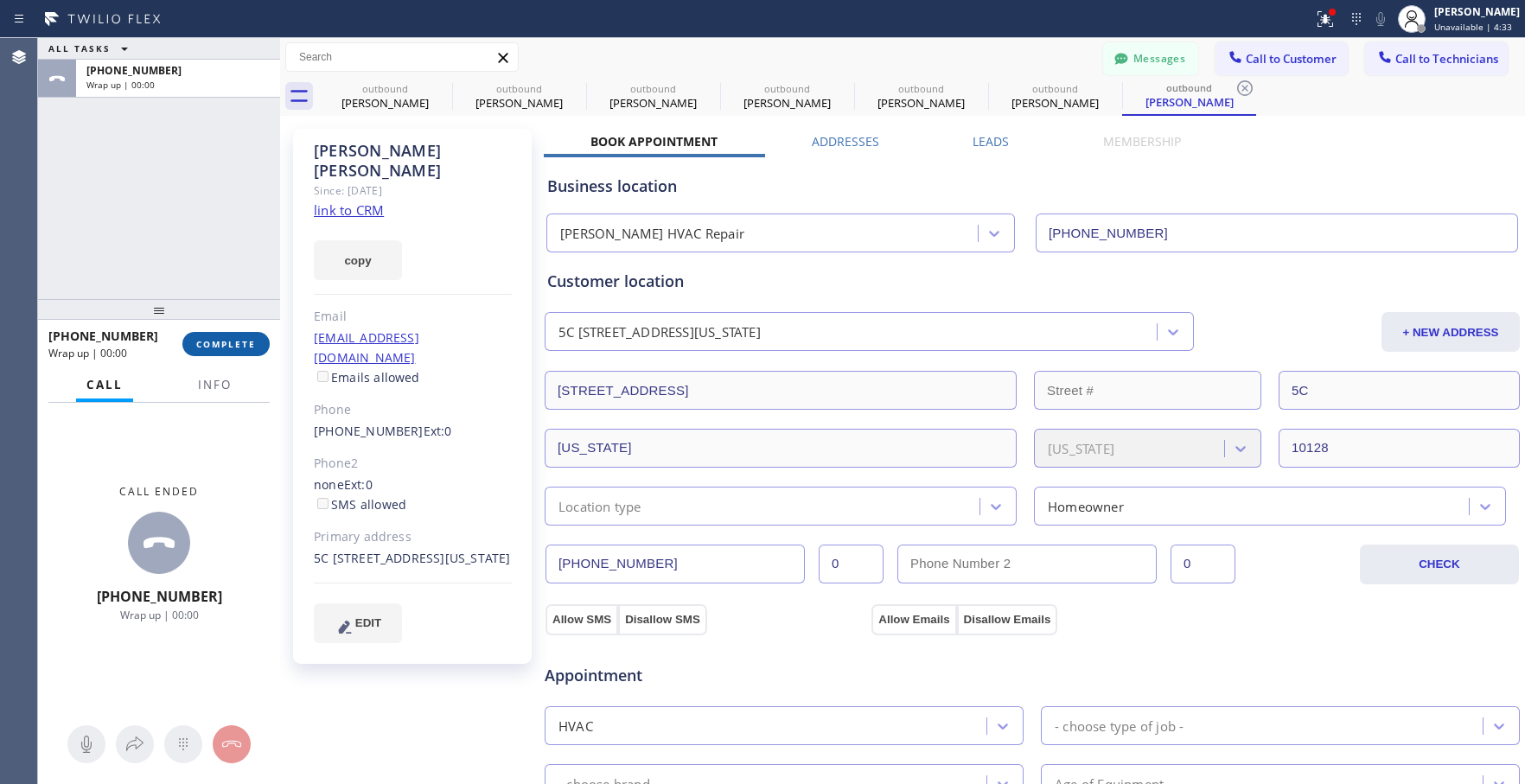
click at [240, 341] on span "COMPLETE" at bounding box center [226, 343] width 60 height 12
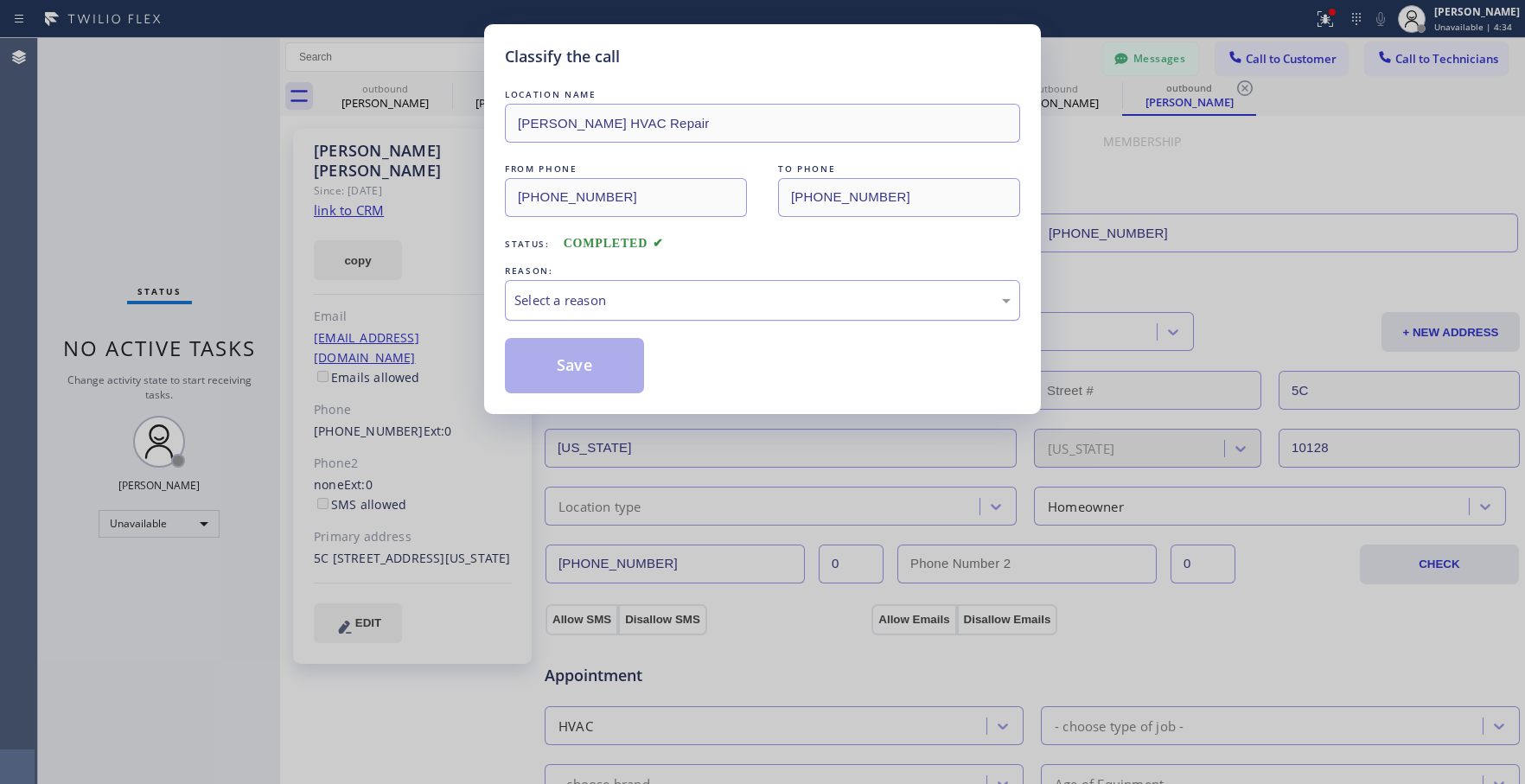
click at [547, 299] on div "Select a reason" at bounding box center [762, 300] width 496 height 20
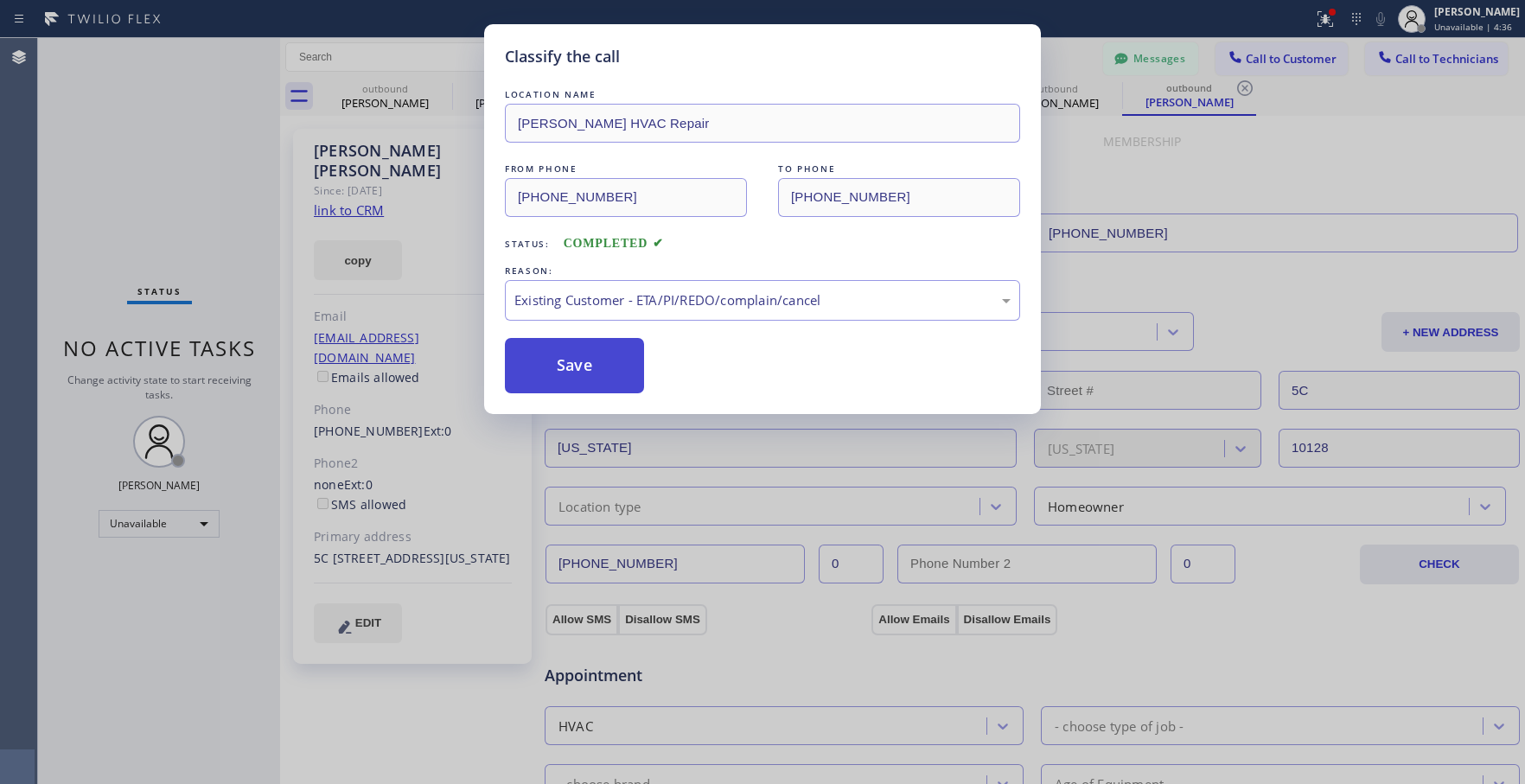
click at [562, 371] on button "Save" at bounding box center [574, 365] width 139 height 55
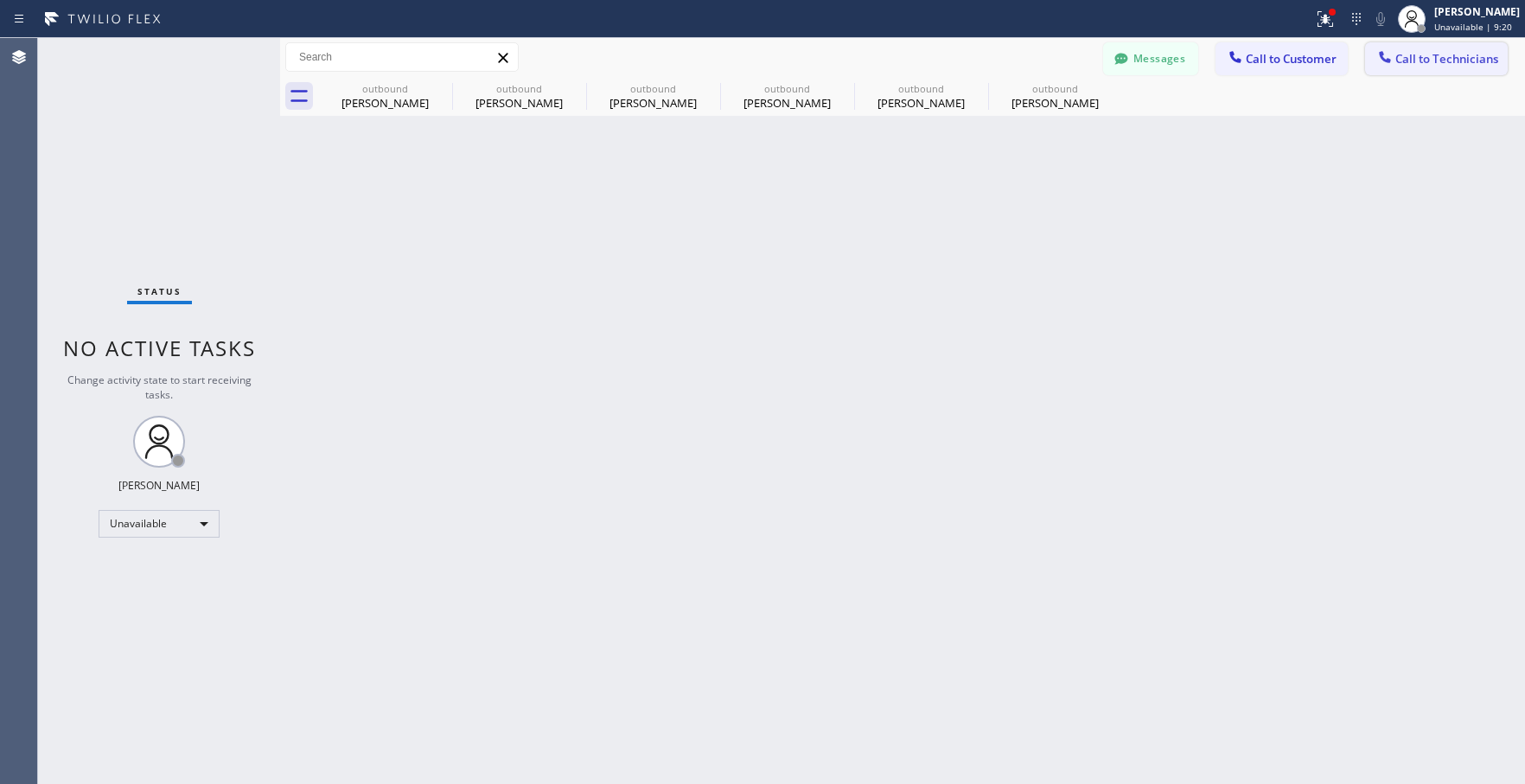
click at [1426, 51] on span "Call to Technicians" at bounding box center [1446, 59] width 102 height 15
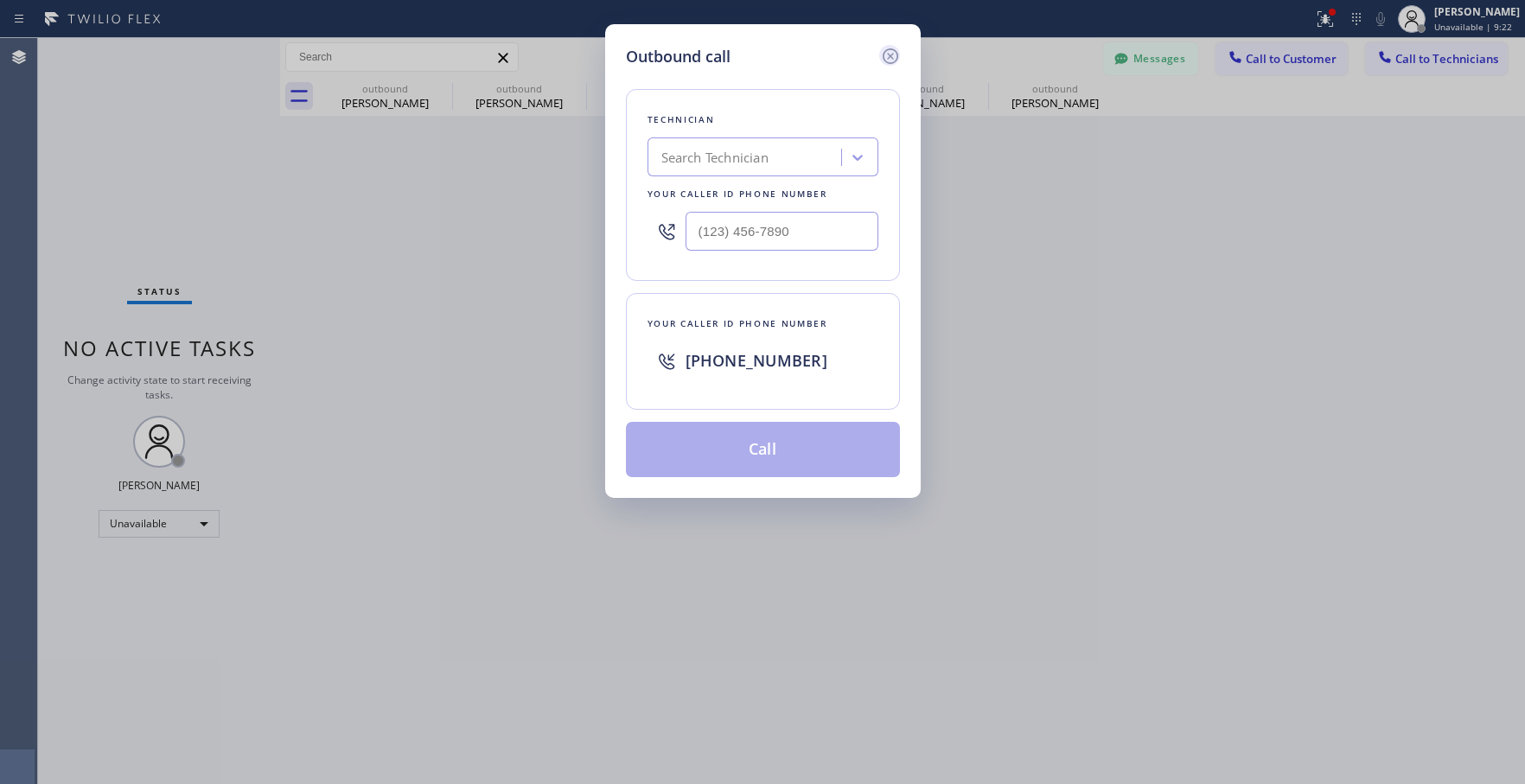
click at [895, 58] on icon at bounding box center [891, 56] width 21 height 21
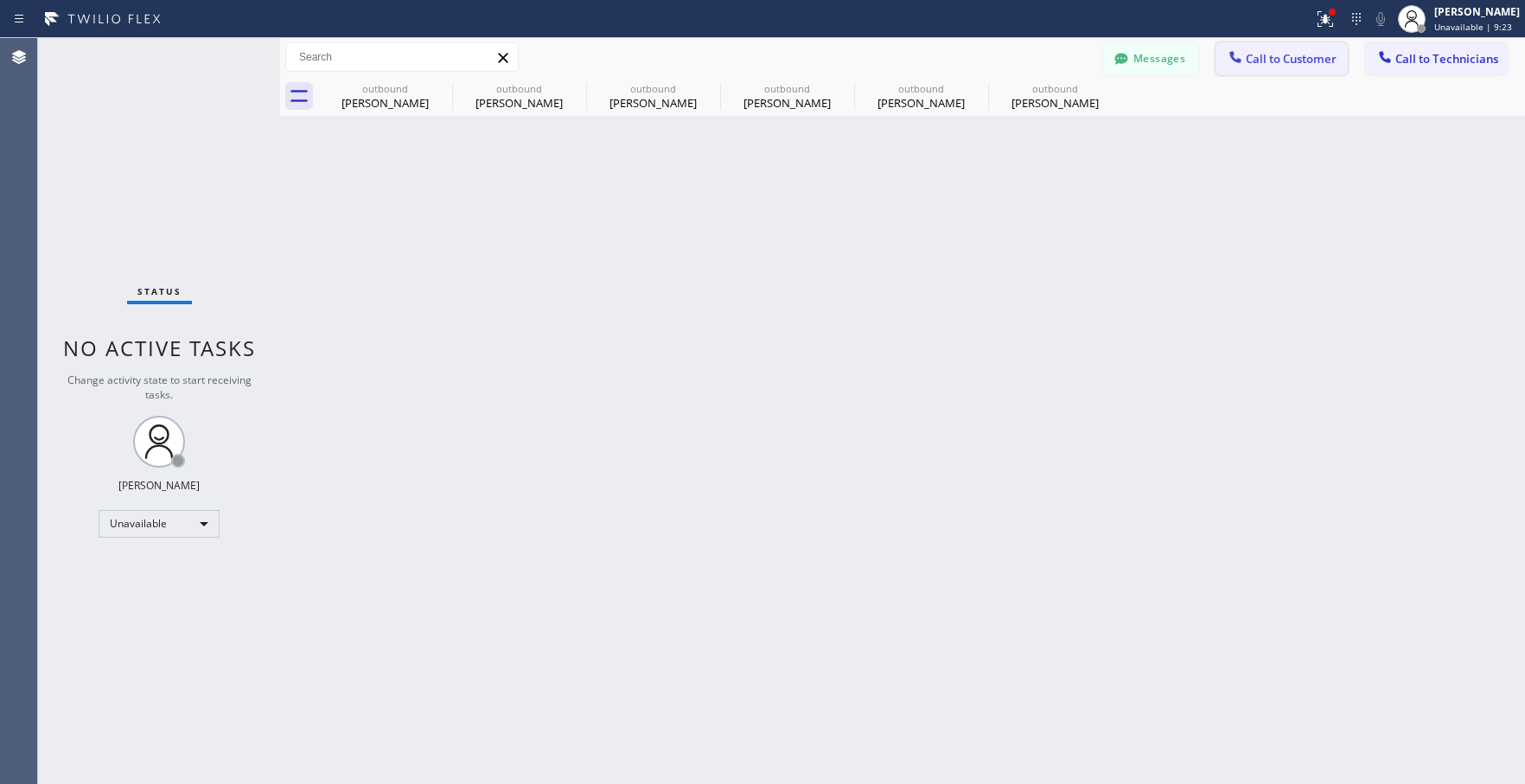
click at [1279, 59] on span "Call to Customer" at bounding box center [1292, 59] width 91 height 15
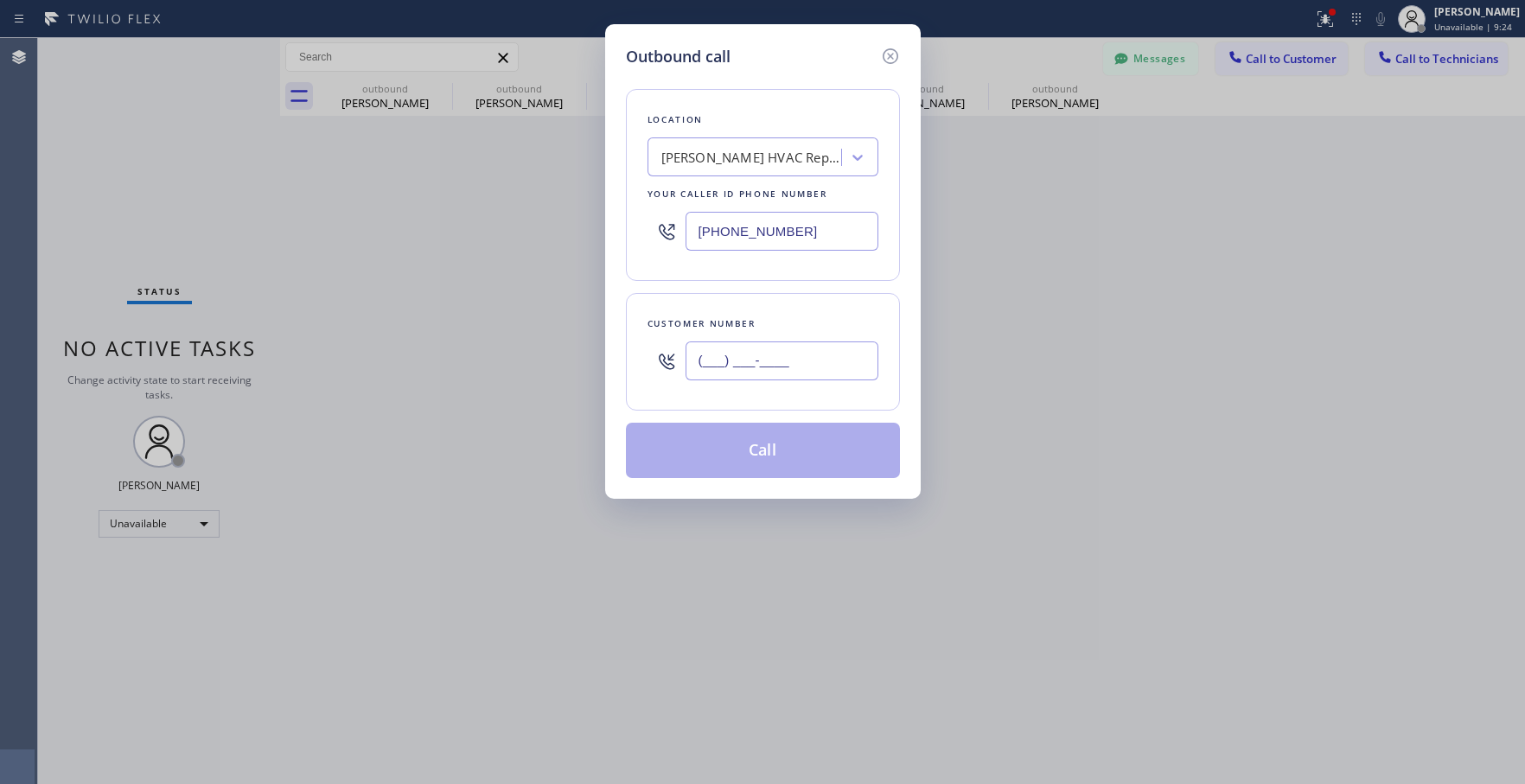
click at [736, 363] on input "(___) ___-____" at bounding box center [781, 360] width 193 height 39
paste input "718) 313-7875"
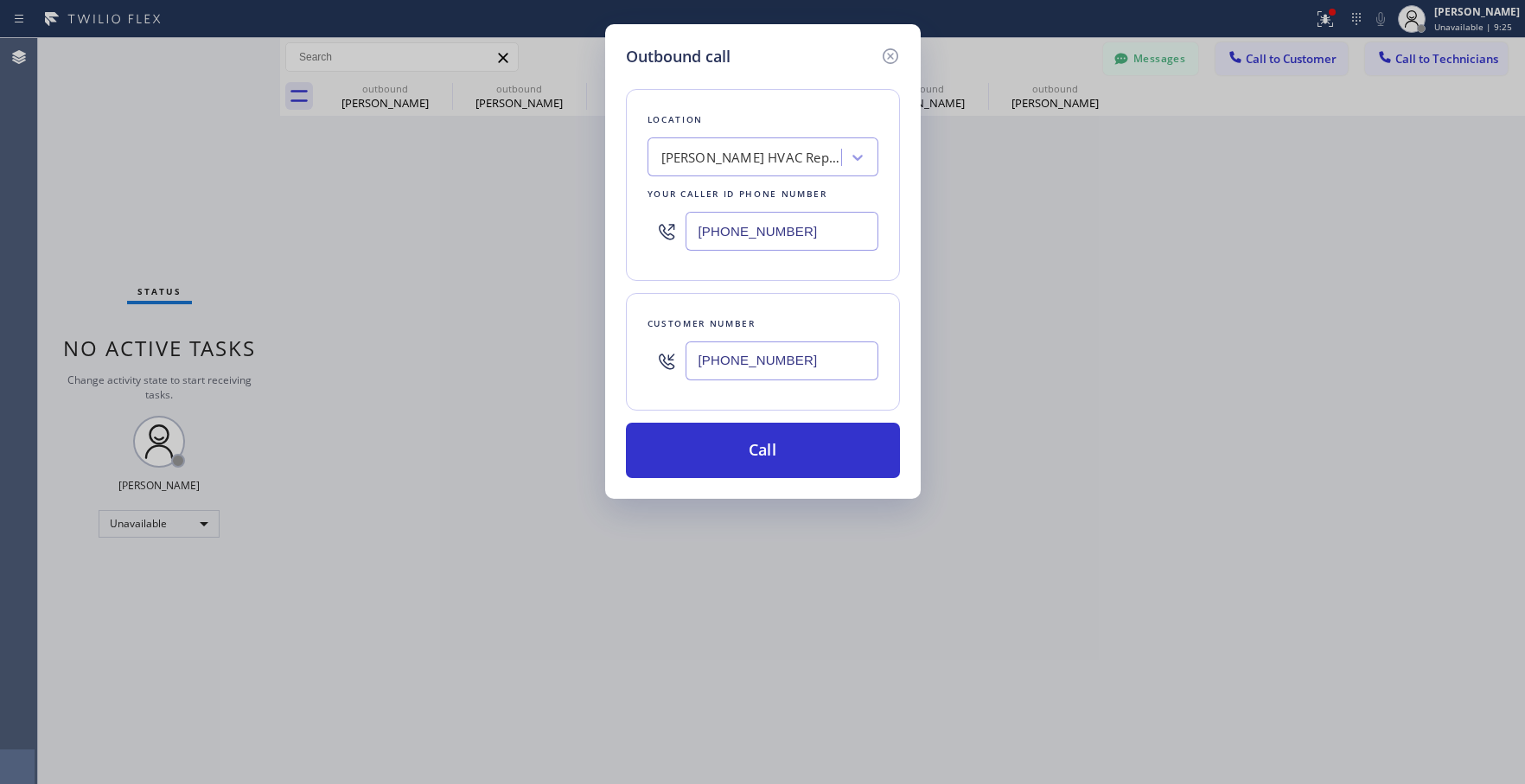
type input "[PHONE_NUMBER]"
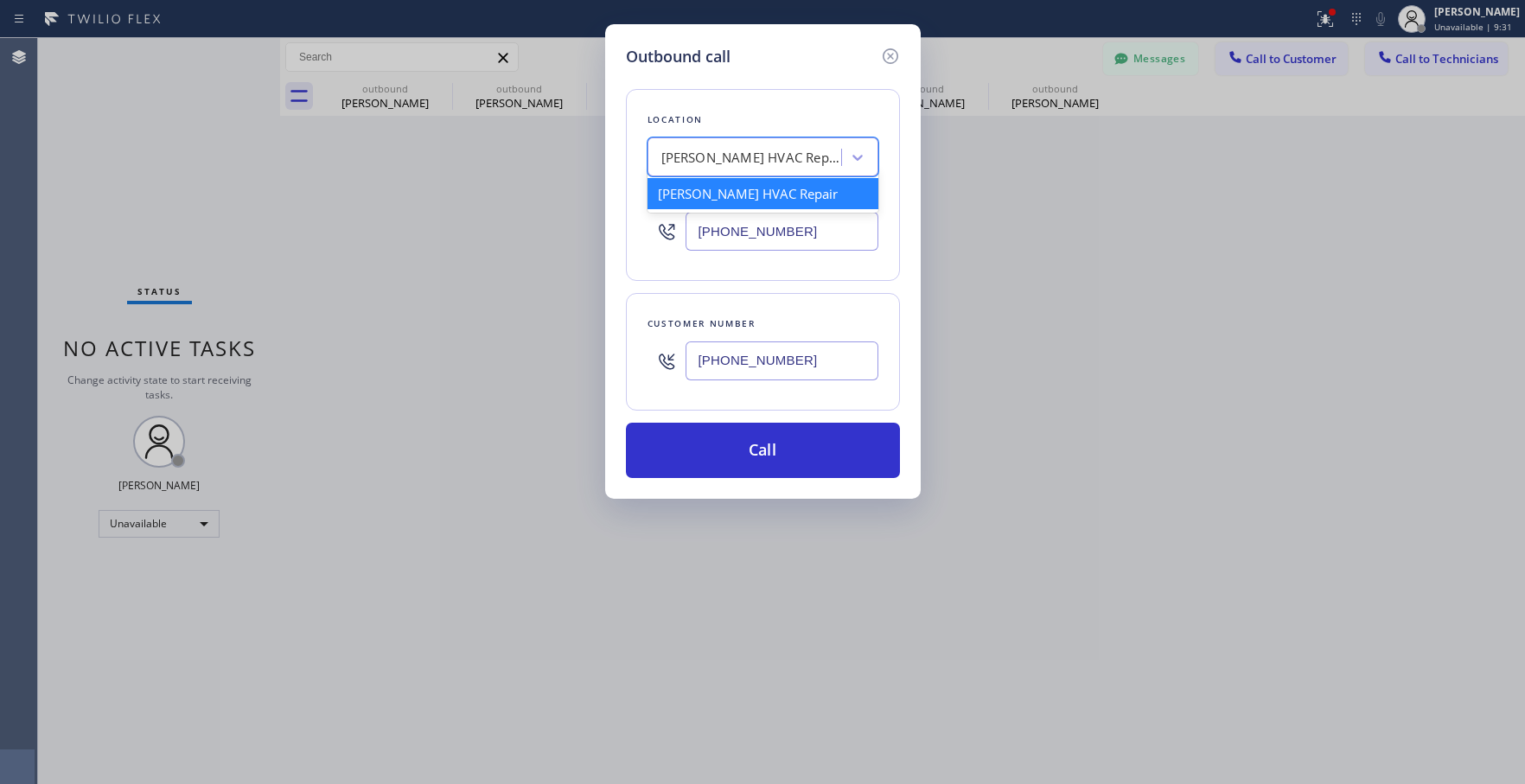
click at [745, 149] on div "[PERSON_NAME] HVAC Repair" at bounding box center [751, 157] width 181 height 20
paste input "Brooklyn Heating and Air Conditioning [PERSON_NAME]"
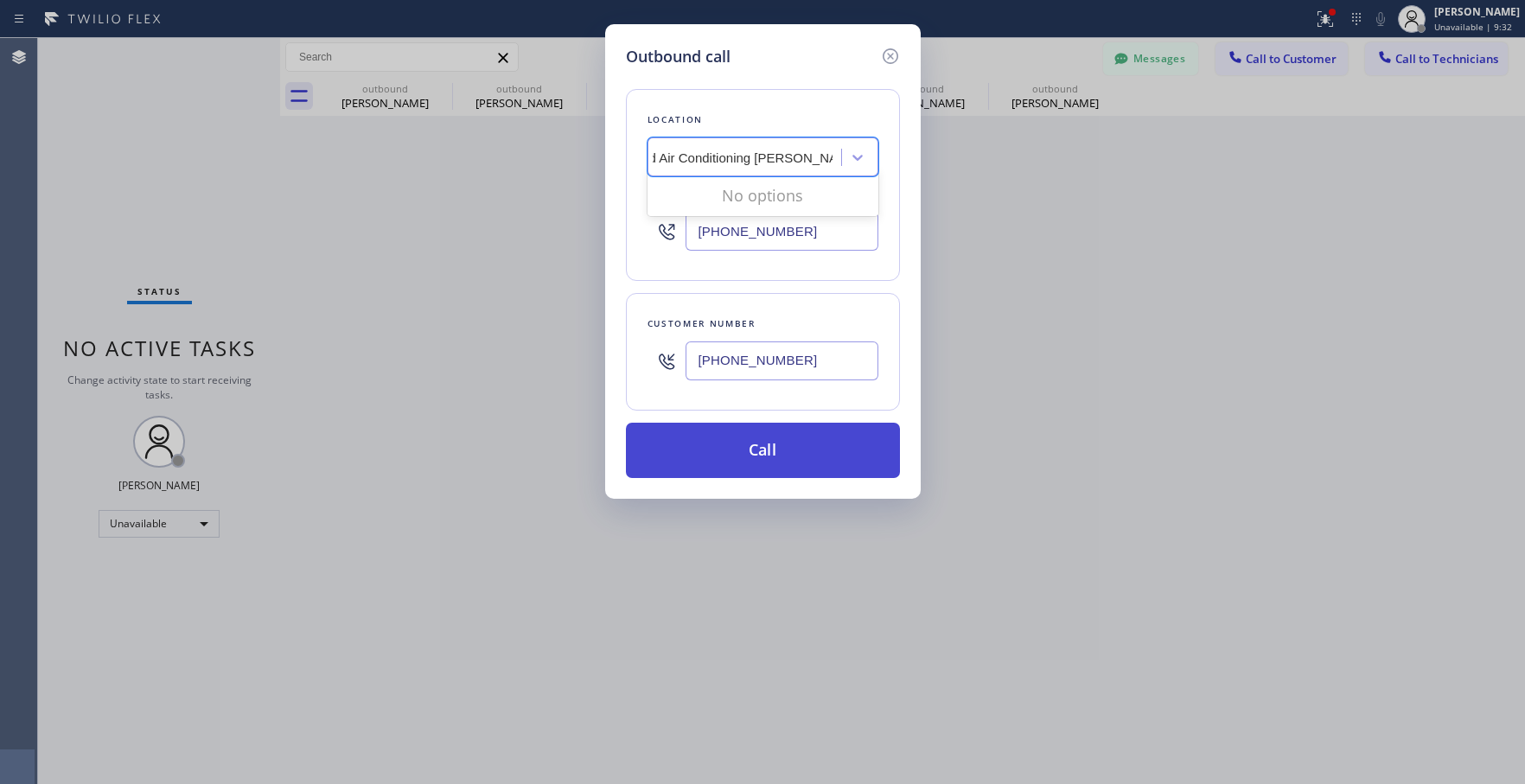
scroll to position [0, 129]
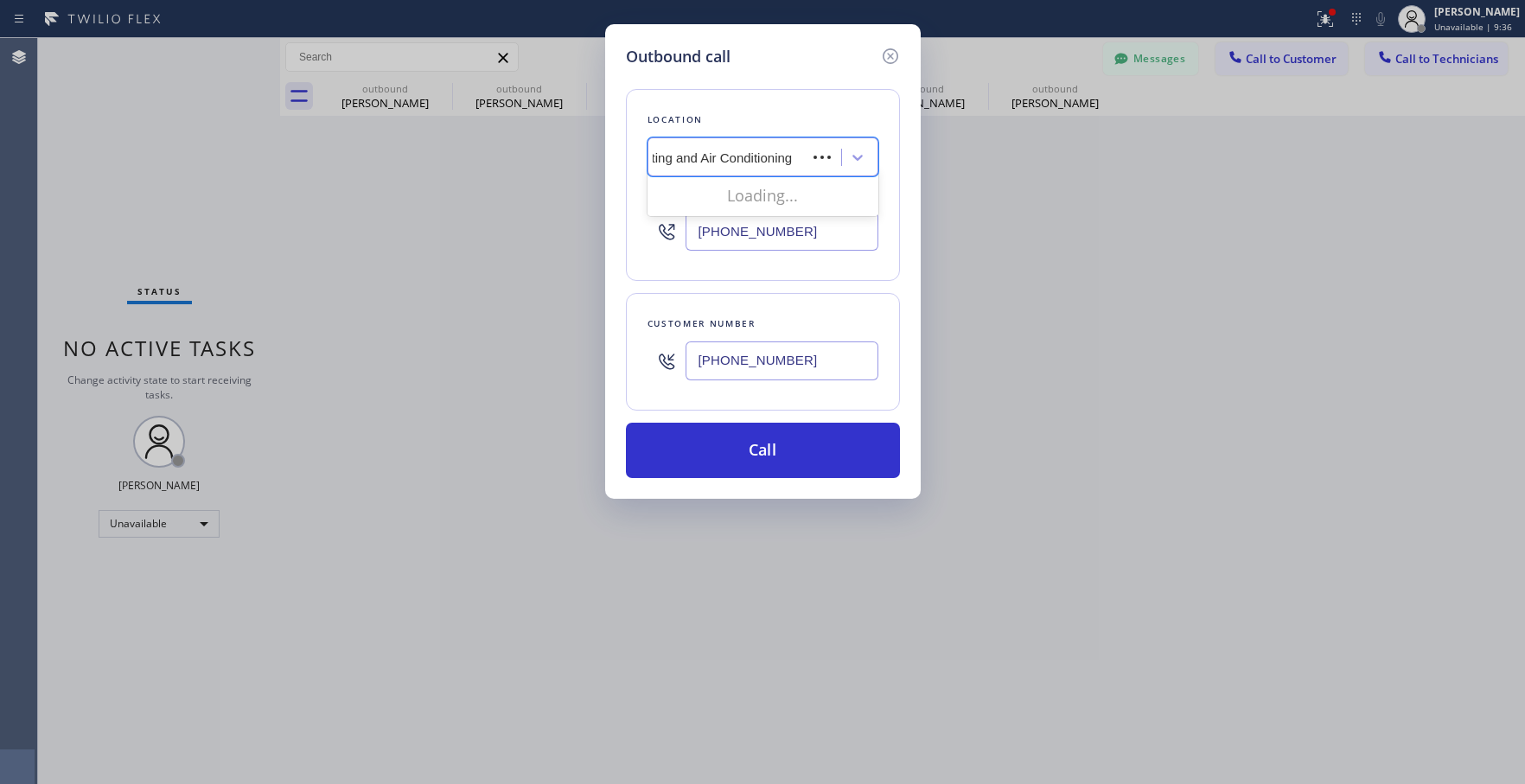
type input "Brooklyn Heating and Air Conditioning"
click at [802, 193] on div "Brooklyn Heating and Air Conditioning" at bounding box center [762, 202] width 230 height 48
type input "[PHONE_NUMBER]"
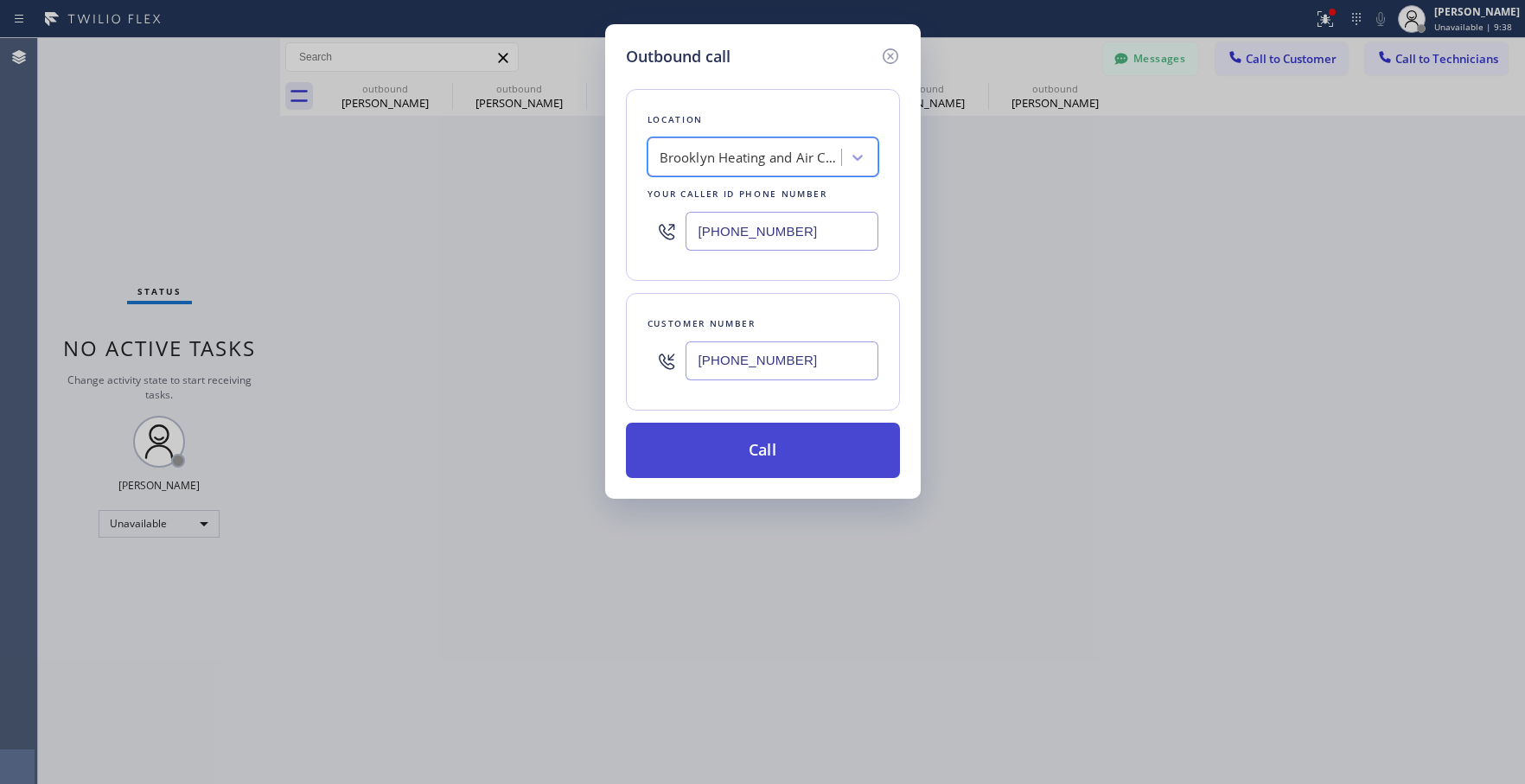
click at [747, 464] on button "Call" at bounding box center [762, 450] width 274 height 55
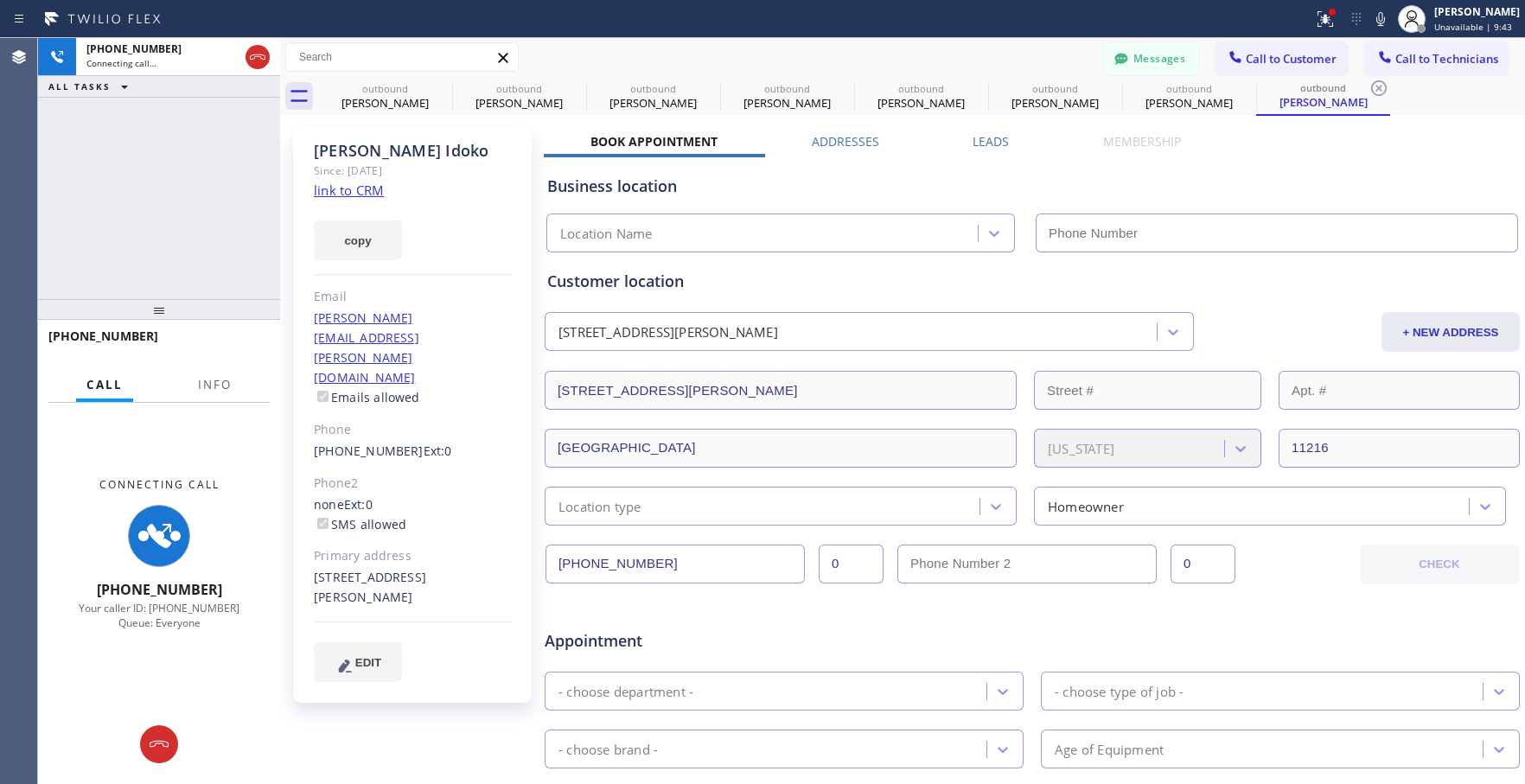
type input "[PHONE_NUMBER]"
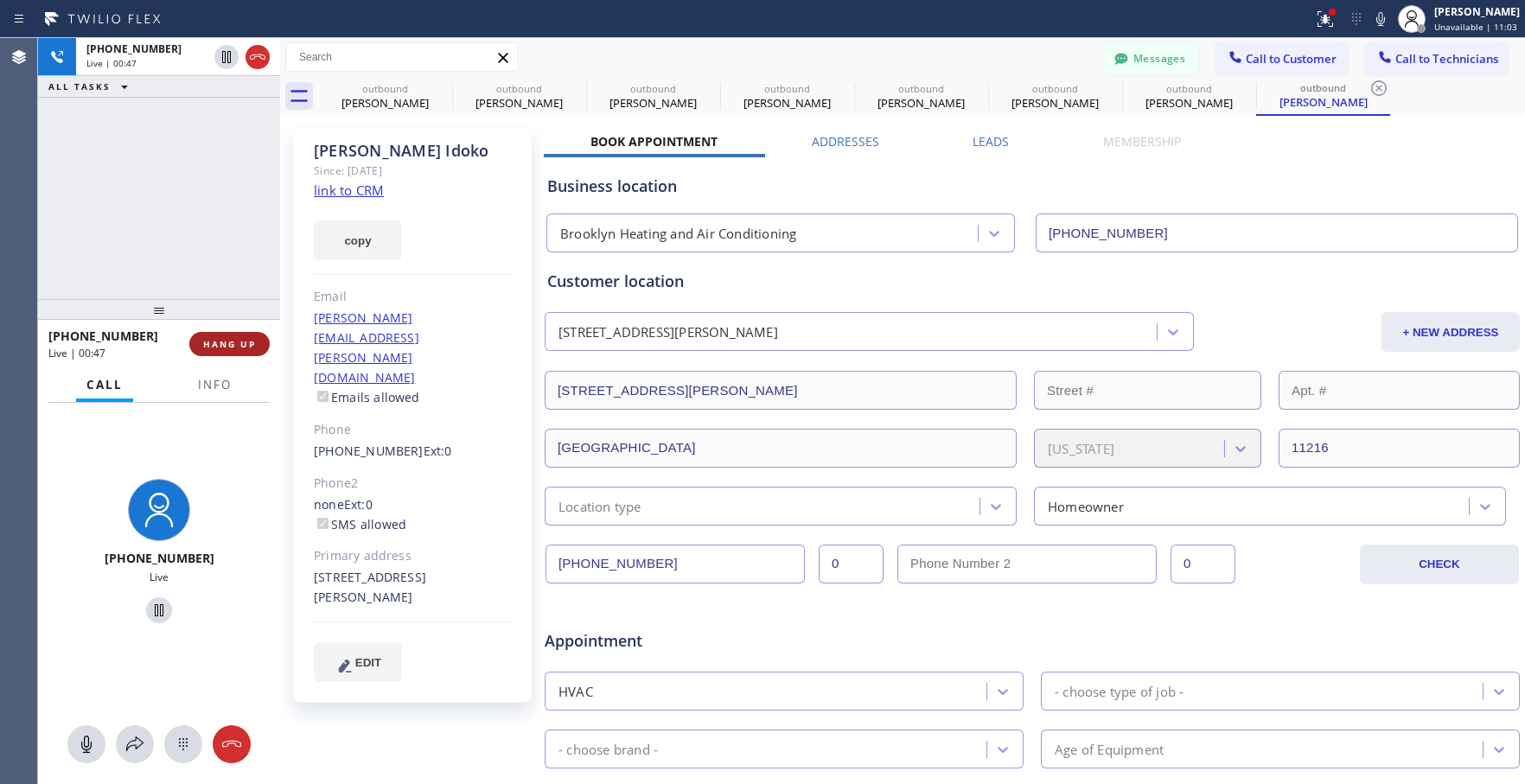
click at [237, 343] on span "HANG UP" at bounding box center [230, 343] width 53 height 12
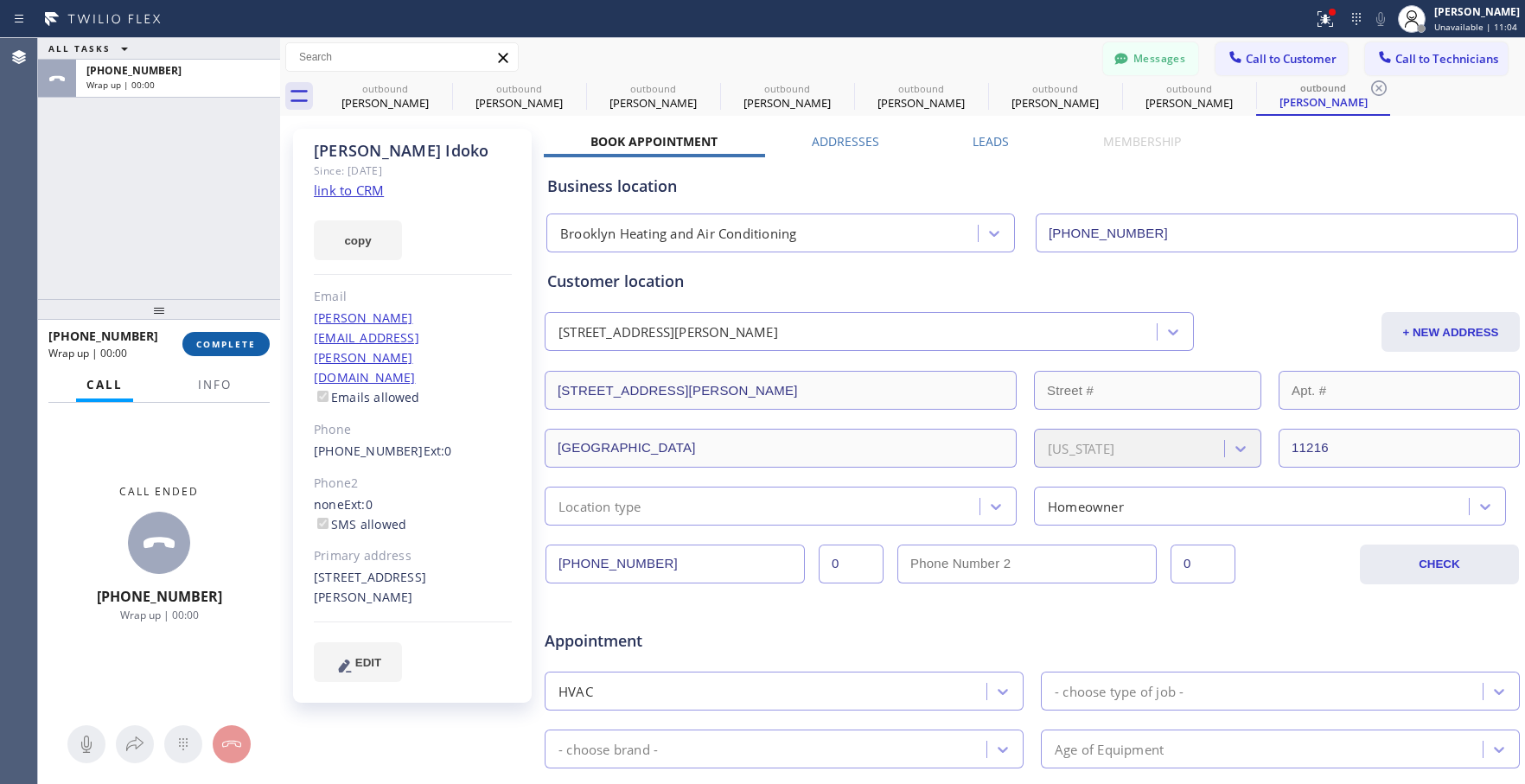
click at [240, 346] on span "COMPLETE" at bounding box center [226, 343] width 60 height 12
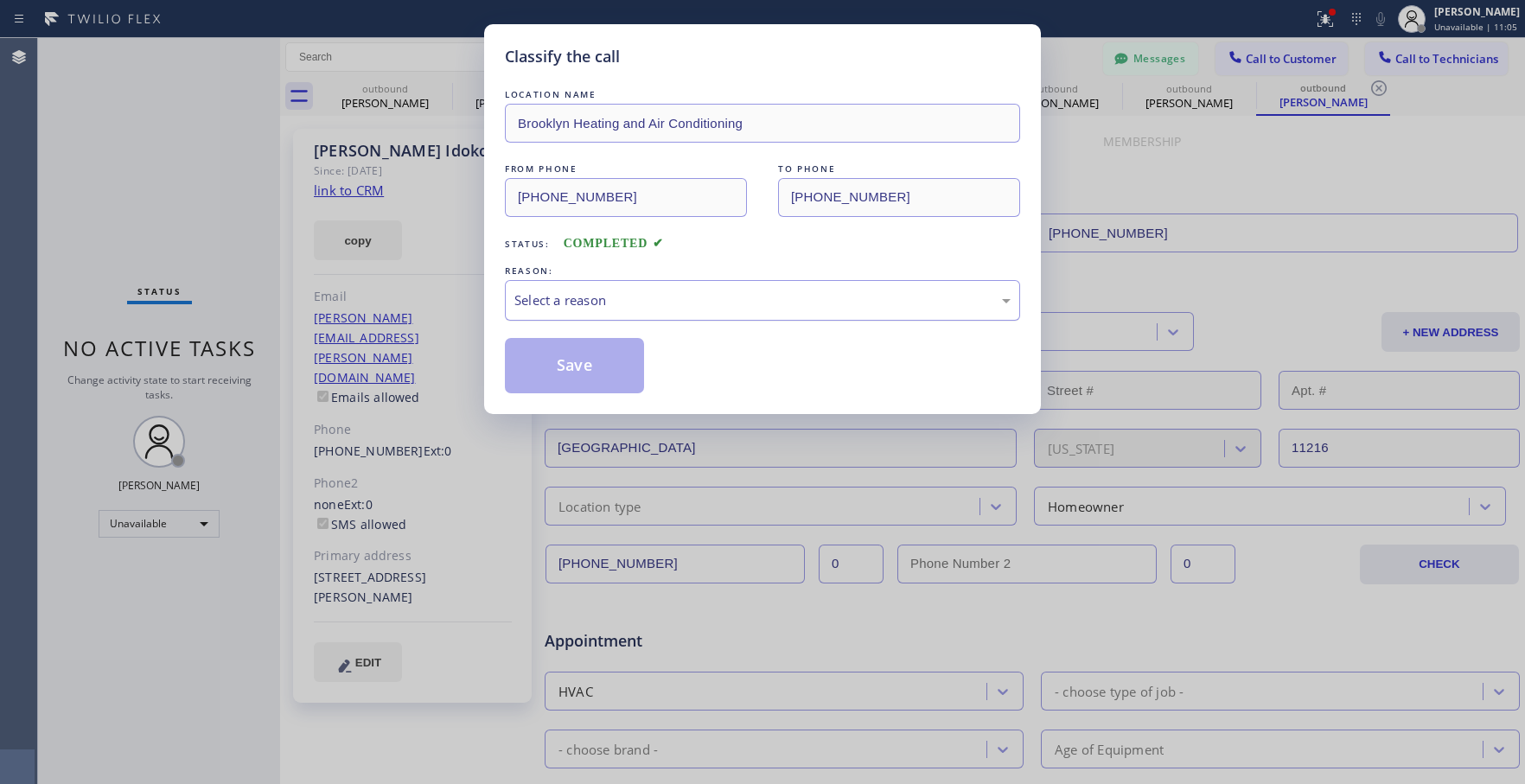
click at [530, 309] on div "Select a reason" at bounding box center [762, 300] width 496 height 20
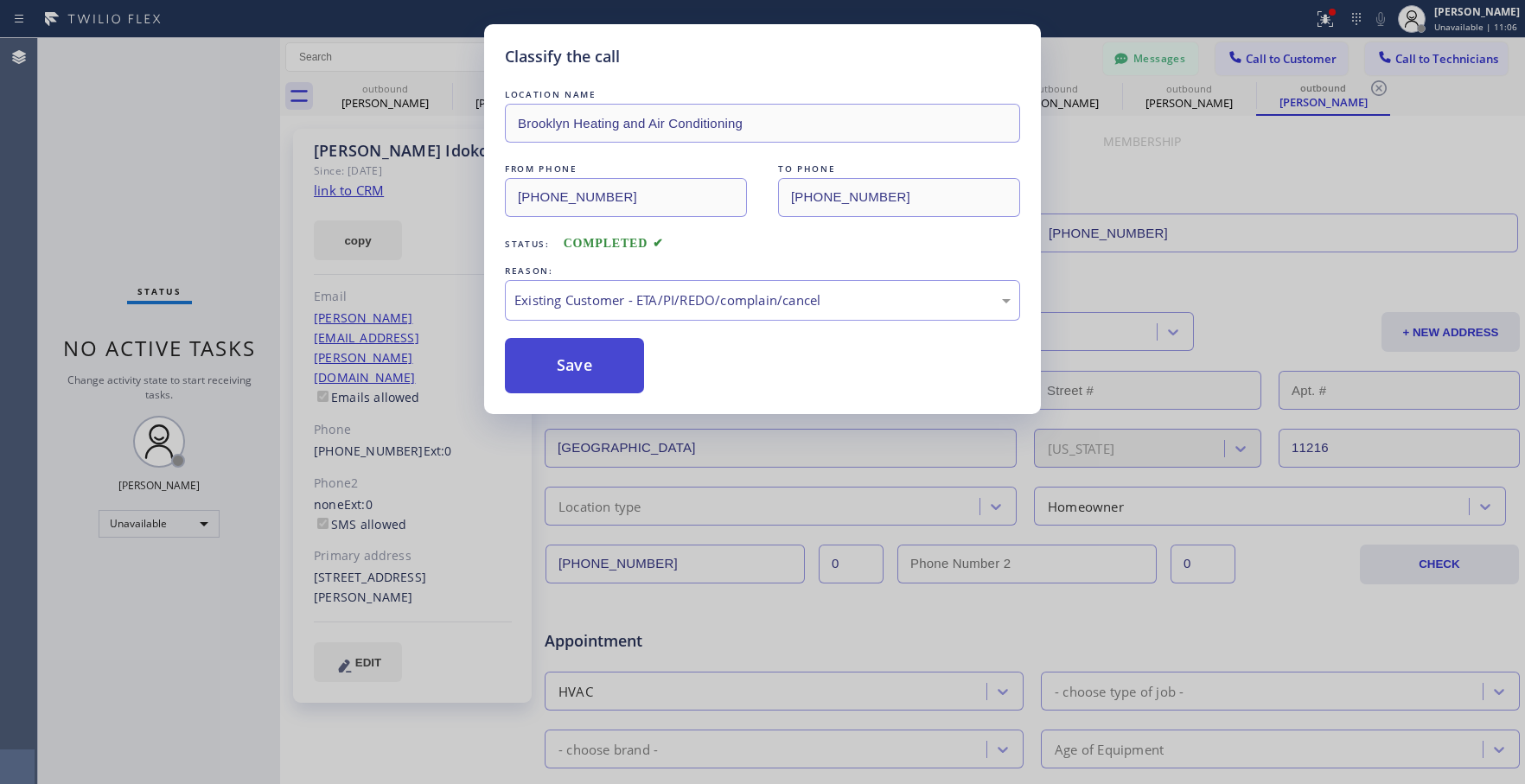
click at [542, 364] on button "Save" at bounding box center [574, 365] width 139 height 55
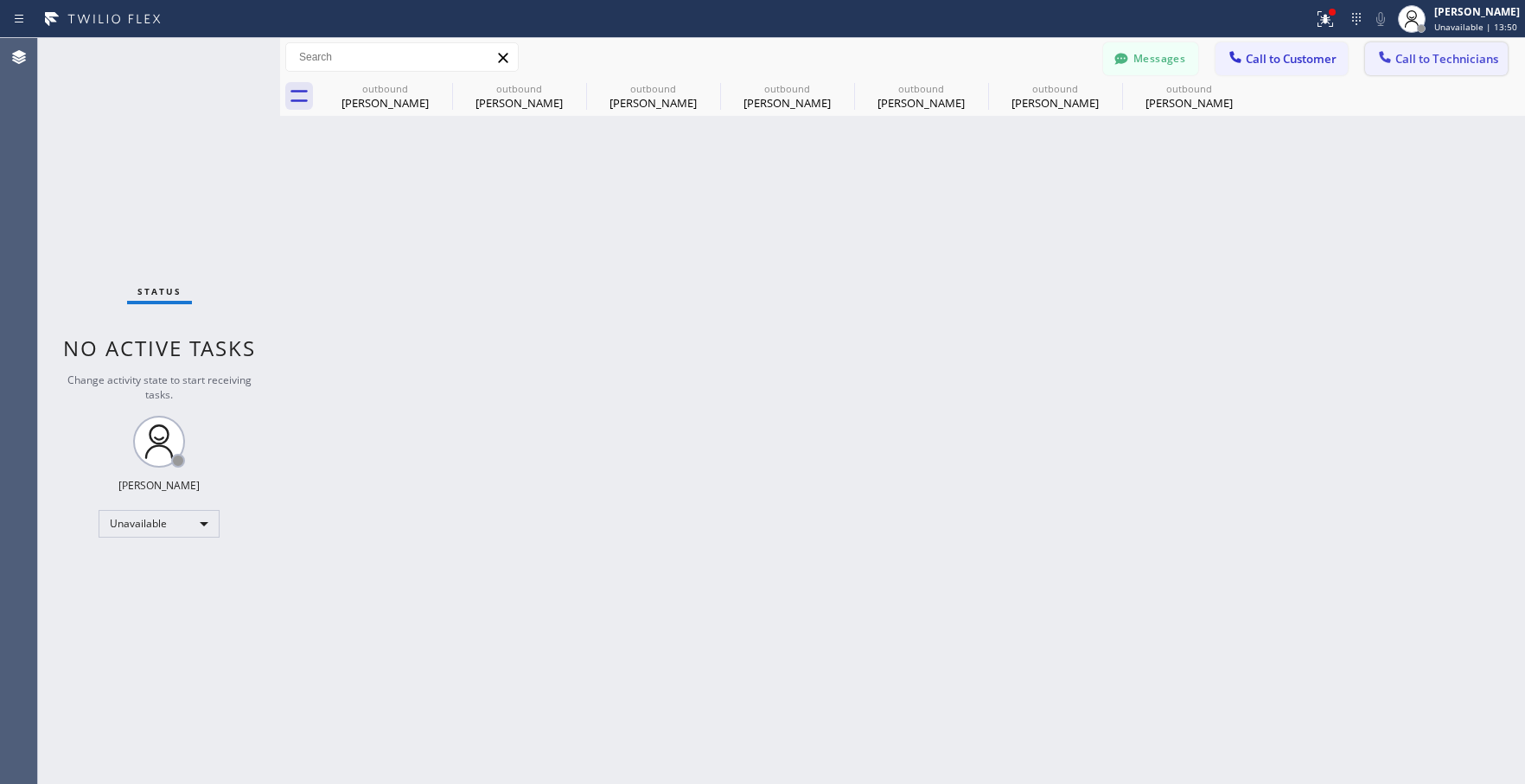
click at [1436, 58] on span "Call to Technicians" at bounding box center [1446, 59] width 102 height 15
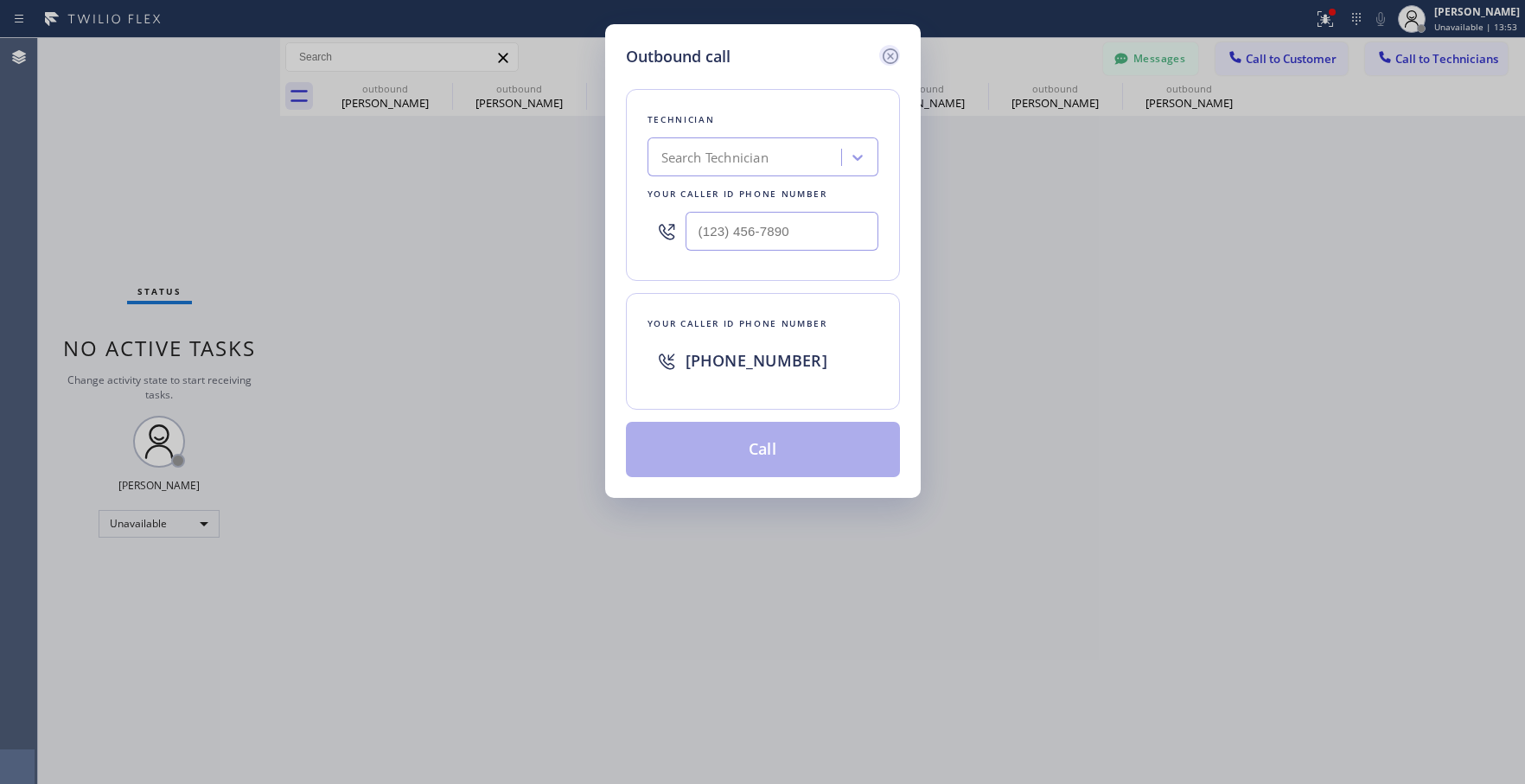
click at [893, 54] on icon at bounding box center [890, 56] width 15 height 15
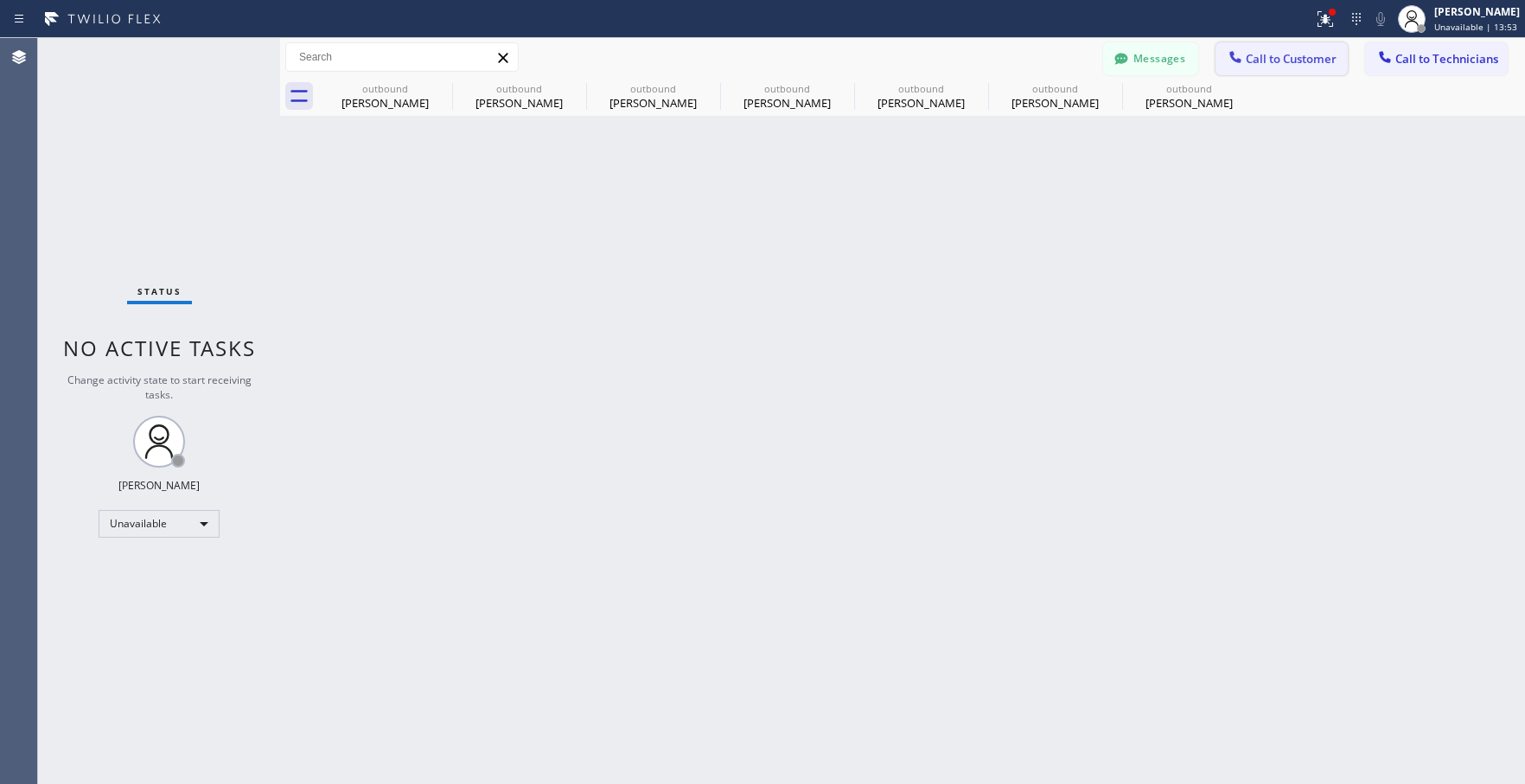
click at [1325, 69] on button "Call to Customer" at bounding box center [1281, 59] width 132 height 33
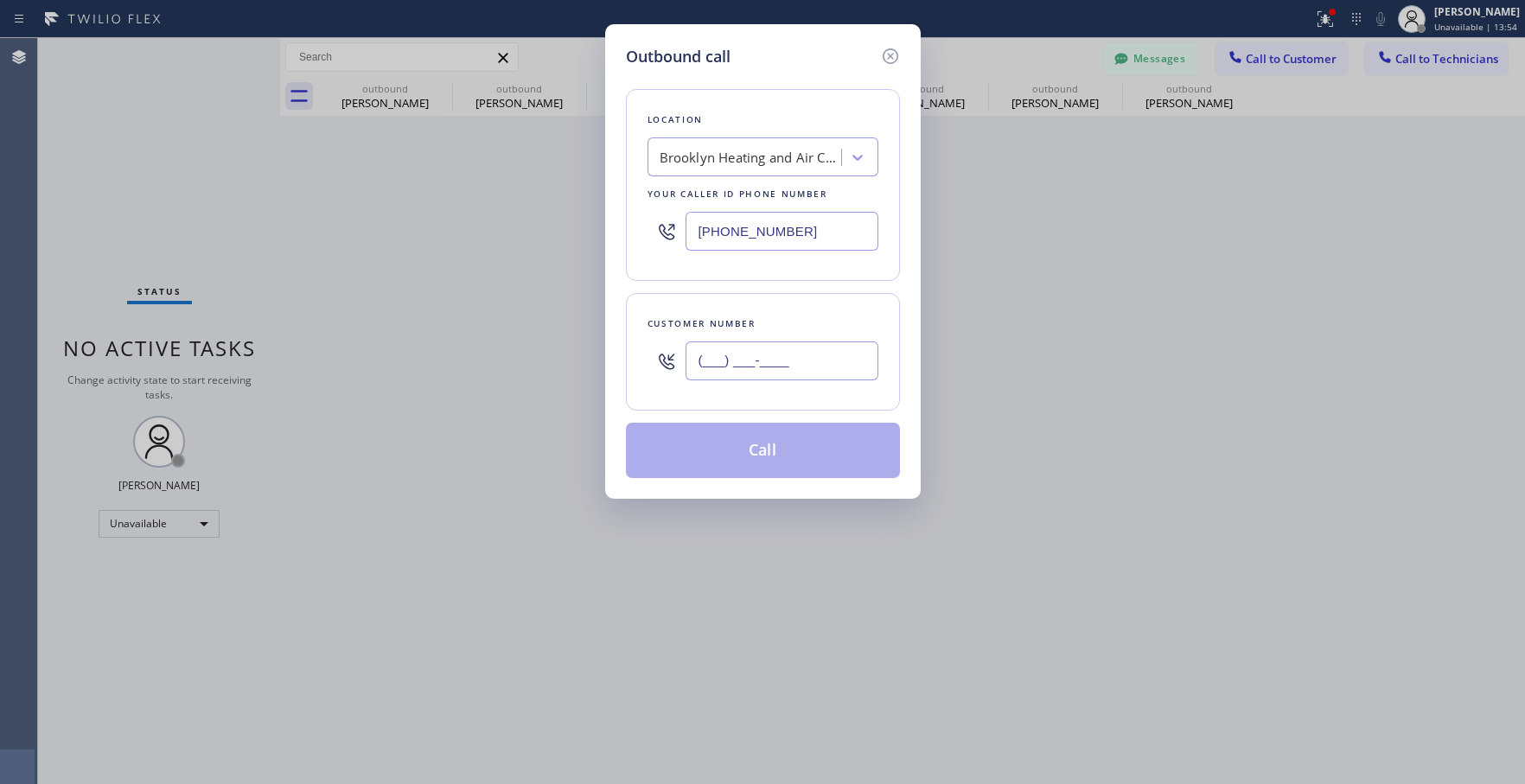
click at [761, 356] on input "(___) ___-____" at bounding box center [781, 360] width 193 height 39
paste input "631) 603-1257"
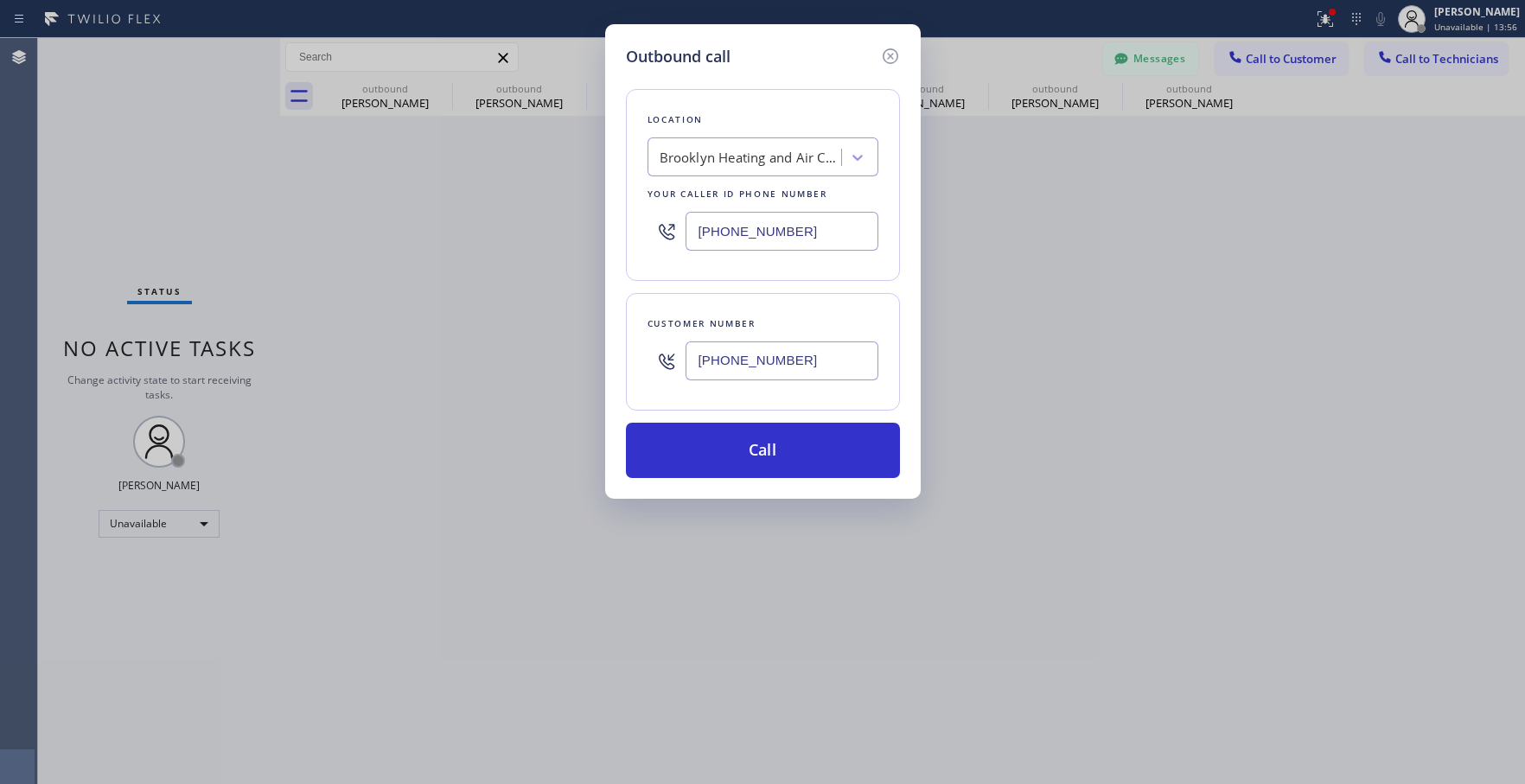
type input "[PHONE_NUMBER]"
click at [762, 171] on div "Brooklyn Heating and Air Conditioning" at bounding box center [746, 157] width 189 height 30
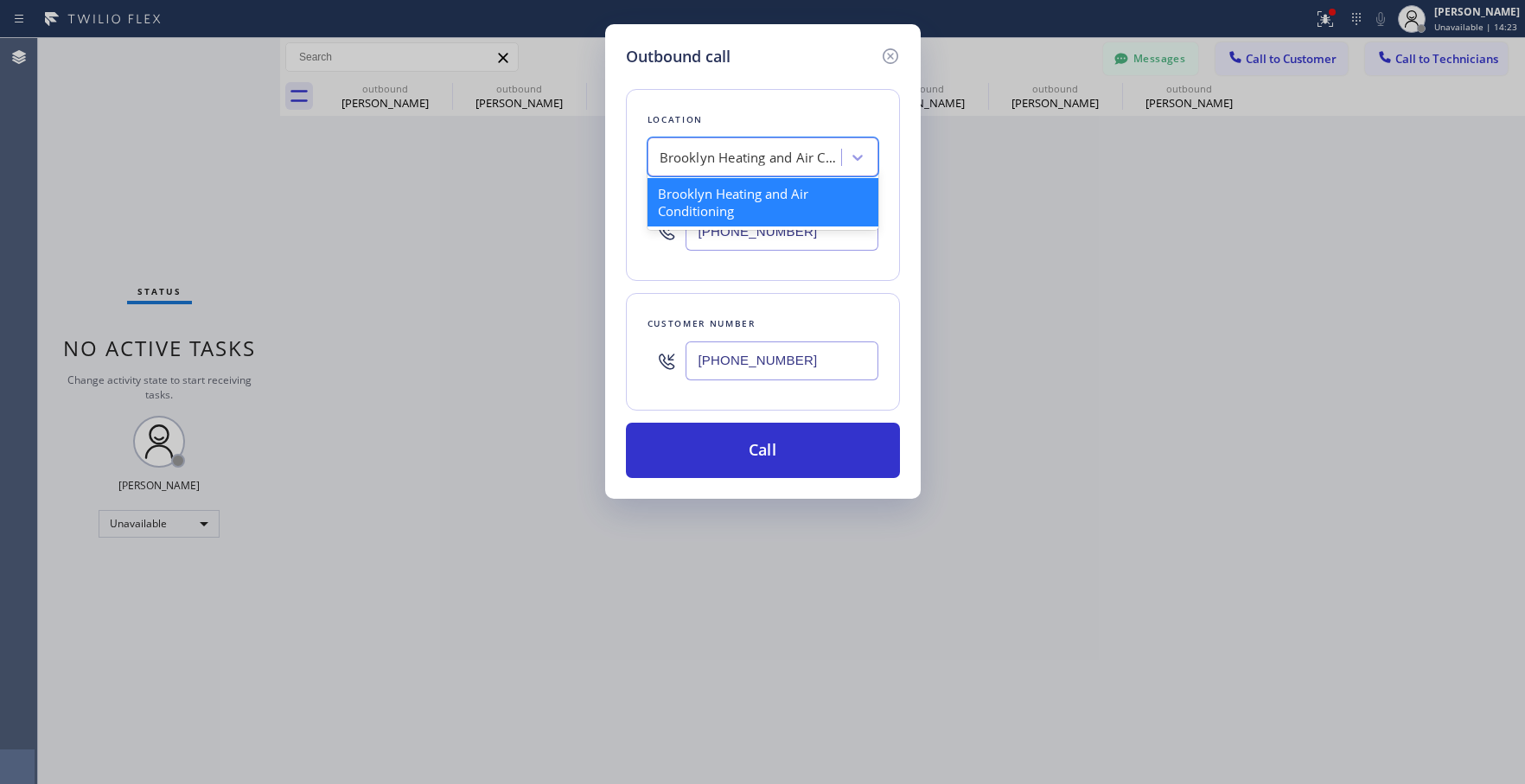
paste input "Top [US_STATE] Heating and AC Service"
type input "Top [US_STATE] Heating and AC Service"
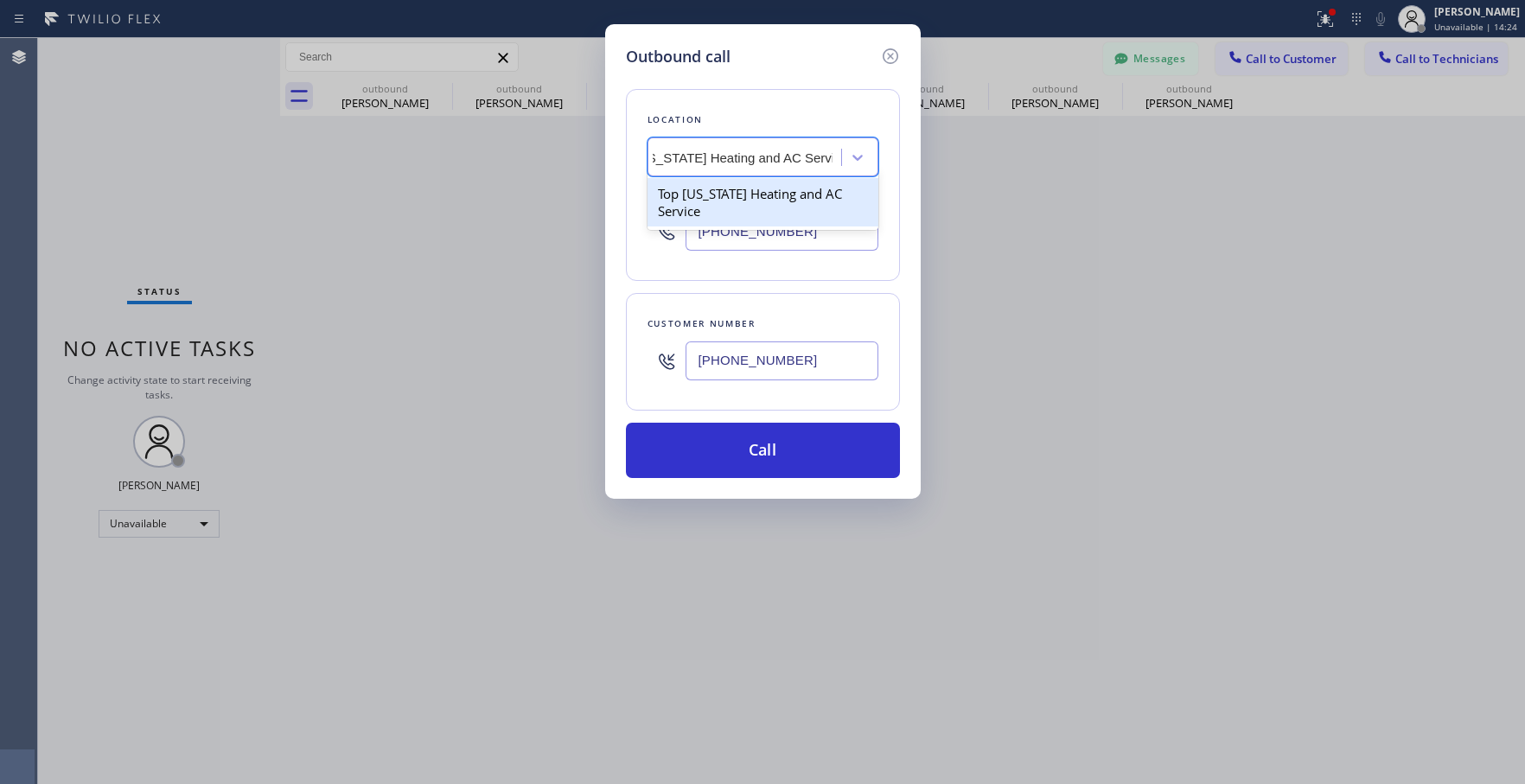
click at [740, 208] on div "Top [US_STATE] Heating and AC Service" at bounding box center [762, 202] width 230 height 48
type input "[PHONE_NUMBER]"
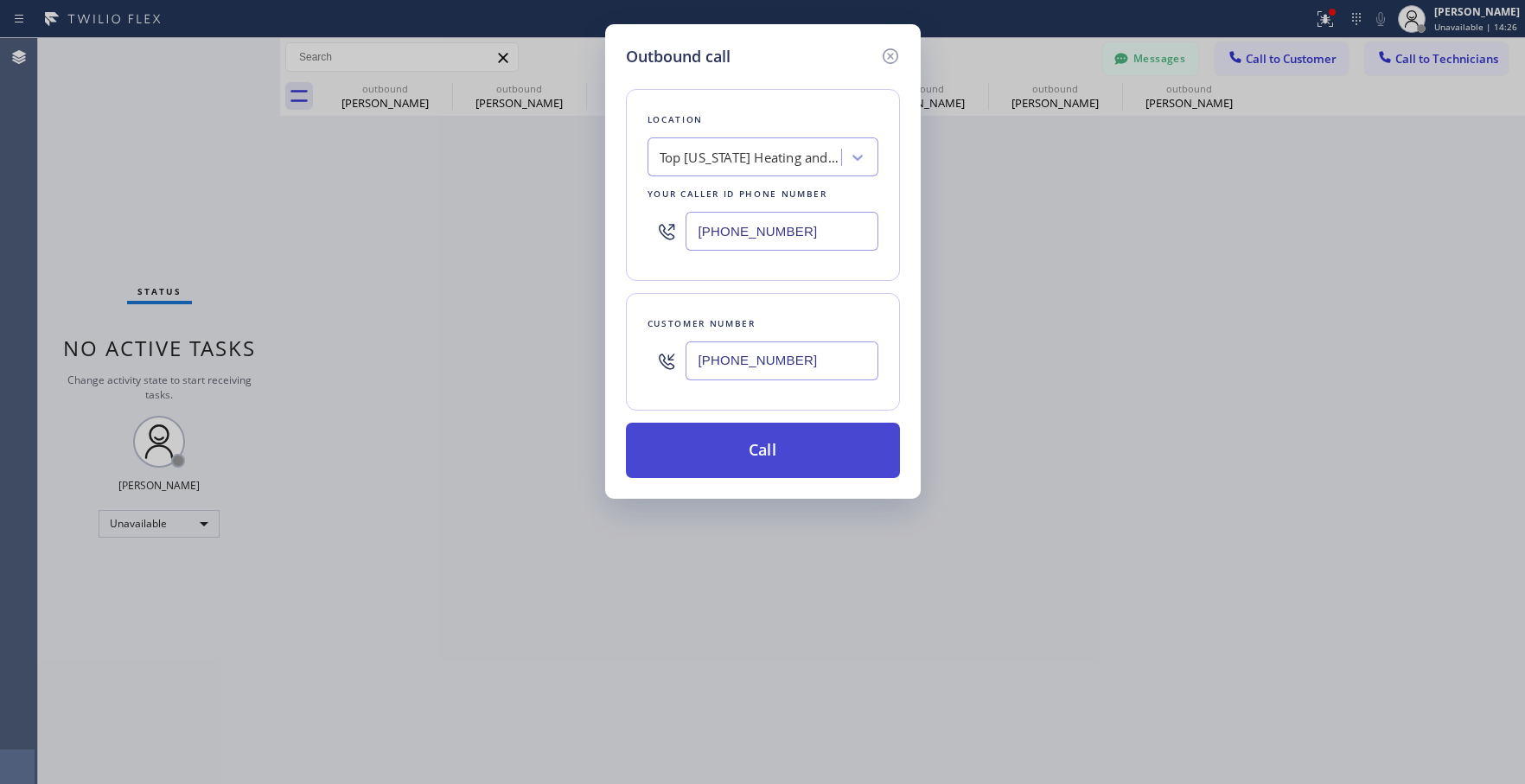
click at [773, 465] on button "Call" at bounding box center [762, 450] width 274 height 55
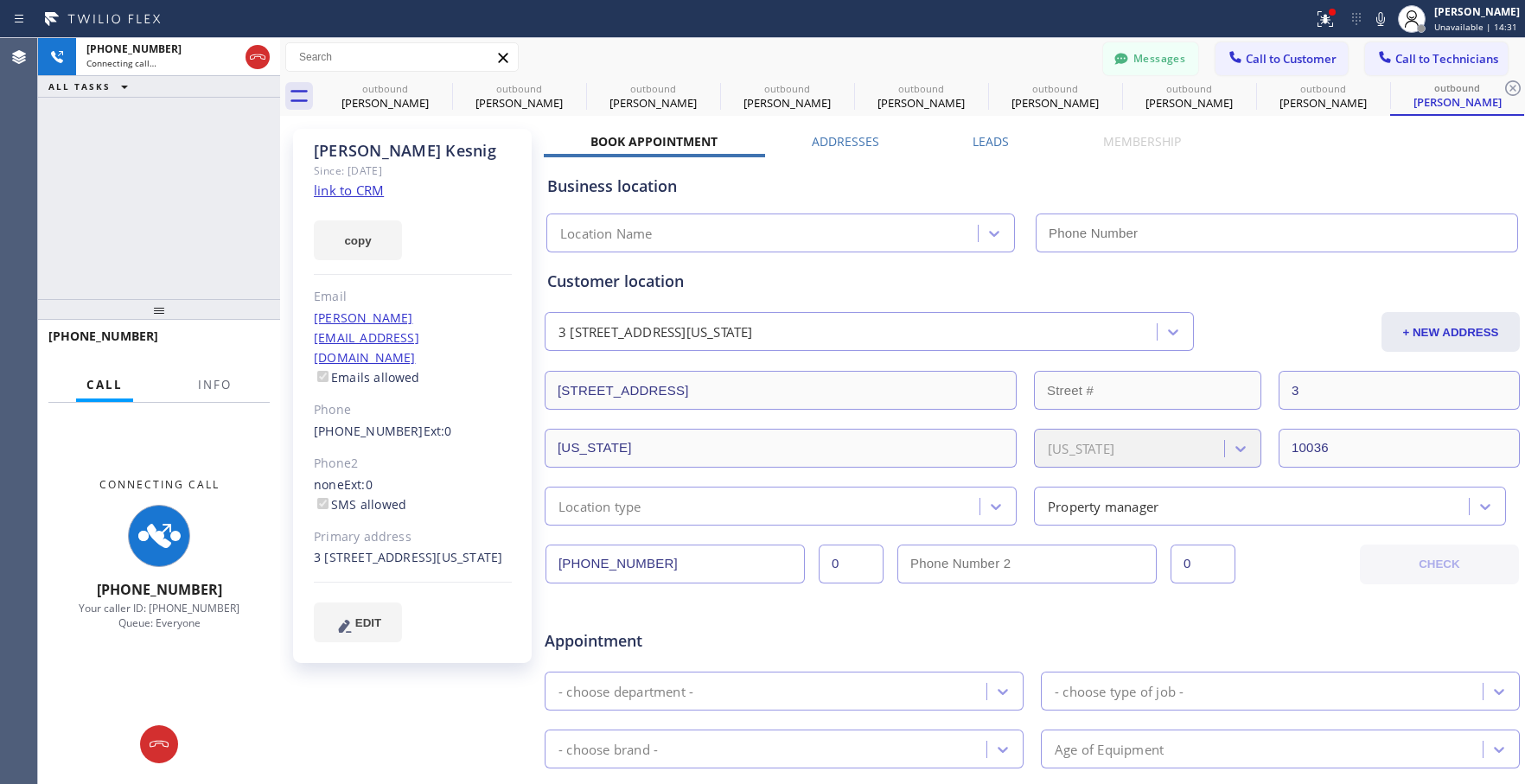
type input "[PHONE_NUMBER]"
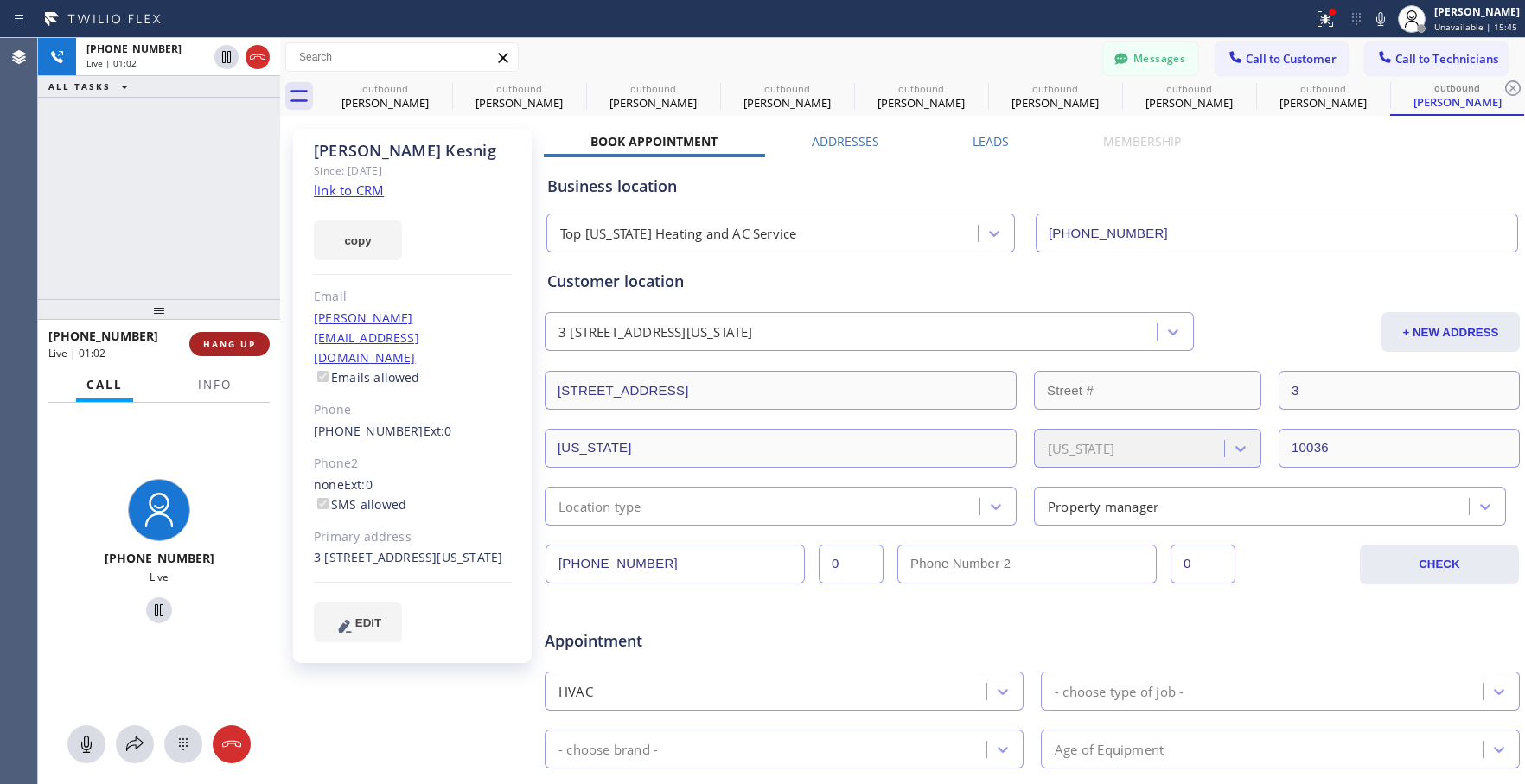
click at [250, 343] on span "HANG UP" at bounding box center [230, 343] width 53 height 12
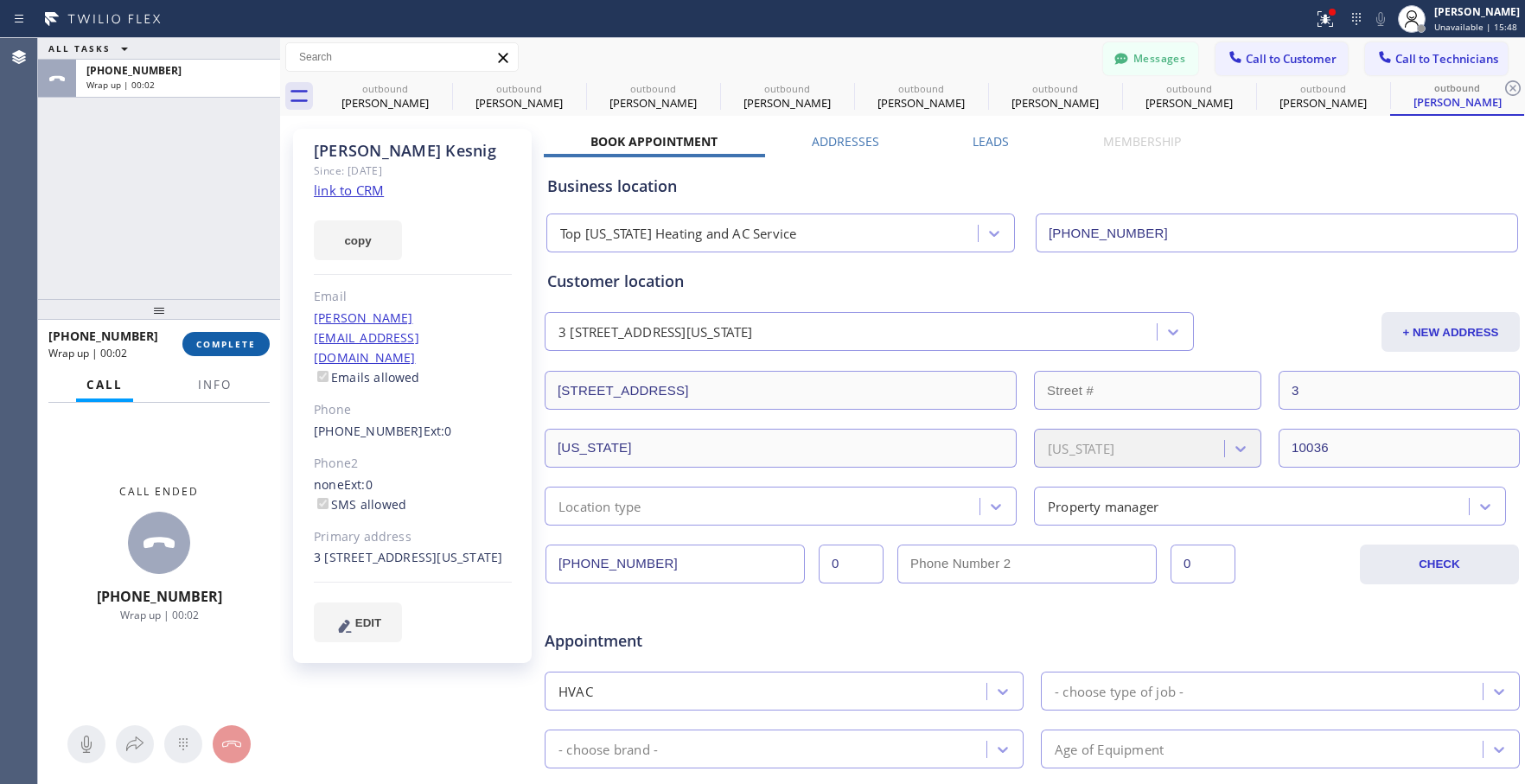
click at [220, 337] on button "COMPLETE" at bounding box center [226, 344] width 87 height 25
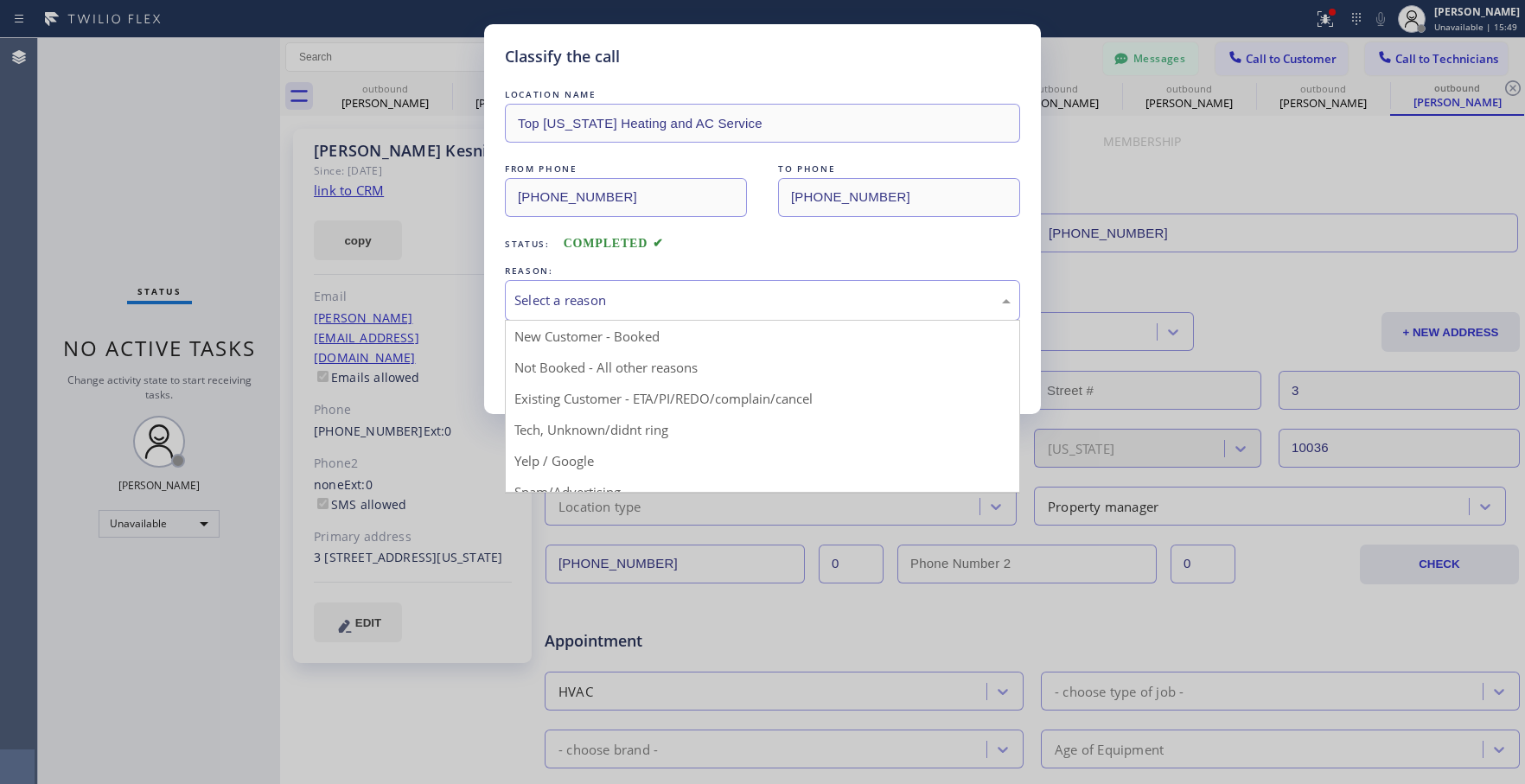
click at [613, 293] on div "Select a reason" at bounding box center [762, 300] width 496 height 20
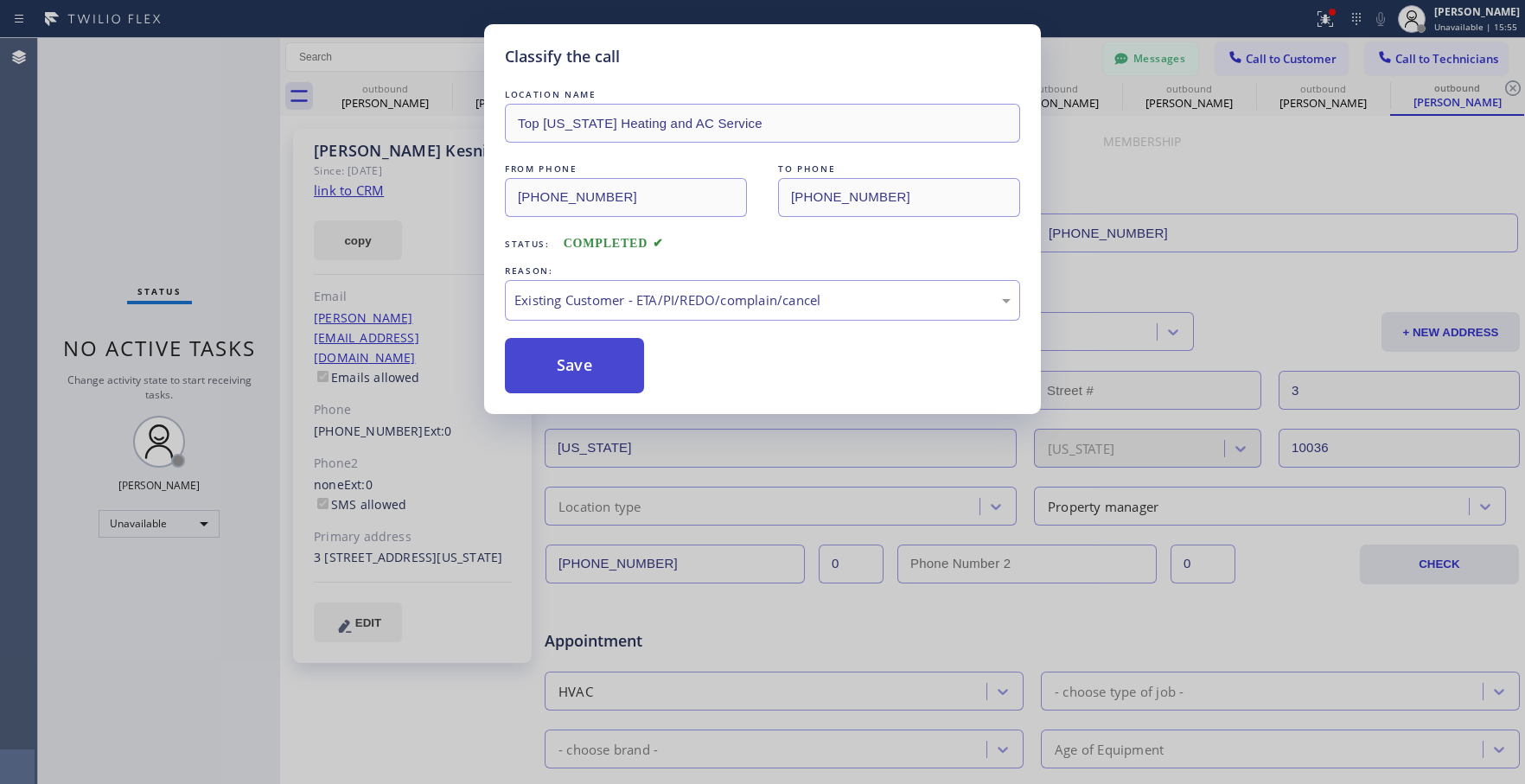
click at [593, 367] on button "Save" at bounding box center [574, 365] width 139 height 55
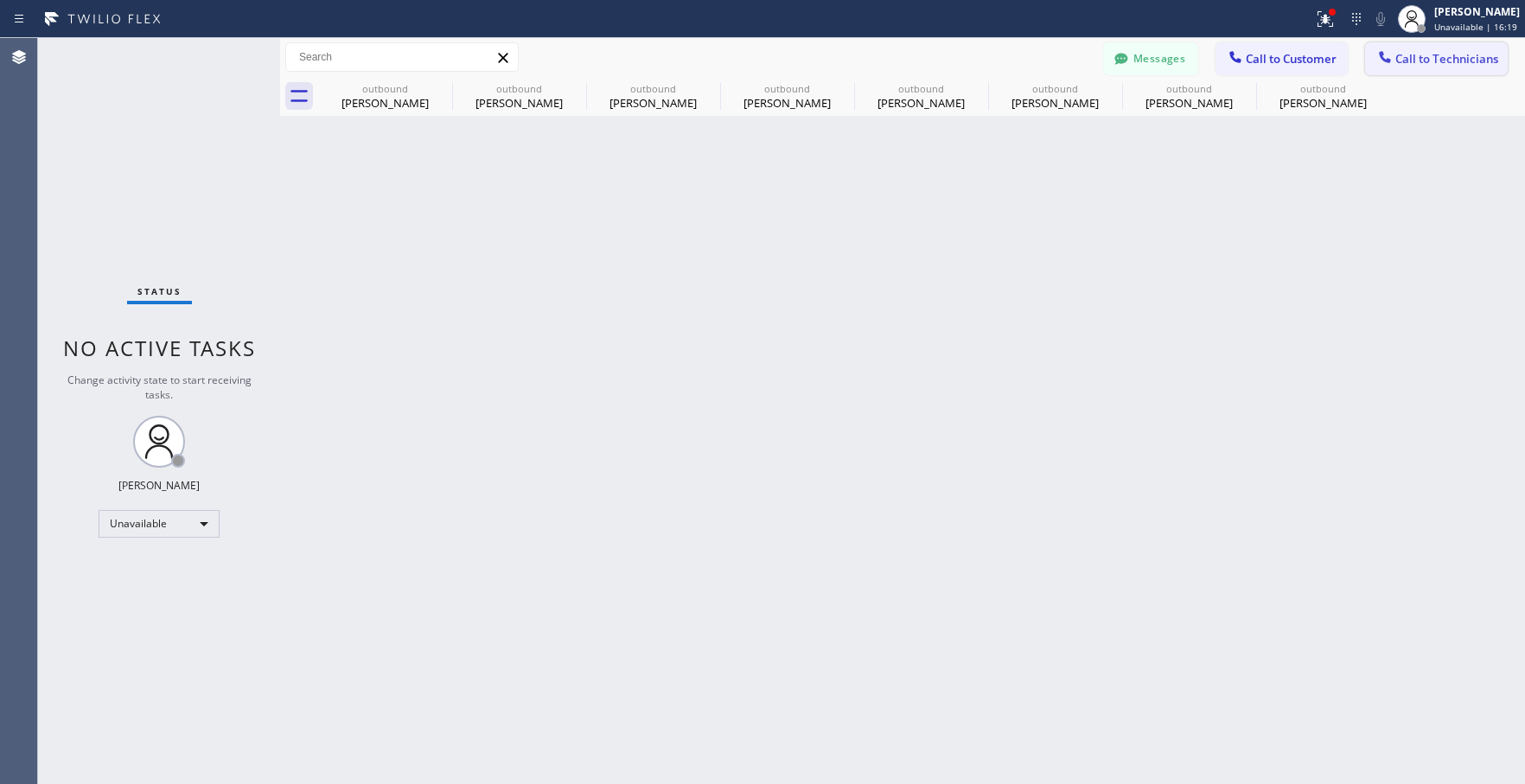
click at [1410, 60] on span "Call to Technicians" at bounding box center [1446, 59] width 102 height 15
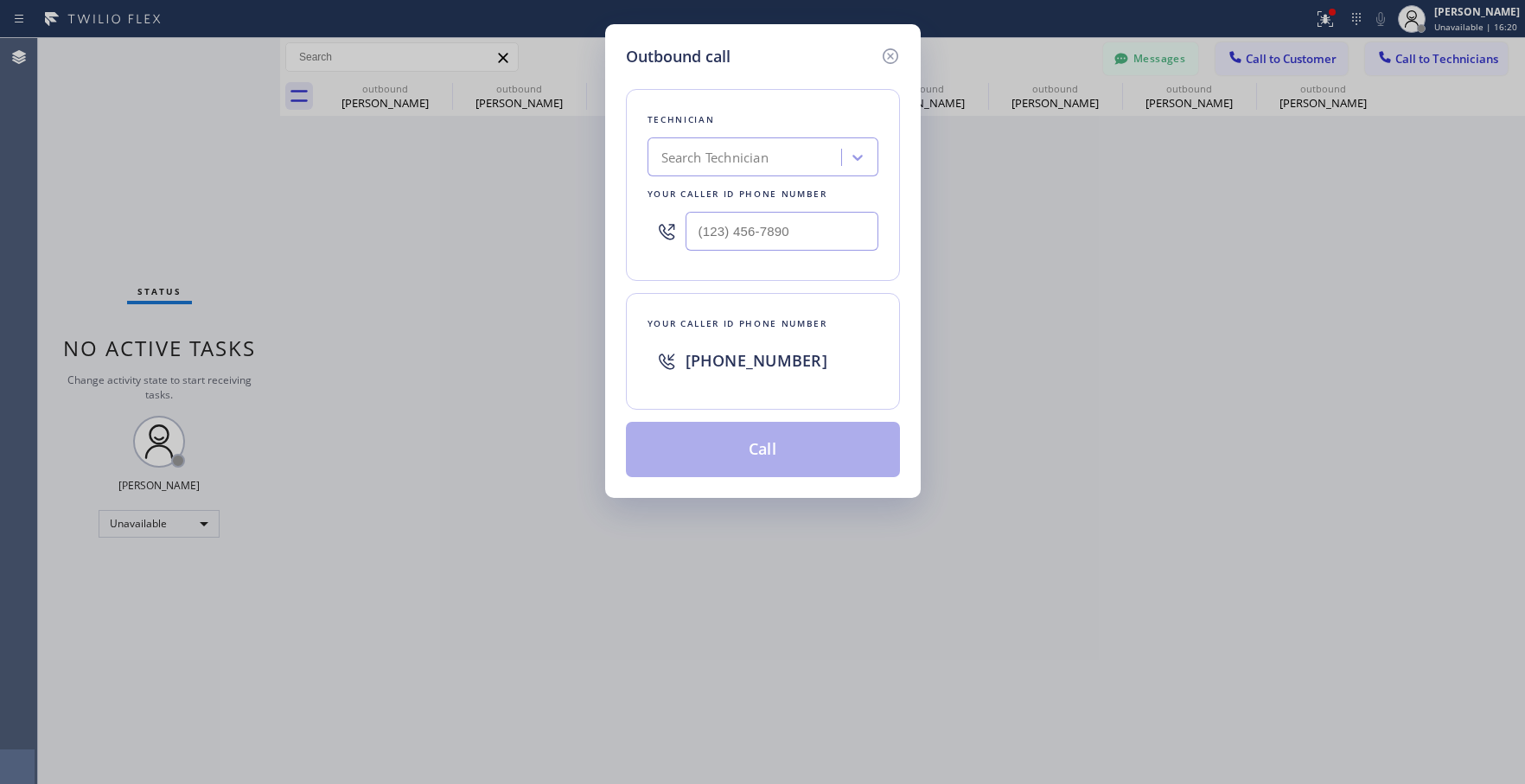
click at [762, 155] on div "Search Technician" at bounding box center [714, 157] width 107 height 20
type input "[PERSON_NAME]"
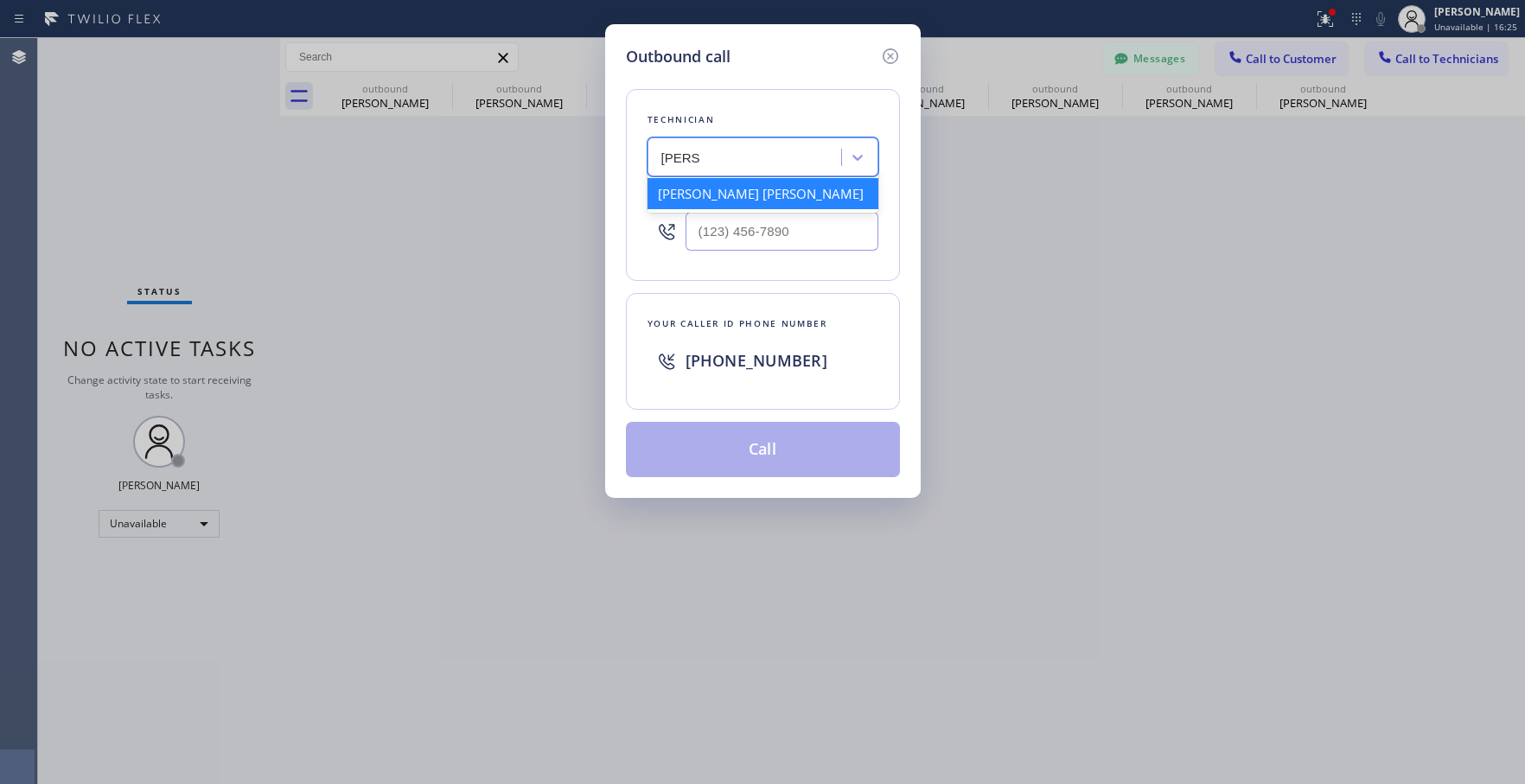
click at [744, 206] on div "[PERSON_NAME] [PERSON_NAME]" at bounding box center [762, 193] width 230 height 31
type input "[PHONE_NUMBER]"
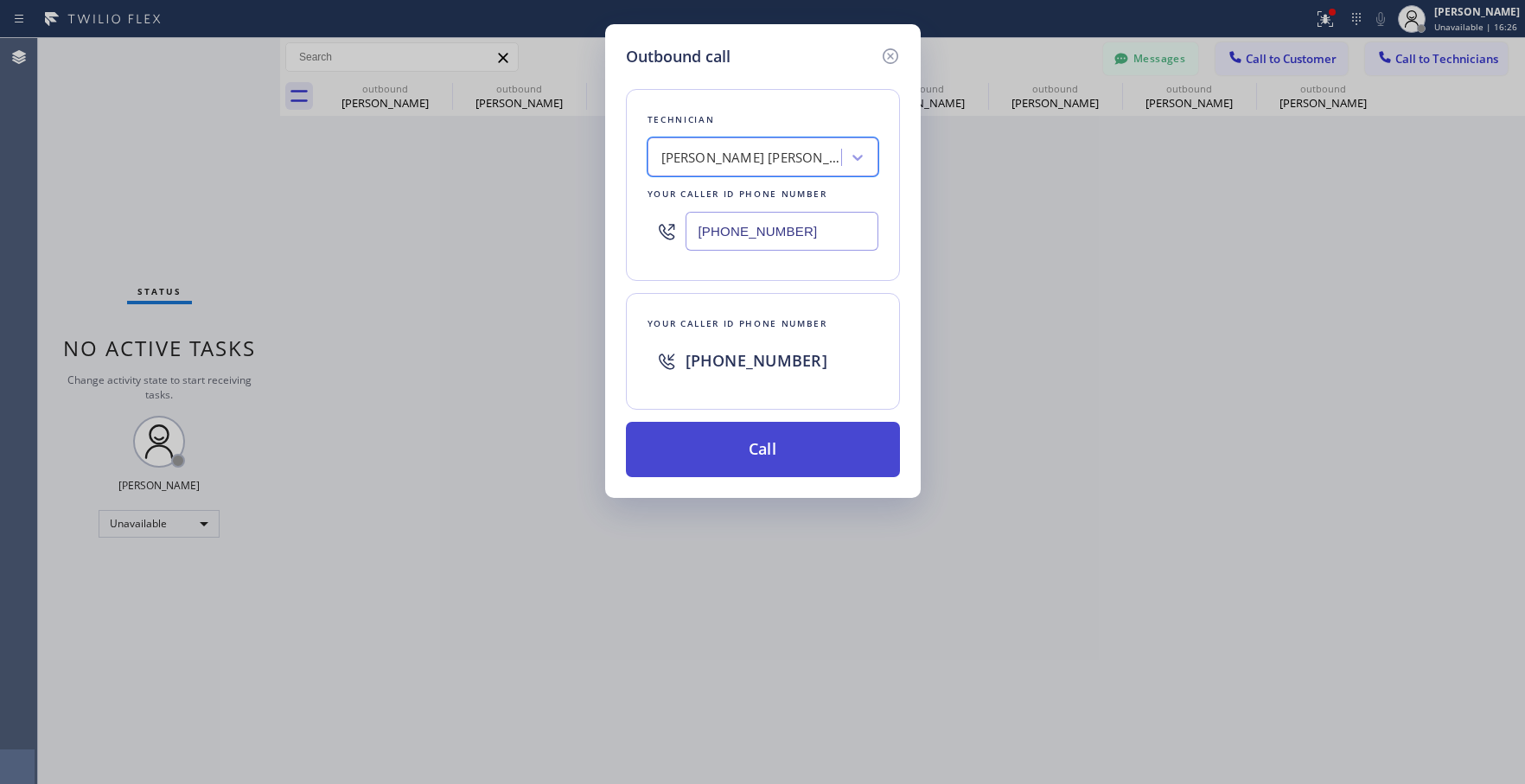
click at [755, 436] on button "Call" at bounding box center [762, 449] width 274 height 55
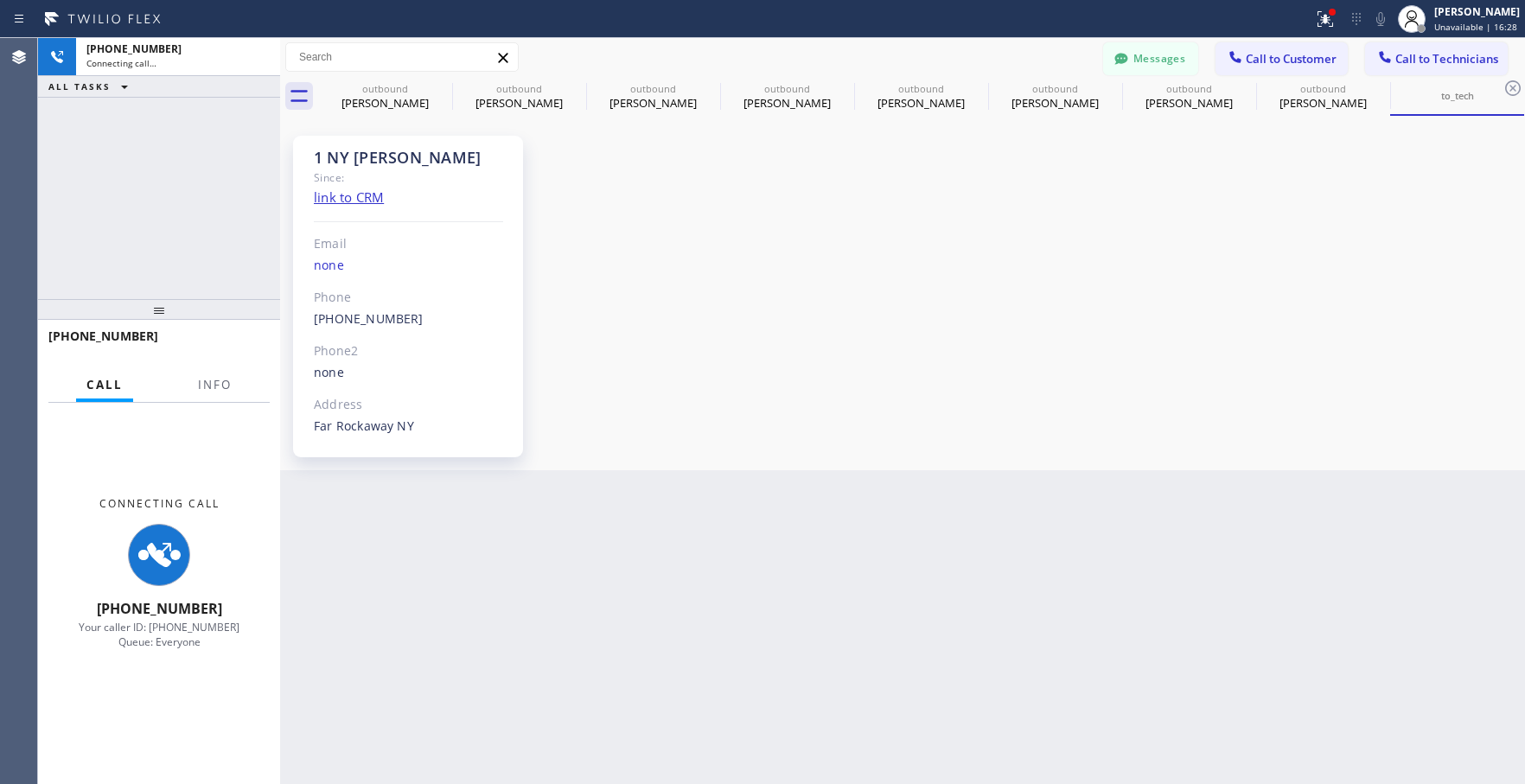
scroll to position [1402, 0]
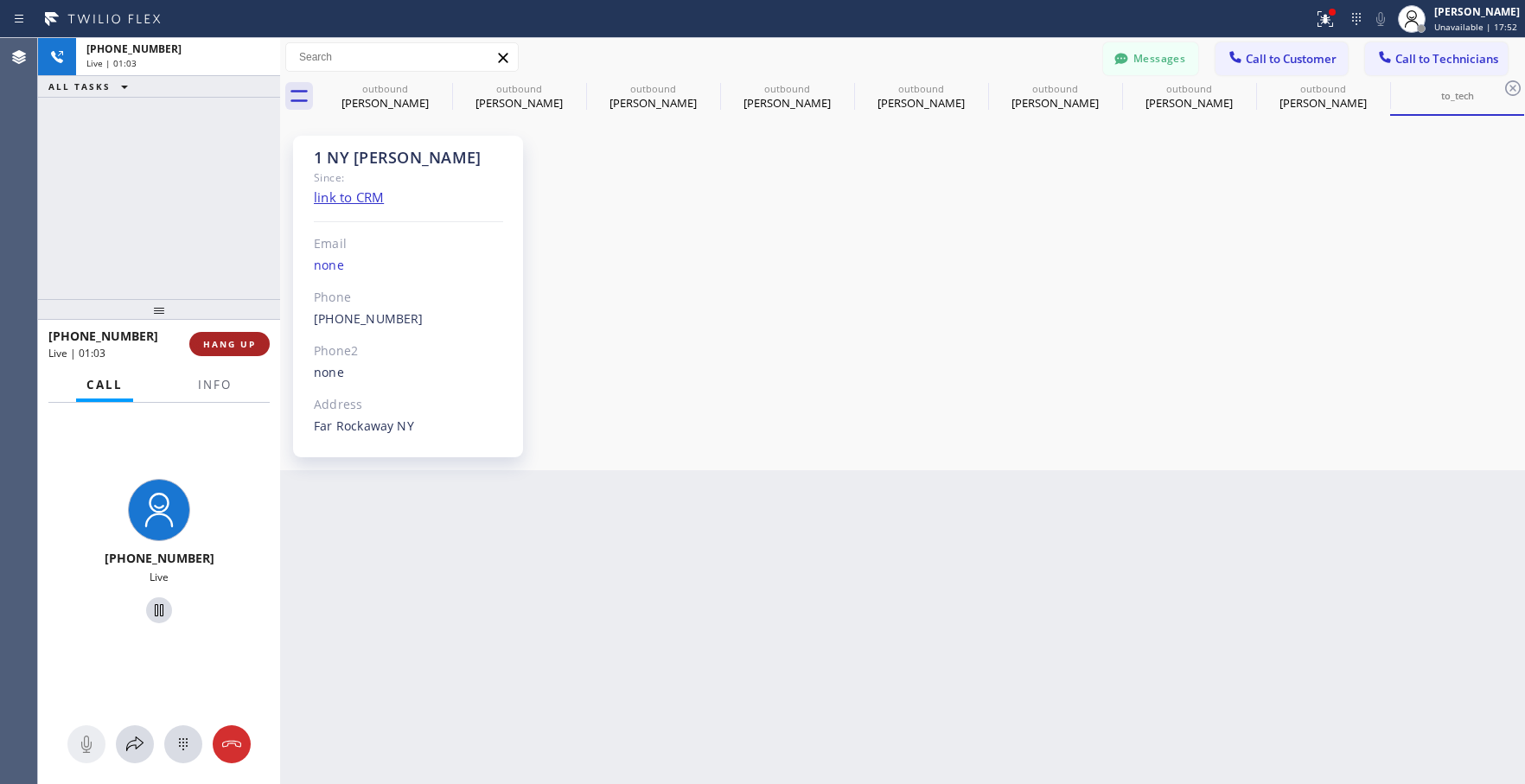
click at [248, 346] on span "HANG UP" at bounding box center [230, 343] width 53 height 12
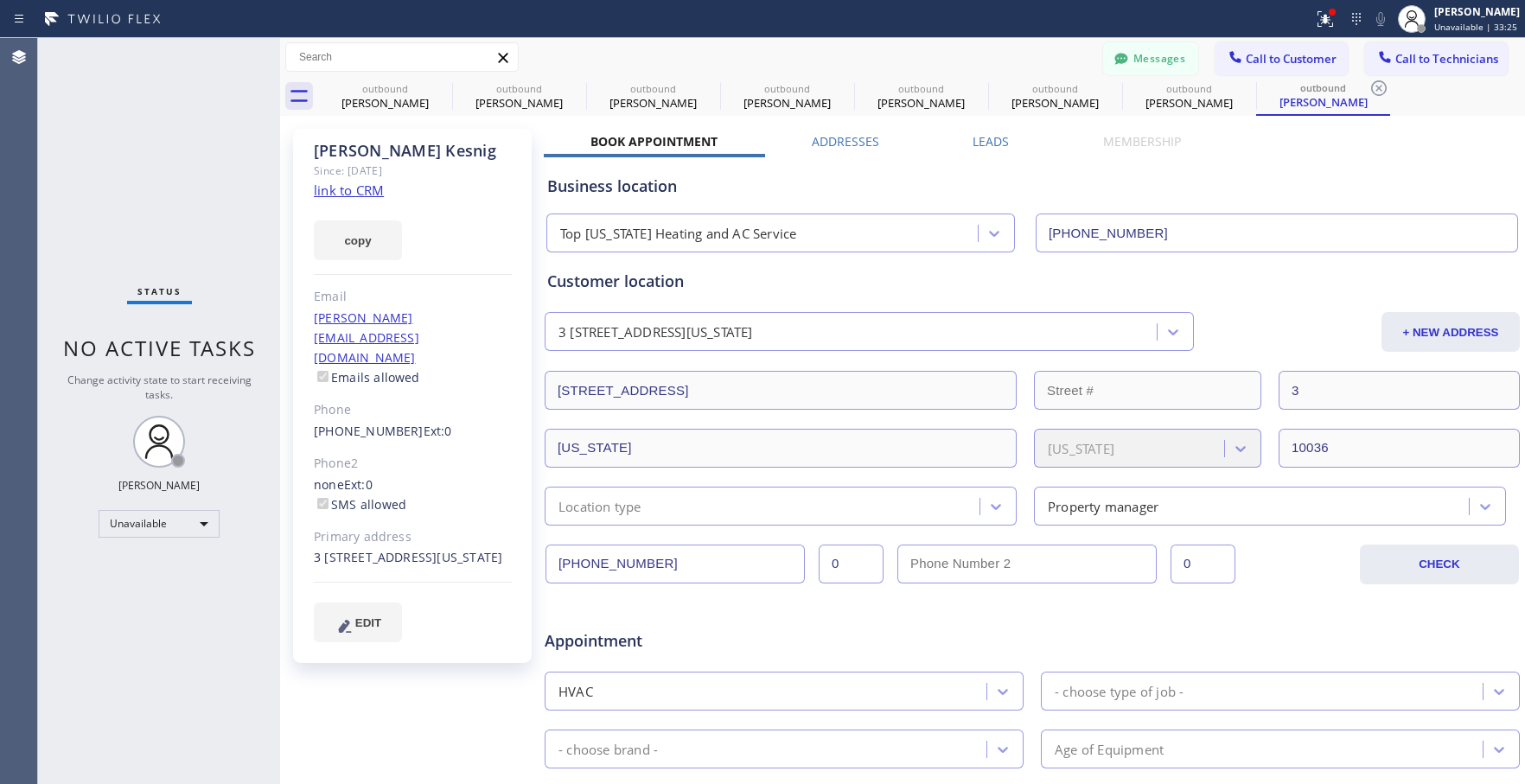
click at [210, 538] on div "Status No active tasks Change activity state to start receiving tasks. Lyra Lau…" at bounding box center [158, 410] width 242 height 746
click at [194, 528] on div "Unavailable" at bounding box center [159, 523] width 121 height 27
click at [171, 574] on li "Available" at bounding box center [158, 570] width 118 height 21
click at [1379, 87] on icon at bounding box center [1379, 88] width 15 height 15
type input "[PHONE_NUMBER]"
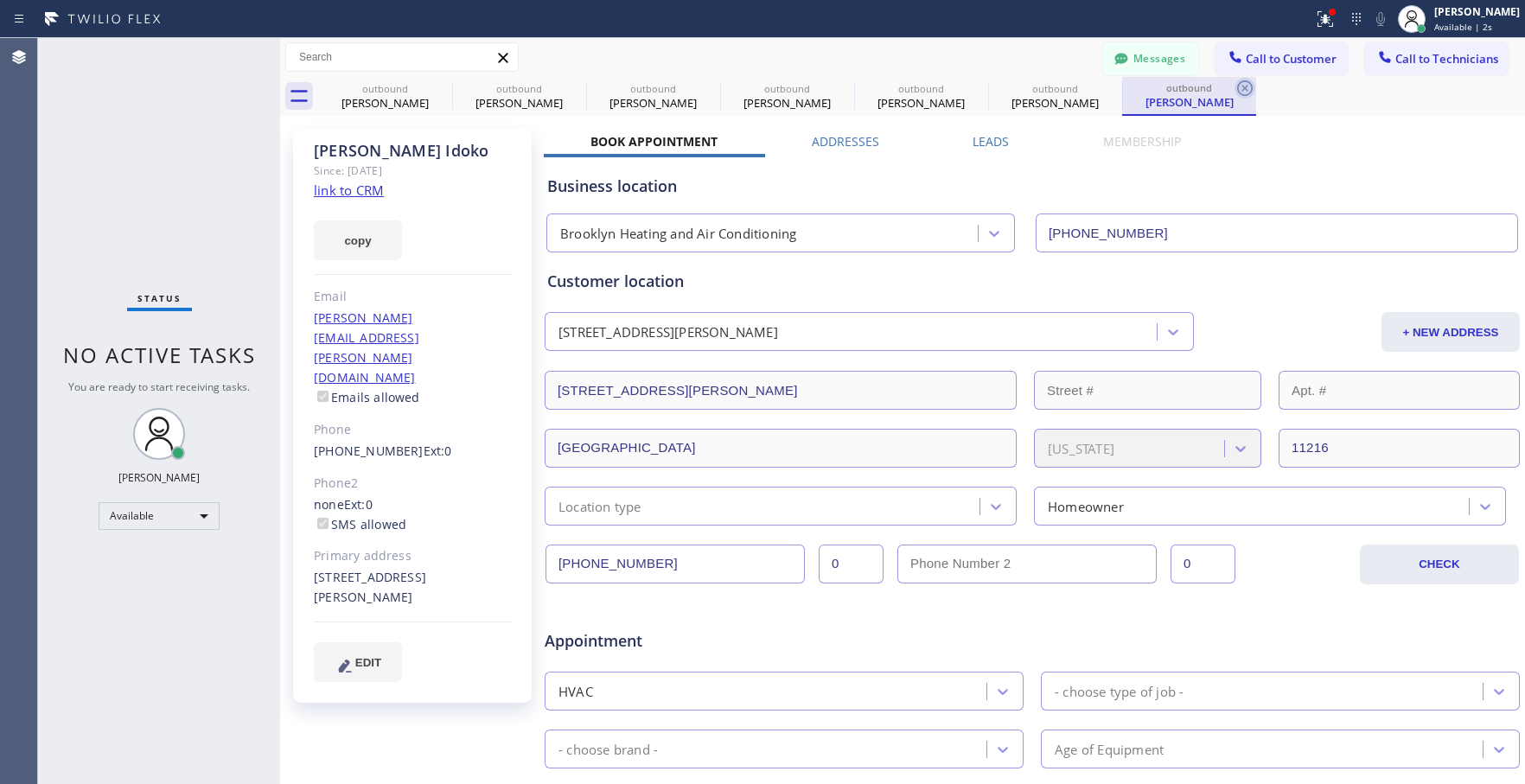
click at [1245, 89] on icon at bounding box center [1244, 88] width 15 height 15
type input "[PHONE_NUMBER]"
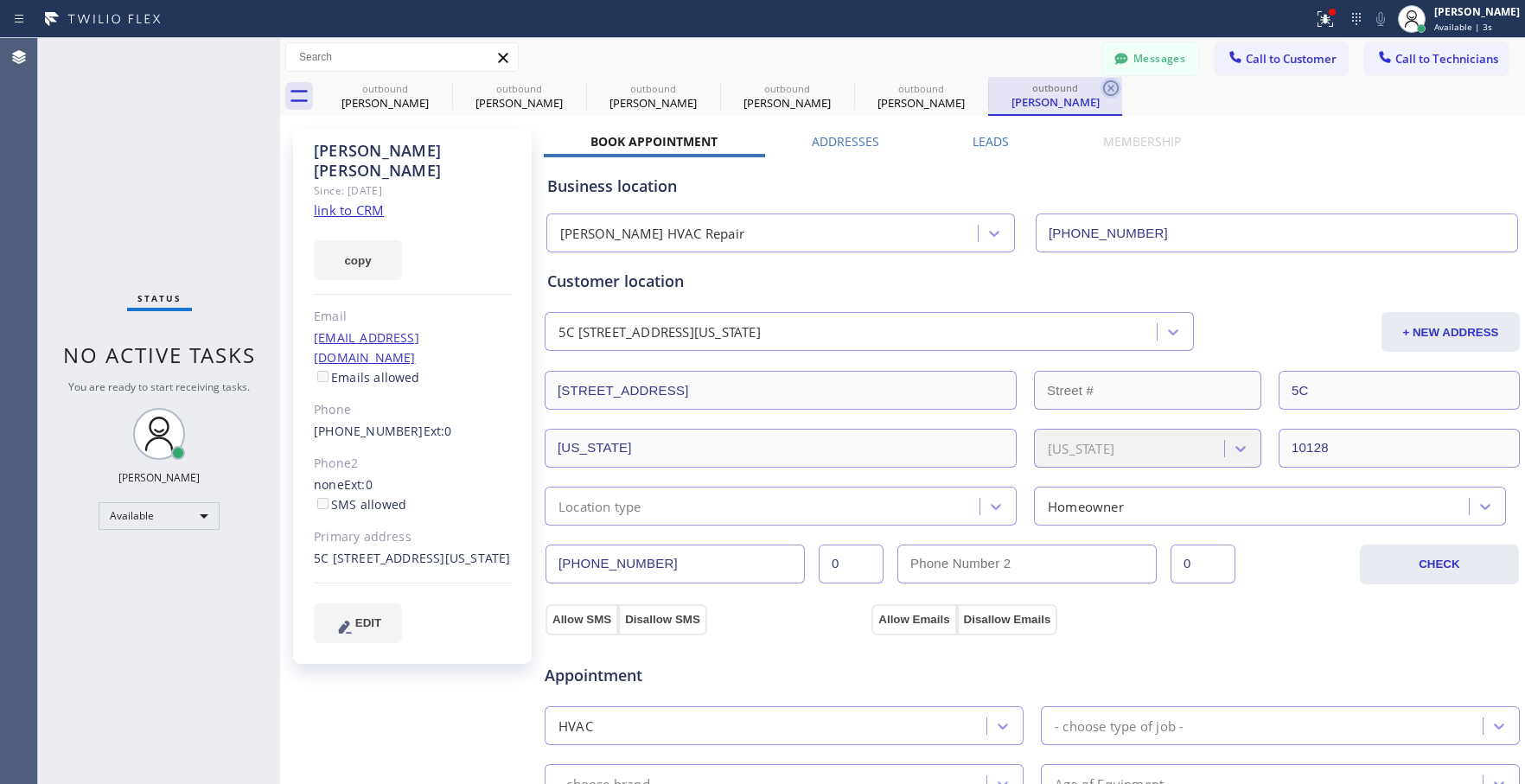
click at [1104, 86] on icon at bounding box center [1111, 88] width 15 height 15
type input "[PHONE_NUMBER]"
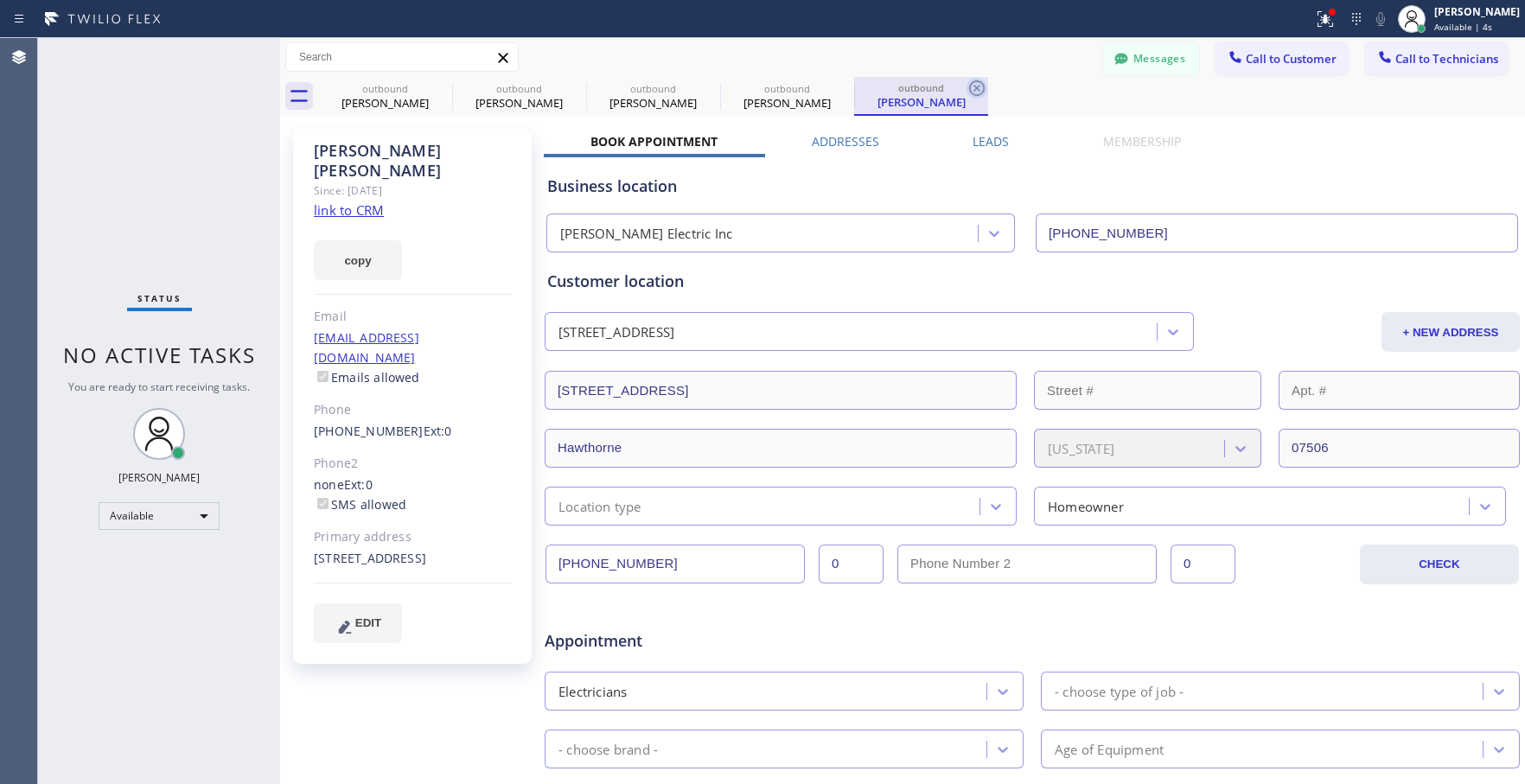
click at [976, 85] on icon at bounding box center [977, 88] width 21 height 21
type input "[PHONE_NUMBER]"
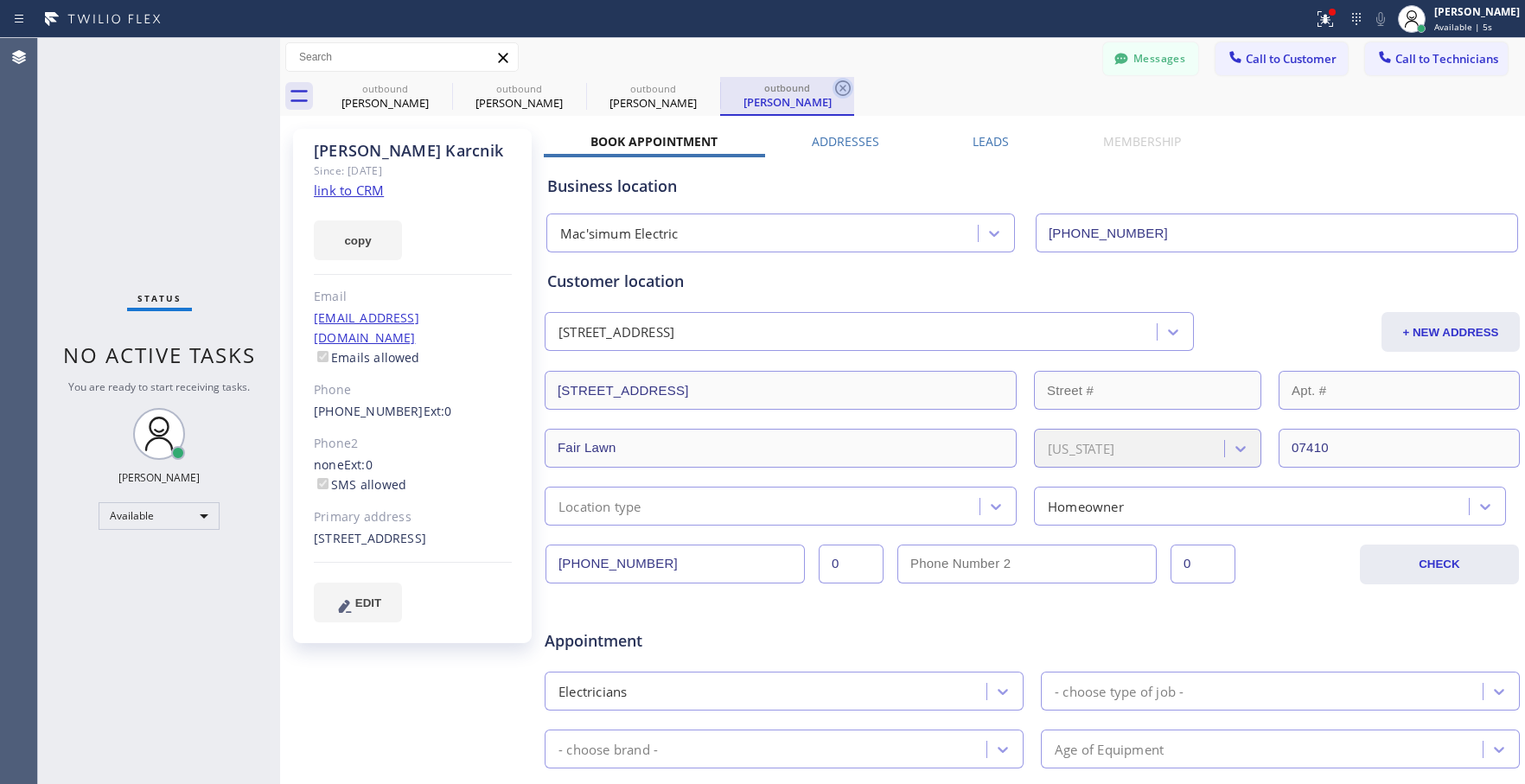
click at [847, 86] on icon at bounding box center [843, 88] width 21 height 21
type input "[PHONE_NUMBER]"
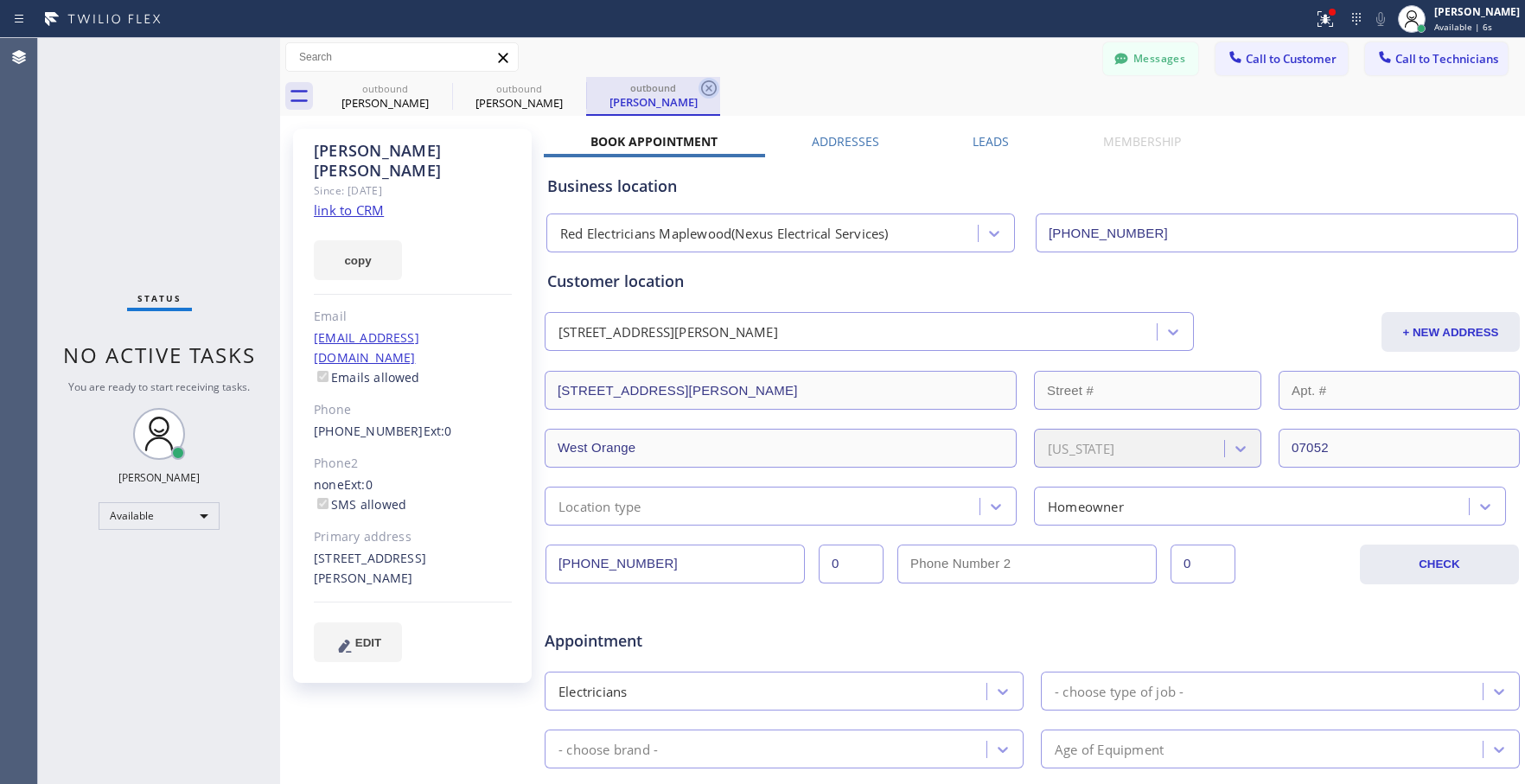
click at [706, 82] on icon at bounding box center [708, 88] width 15 height 15
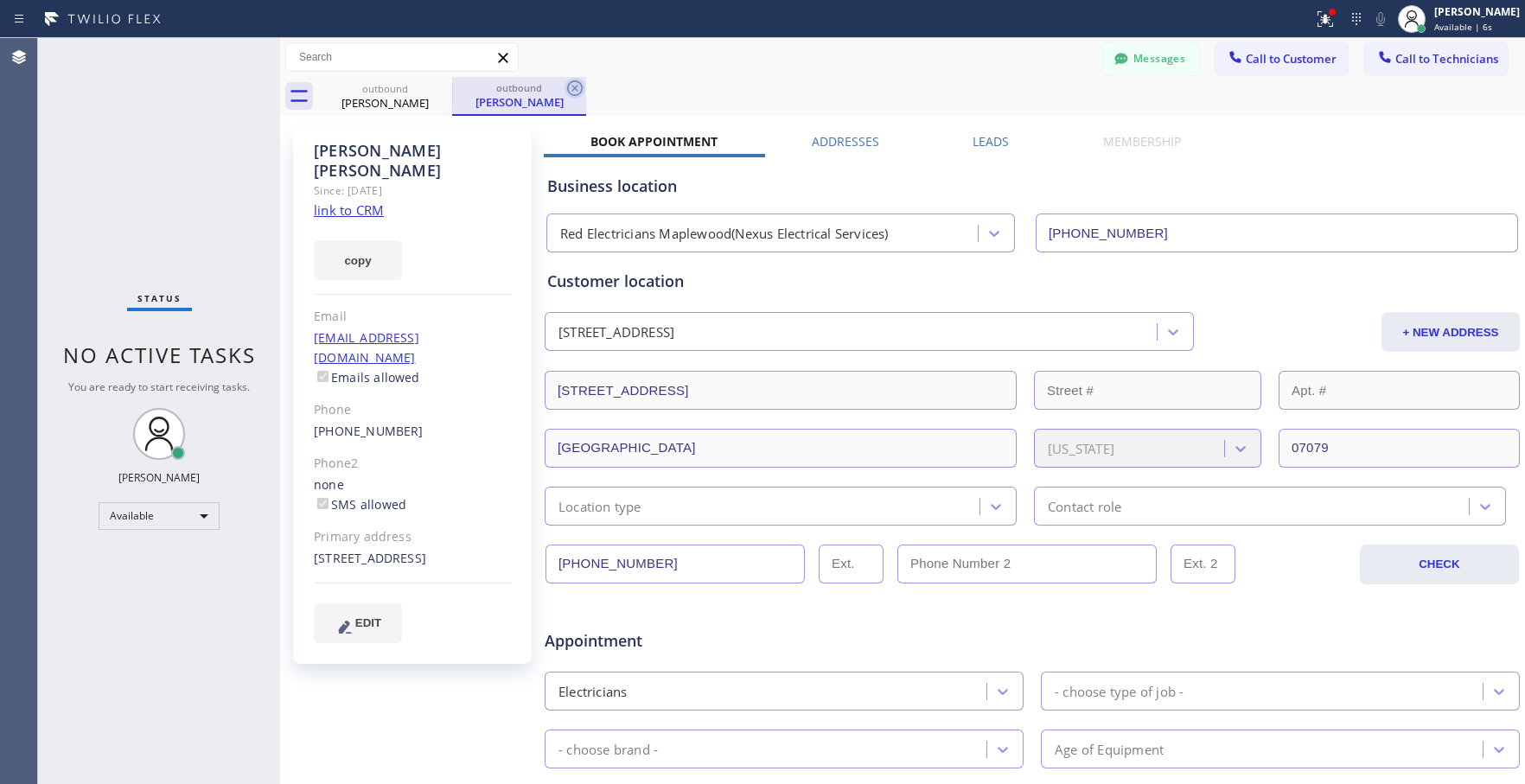
click at [581, 84] on icon at bounding box center [575, 88] width 15 height 15
type input "[PHONE_NUMBER]"
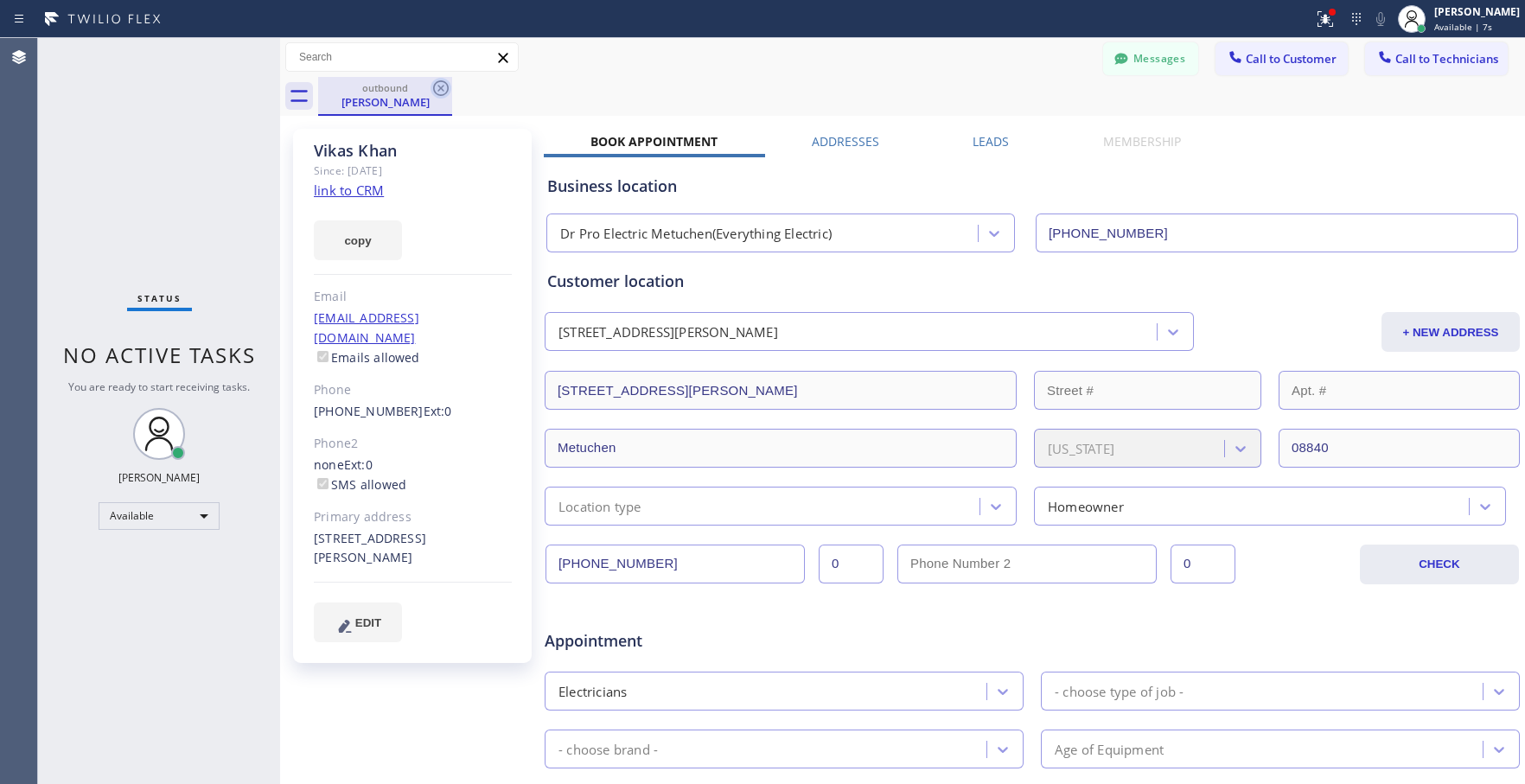
click at [434, 85] on icon at bounding box center [441, 88] width 15 height 15
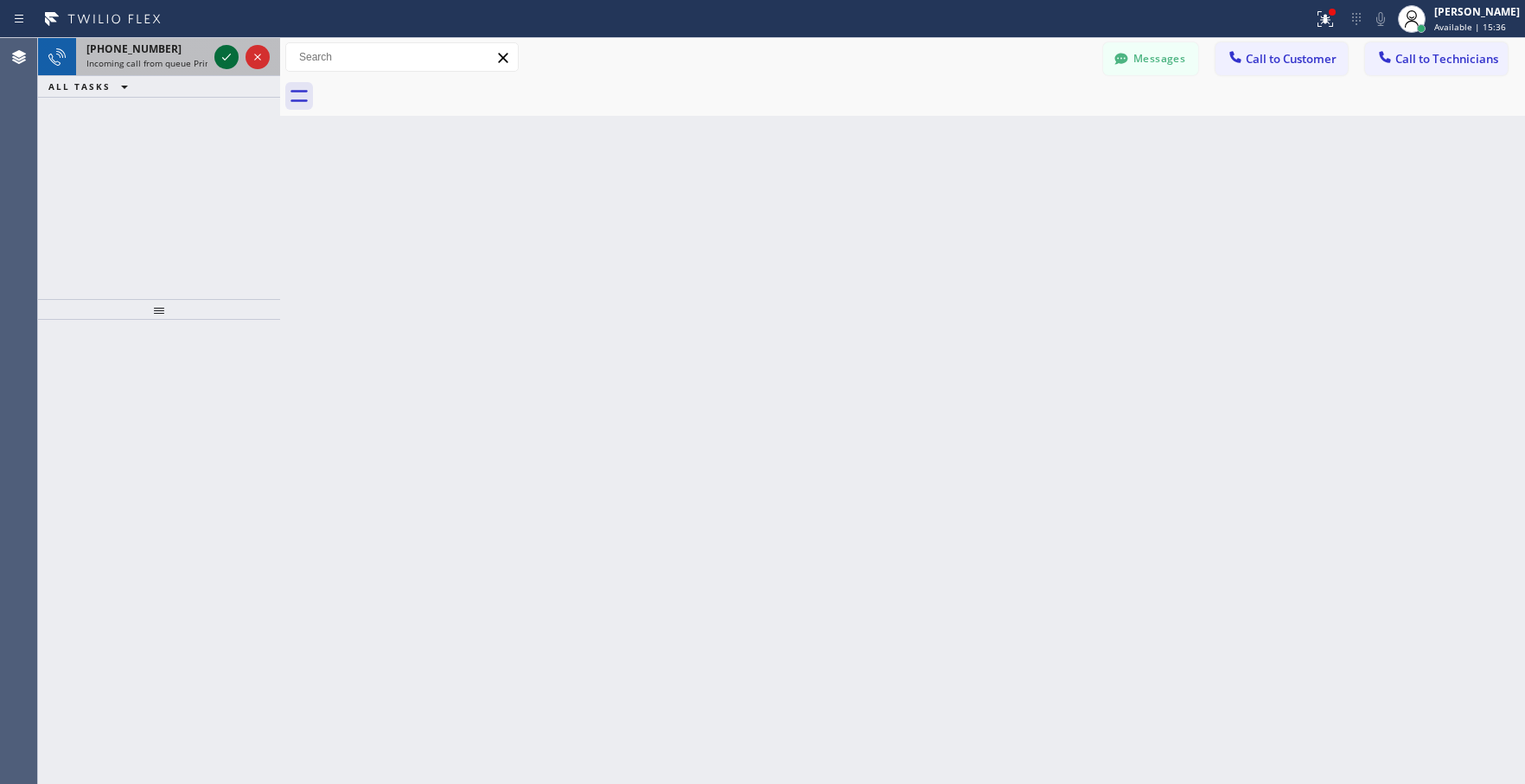
click at [225, 52] on icon at bounding box center [227, 57] width 21 height 21
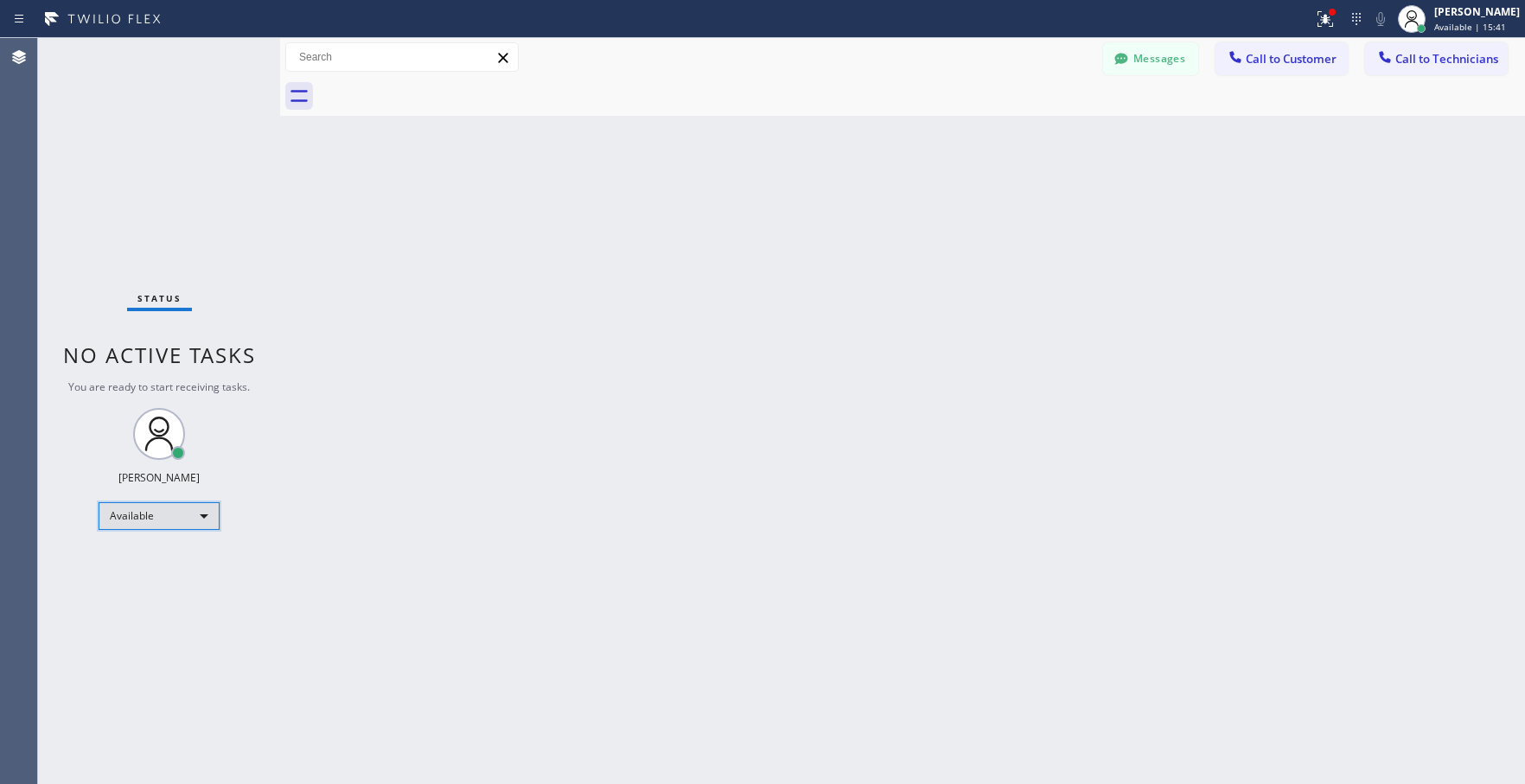
click at [165, 505] on div "Available" at bounding box center [159, 516] width 121 height 27
click at [121, 599] on li "Break" at bounding box center [158, 605] width 118 height 21
click at [171, 517] on div "Offline" at bounding box center [159, 523] width 121 height 27
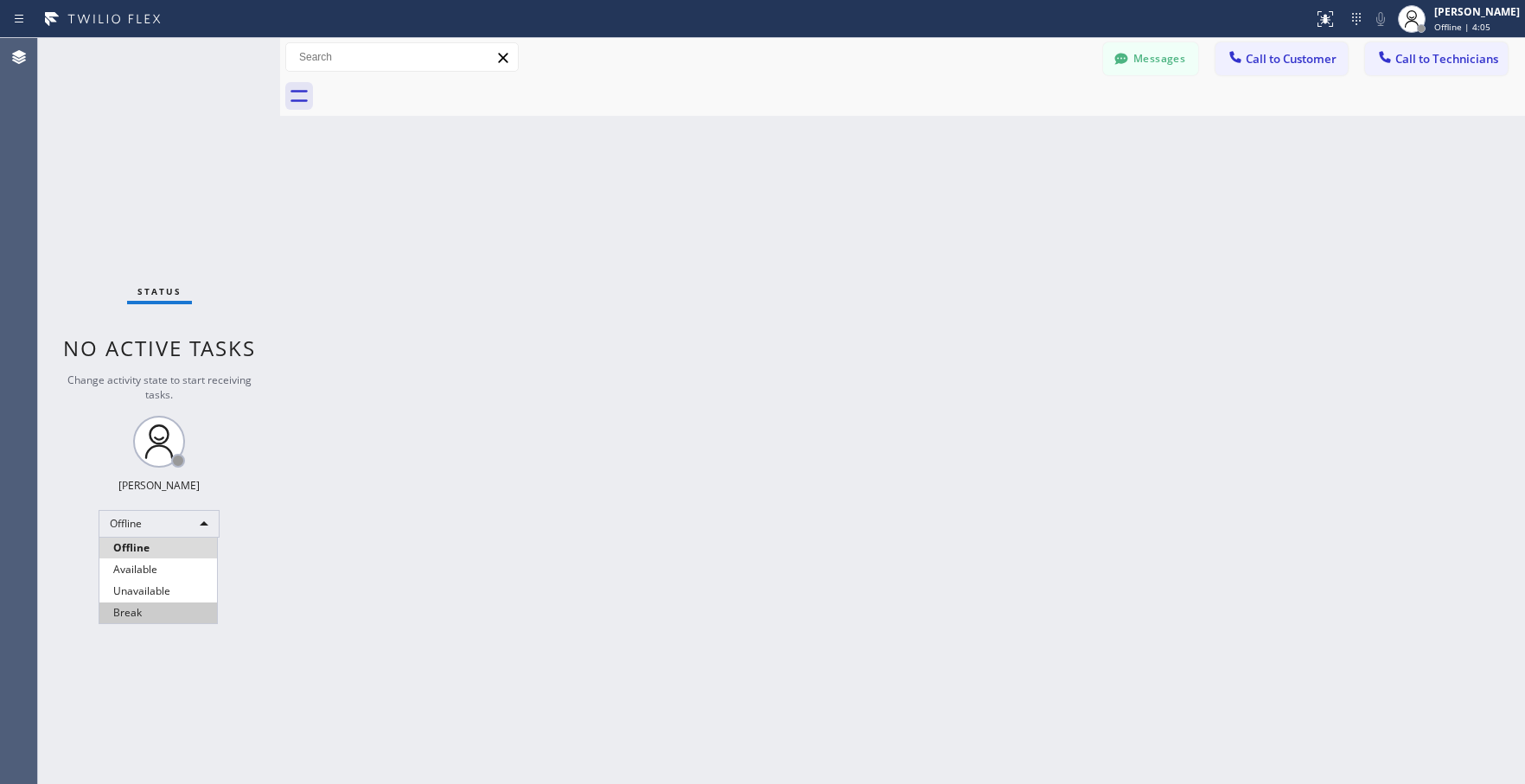
click at [166, 611] on li "Break" at bounding box center [158, 612] width 118 height 21
